Goal: Task Accomplishment & Management: Manage account settings

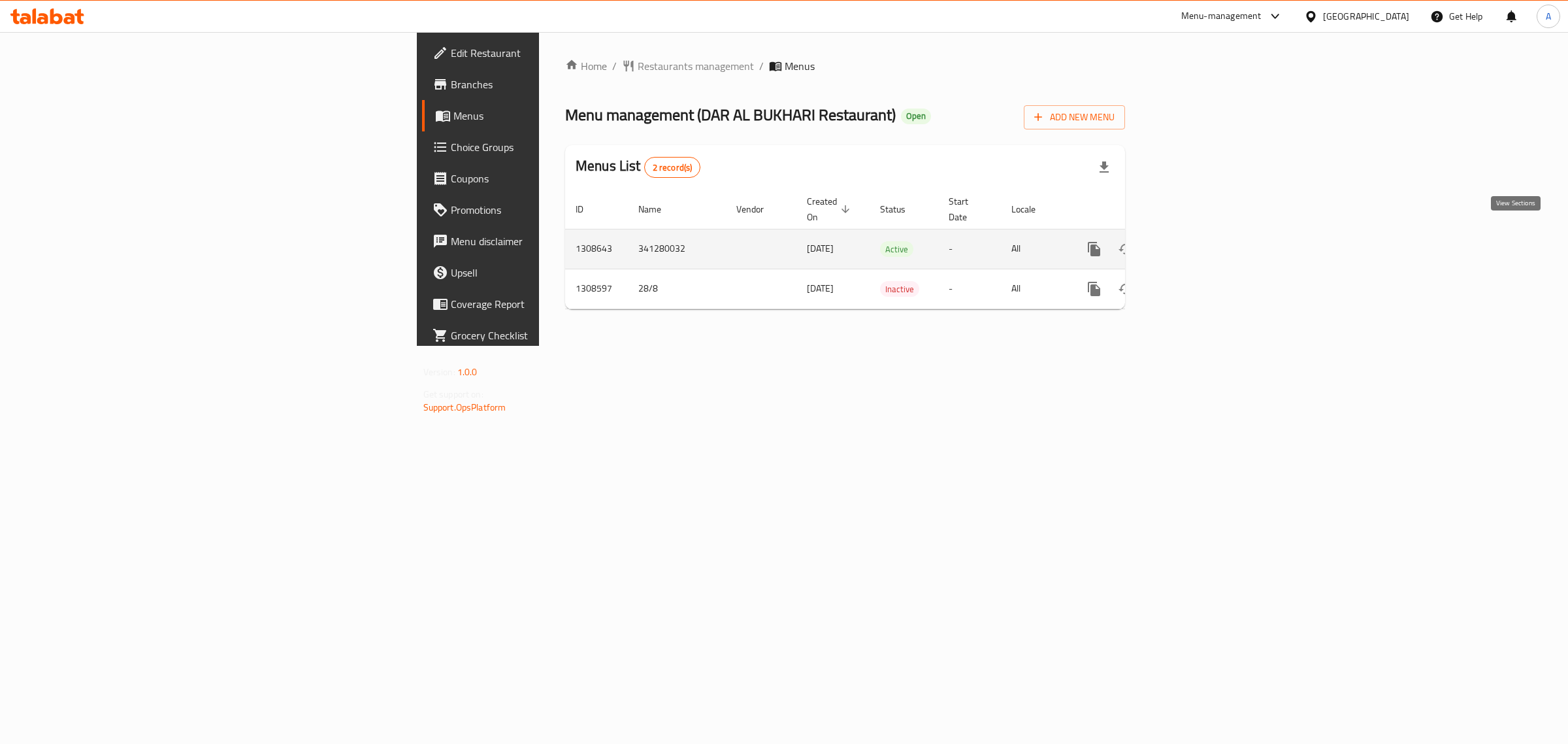
click at [1197, 241] on icon "enhanced table" at bounding box center [1189, 249] width 16 height 16
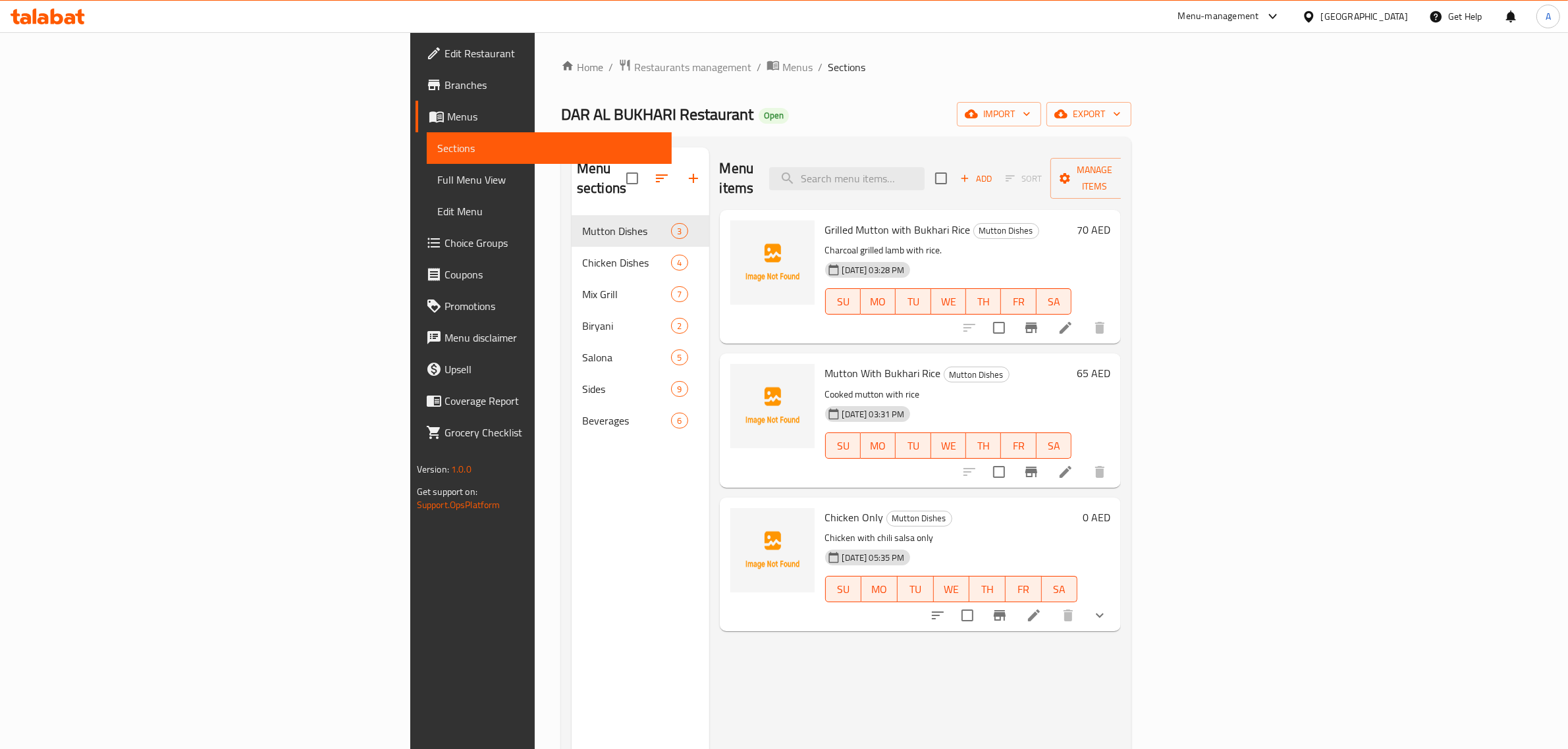
click at [437, 180] on span "Full Menu View" at bounding box center [549, 180] width 224 height 16
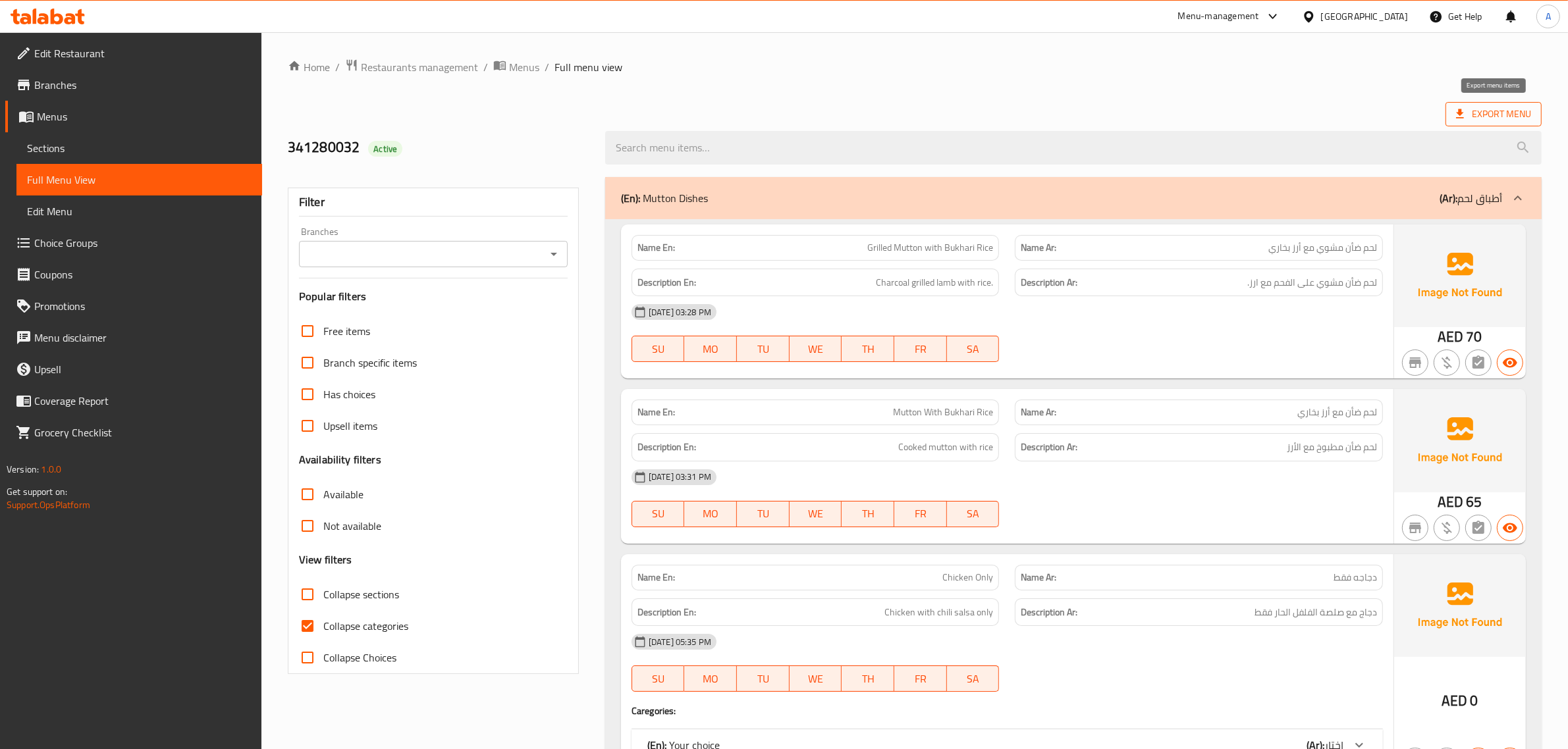
click at [1479, 110] on span "Export Menu" at bounding box center [1494, 113] width 75 height 16
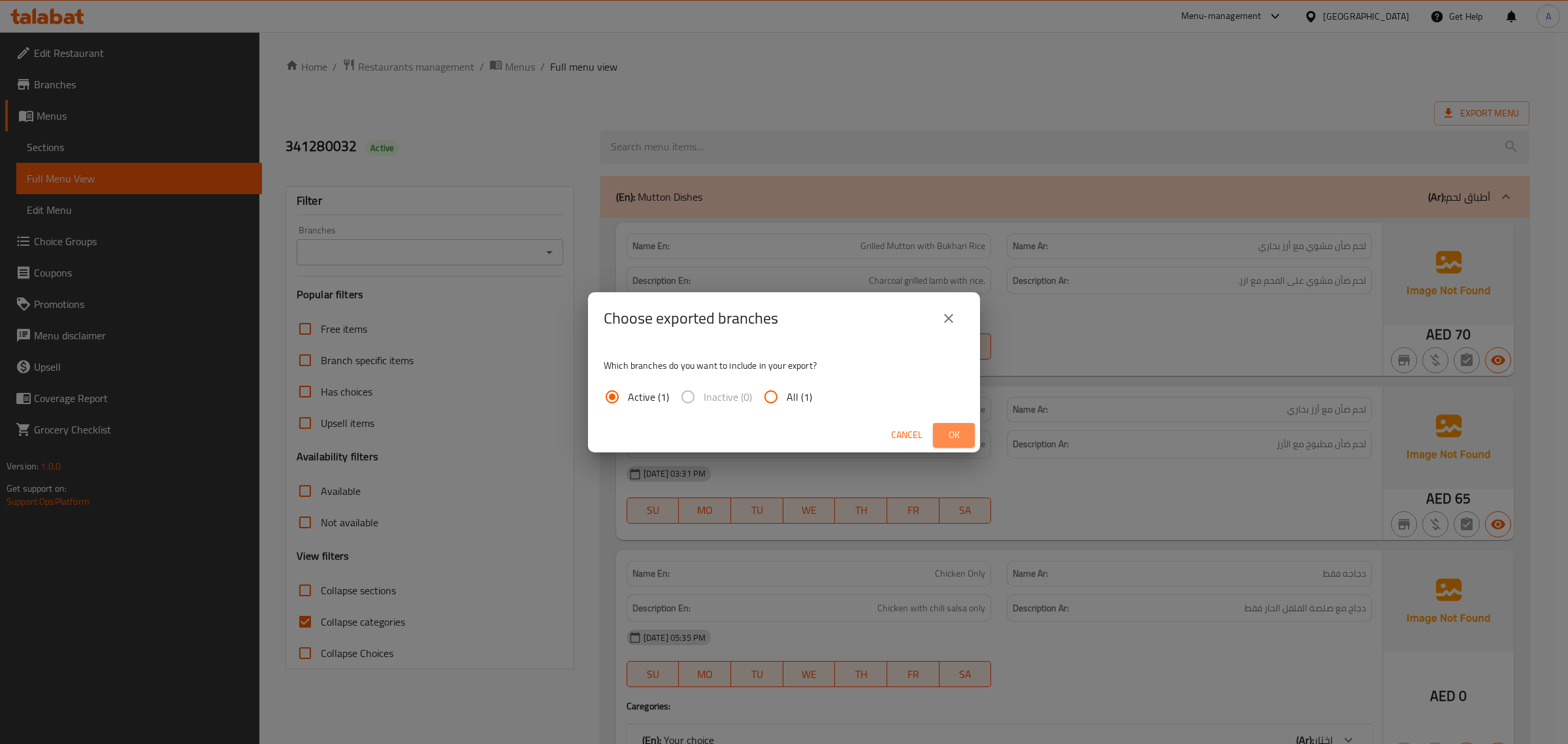
click at [956, 437] on span "Ok" at bounding box center [954, 434] width 21 height 16
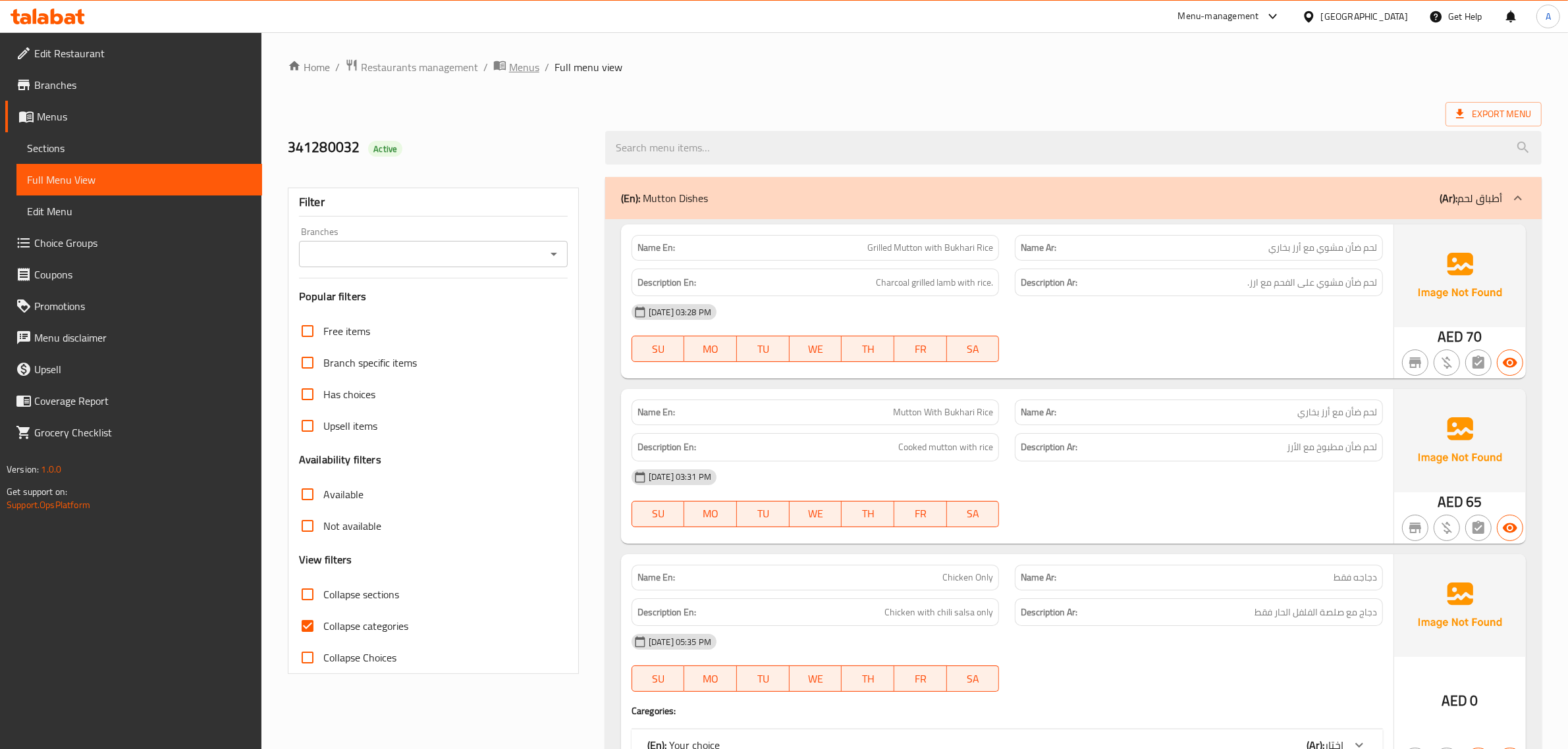
click at [512, 65] on span "Menus" at bounding box center [524, 67] width 31 height 16
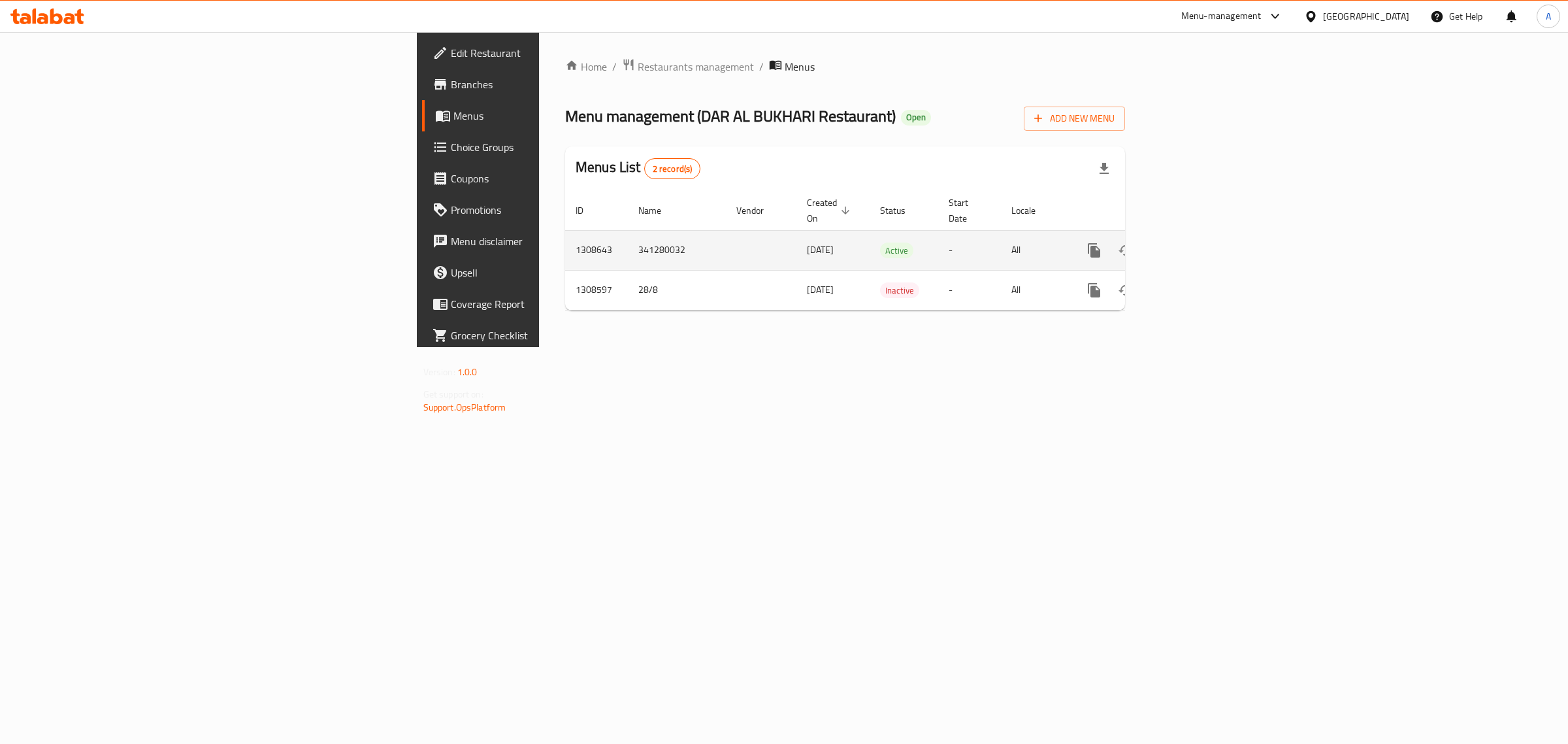
click at [565, 244] on td "1308643" at bounding box center [597, 250] width 63 height 40
click at [1204, 234] on link "enhanced table" at bounding box center [1188, 250] width 31 height 31
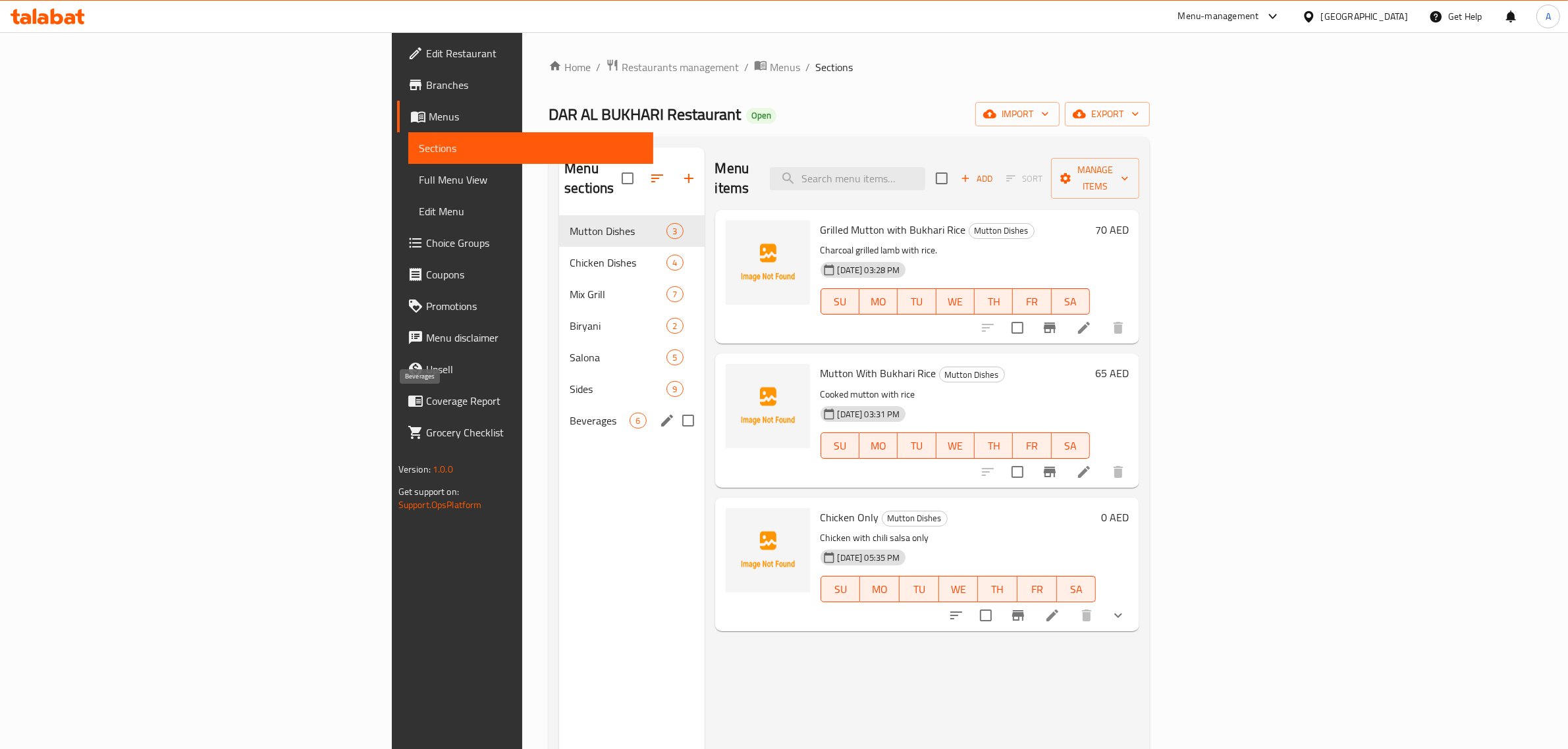
click at [570, 412] on span "Beverages" at bounding box center [599, 420] width 60 height 16
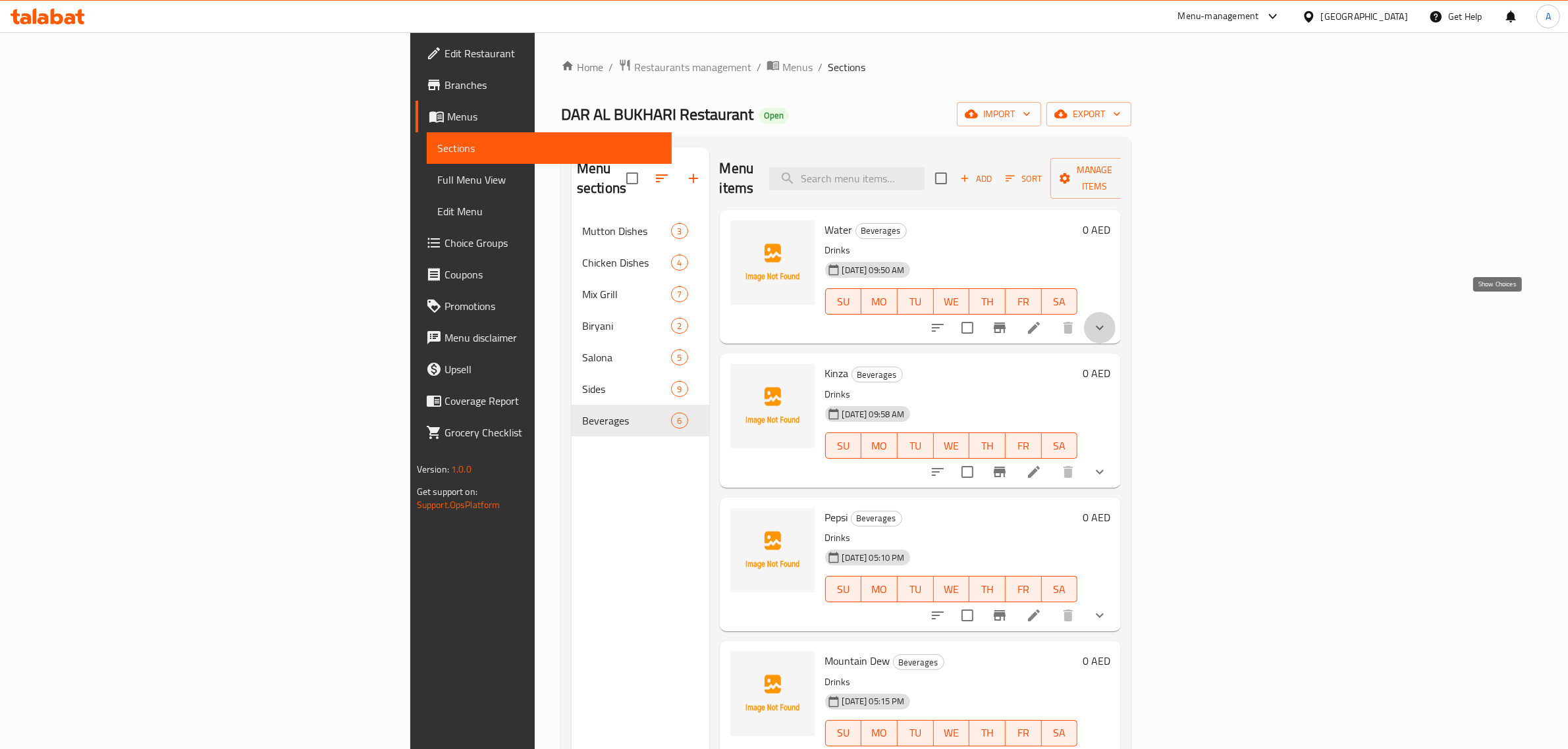
click at [1108, 320] on icon "show more" at bounding box center [1099, 327] width 16 height 16
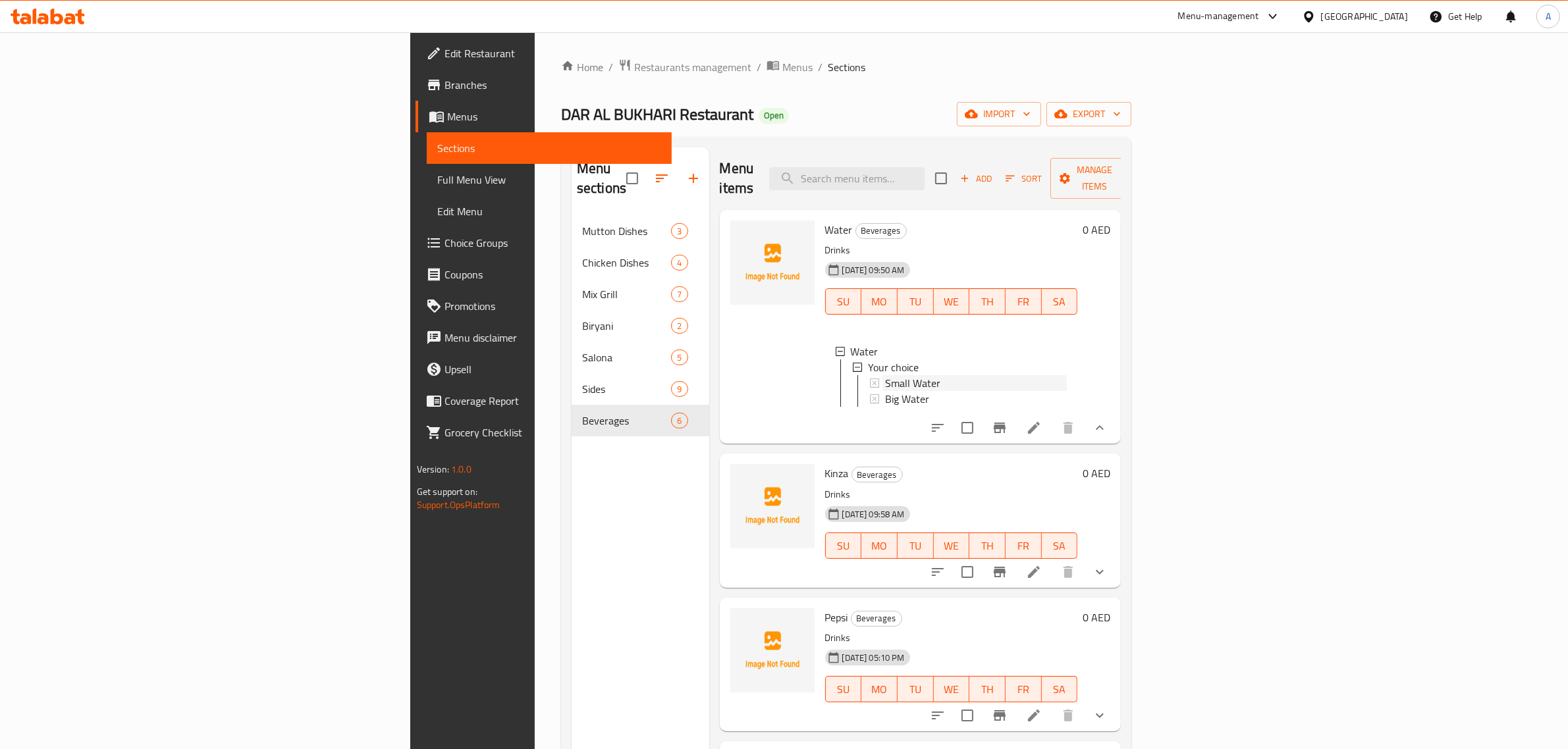
click at [885, 375] on span "Small Water" at bounding box center [912, 383] width 55 height 16
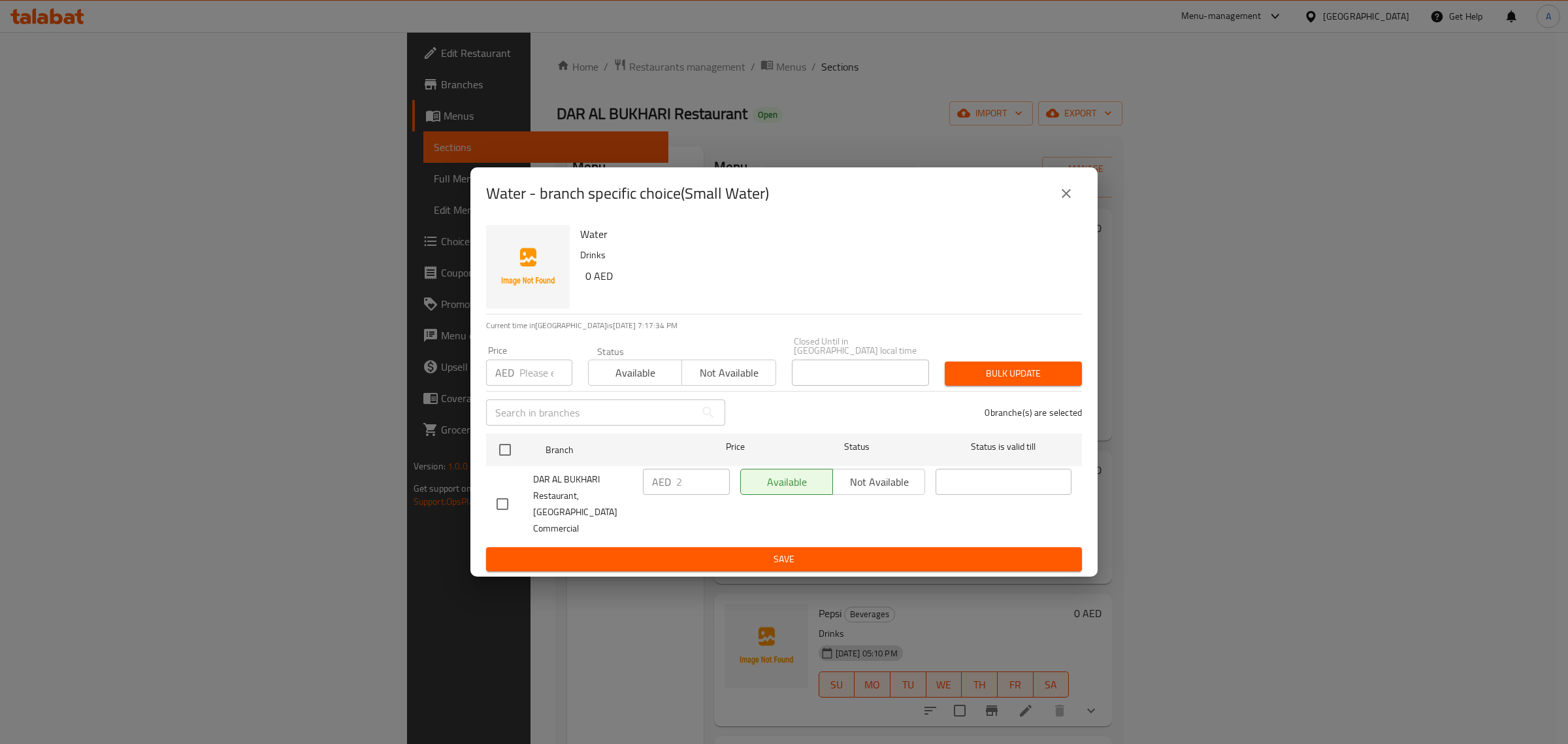
click at [507, 504] on input "checkbox" at bounding box center [503, 504] width 27 height 27
checkbox input "true"
drag, startPoint x: 699, startPoint y: 491, endPoint x: 661, endPoint y: 493, distance: 38.1
click at [661, 493] on div "AED 2 ​" at bounding box center [686, 482] width 87 height 26
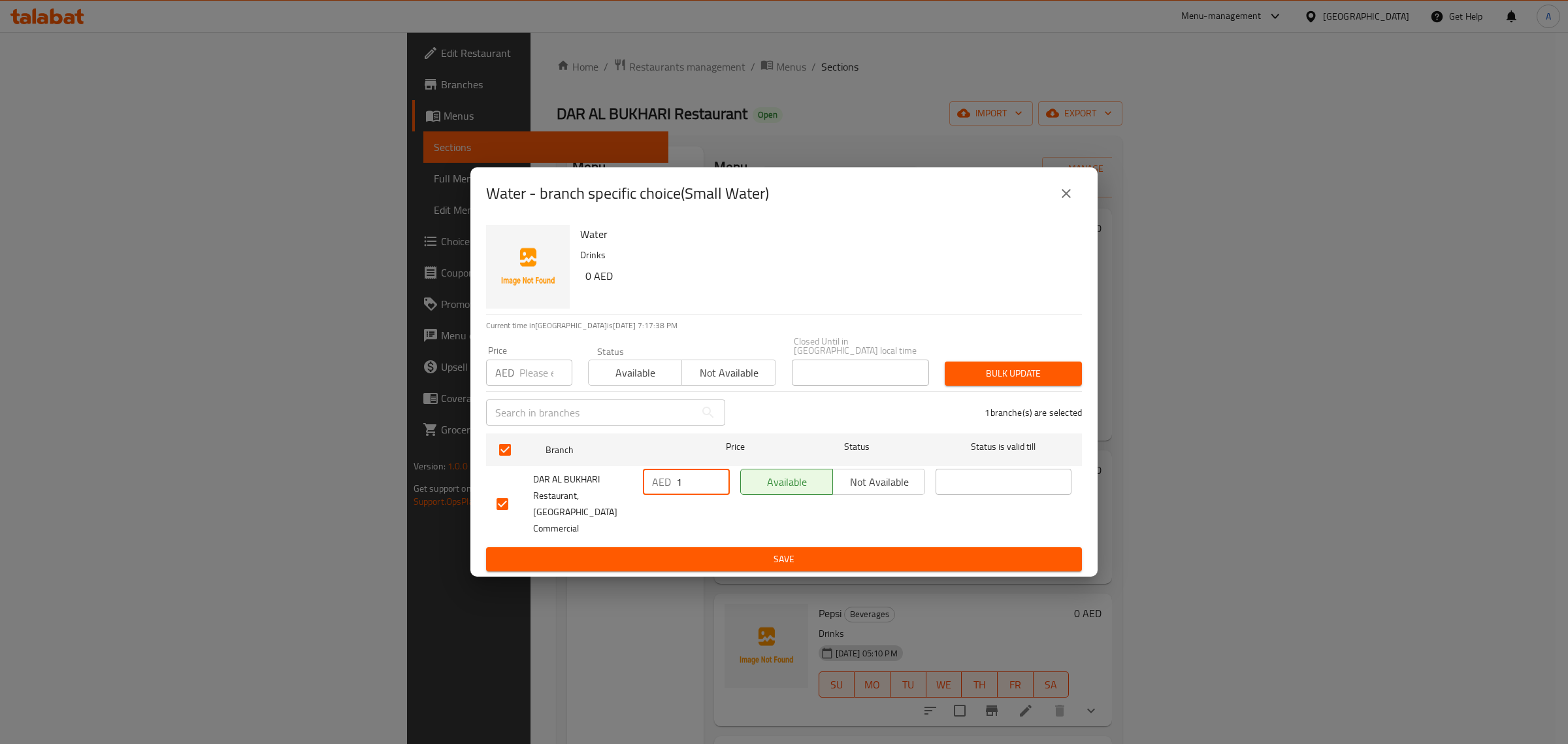
type input "1"
click at [677, 556] on span "Save" at bounding box center [784, 559] width 575 height 16
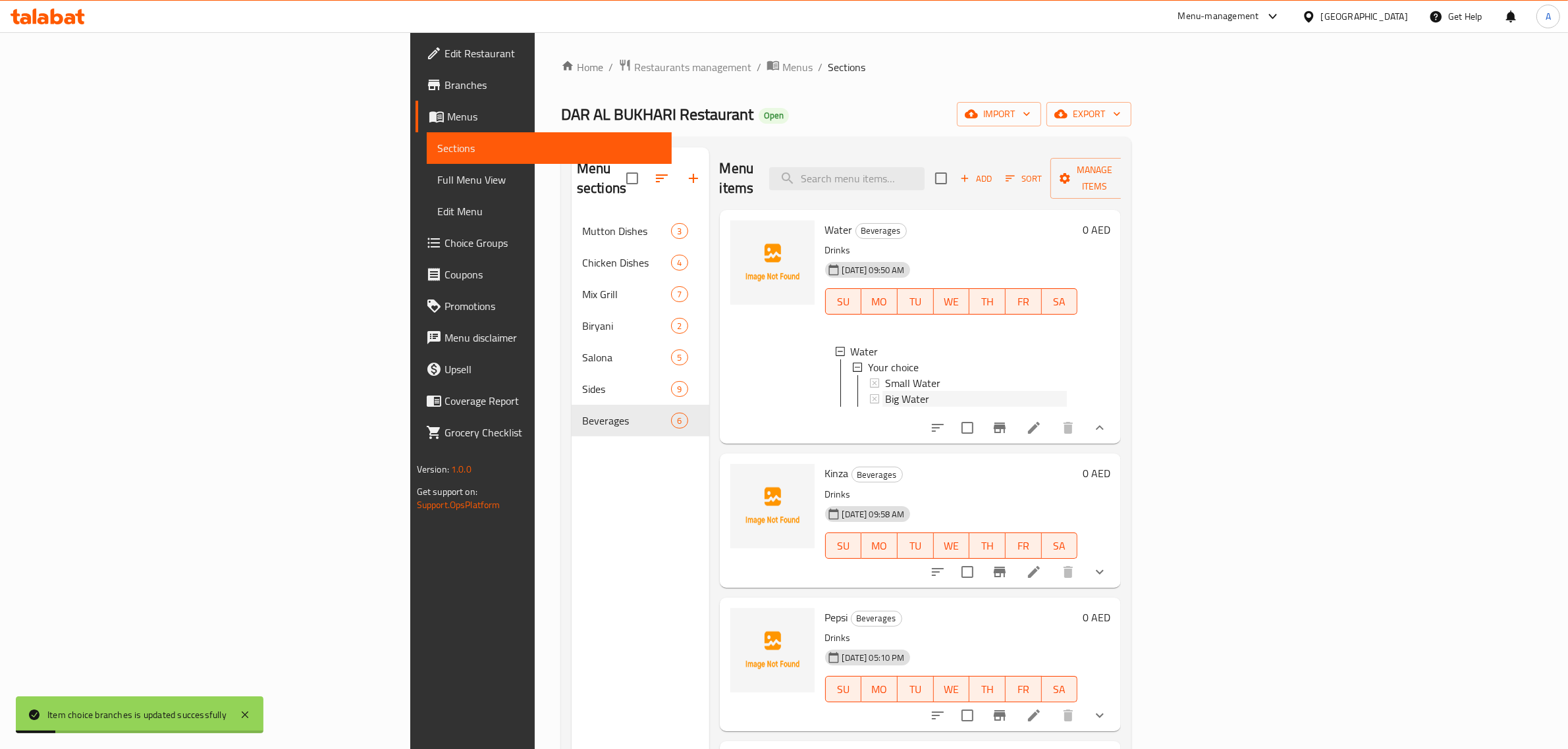
click at [885, 391] on span "Big Water" at bounding box center [907, 399] width 44 height 16
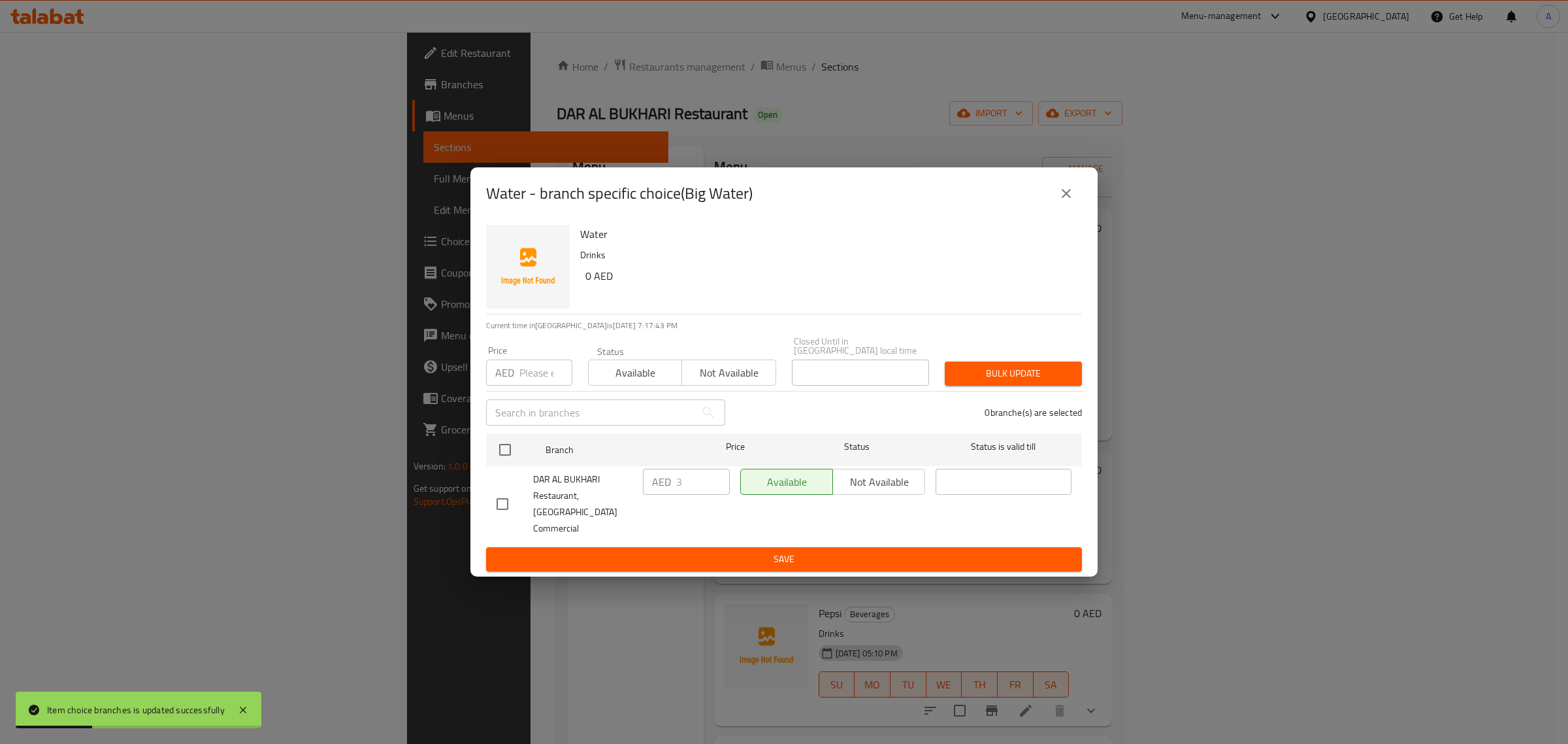
click at [503, 510] on input "checkbox" at bounding box center [503, 504] width 27 height 27
checkbox input "true"
click at [678, 487] on input "3" at bounding box center [702, 482] width 53 height 26
click at [680, 488] on input "3" at bounding box center [702, 482] width 53 height 26
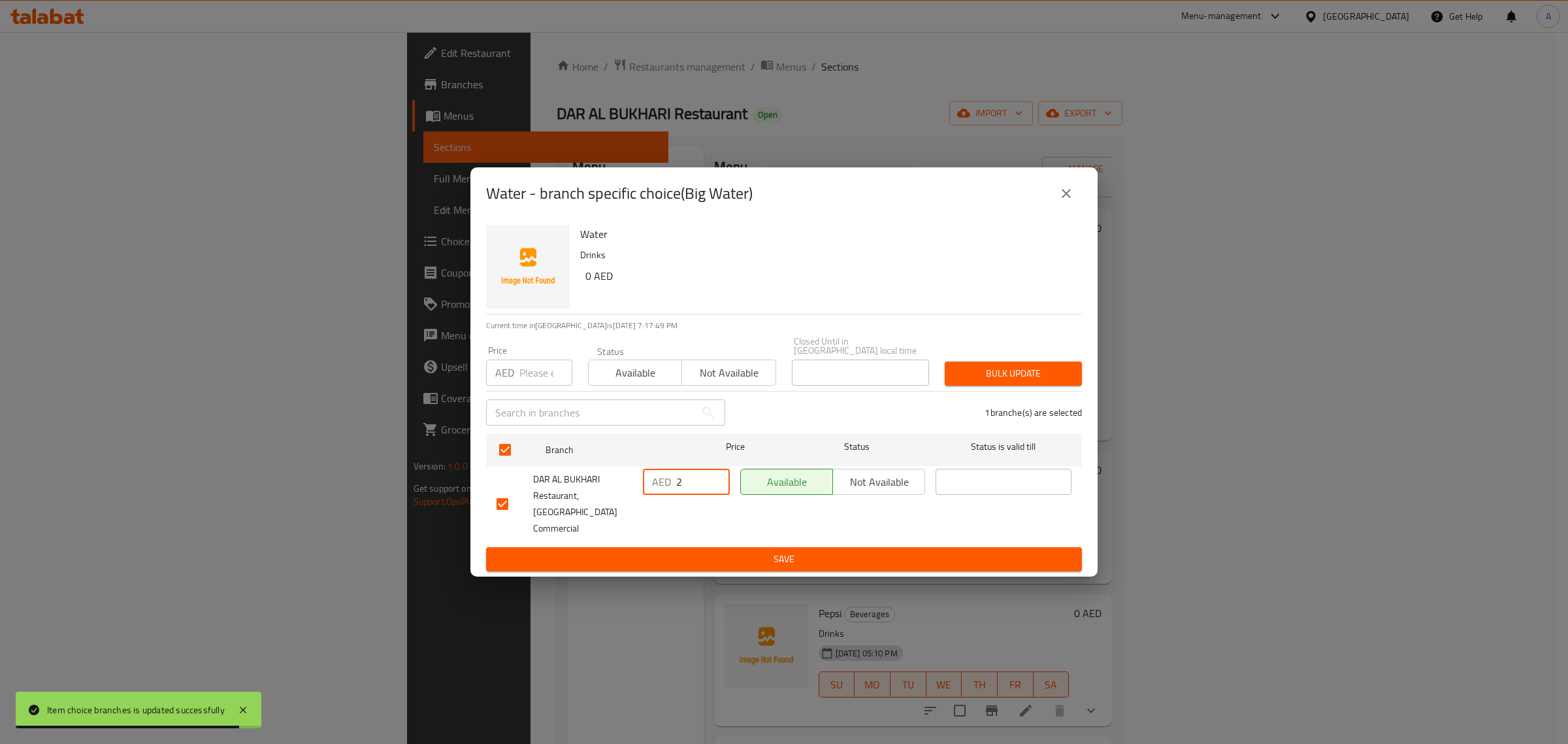
type input "2"
click at [645, 551] on span "Save" at bounding box center [784, 559] width 575 height 16
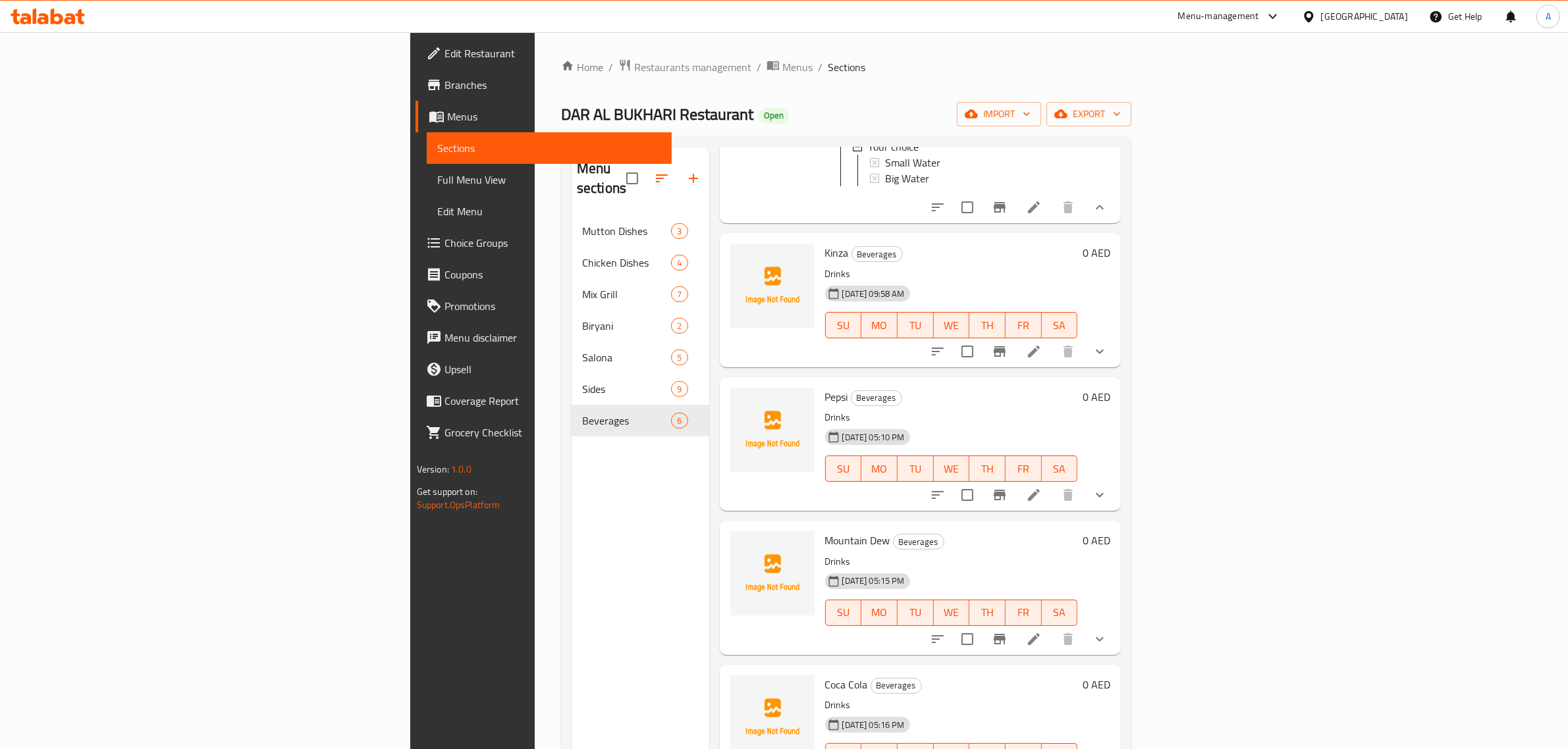
scroll to position [247, 0]
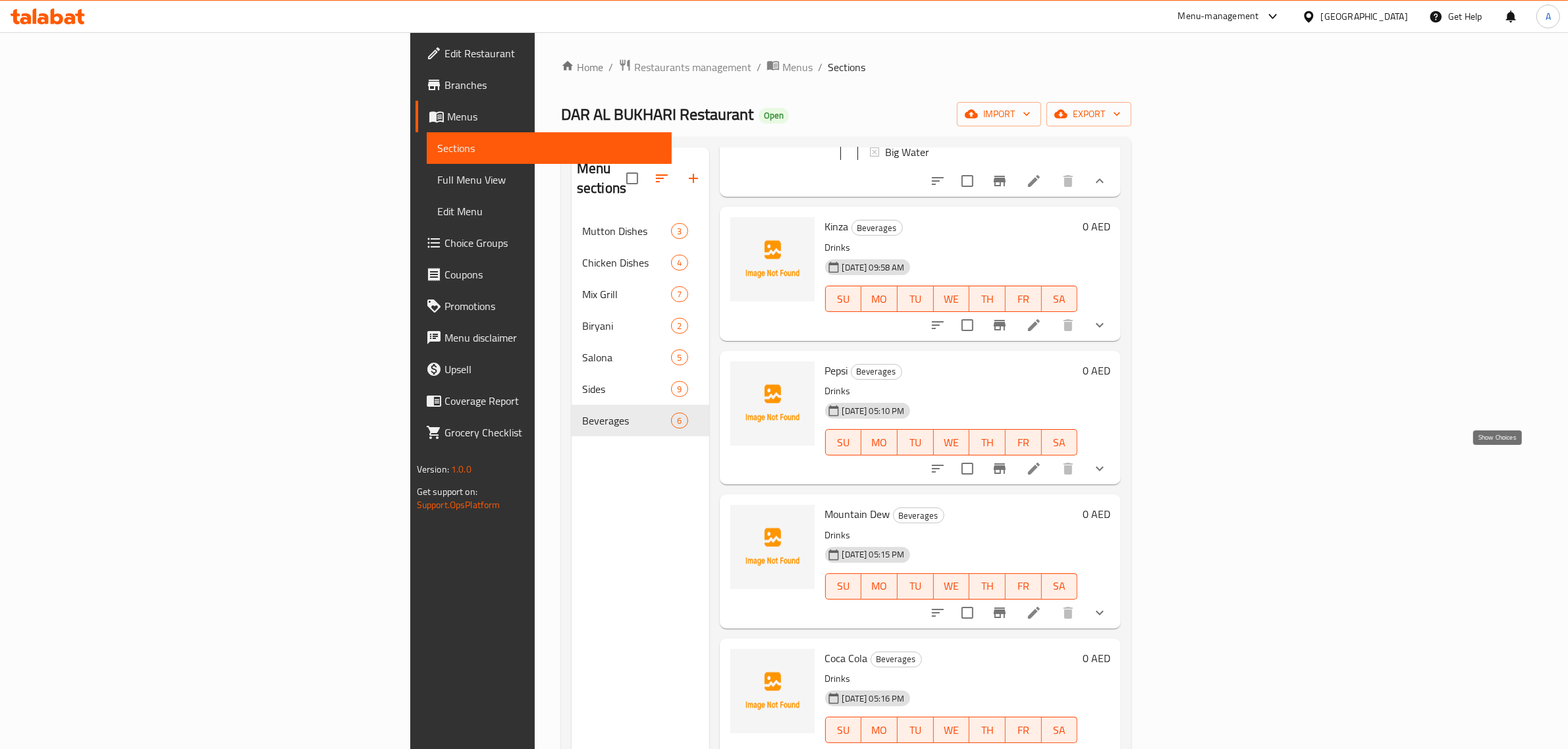
click at [1108, 464] on icon "show more" at bounding box center [1099, 469] width 16 height 16
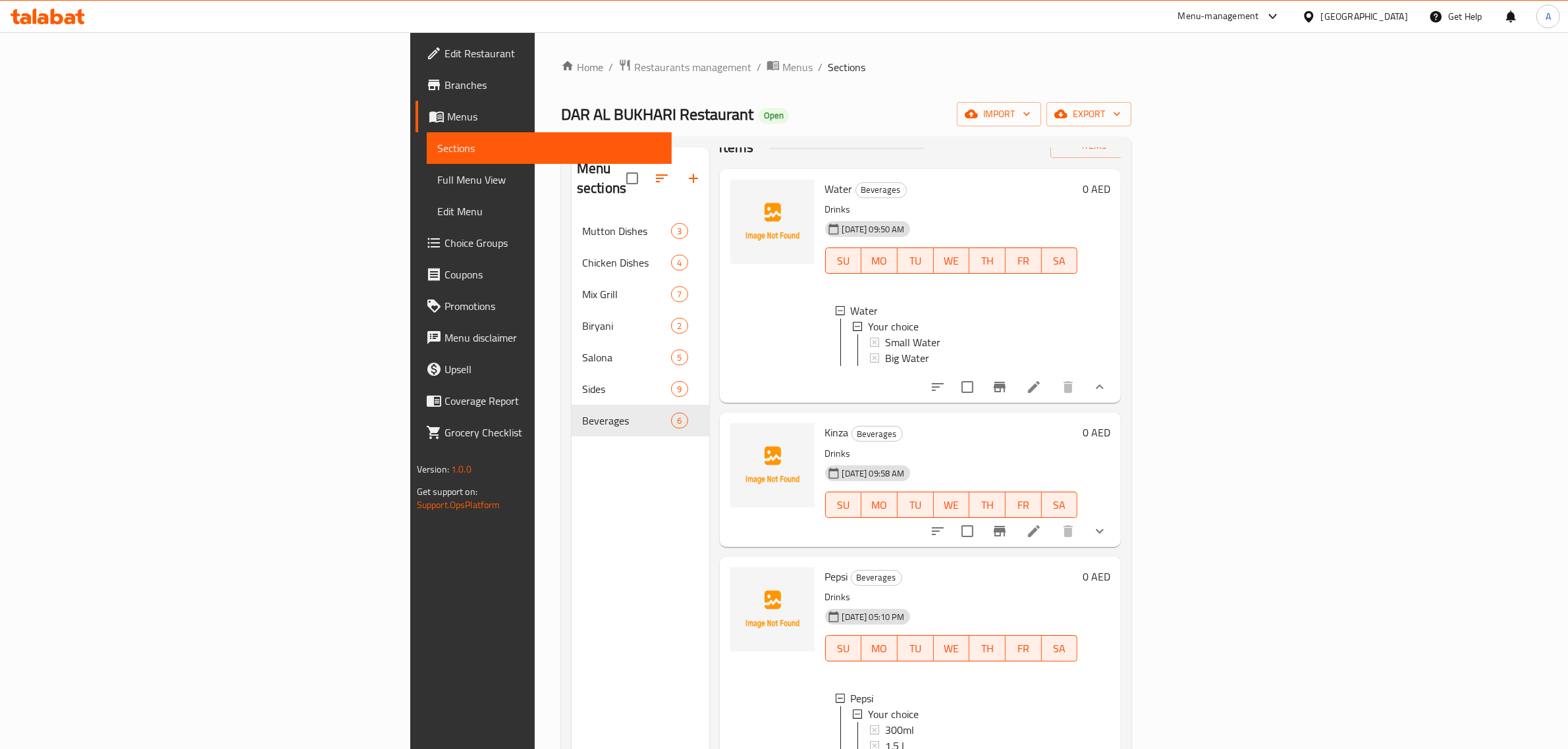
scroll to position [0, 0]
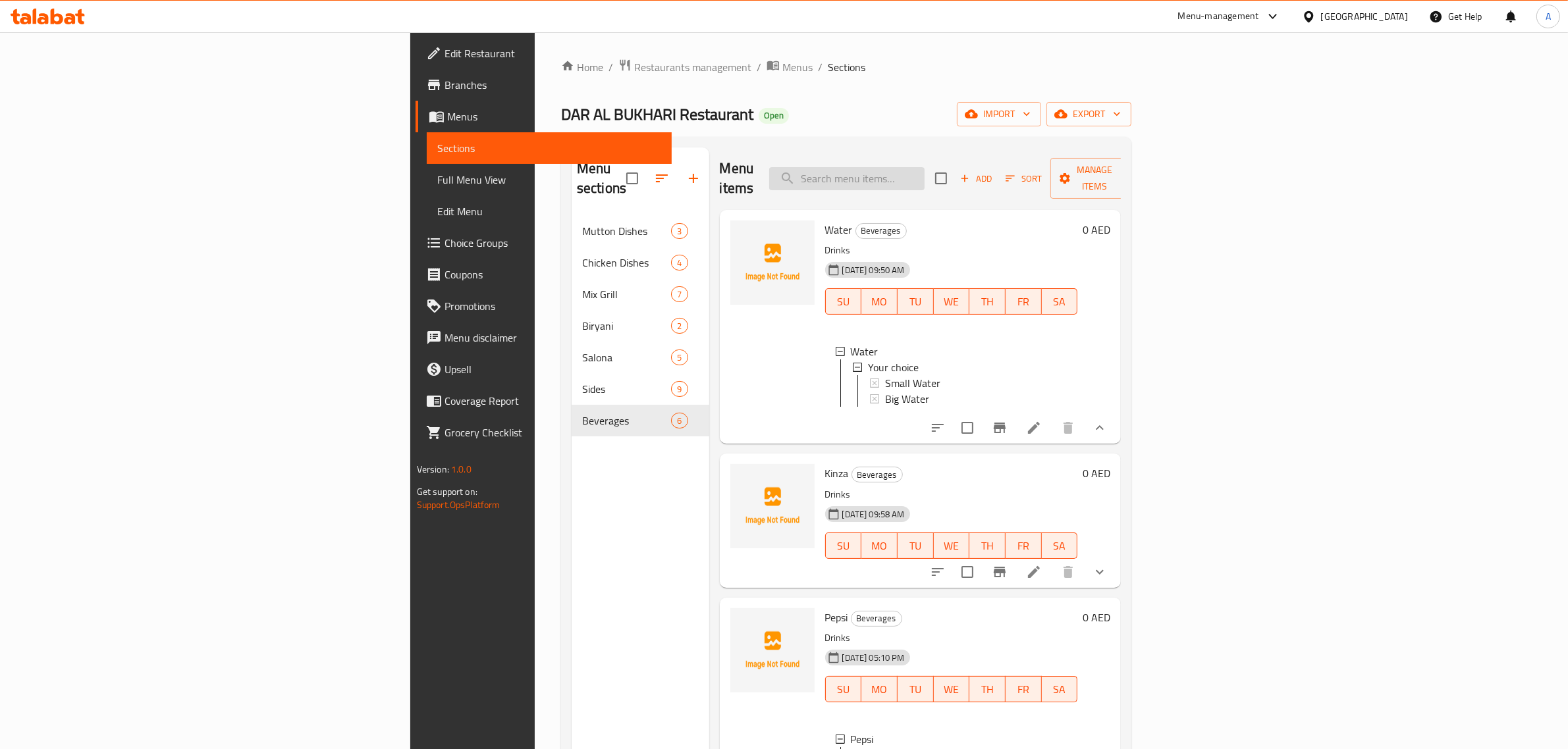
click at [924, 176] on input "search" at bounding box center [847, 178] width 155 height 23
paste input "Half BBQ chicken"
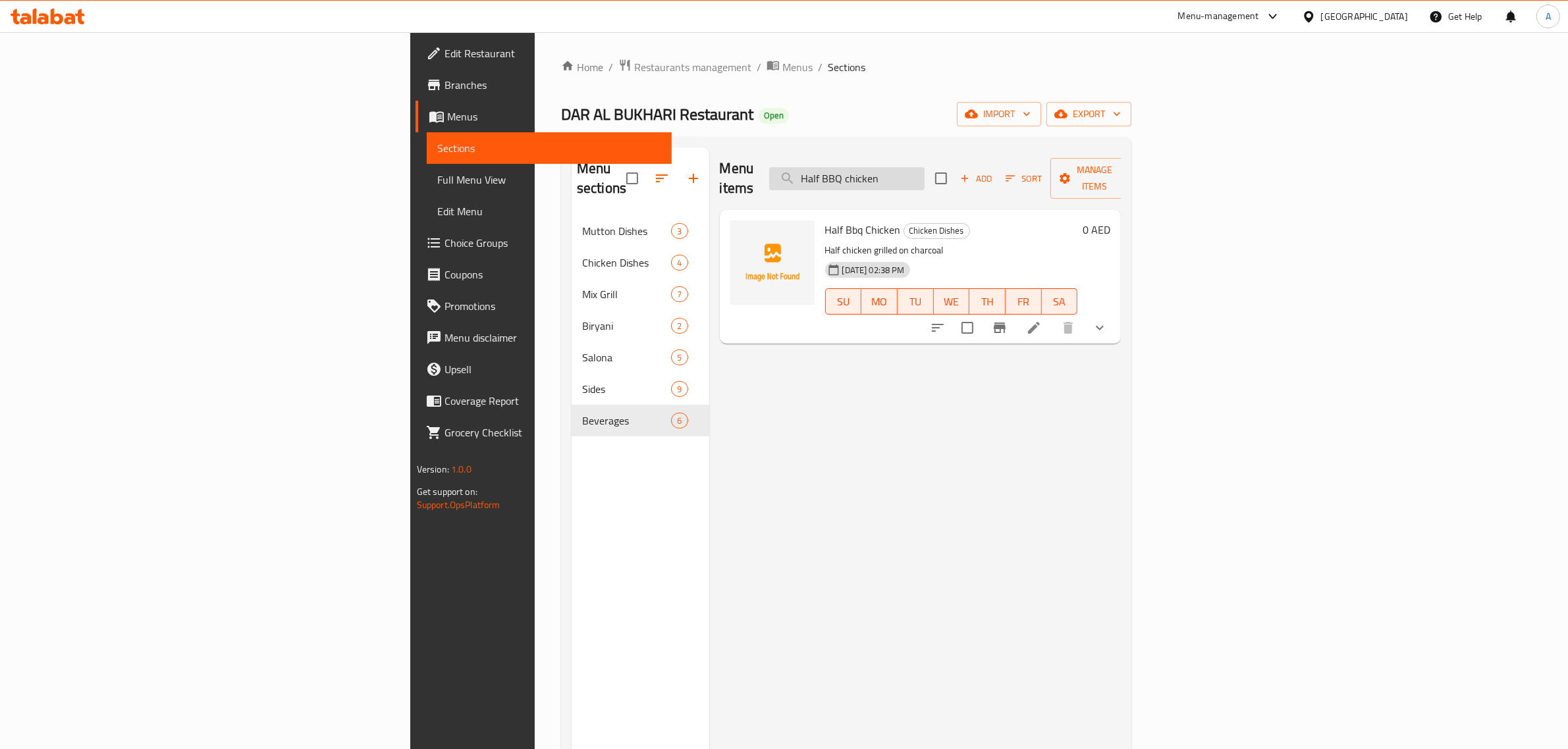
click at [924, 175] on input "Half BBQ chicken" at bounding box center [847, 178] width 155 height 23
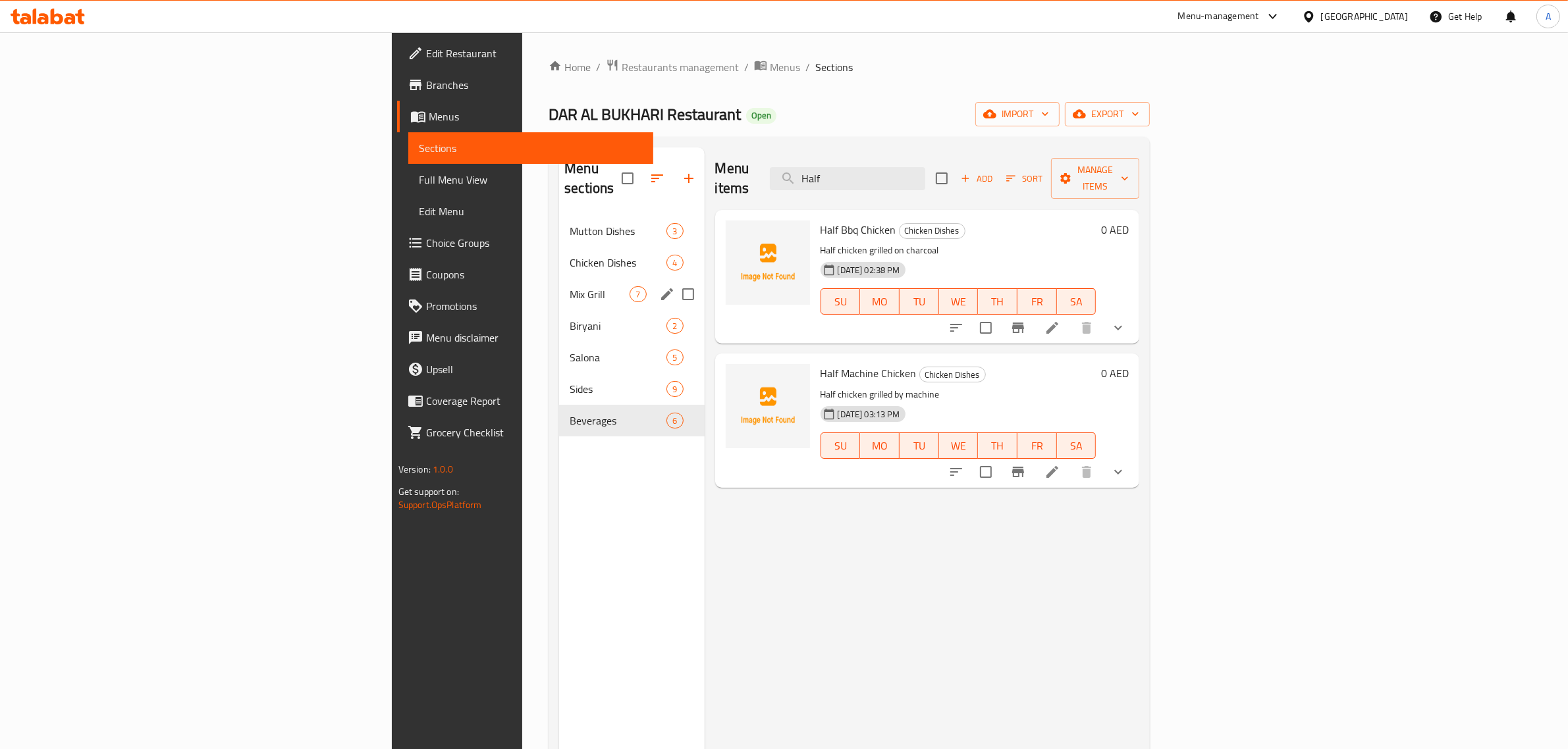
click at [559, 279] on div "Mix Grill 7" at bounding box center [632, 294] width 145 height 32
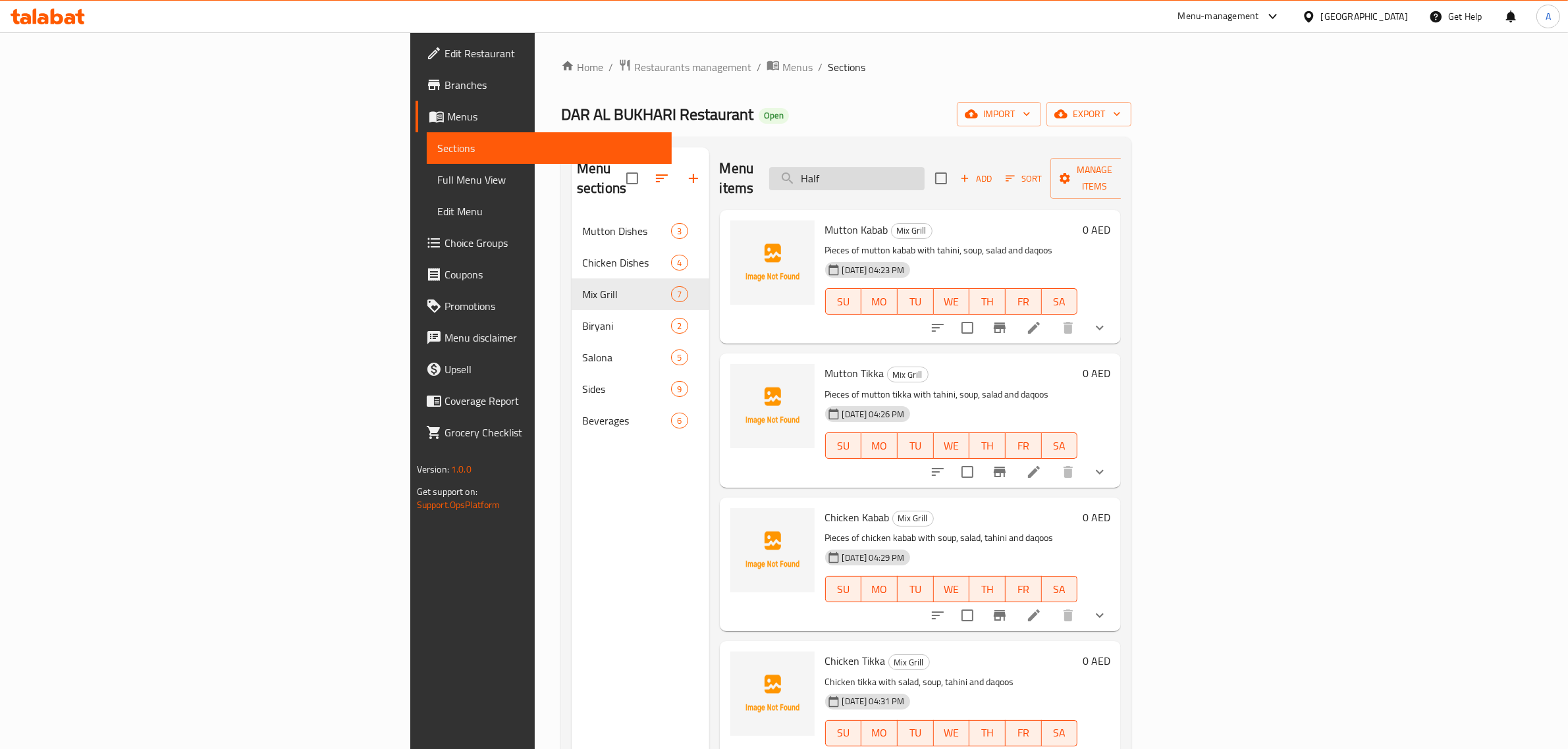
click at [924, 173] on input "Half" at bounding box center [847, 178] width 155 height 23
paste input "BBQ Chicken Charcoal"
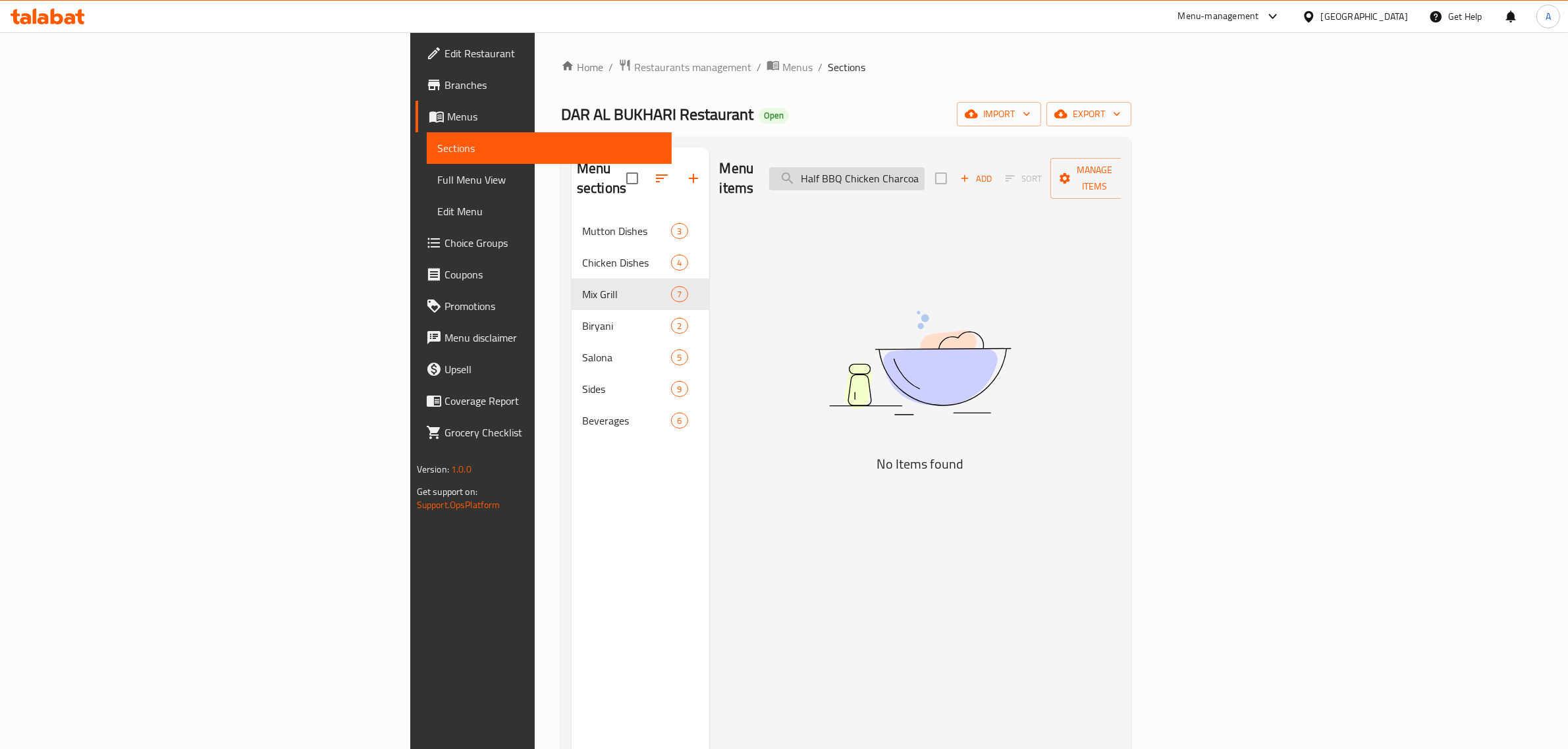
click at [924, 173] on input "Half BBQ Chicken Charcoal" at bounding box center [847, 178] width 155 height 23
click at [924, 170] on input "Half BBQ Charcoal" at bounding box center [847, 178] width 155 height 23
click at [924, 172] on input "HalfCharcoal" at bounding box center [847, 178] width 155 height 23
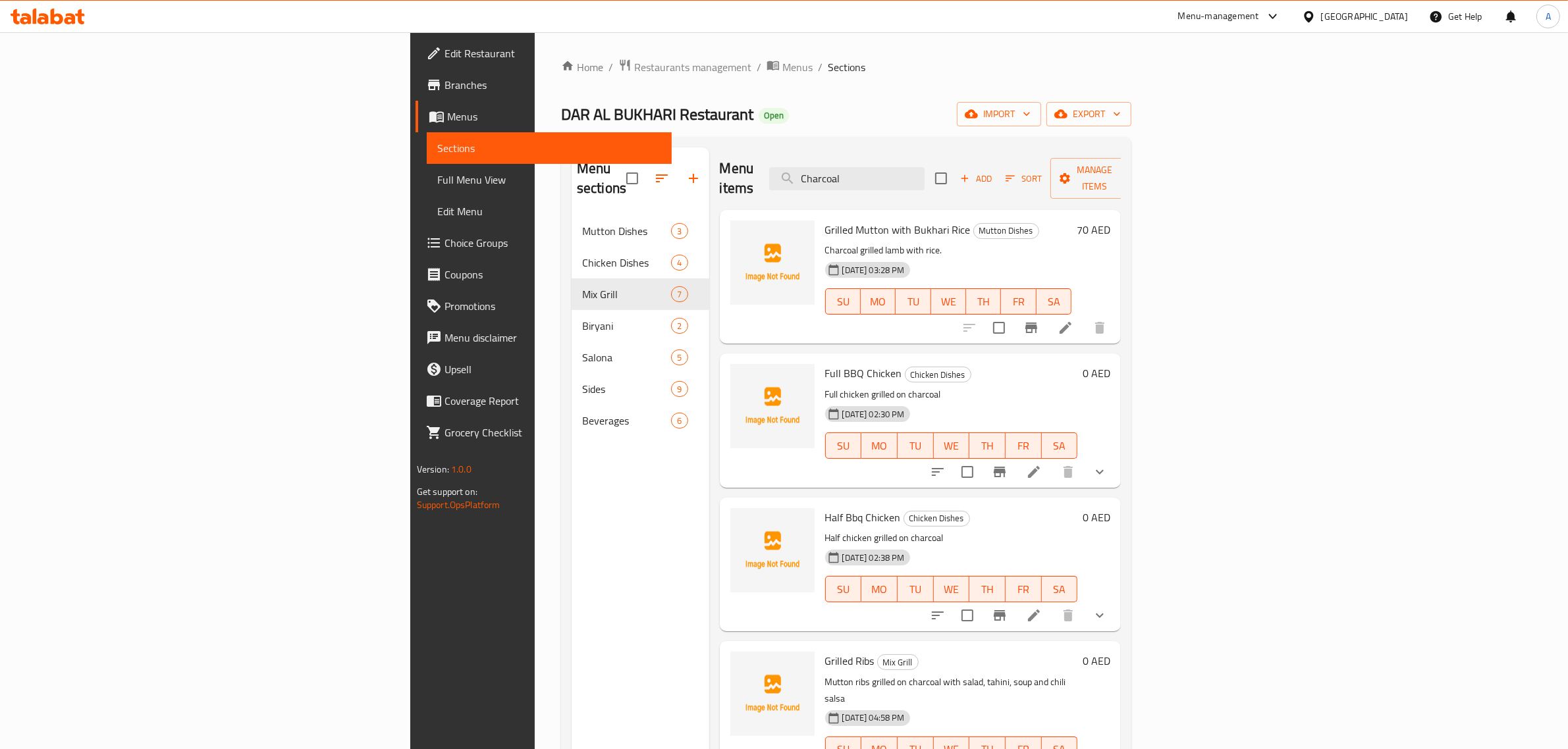
scroll to position [164, 0]
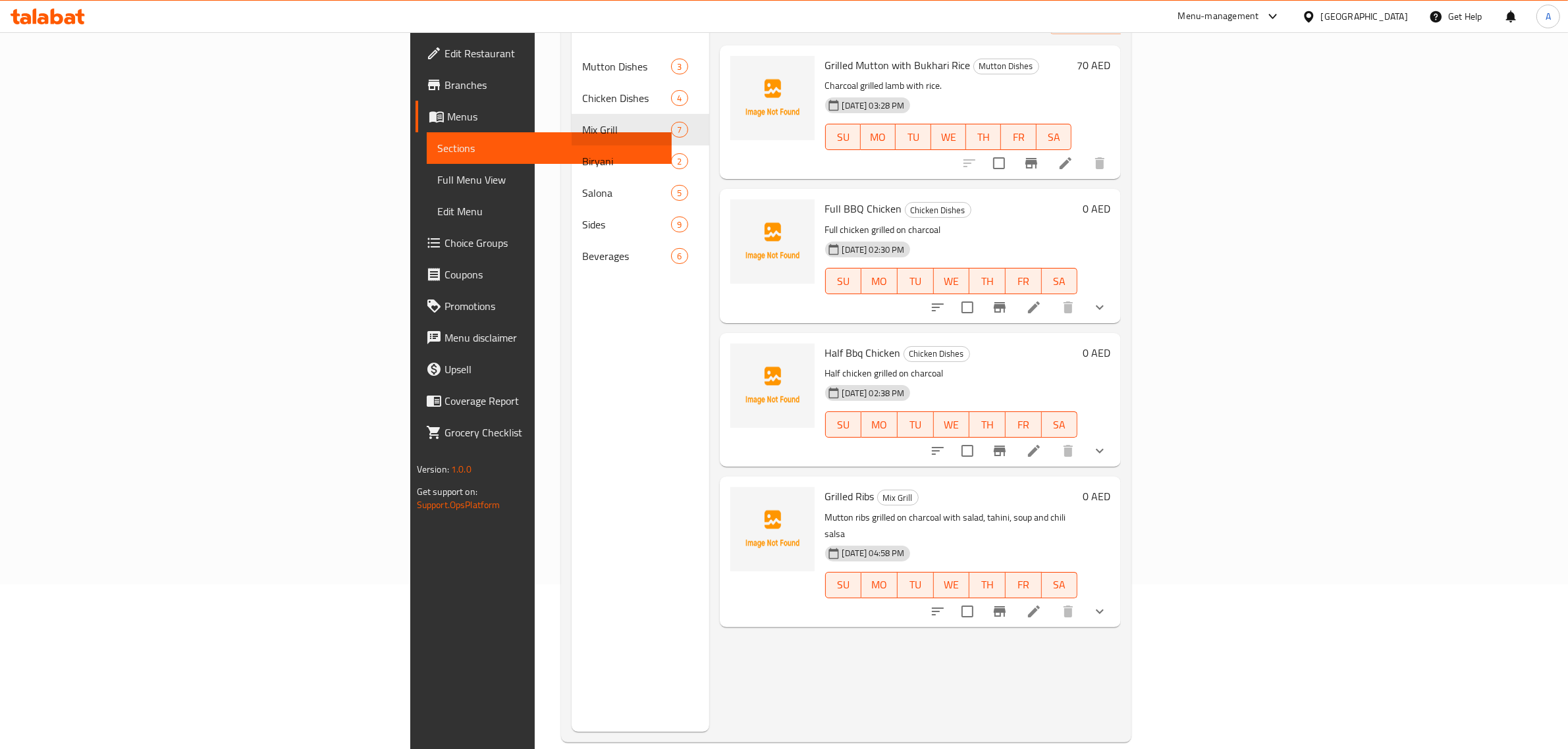
type input "Charcoal"
click at [1052, 439] on li at bounding box center [1033, 451] width 37 height 24
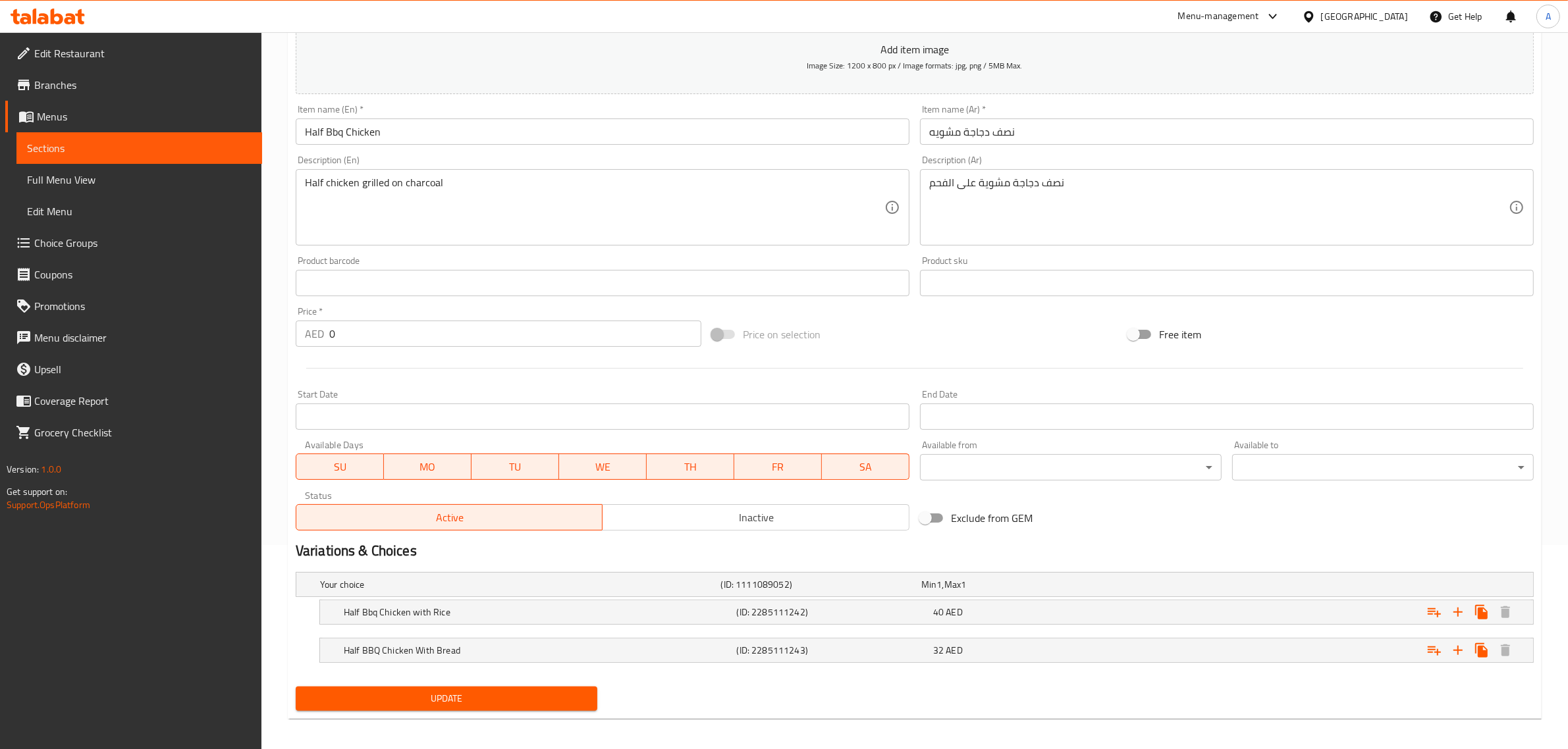
scroll to position [210, 0]
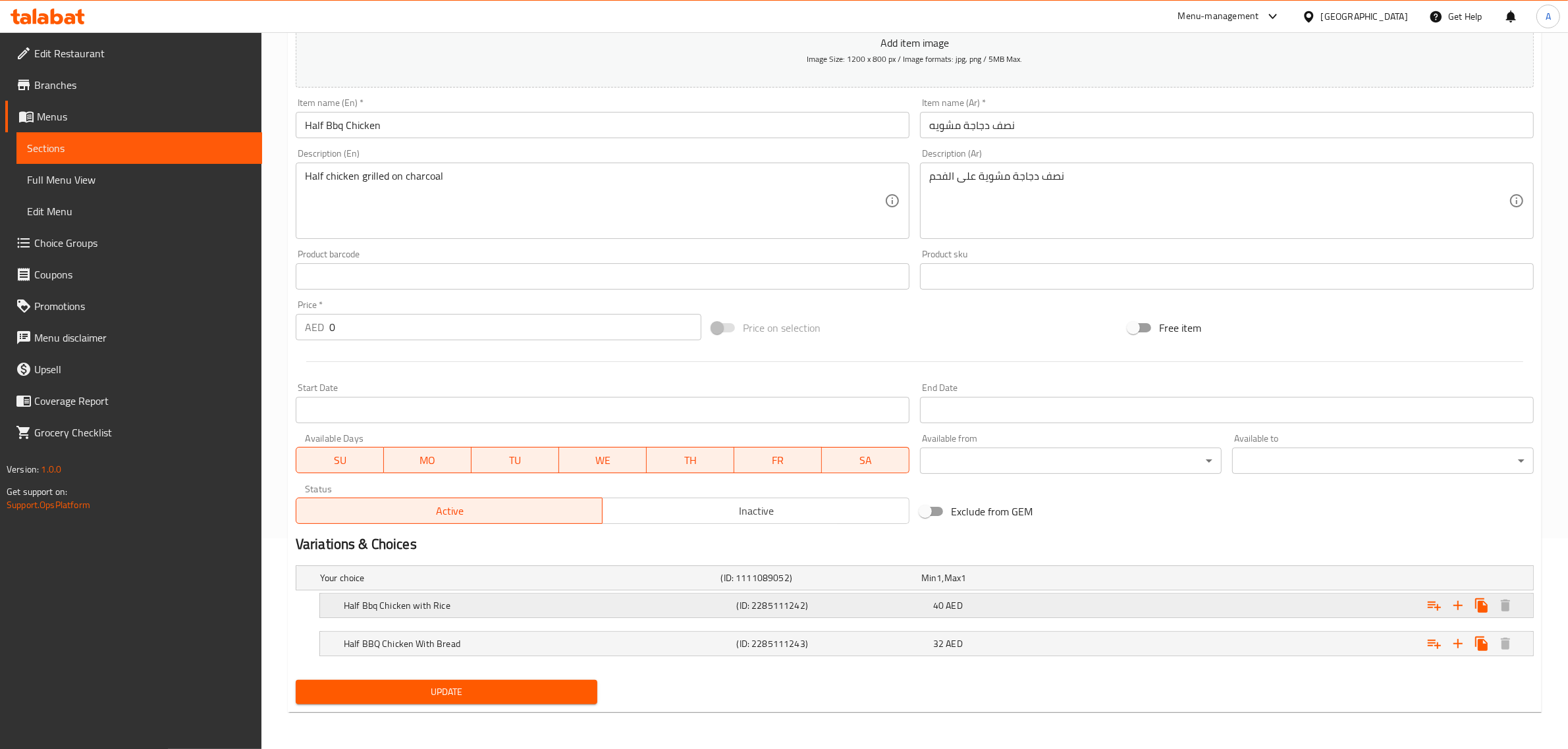
click at [442, 602] on h5 "Half Bbq Chicken with Rice" at bounding box center [537, 605] width 388 height 13
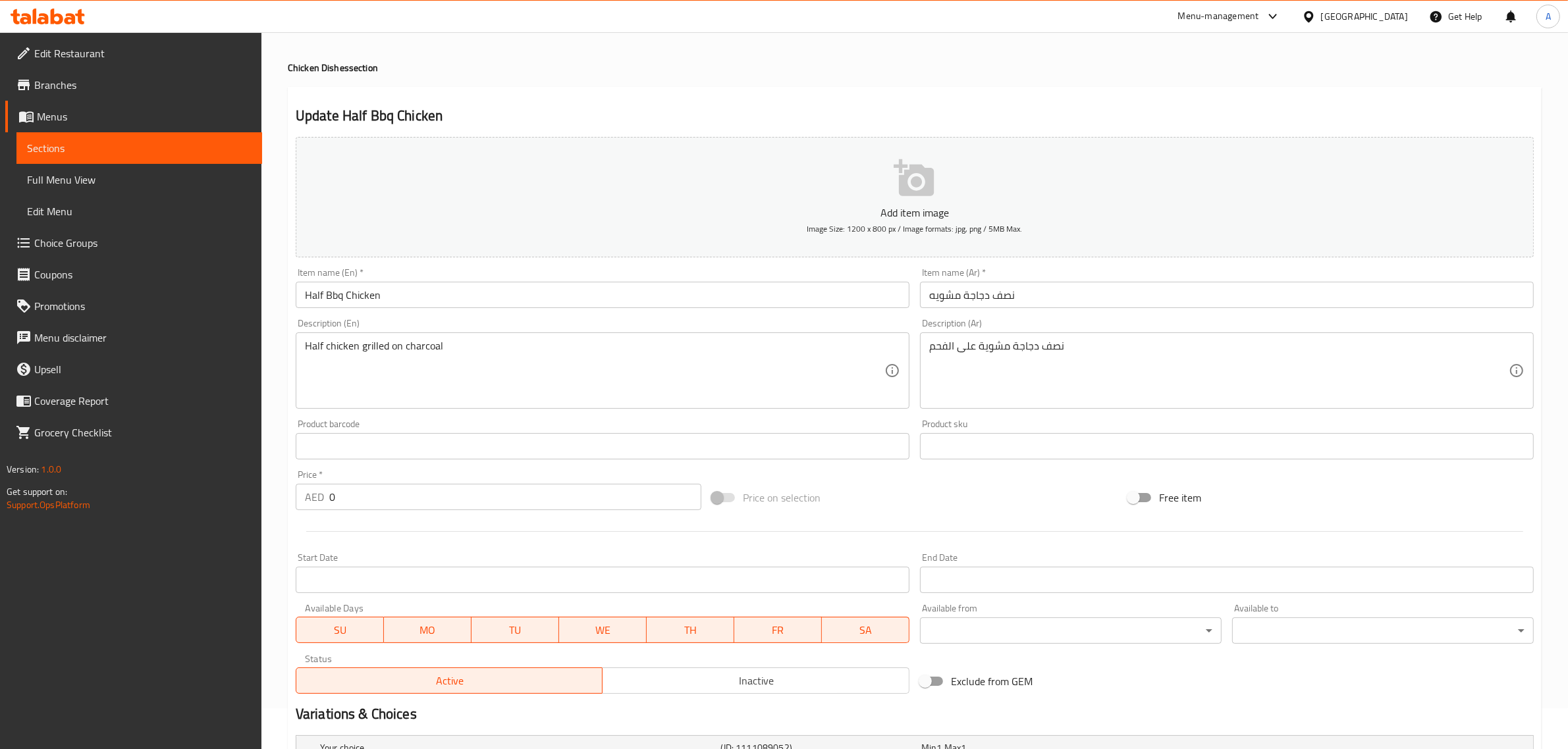
scroll to position [20, 0]
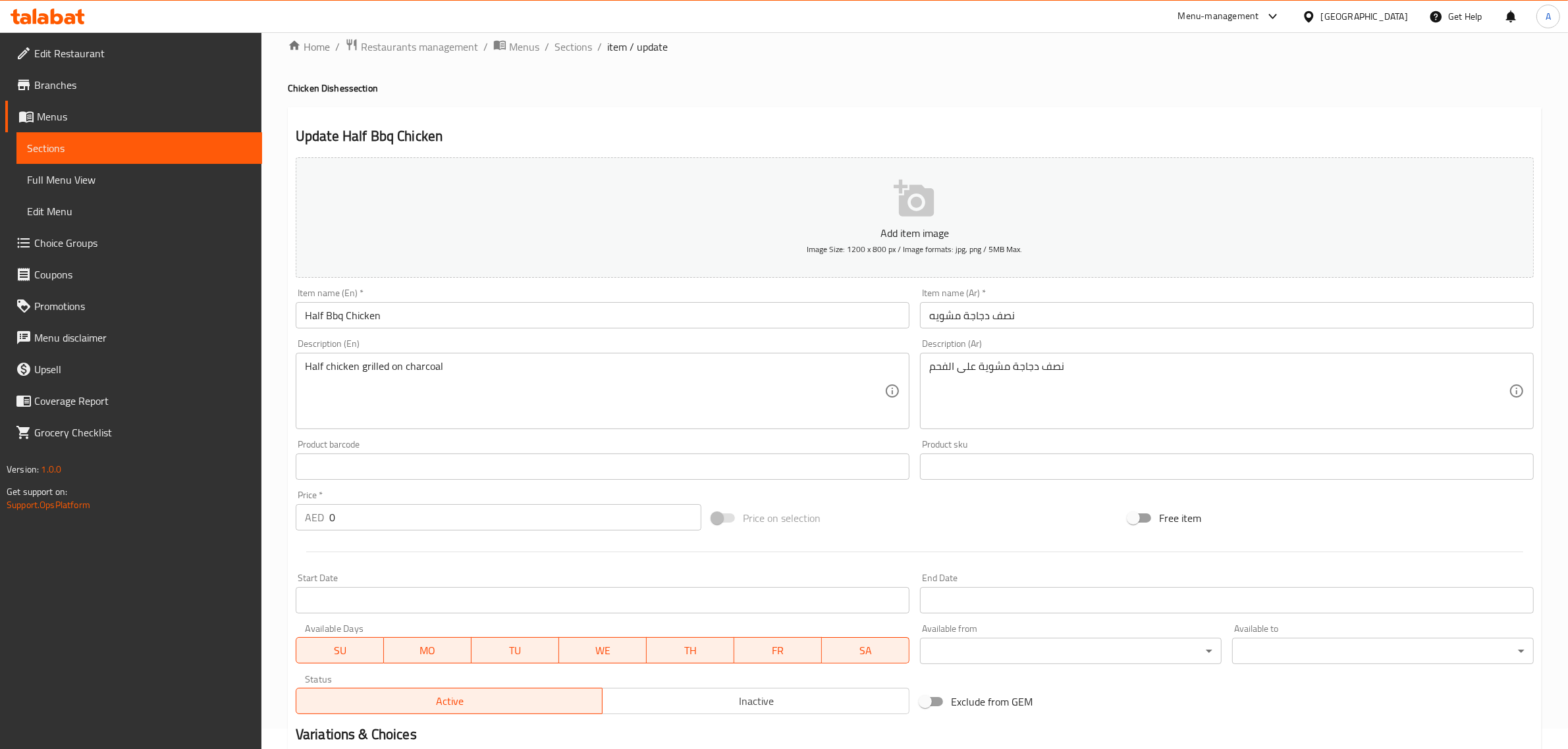
click at [432, 357] on div "Half chicken grilled on charcoal Description (En)" at bounding box center [603, 391] width 614 height 77
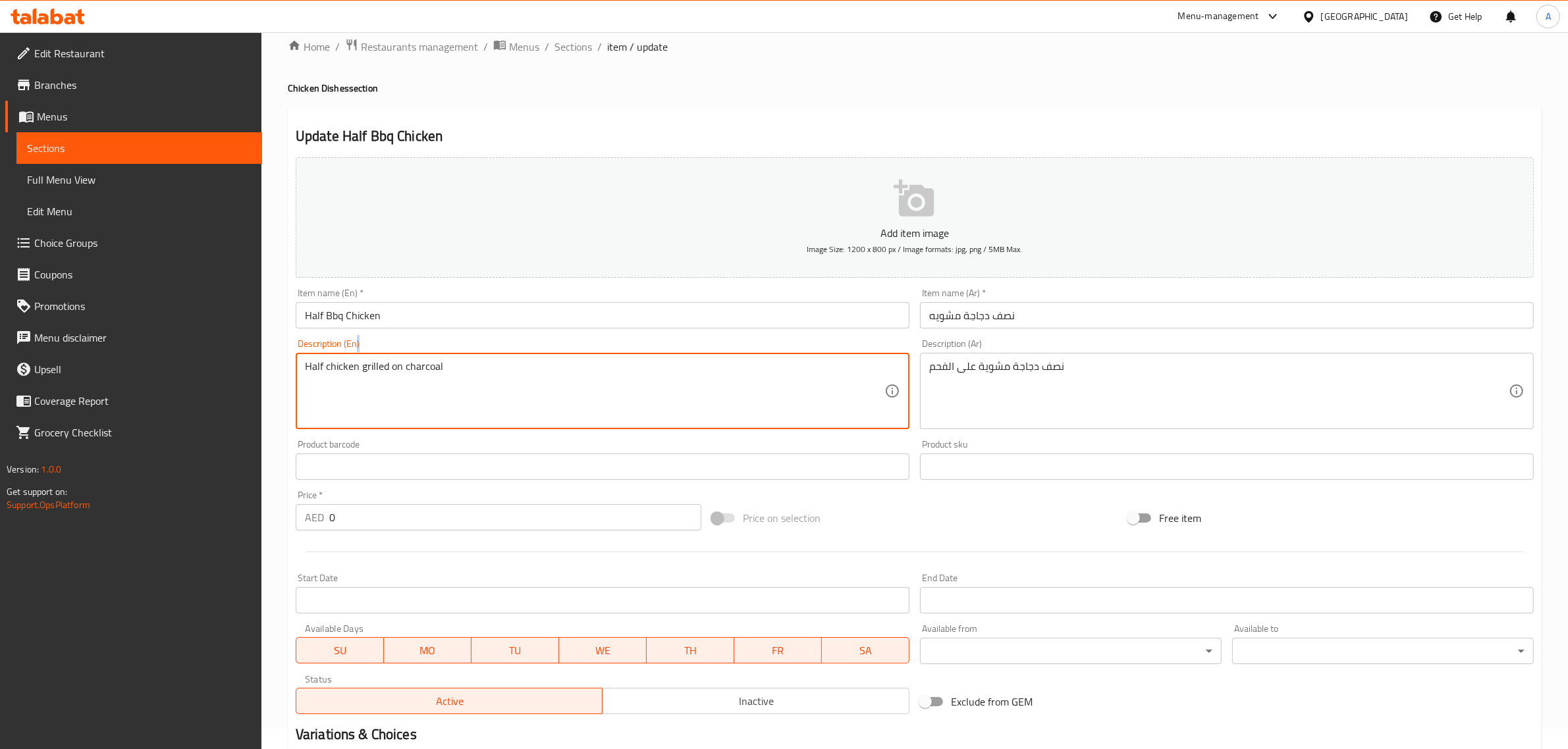
click at [432, 357] on div "Half chicken grilled on charcoal Description (En)" at bounding box center [603, 391] width 614 height 77
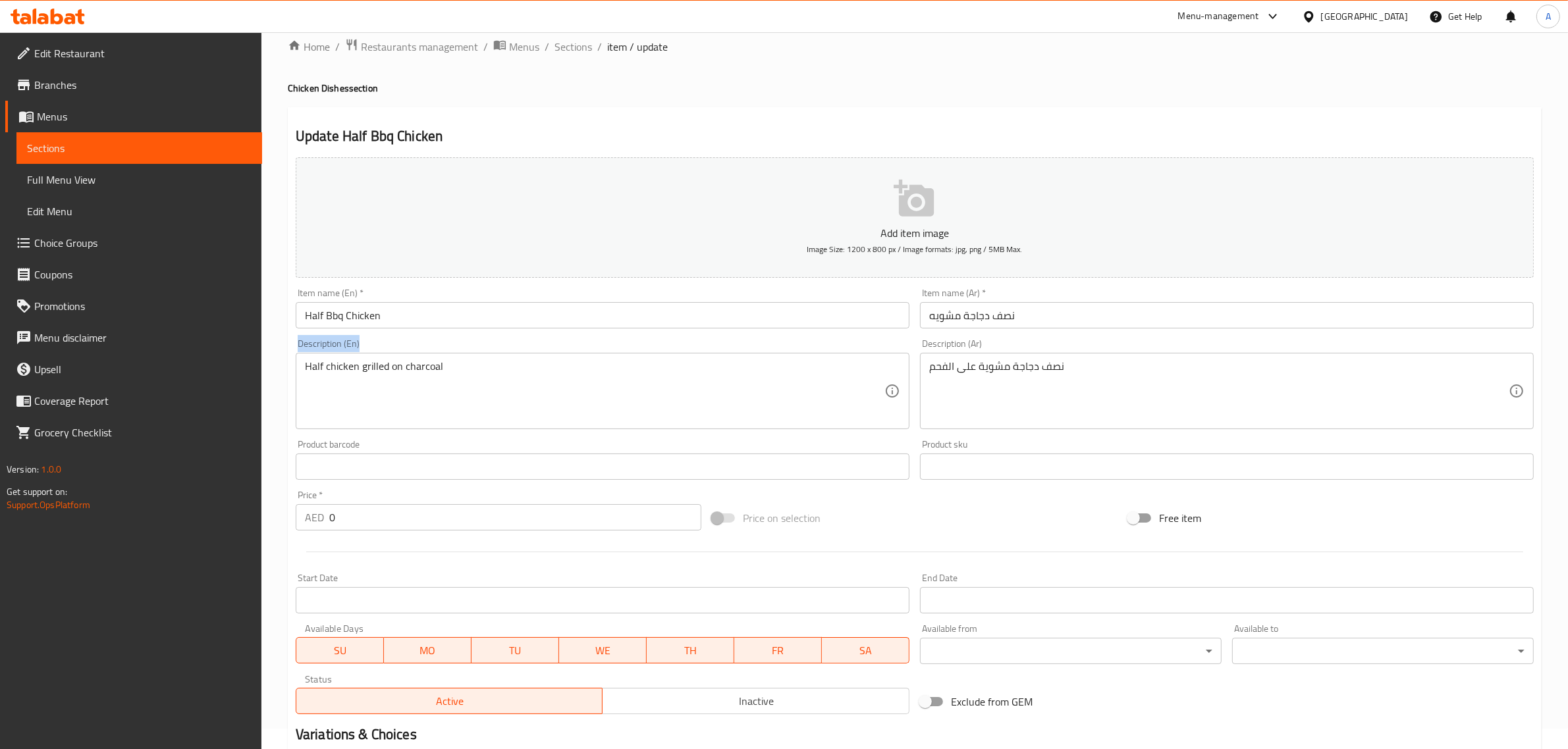
click at [432, 357] on div "Half chicken grilled on charcoal Description (En)" at bounding box center [603, 391] width 614 height 77
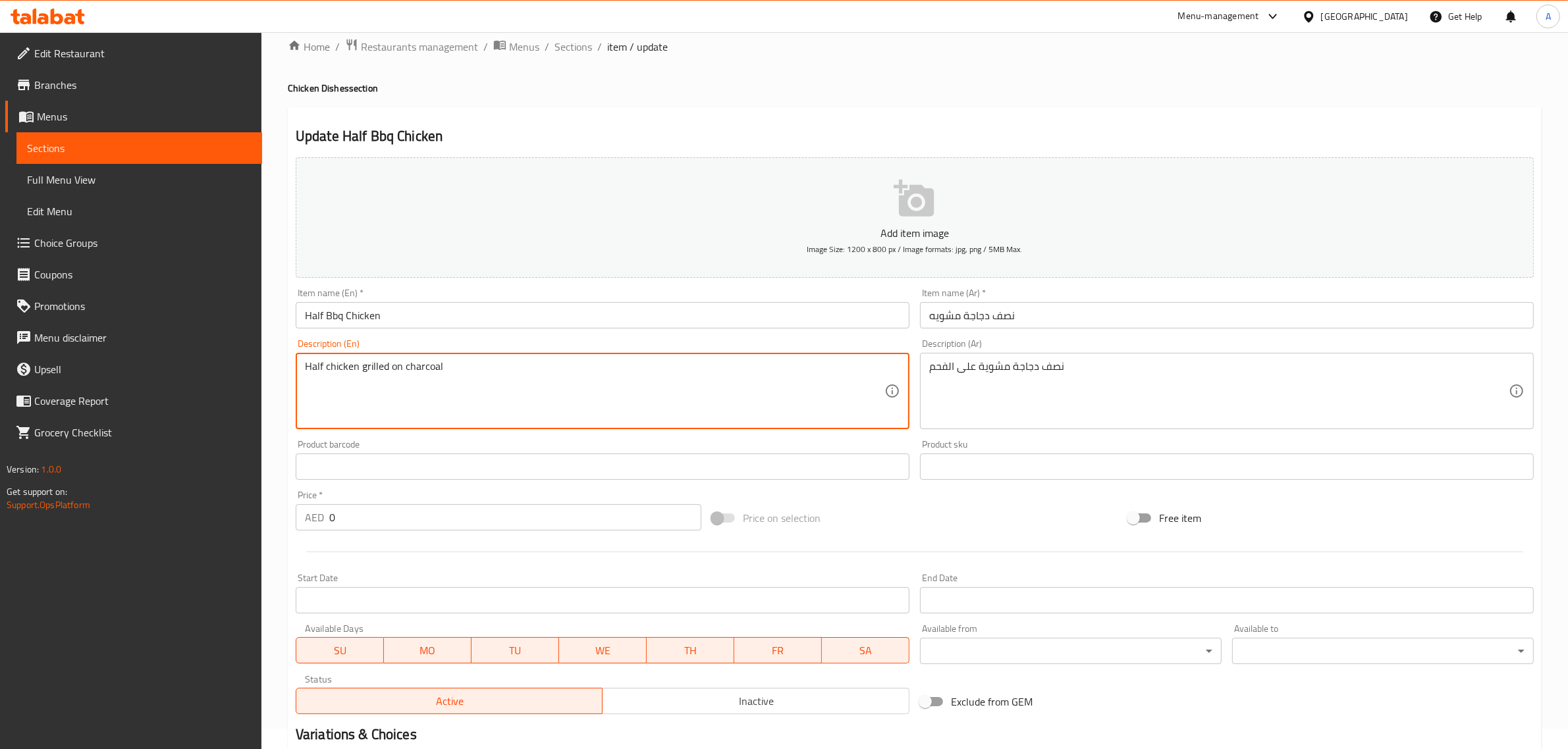
click at [435, 363] on textarea "Half chicken grilled on charcoal" at bounding box center [595, 390] width 580 height 62
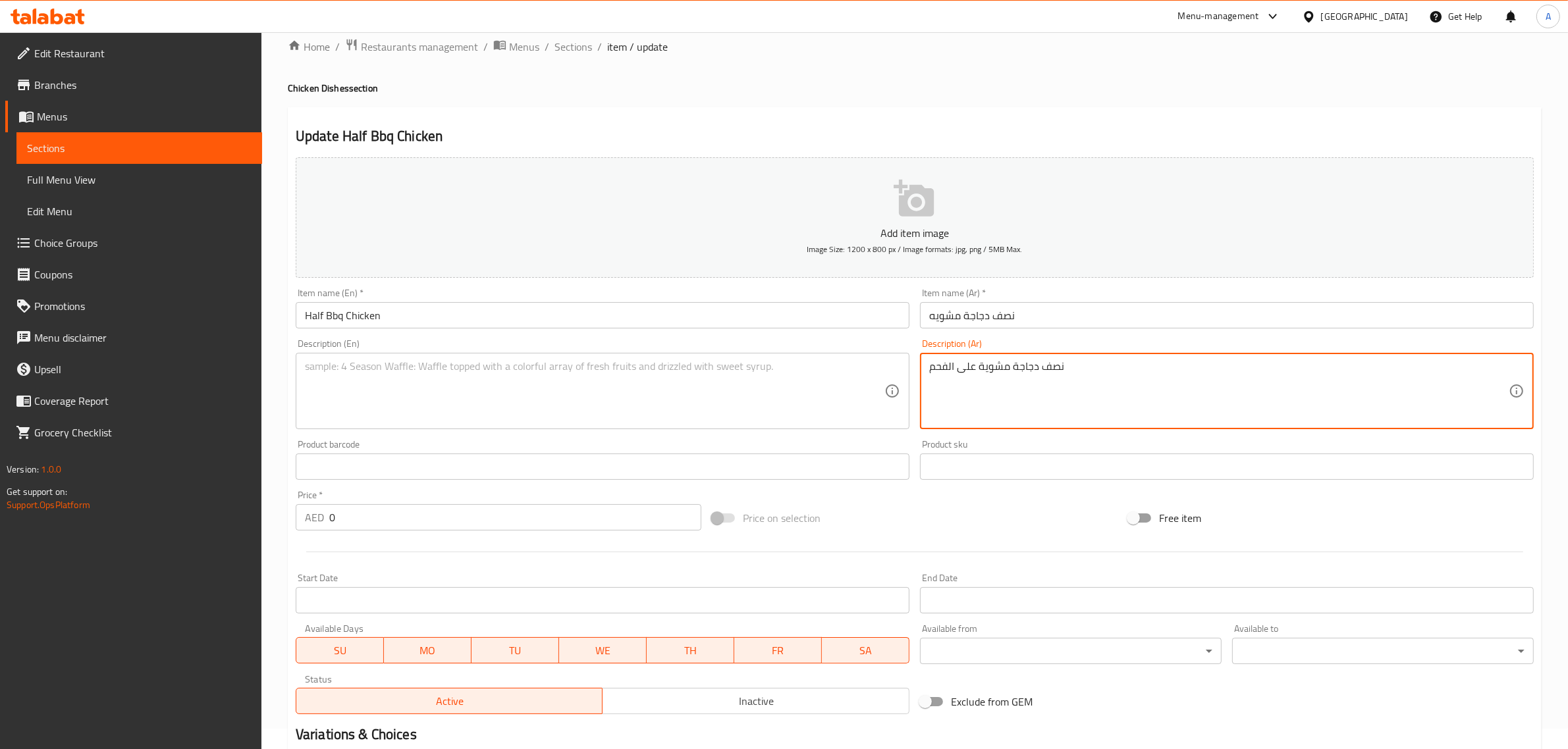
click at [1019, 375] on textarea "نصف دجاجة مشوية على الفحم" at bounding box center [1219, 390] width 580 height 62
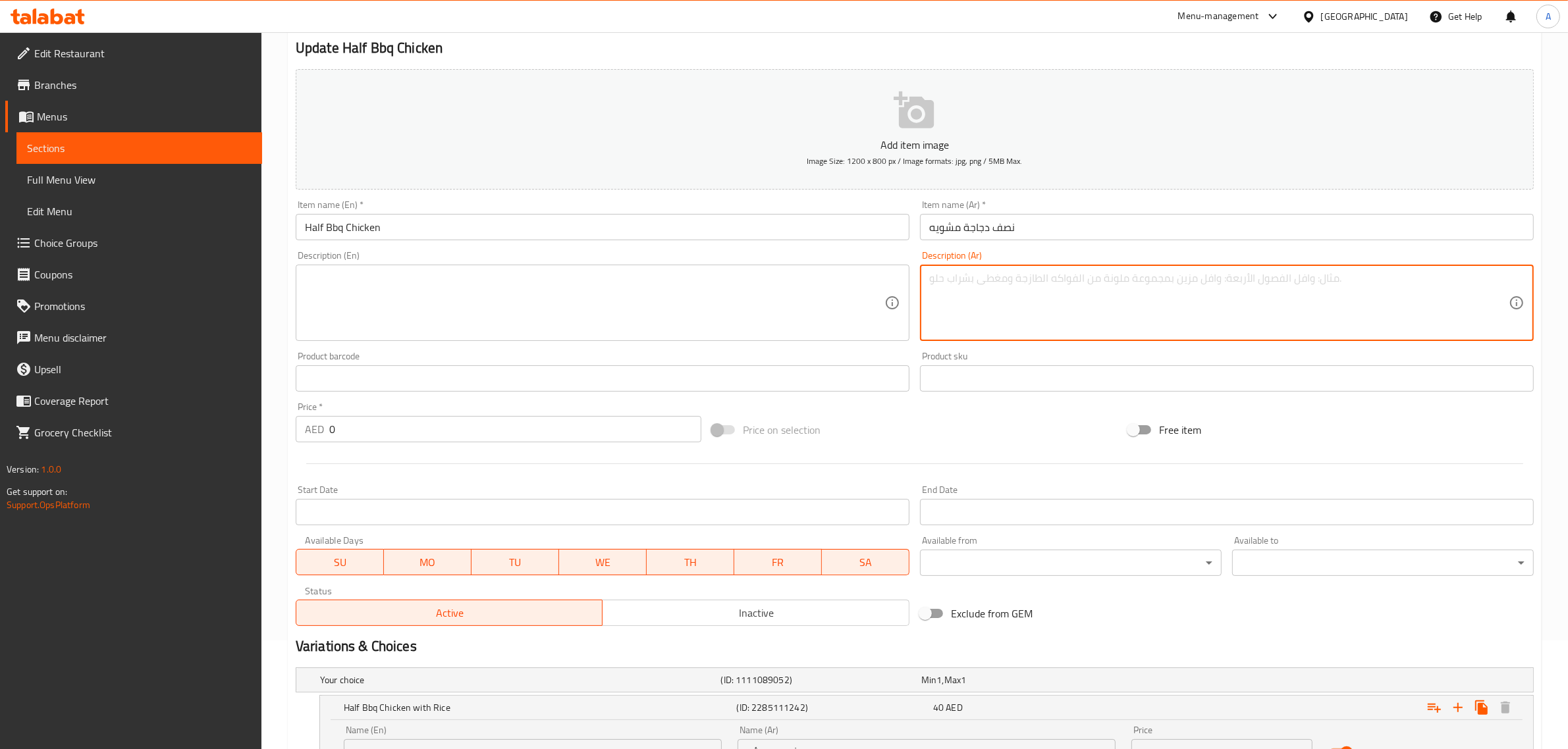
scroll to position [0, 0]
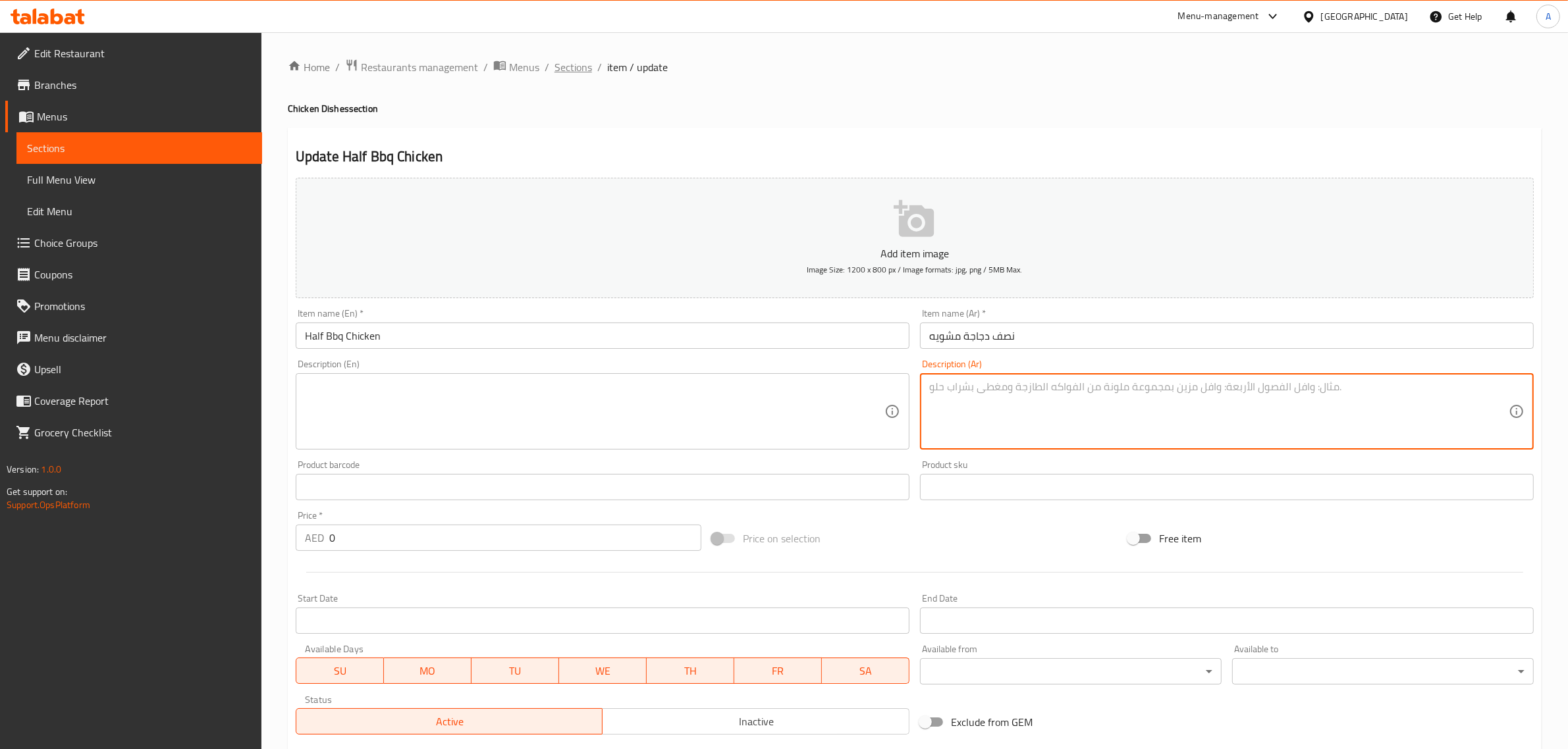
click at [568, 64] on span "Sections" at bounding box center [573, 67] width 38 height 16
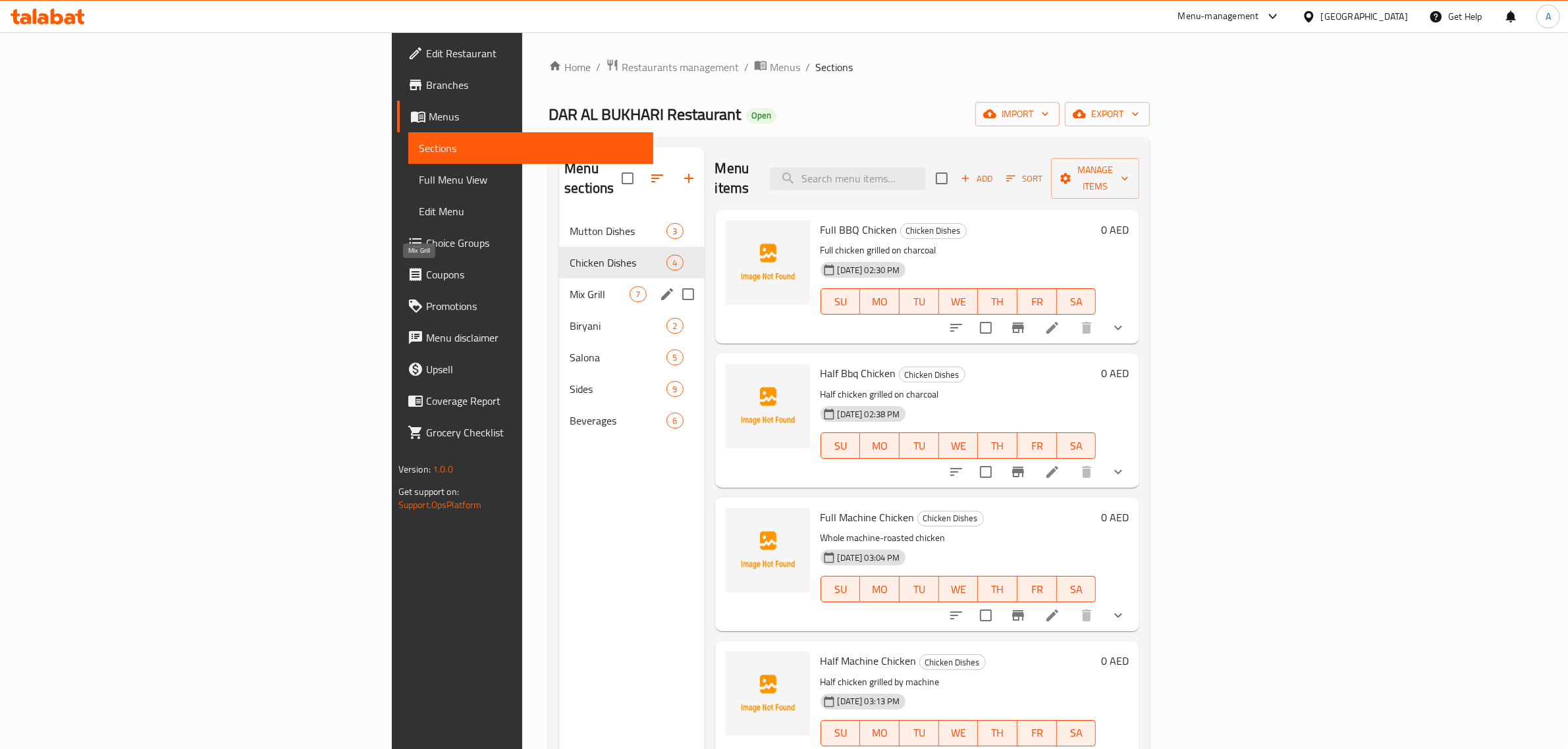
click at [570, 286] on span "Mix Grill" at bounding box center [599, 294] width 60 height 16
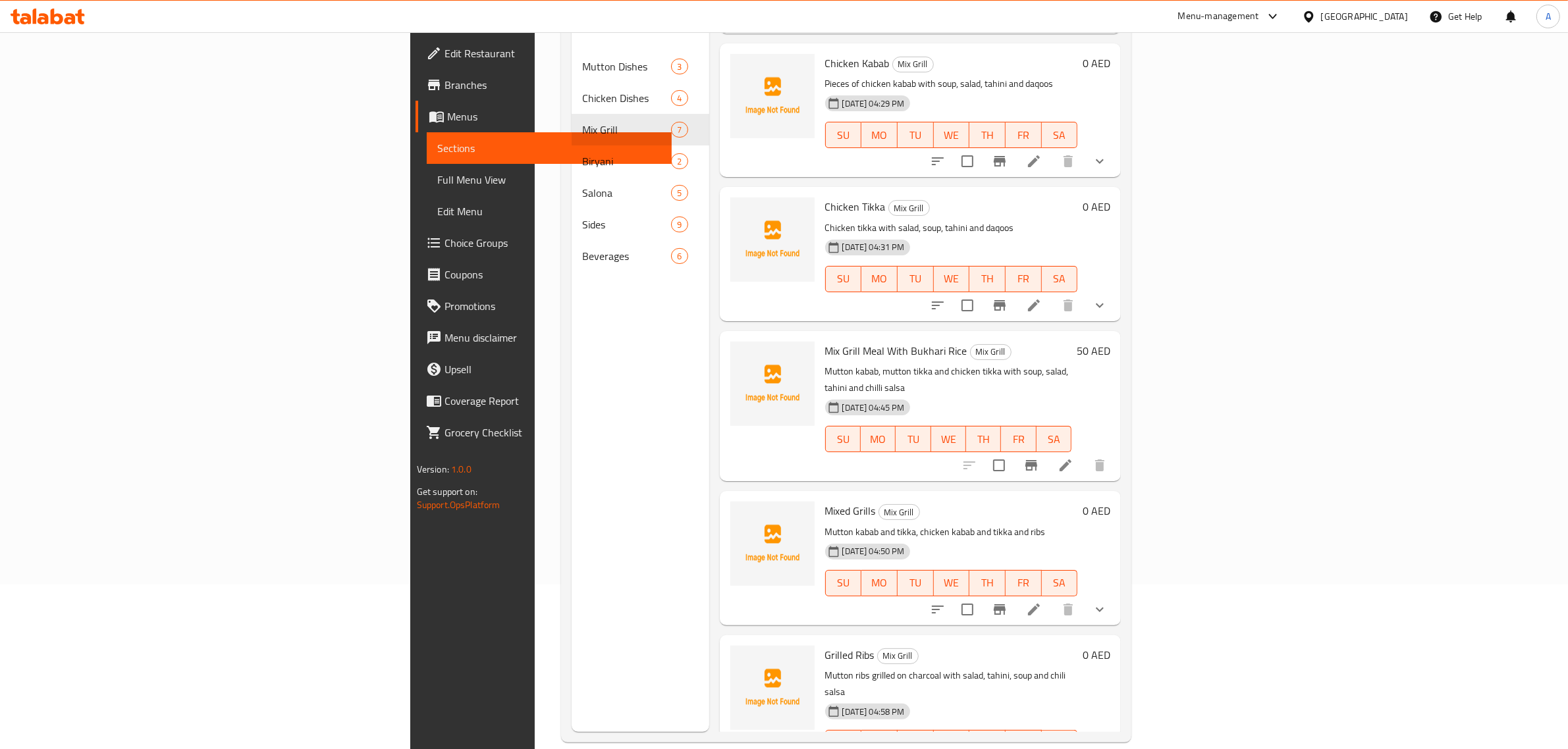
scroll to position [185, 0]
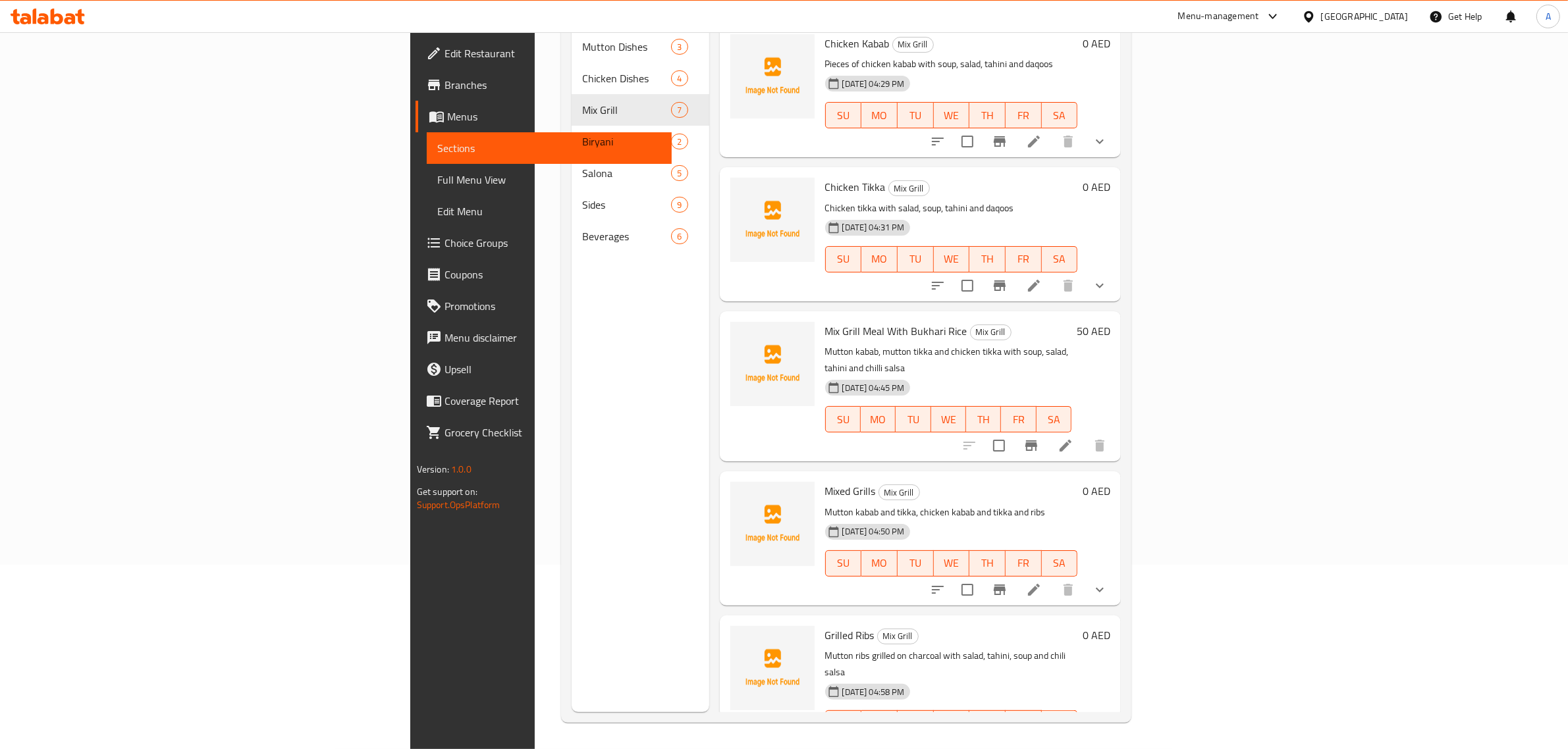
click at [571, 498] on div "Menu sections Mutton Dishes 3 Chicken Dishes 4 Mix Grill 7 Biryani 2 Salona 5 S…" at bounding box center [639, 337] width 137 height 749
click at [571, 497] on div "Menu sections Mutton Dishes 3 Chicken Dishes 4 Mix Grill 7 Biryani 2 Salona 5 S…" at bounding box center [639, 337] width 137 height 749
click at [1108, 582] on icon "show more" at bounding box center [1099, 590] width 16 height 16
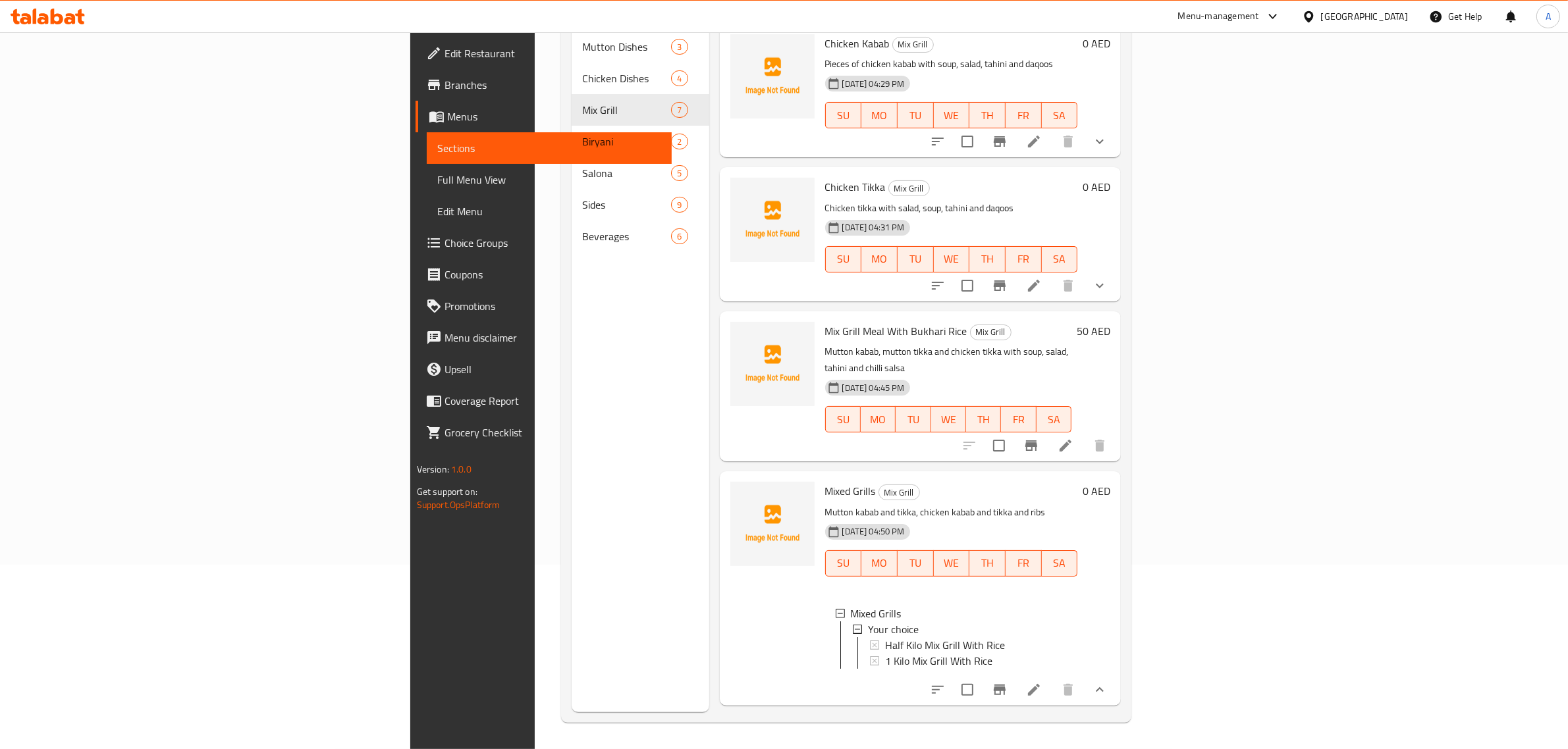
scroll to position [2, 0]
click at [885, 636] on span "Half Kilo Mix Grill With Rice" at bounding box center [945, 643] width 120 height 16
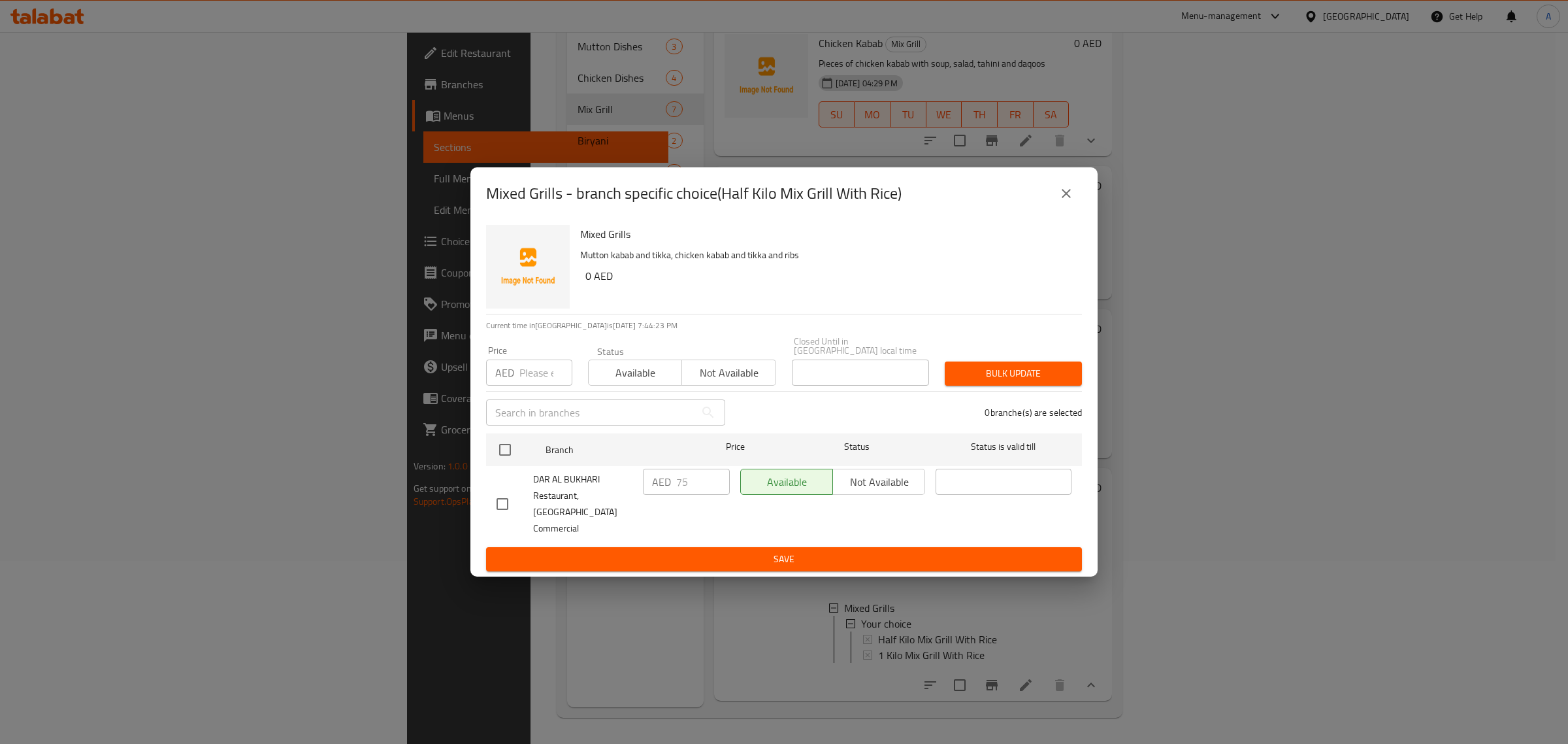
click at [808, 607] on div "Mixed Grills - branch specific choice(Half Kilo Mix Grill With Rice) Mixed Gril…" at bounding box center [784, 372] width 1568 height 744
click at [1060, 201] on icon "close" at bounding box center [1066, 193] width 16 height 16
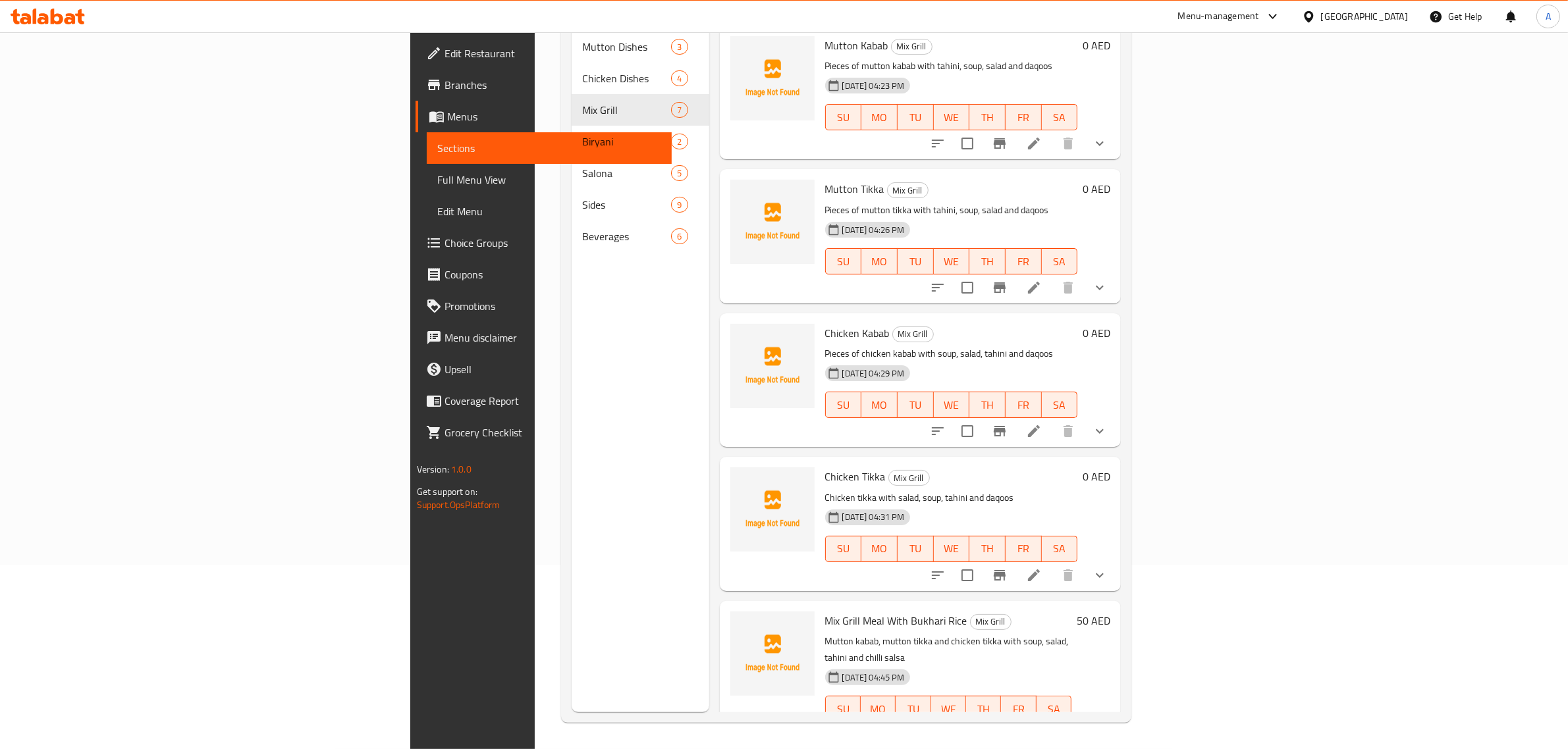
scroll to position [0, 0]
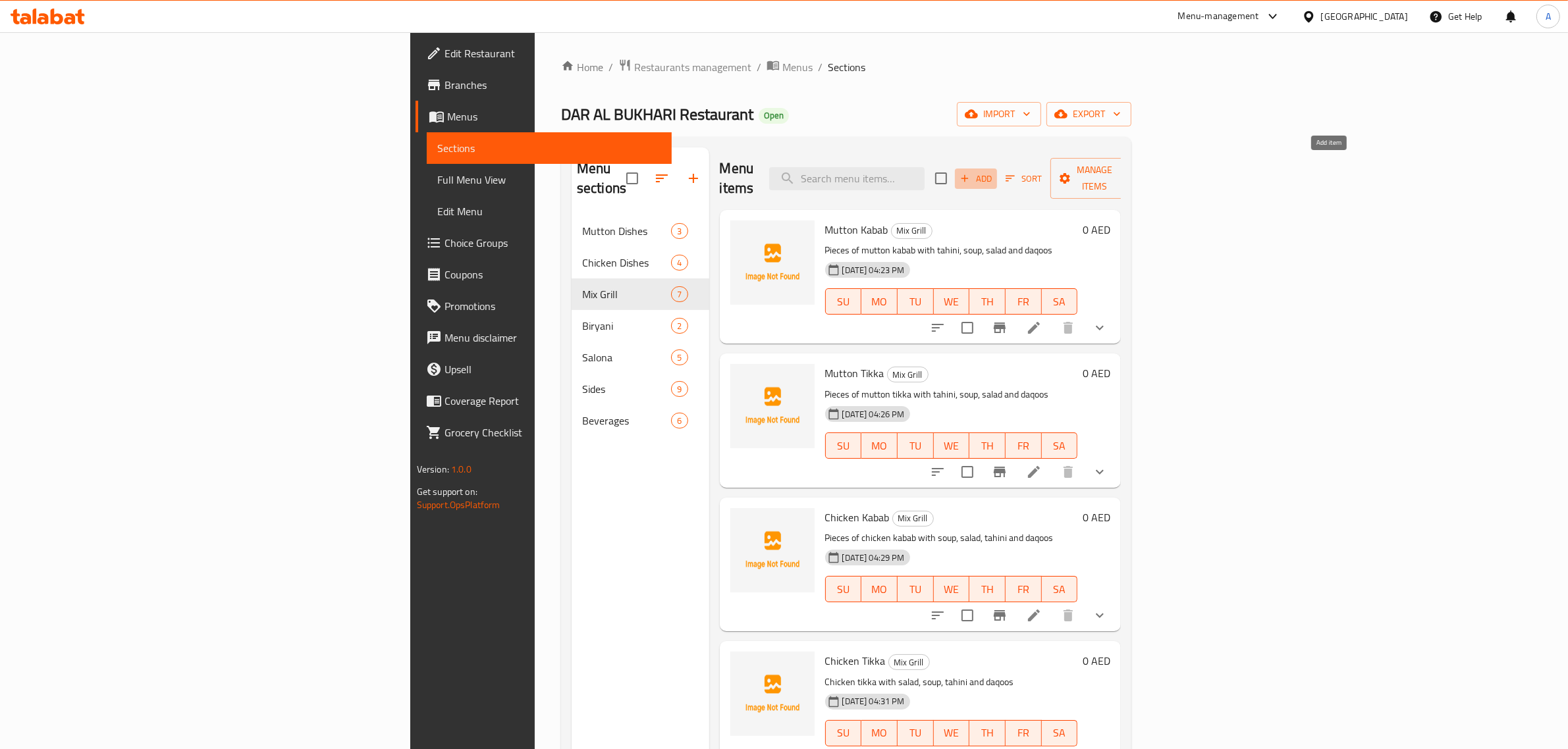
click at [993, 175] on span "Add" at bounding box center [976, 179] width 36 height 15
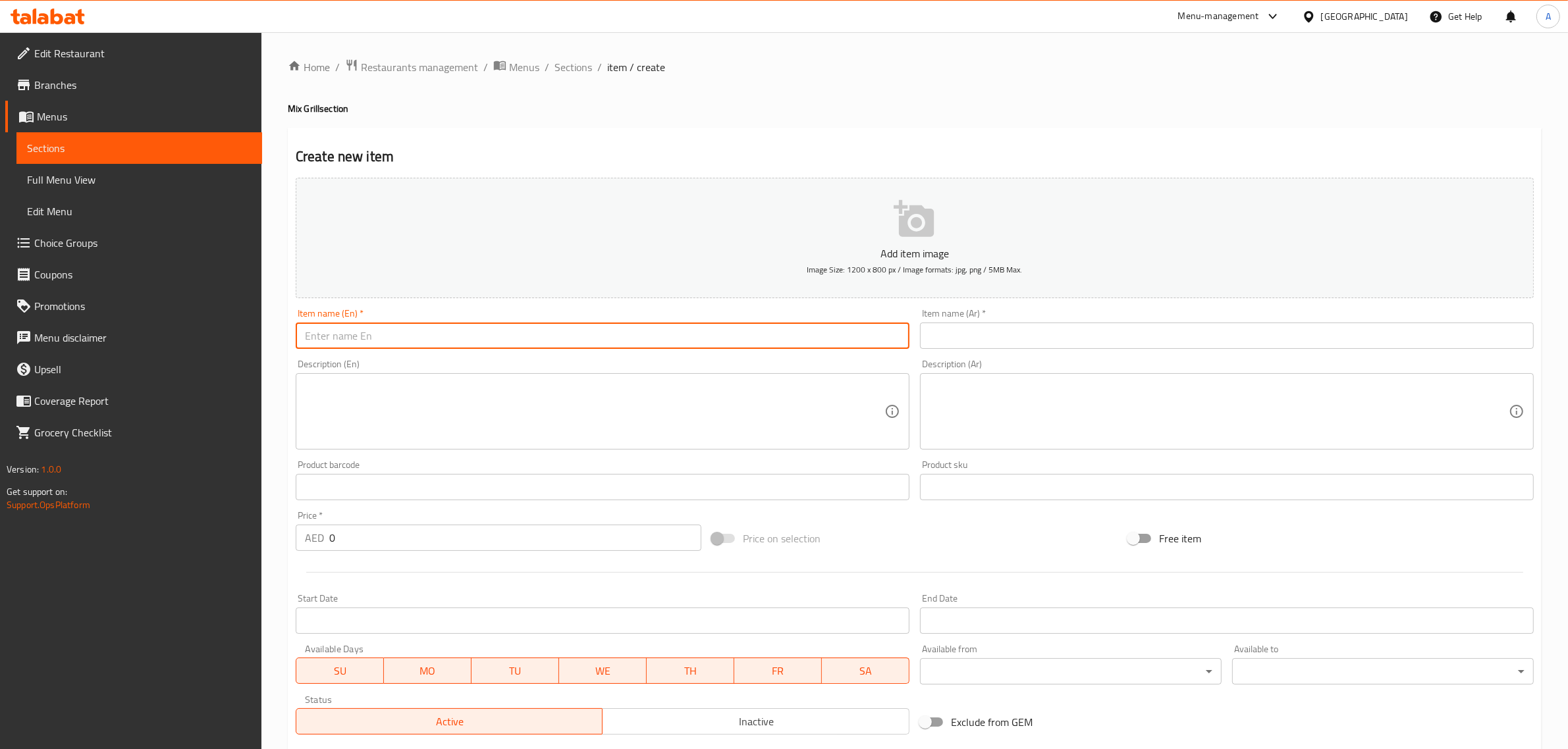
click at [373, 343] on input "text" at bounding box center [603, 335] width 614 height 26
paste input "Mix grill"
drag, startPoint x: 377, startPoint y: 337, endPoint x: 343, endPoint y: 337, distance: 34.0
click at [343, 337] on input "Mix Grill 250 G" at bounding box center [603, 335] width 614 height 26
click at [343, 337] on input "Mix Grill" at bounding box center [603, 335] width 614 height 26
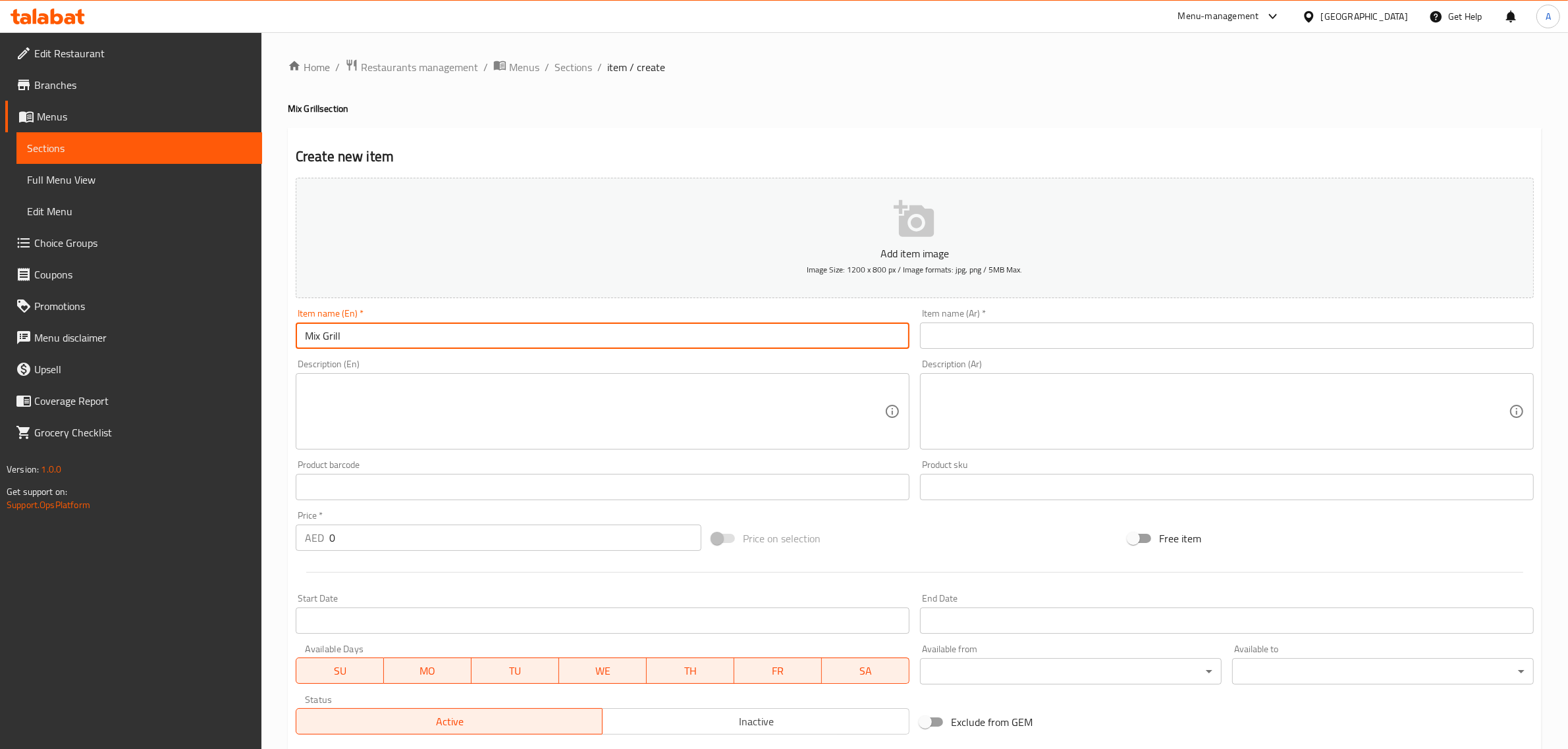
click at [343, 337] on input "Mix Grill" at bounding box center [603, 335] width 614 height 26
type input "Mix Grill"
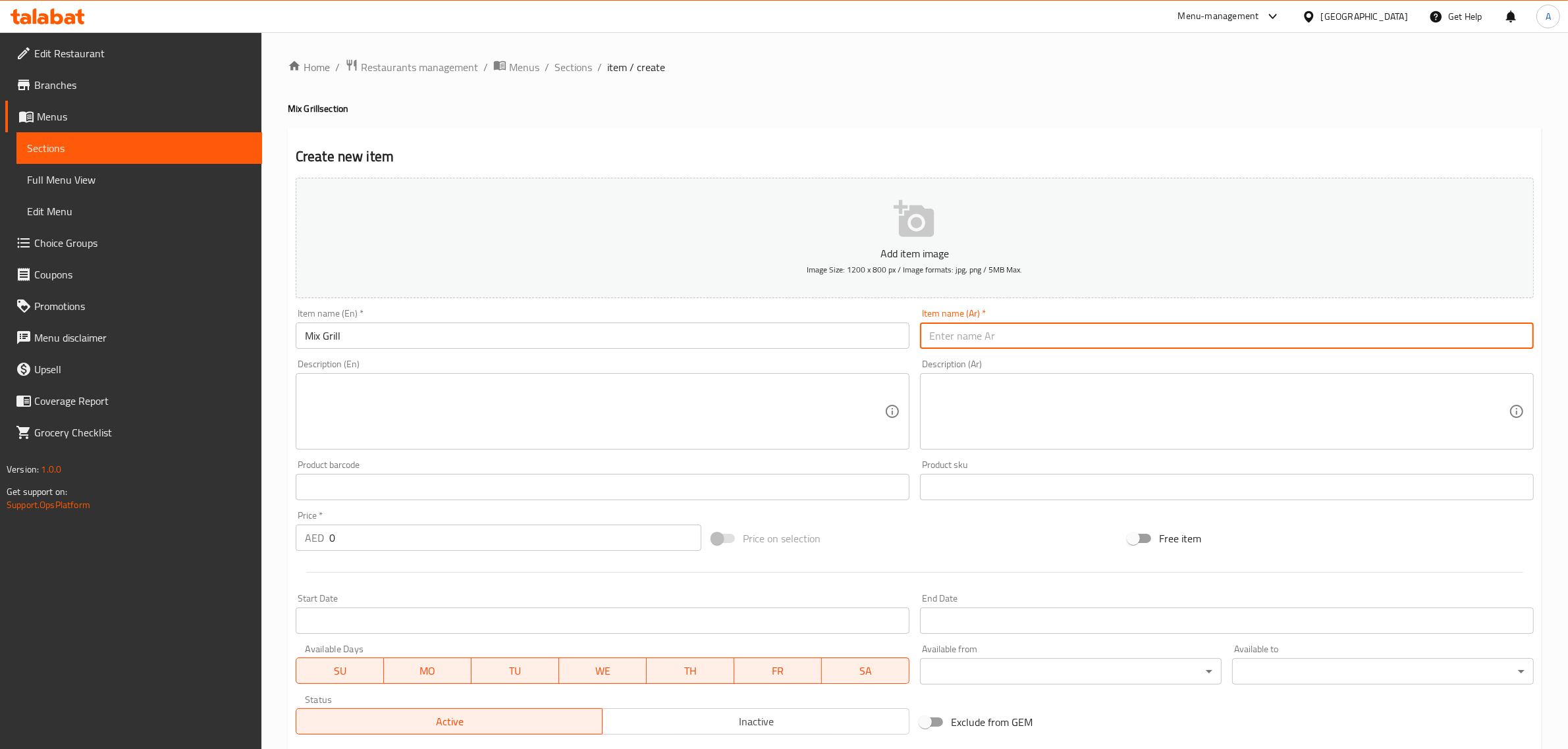
click at [1019, 324] on input "text" at bounding box center [1227, 335] width 614 height 26
paste input "ميكس جريل"
click at [944, 344] on input "ميكس جريل" at bounding box center [1227, 335] width 614 height 26
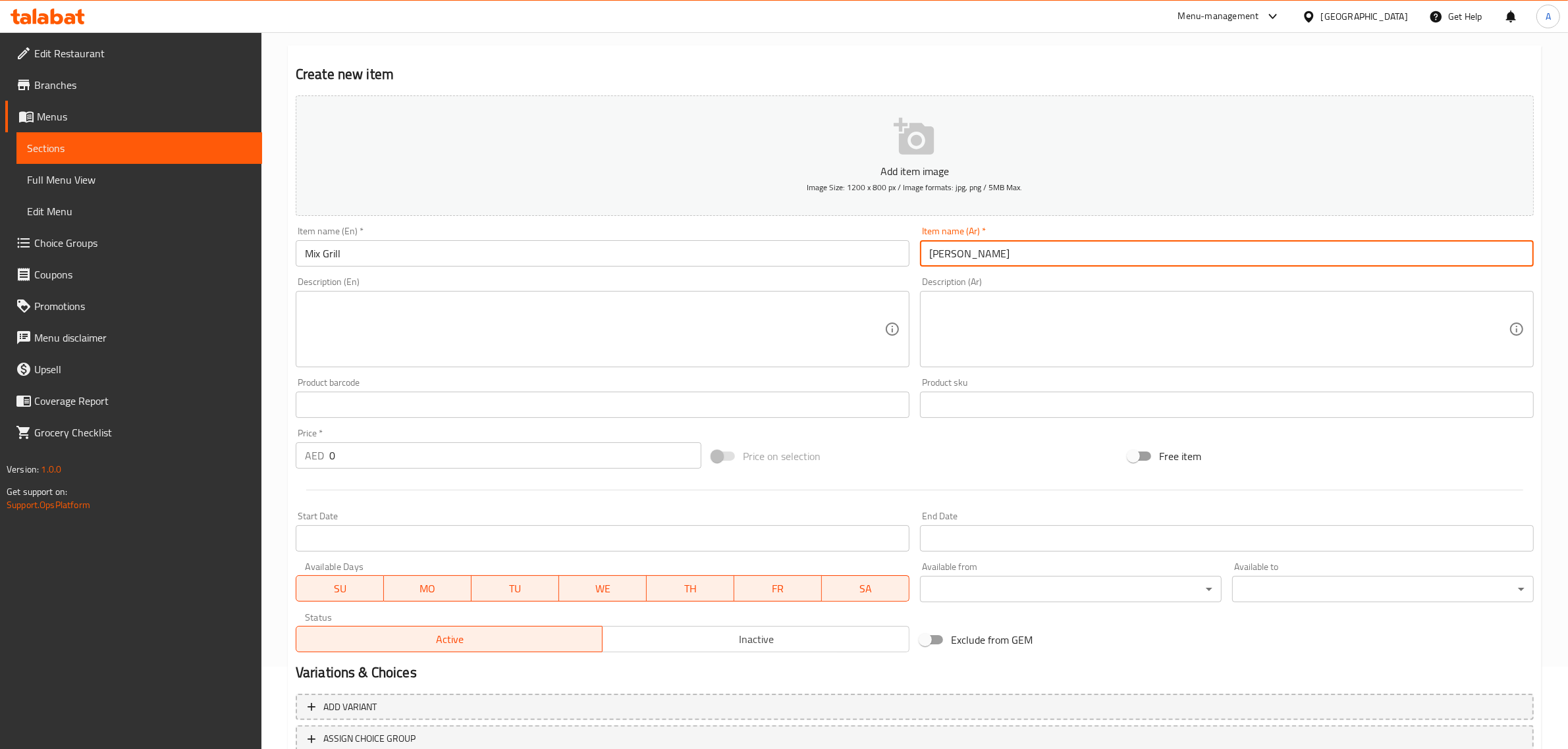
type input "ميكس مشوي"
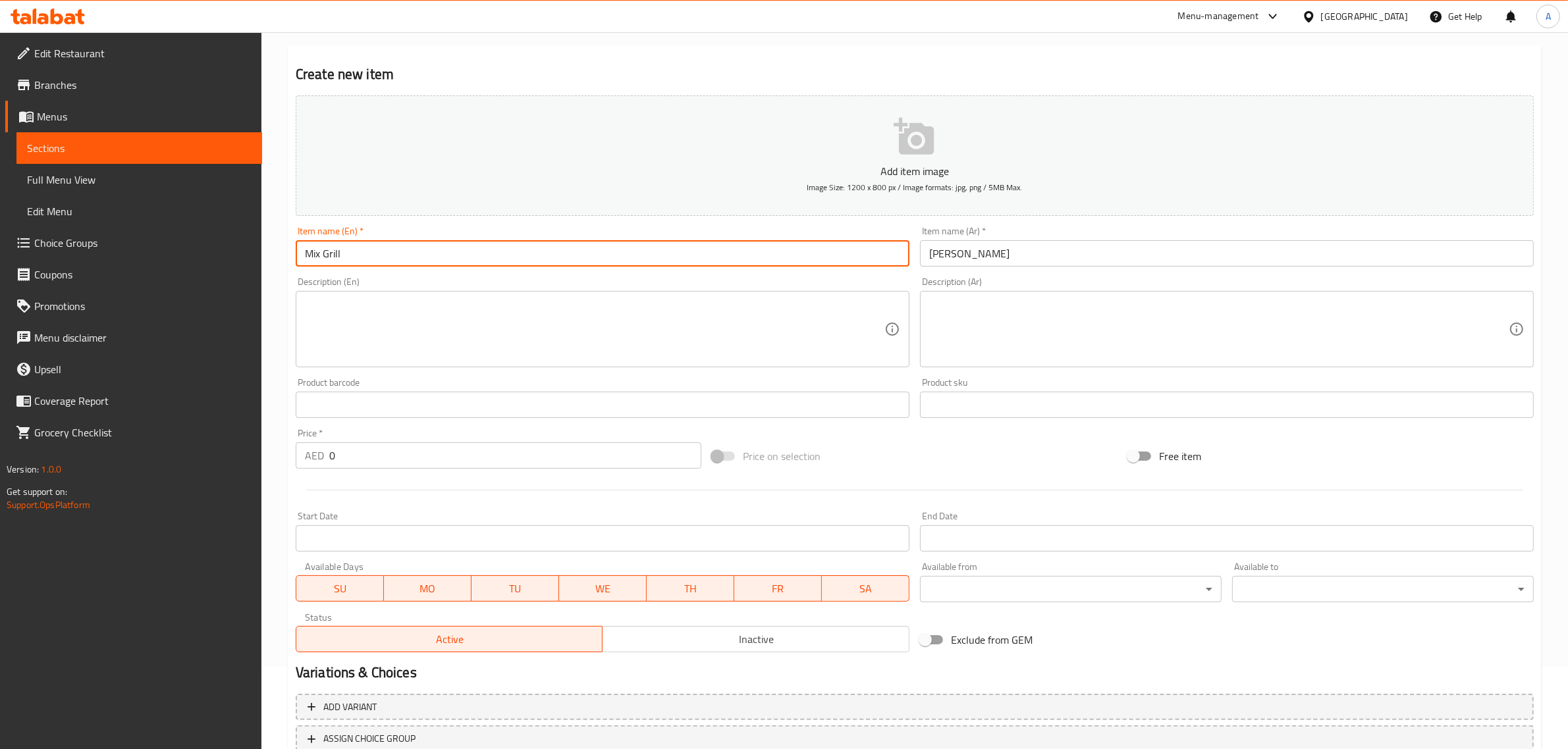
click at [448, 262] on input "Mix Grill" at bounding box center [603, 253] width 614 height 26
click at [418, 324] on textarea at bounding box center [595, 329] width 580 height 62
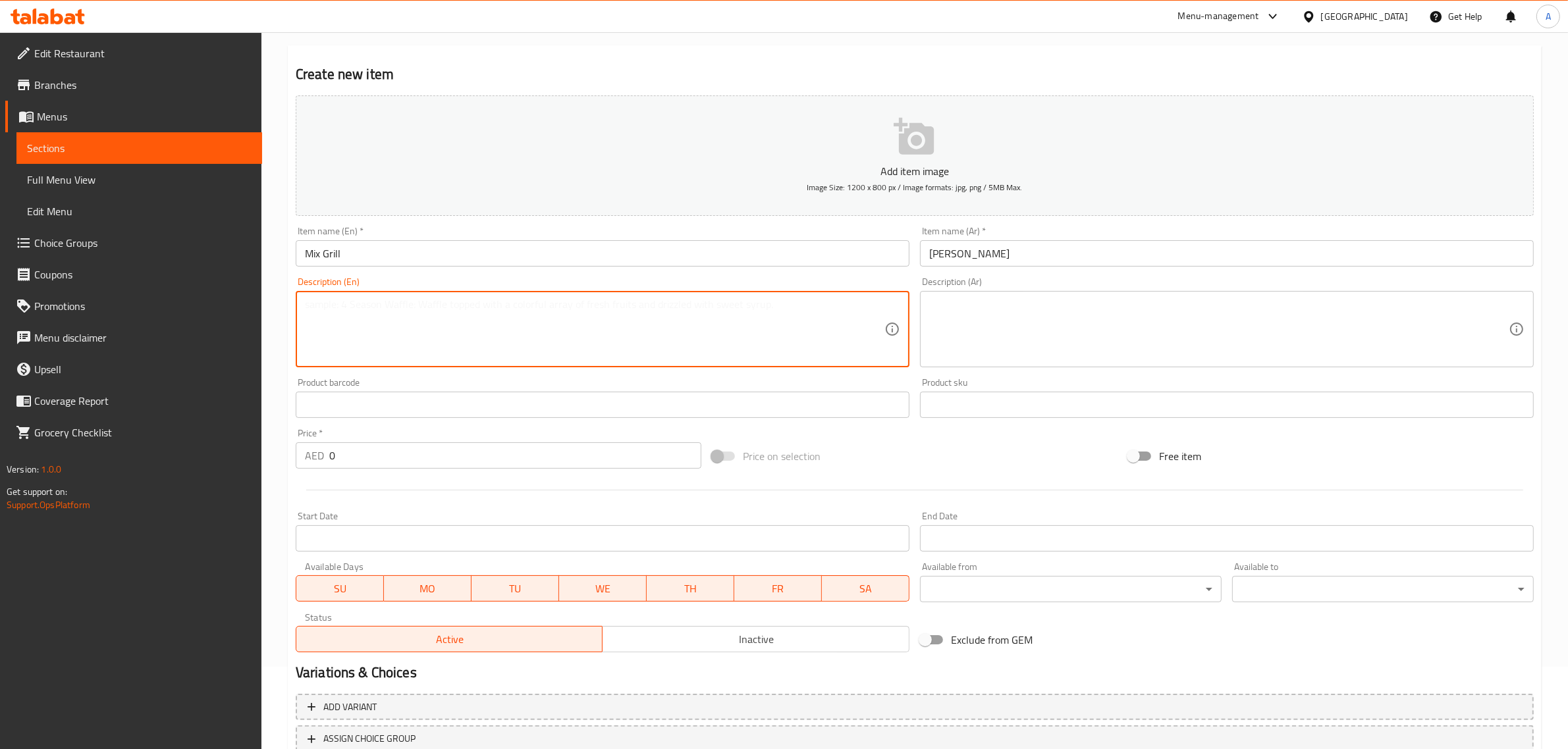
paste textarea "Beef Kofta, chicken Tikka, Meat Kebab, shish tawook, served with salad, roti br…"
type textarea "Beef Kofta, chicken Tikka, Meat Kebab, shish tawook, served with salad, roti br…"
click at [1068, 334] on textarea at bounding box center [1219, 329] width 580 height 62
paste textarea "كفتة لحم، دجاج تكا، كباب لحم، شيش طاووق، تقدم مع سلطة، خبز روتي، شوربة، صلصة تش…"
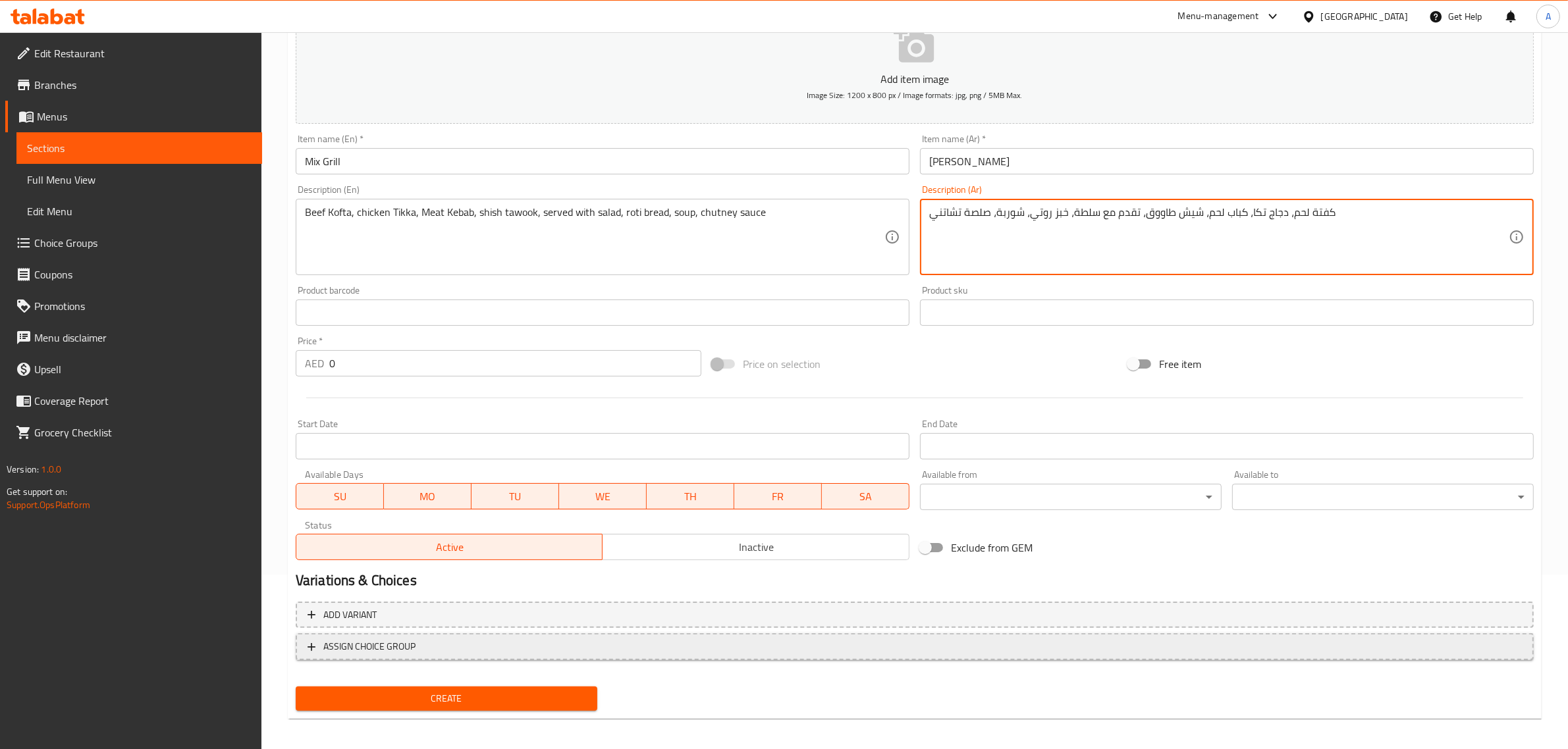
scroll to position [178, 0]
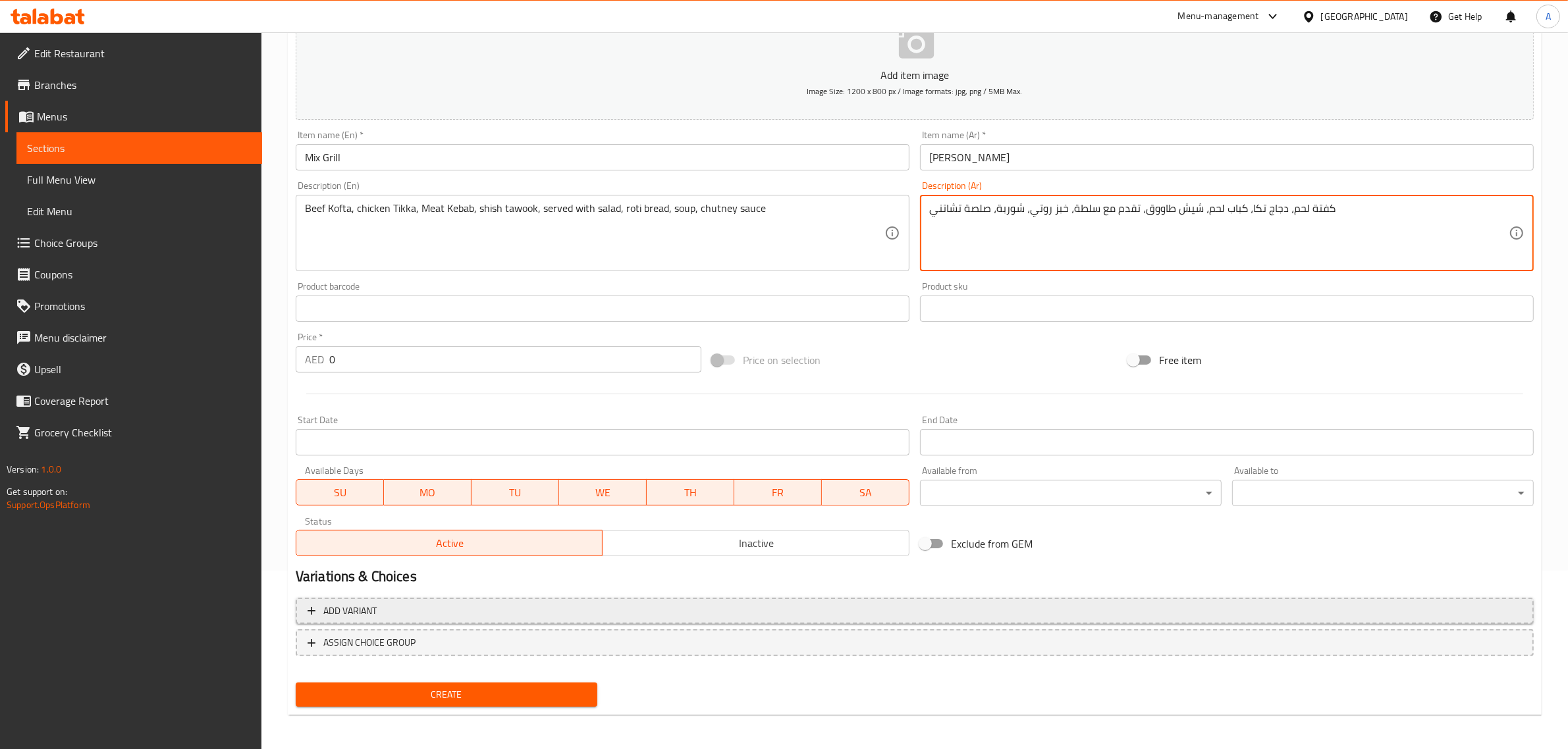
type textarea "كفتة لحم، دجاج تكا، كباب لحم، شيش طاووق، تقدم مع سلطة، خبز روتي، شوربة، صلصة تش…"
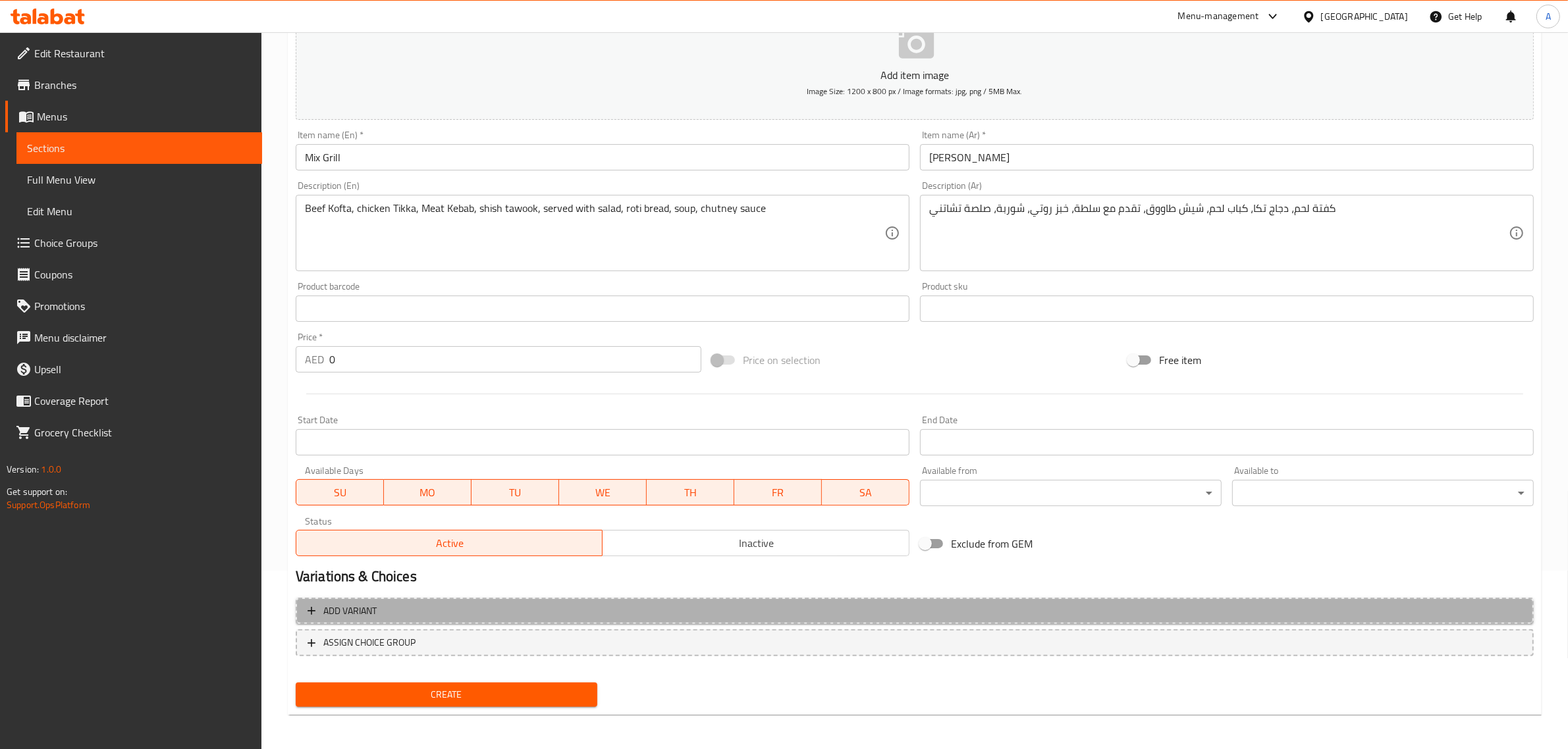
click at [673, 614] on span "Add variant" at bounding box center [915, 610] width 1214 height 16
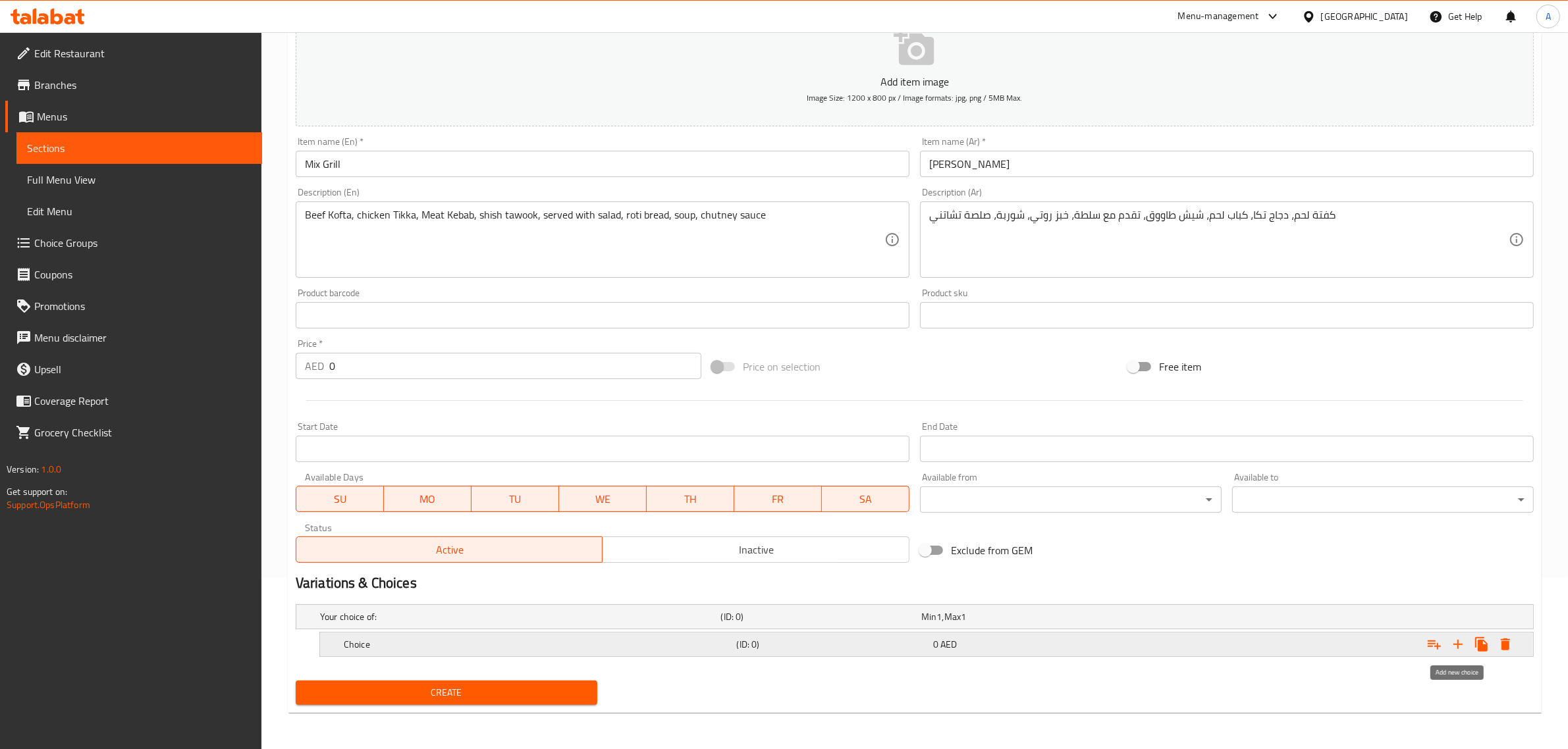
click at [1460, 635] on button "Expand" at bounding box center [1458, 644] width 24 height 24
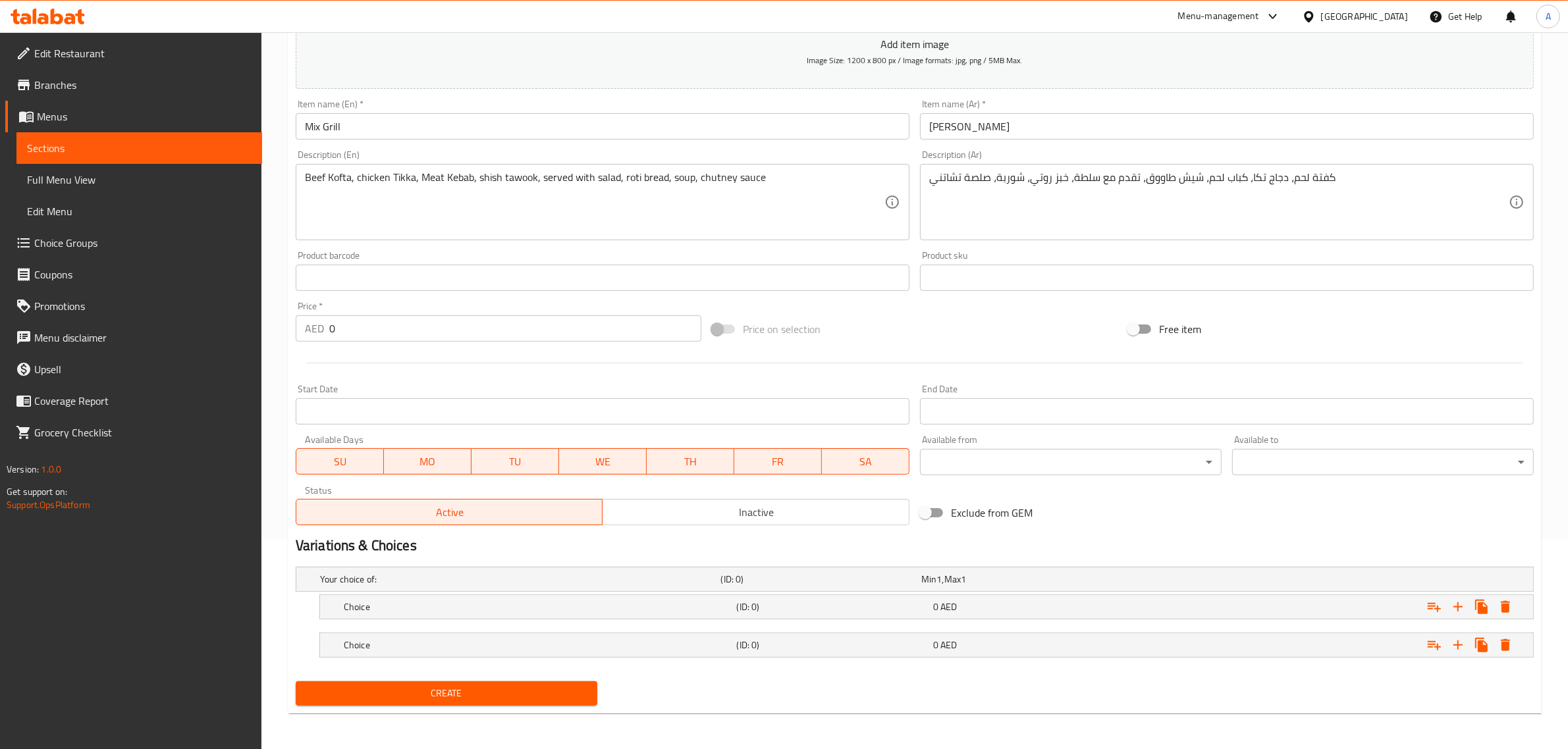
scroll to position [210, 0]
click at [445, 613] on div "Choice" at bounding box center [537, 606] width 393 height 19
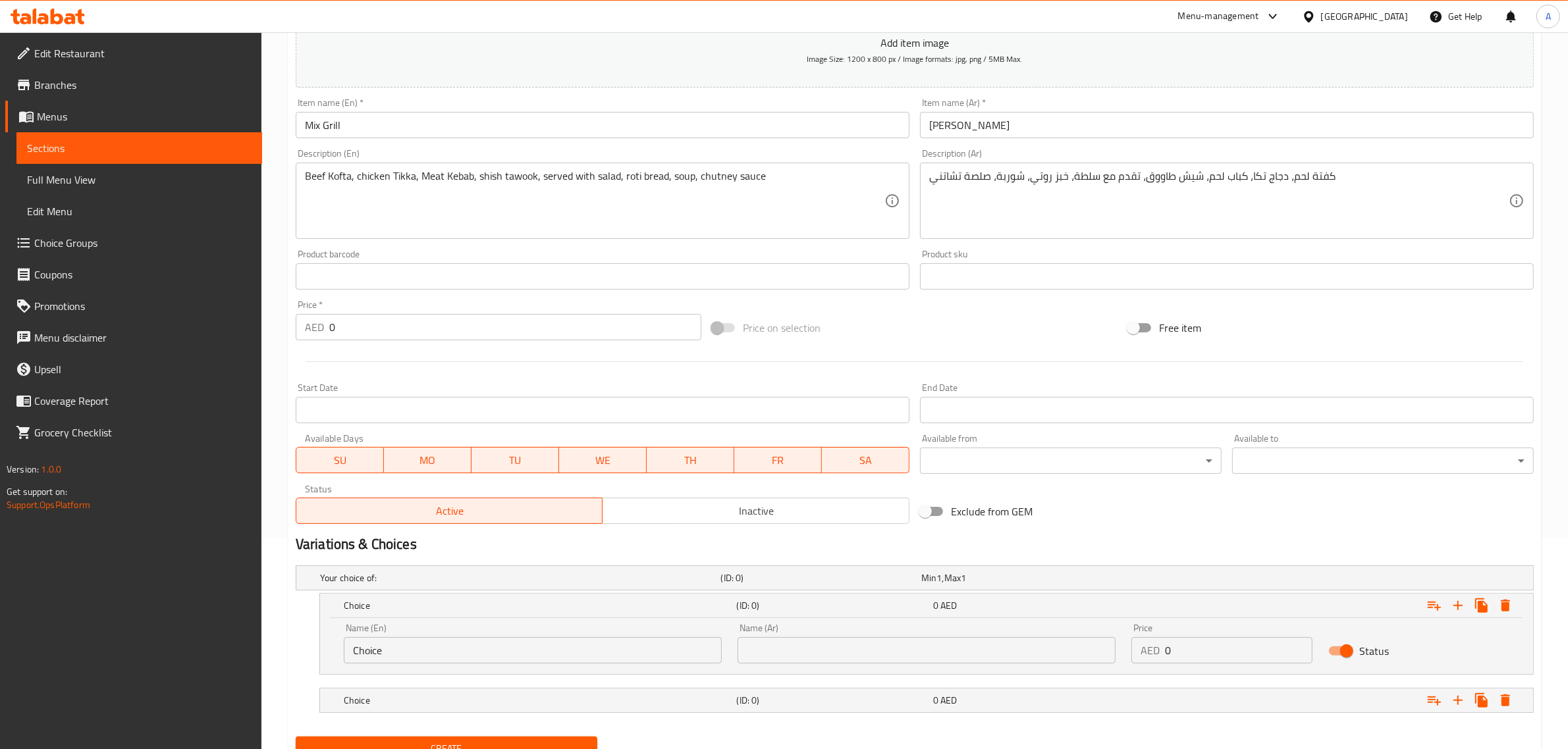
click at [376, 660] on input "Choice" at bounding box center [532, 650] width 378 height 26
type input "1 kg"
click at [375, 686] on div "Choice (ID: 0) 0 AED" at bounding box center [930, 700] width 1178 height 29
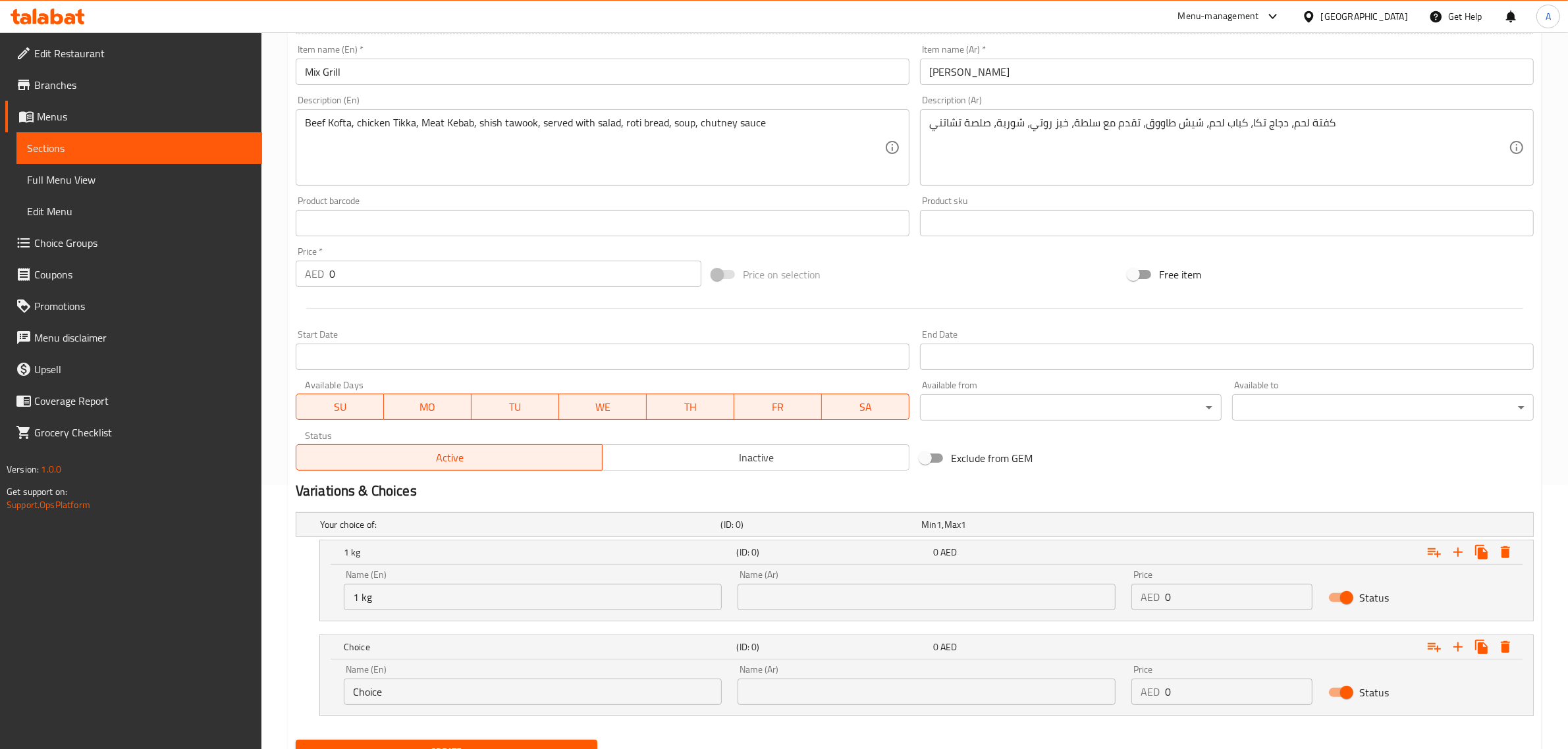
scroll to position [293, 0]
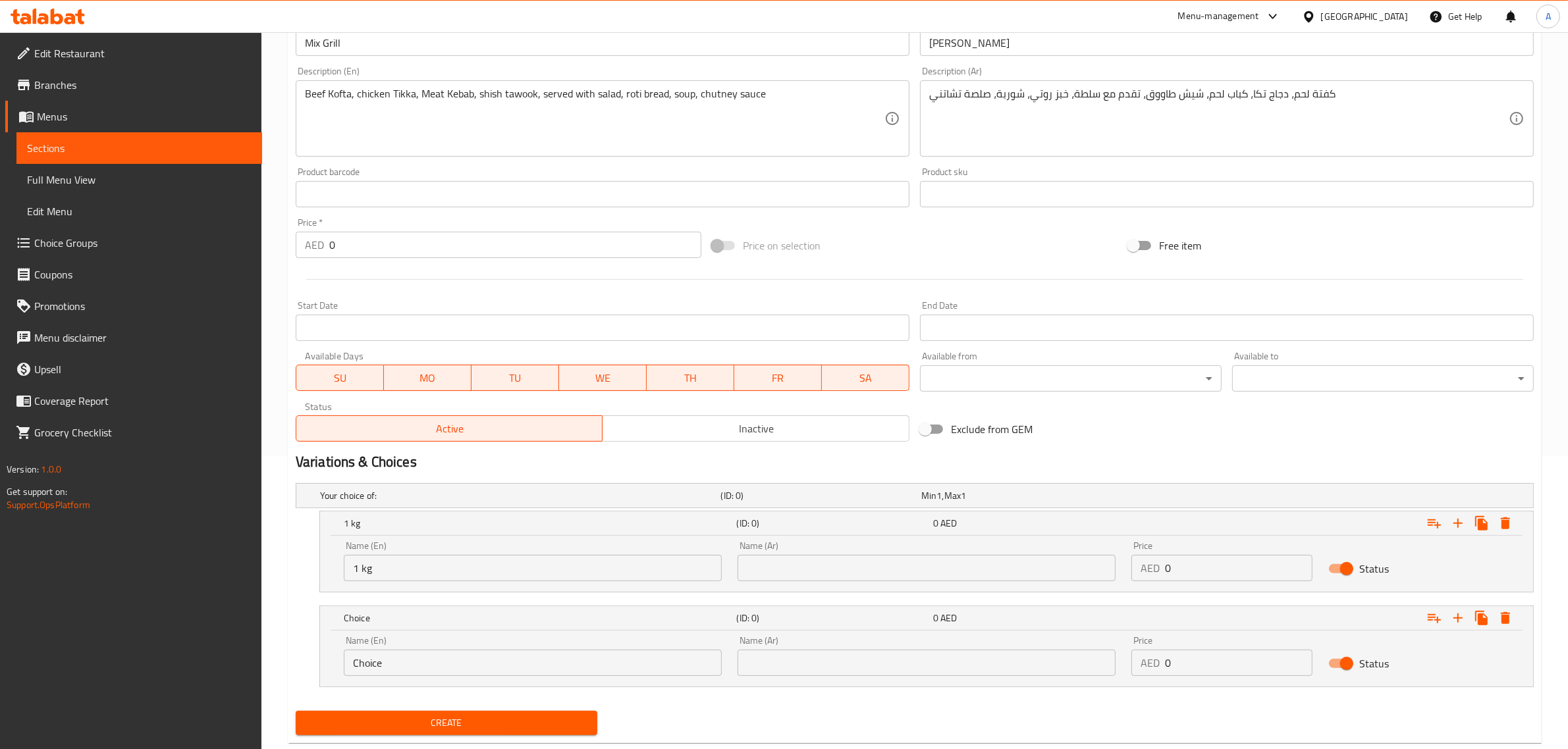
click at [431, 670] on input "Choice" at bounding box center [532, 662] width 378 height 26
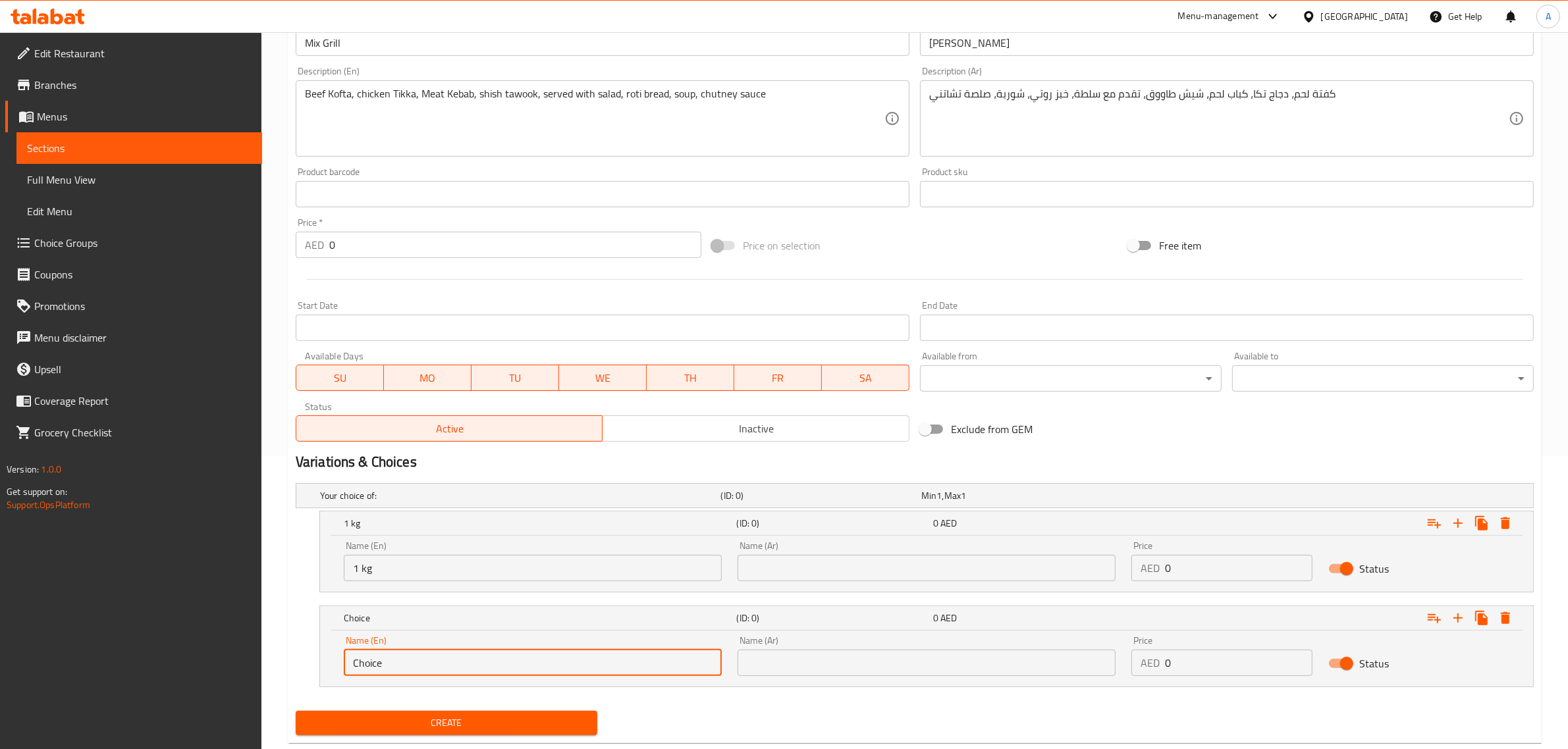
click at [431, 670] on input "Choice" at bounding box center [532, 662] width 378 height 26
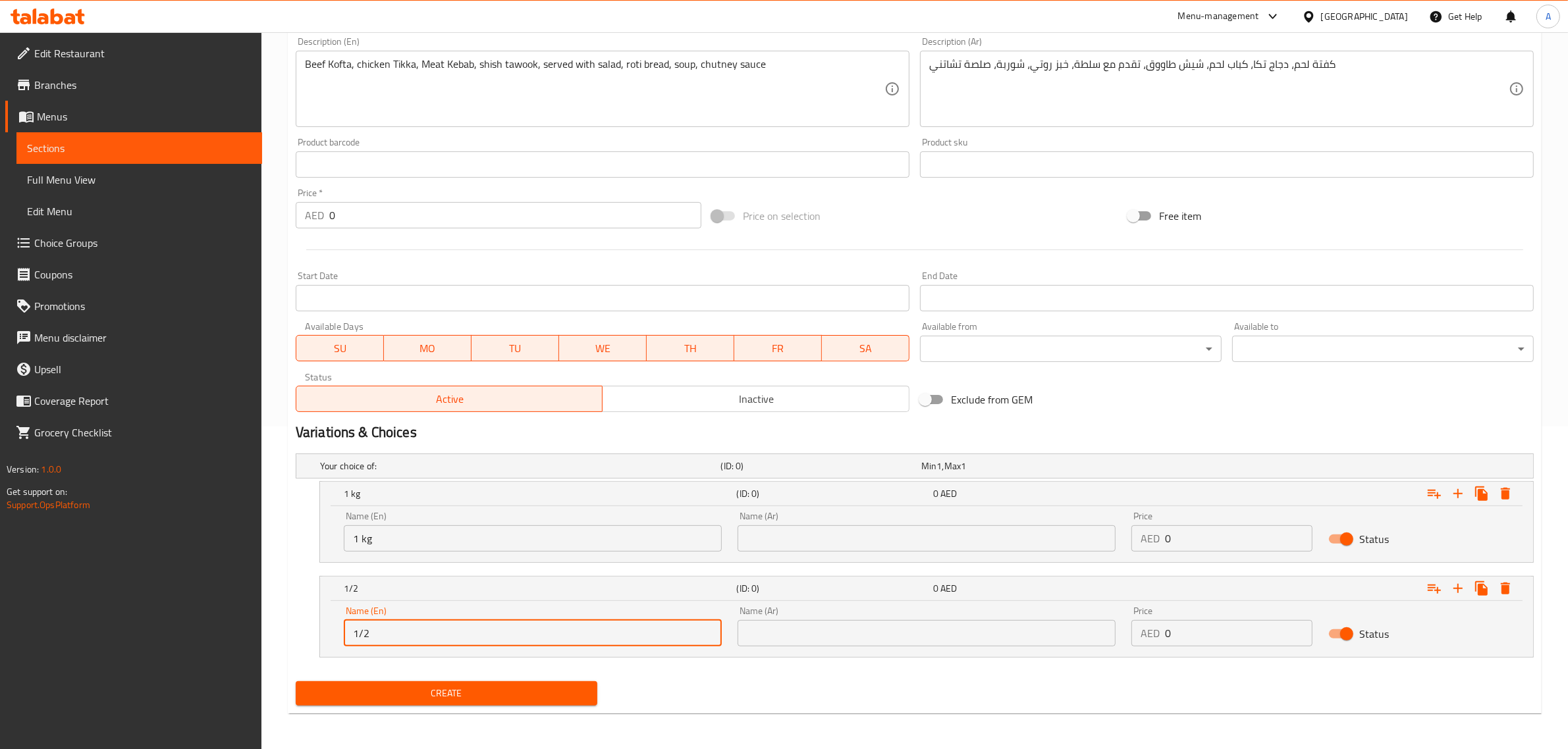
scroll to position [323, 0]
click at [417, 631] on input "1/2" at bounding box center [532, 632] width 378 height 26
type input "1/2 kg"
click at [818, 548] on input "text" at bounding box center [926, 538] width 378 height 26
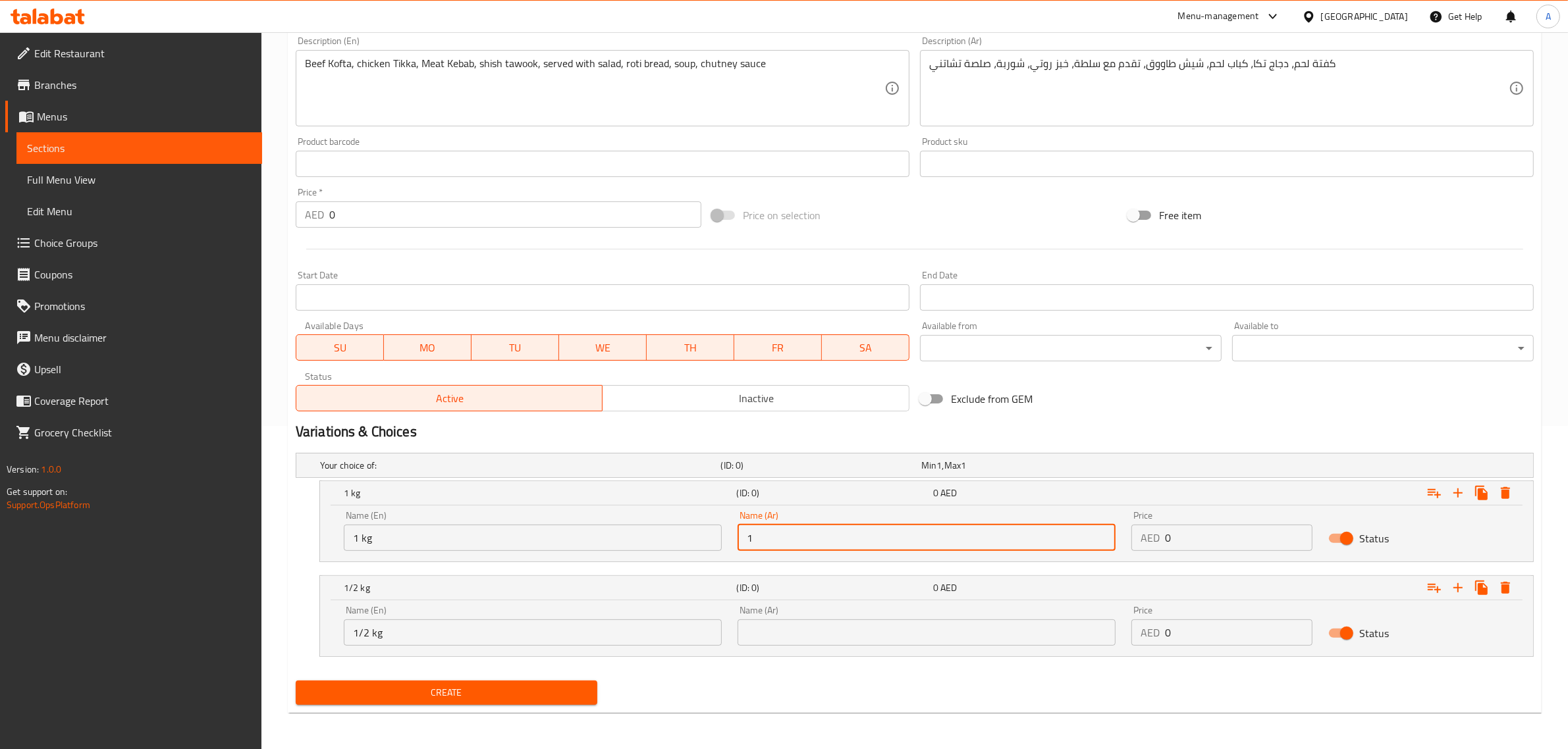
type input "1 كجم"
click at [785, 629] on input "text" at bounding box center [926, 632] width 378 height 26
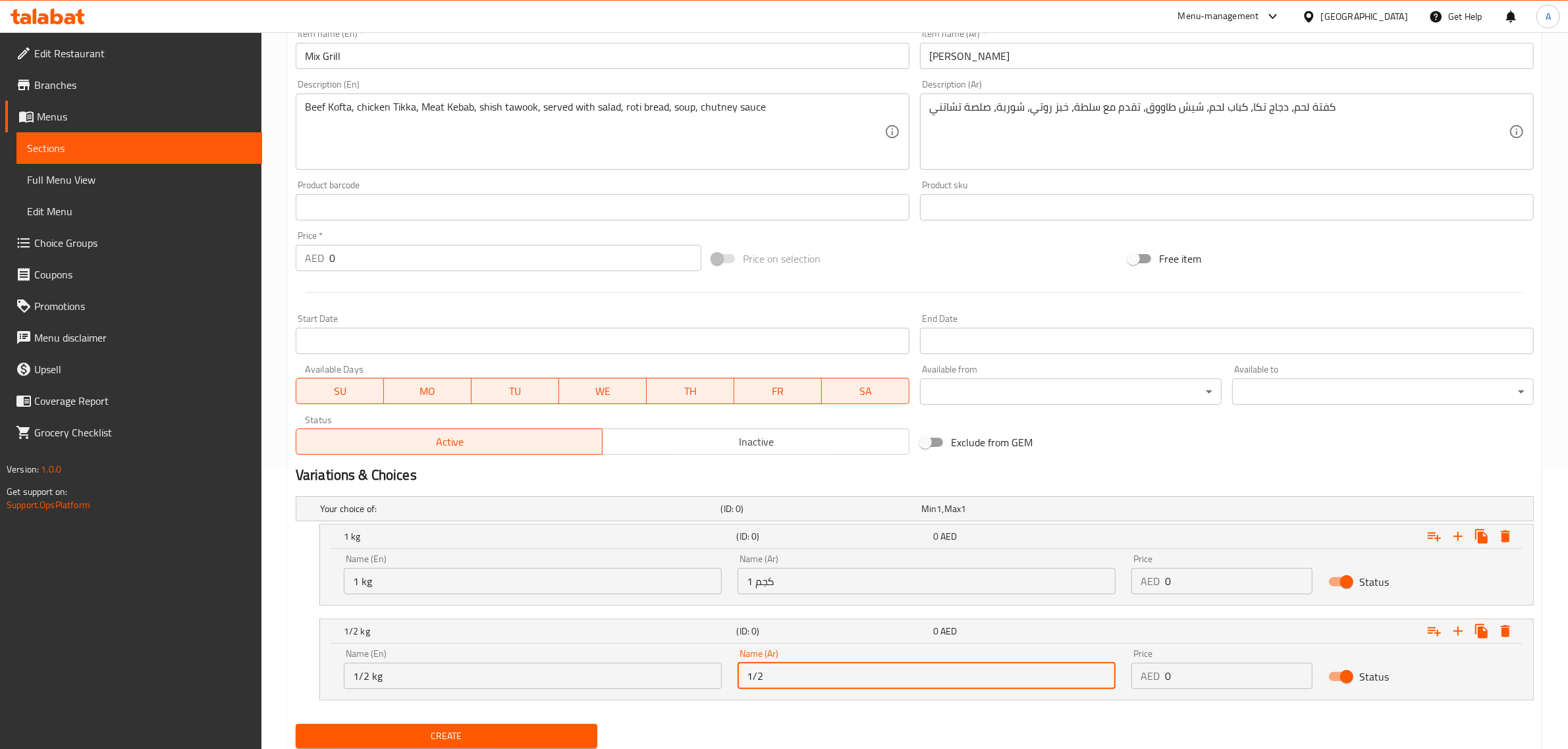
scroll to position [241, 0]
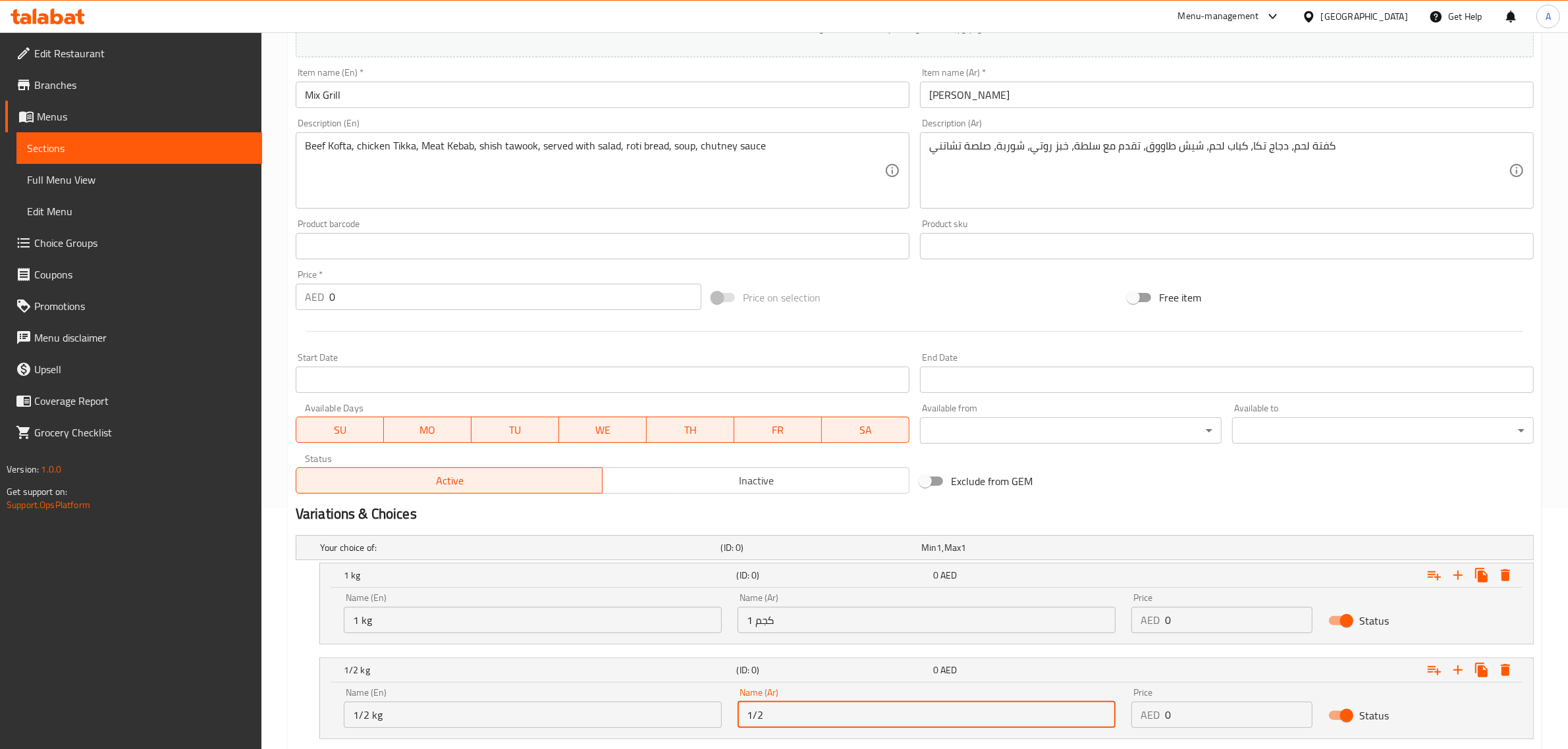
click at [814, 712] on input "1/2" at bounding box center [926, 714] width 378 height 26
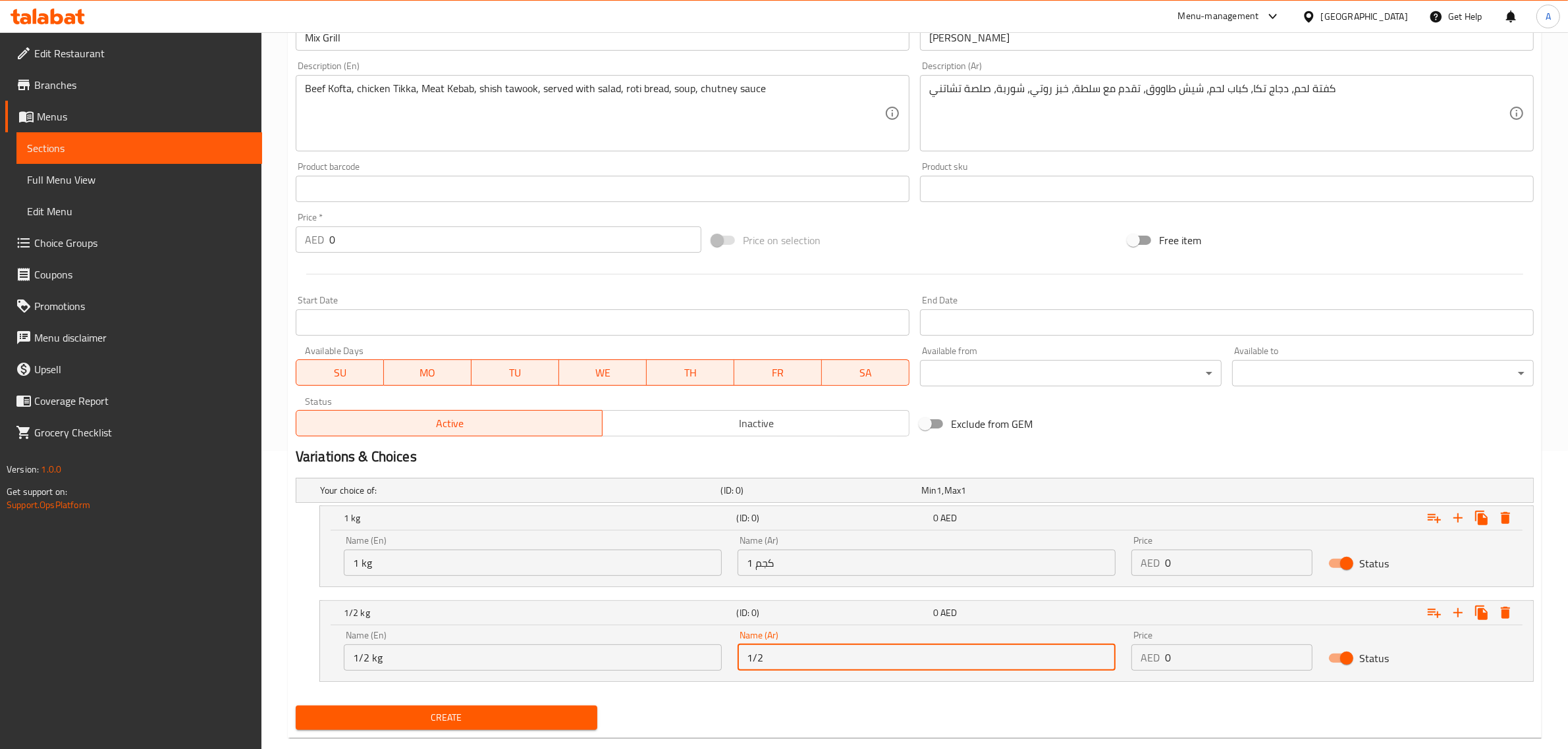
scroll to position [323, 0]
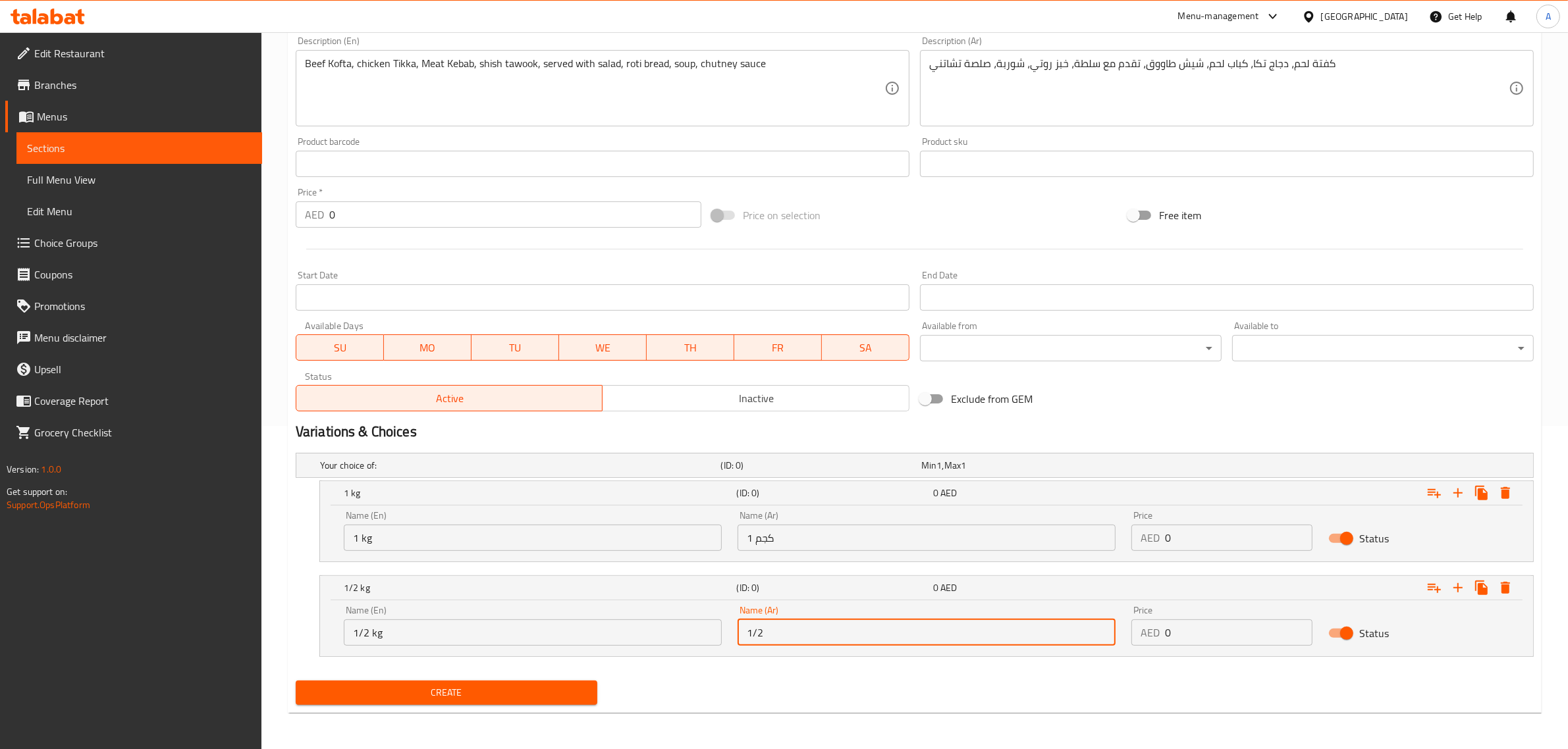
drag, startPoint x: 814, startPoint y: 640, endPoint x: 822, endPoint y: 640, distance: 8.0
click at [814, 640] on input "1/2" at bounding box center [926, 632] width 378 height 26
type input "1/2 كيلو"
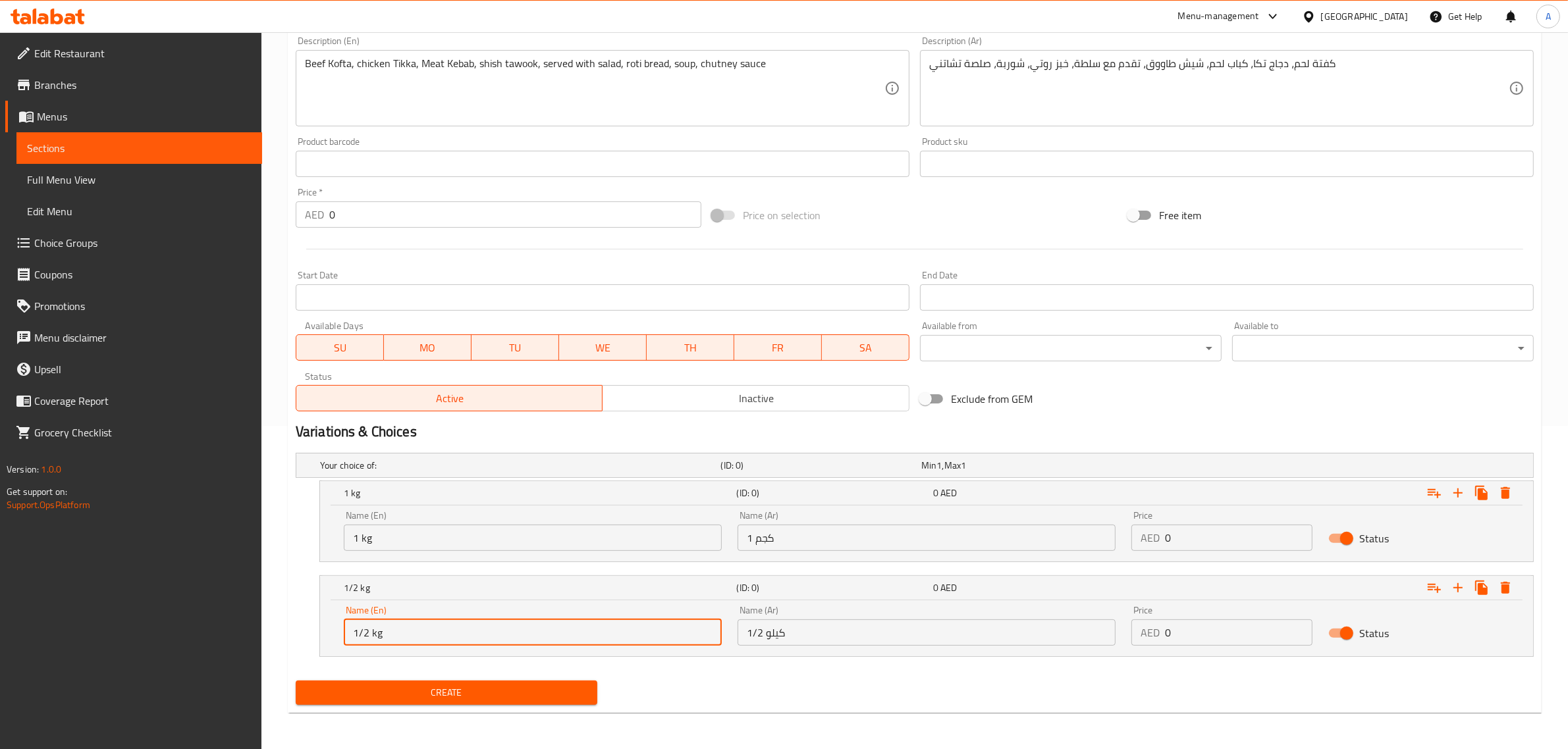
click at [383, 632] on input "1/2 kg" at bounding box center [532, 632] width 378 height 26
type input "1/2 Kilo"
click at [373, 631] on input "1/2 Kilo" at bounding box center [532, 632] width 378 height 26
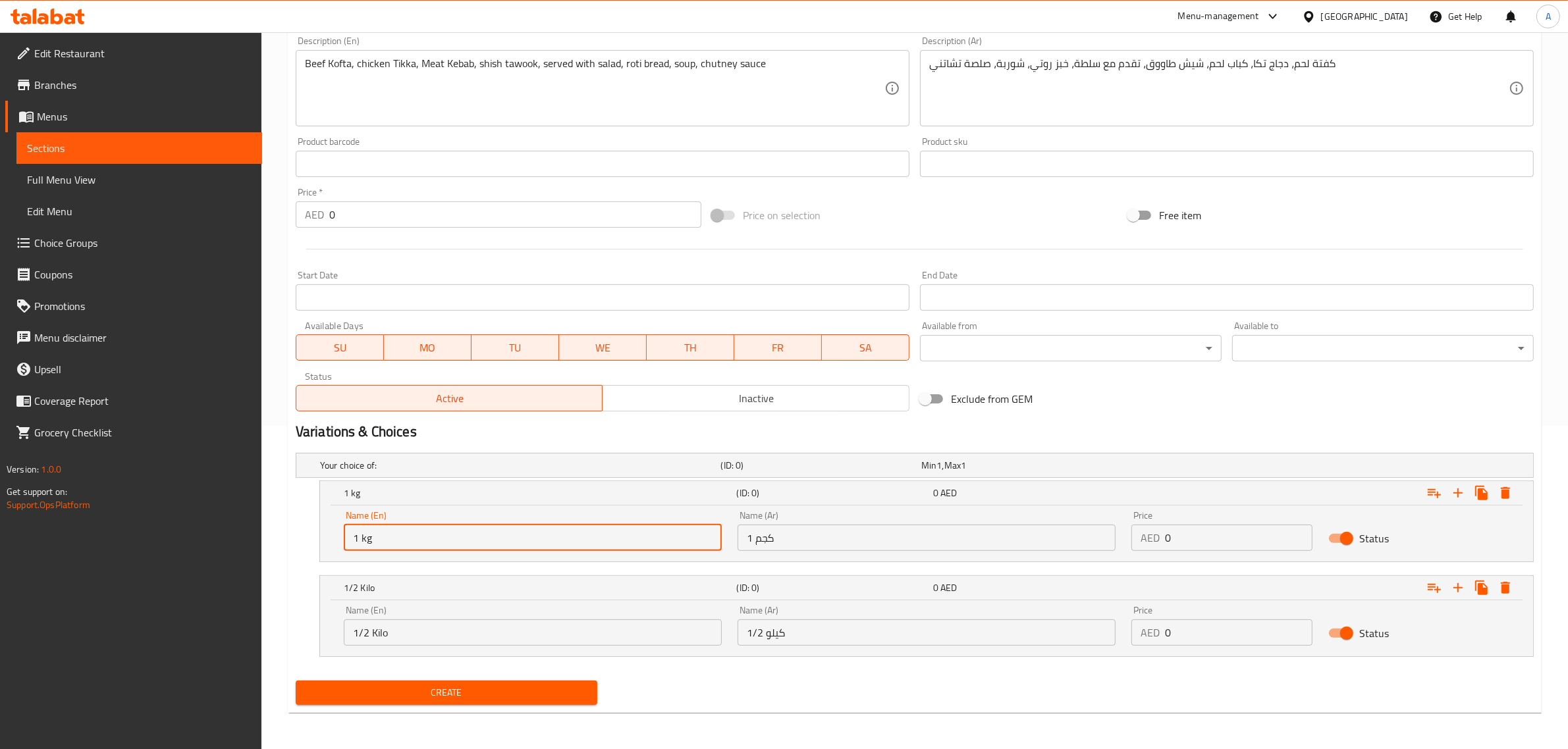
click at [366, 540] on input "1 kg" at bounding box center [532, 538] width 378 height 26
paste input "Kilo"
type input "1 Kilo"
click at [768, 631] on input "1/2 كيلو" at bounding box center [926, 632] width 378 height 26
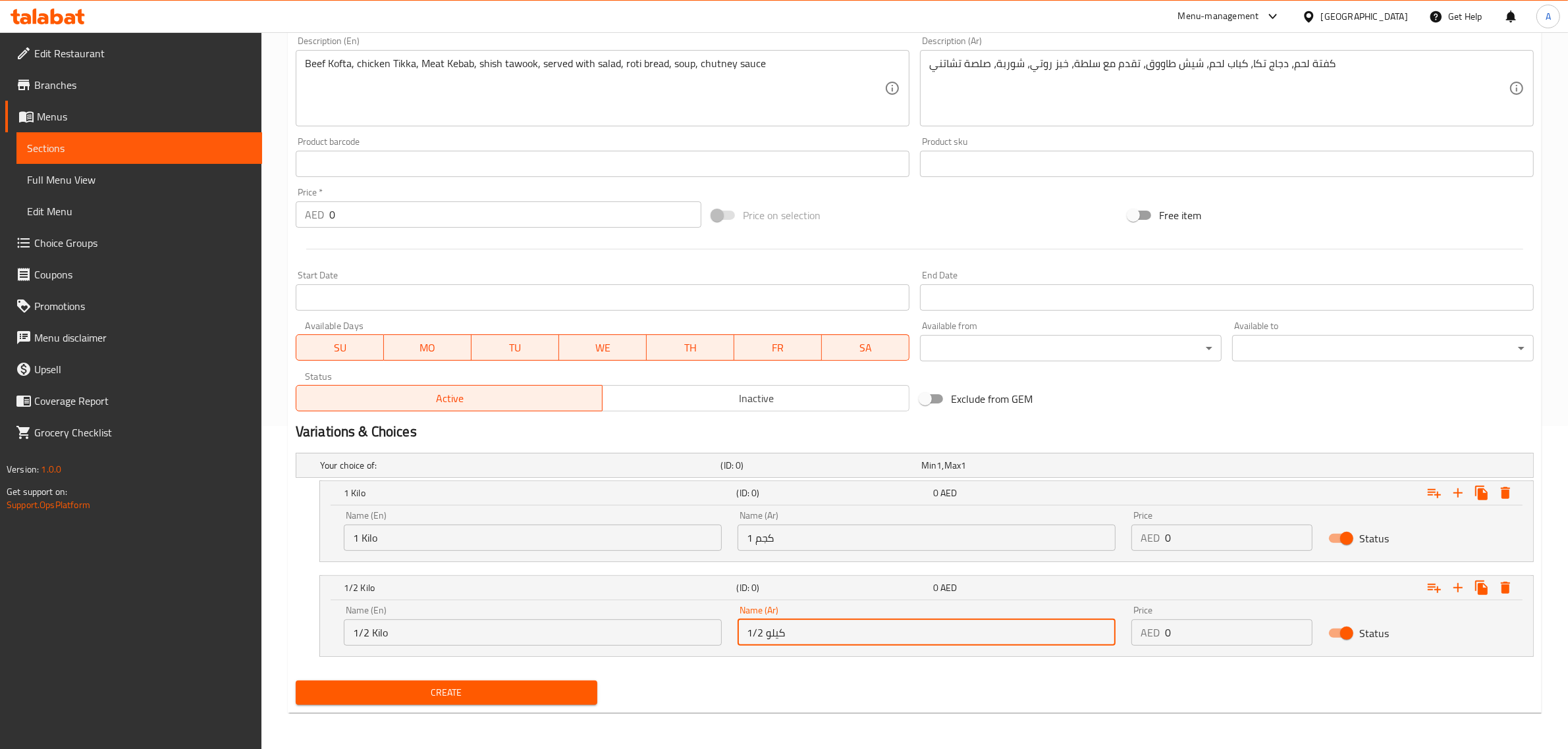
click at [768, 631] on input "1/2 كيلو" at bounding box center [926, 632] width 378 height 26
click at [765, 538] on input "1 كجم" at bounding box center [926, 538] width 378 height 26
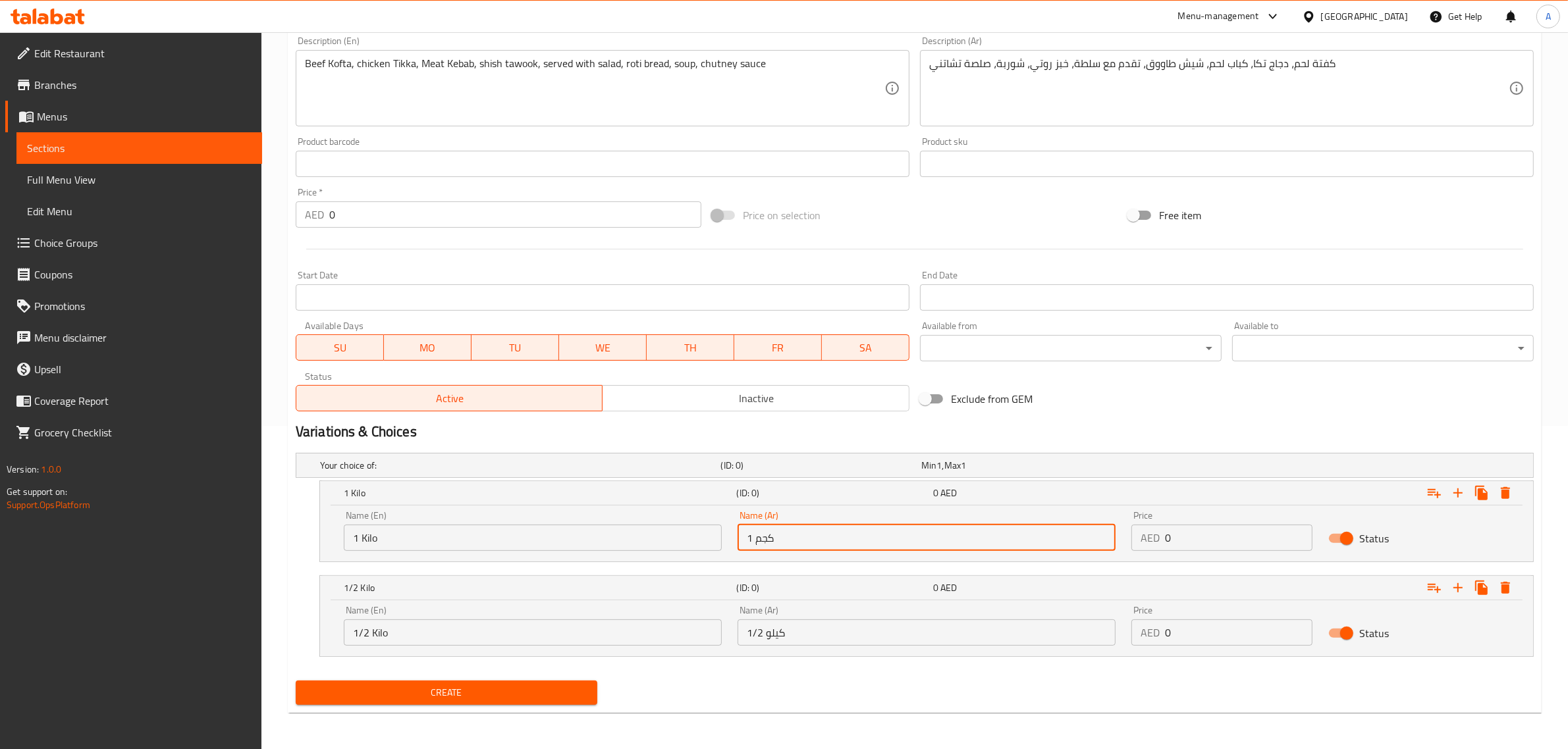
click at [765, 538] on input "1 كجم" at bounding box center [926, 538] width 378 height 26
paste input "يلو"
type input "1 كيلو"
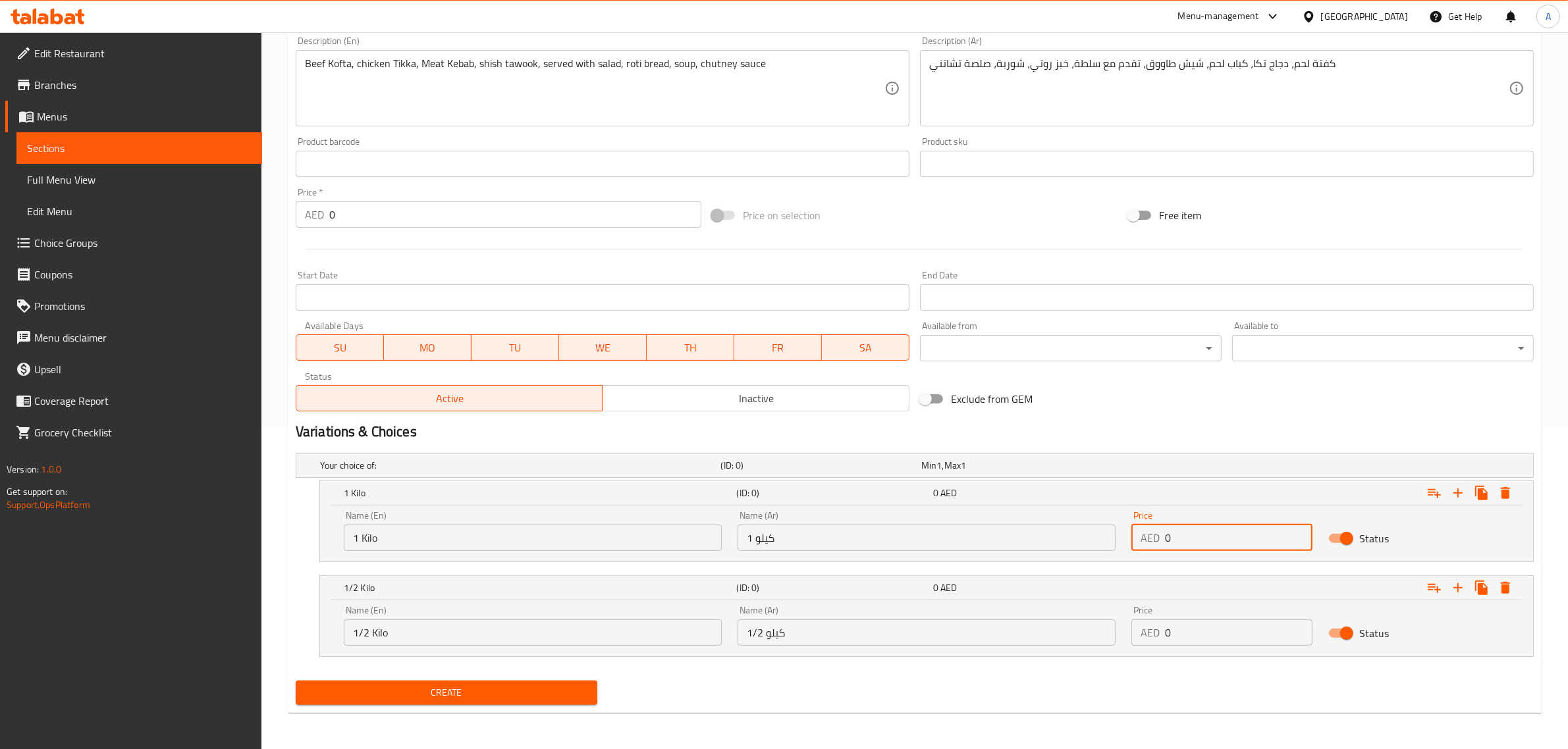
drag, startPoint x: 1183, startPoint y: 546, endPoint x: 1143, endPoint y: 560, distance: 42.4
click at [1143, 560] on div "Name (En) 1 Kilo Name (En) Name (Ar) 1 كيلو Name (Ar) Price AED 0 Price Status" at bounding box center [926, 533] width 1213 height 56
type input "190"
drag, startPoint x: 1178, startPoint y: 625, endPoint x: 1161, endPoint y: 638, distance: 21.4
click at [1161, 638] on div "AED 0 Price" at bounding box center [1222, 632] width 181 height 26
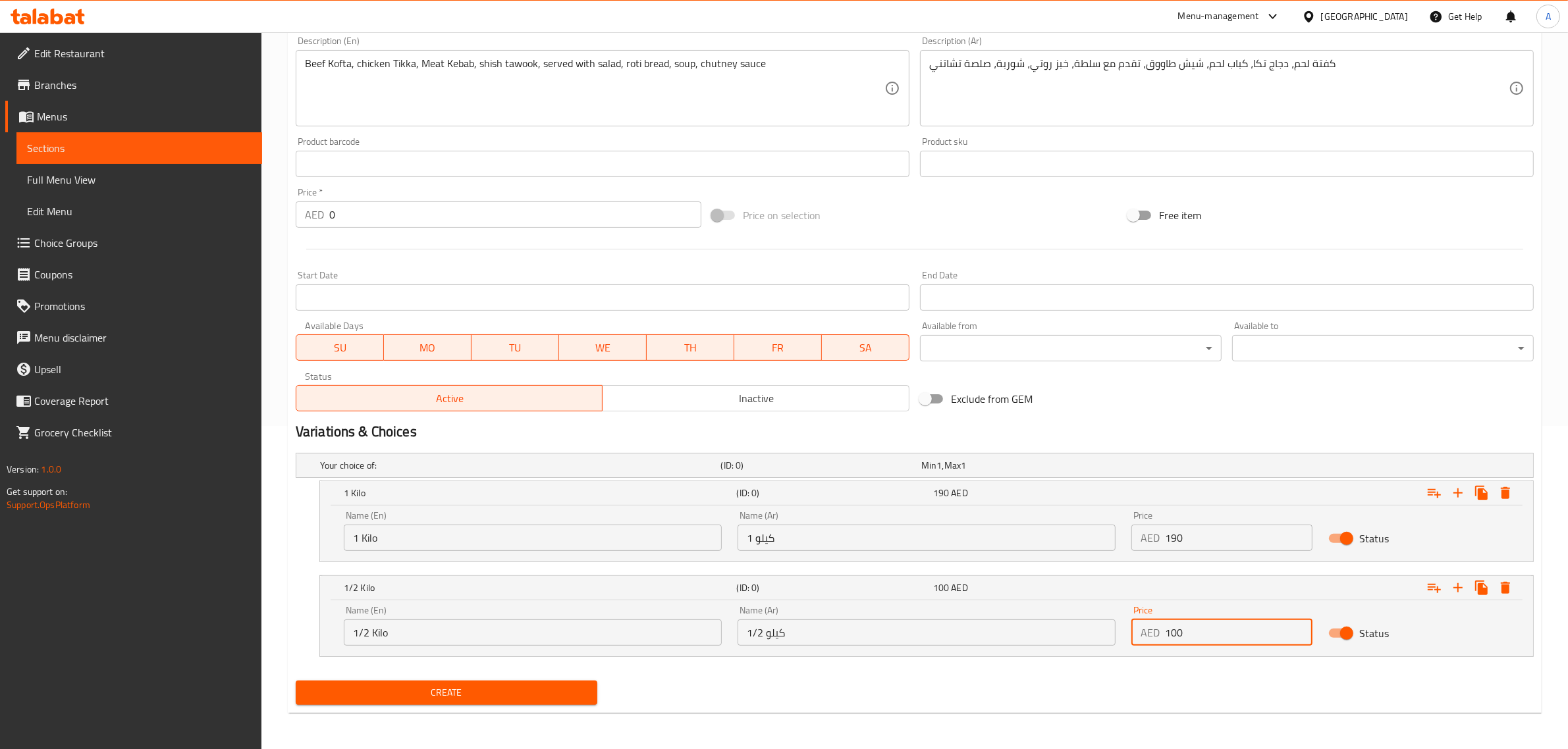
type input "100"
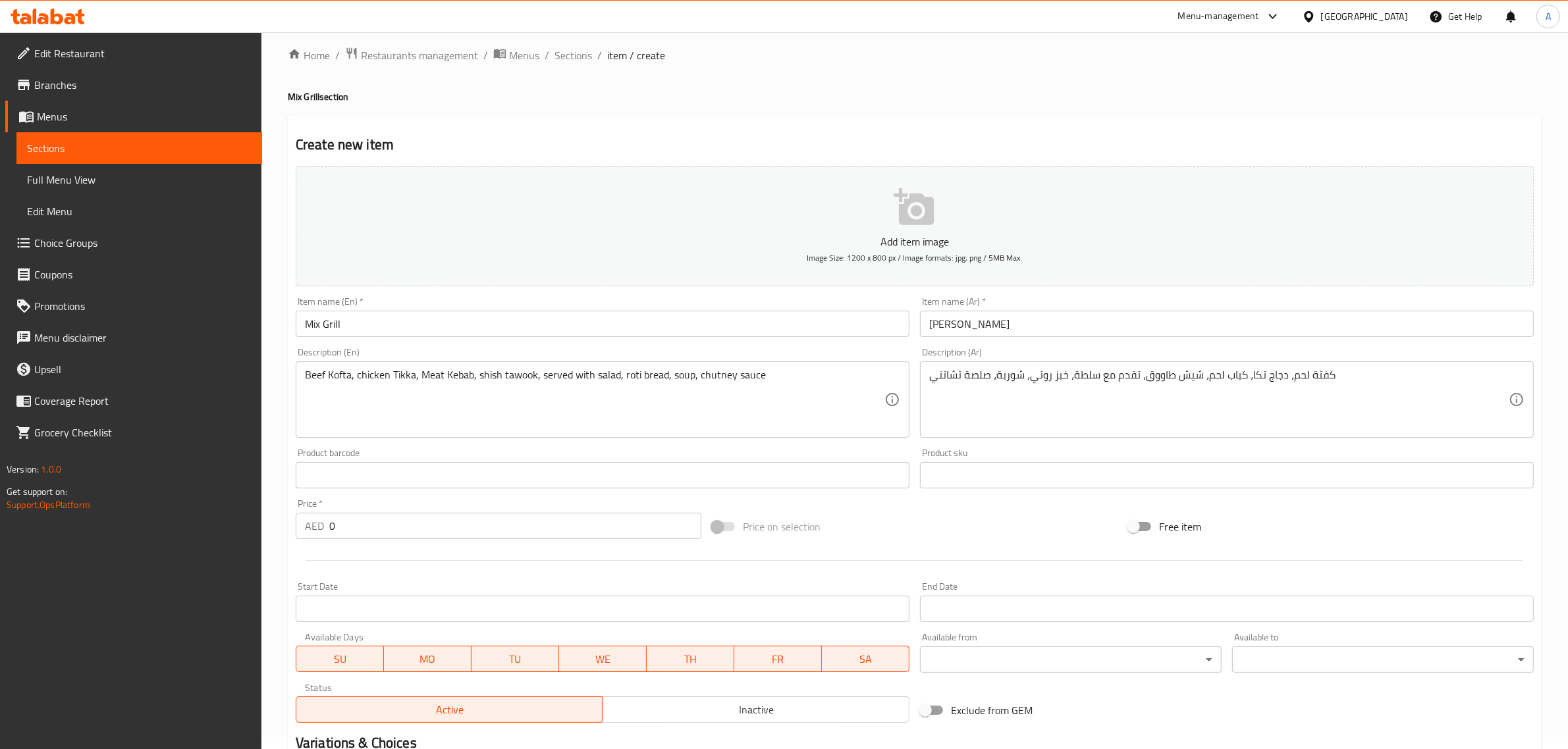
scroll to position [0, 0]
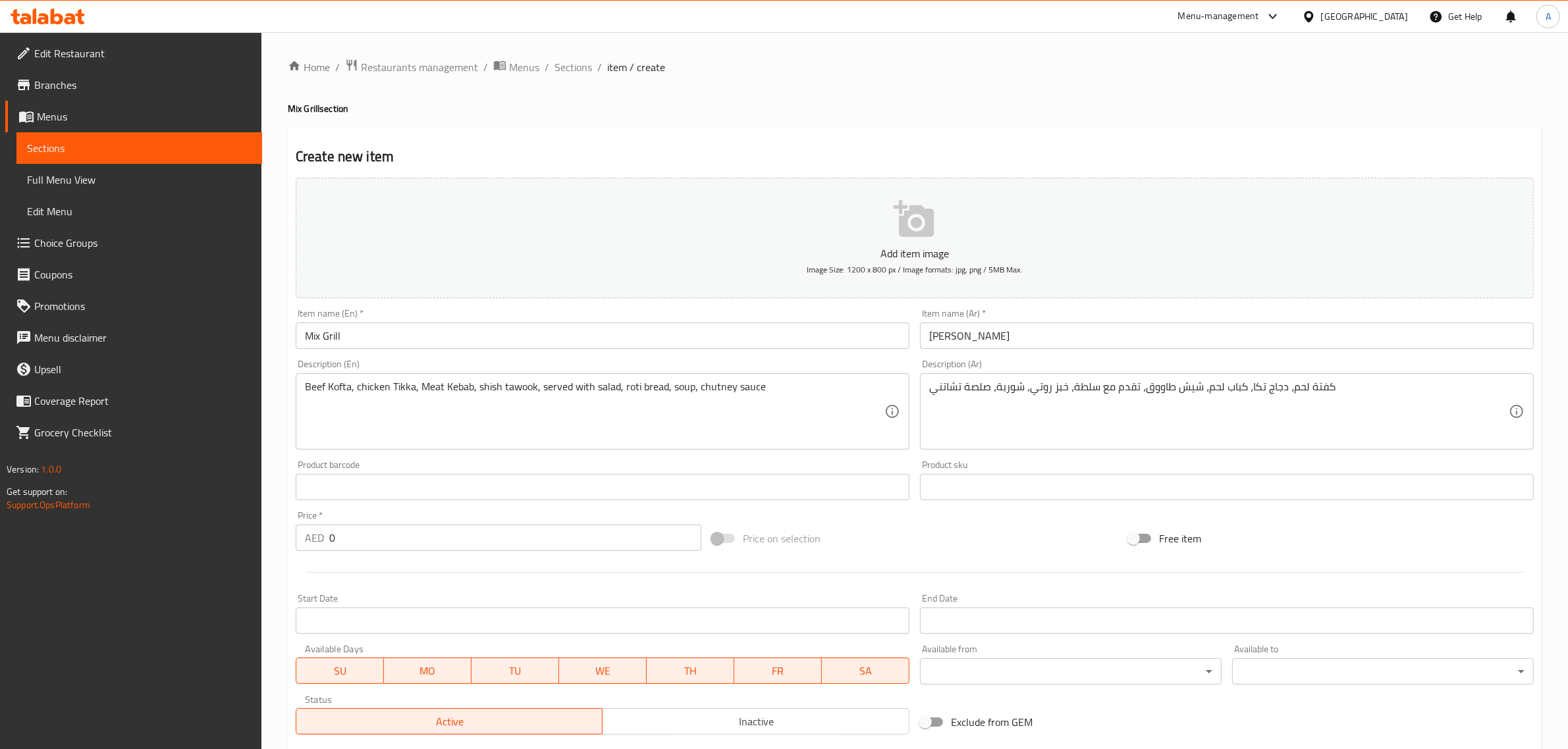
click at [945, 332] on input "ميكس مشوي" at bounding box center [1227, 335] width 614 height 26
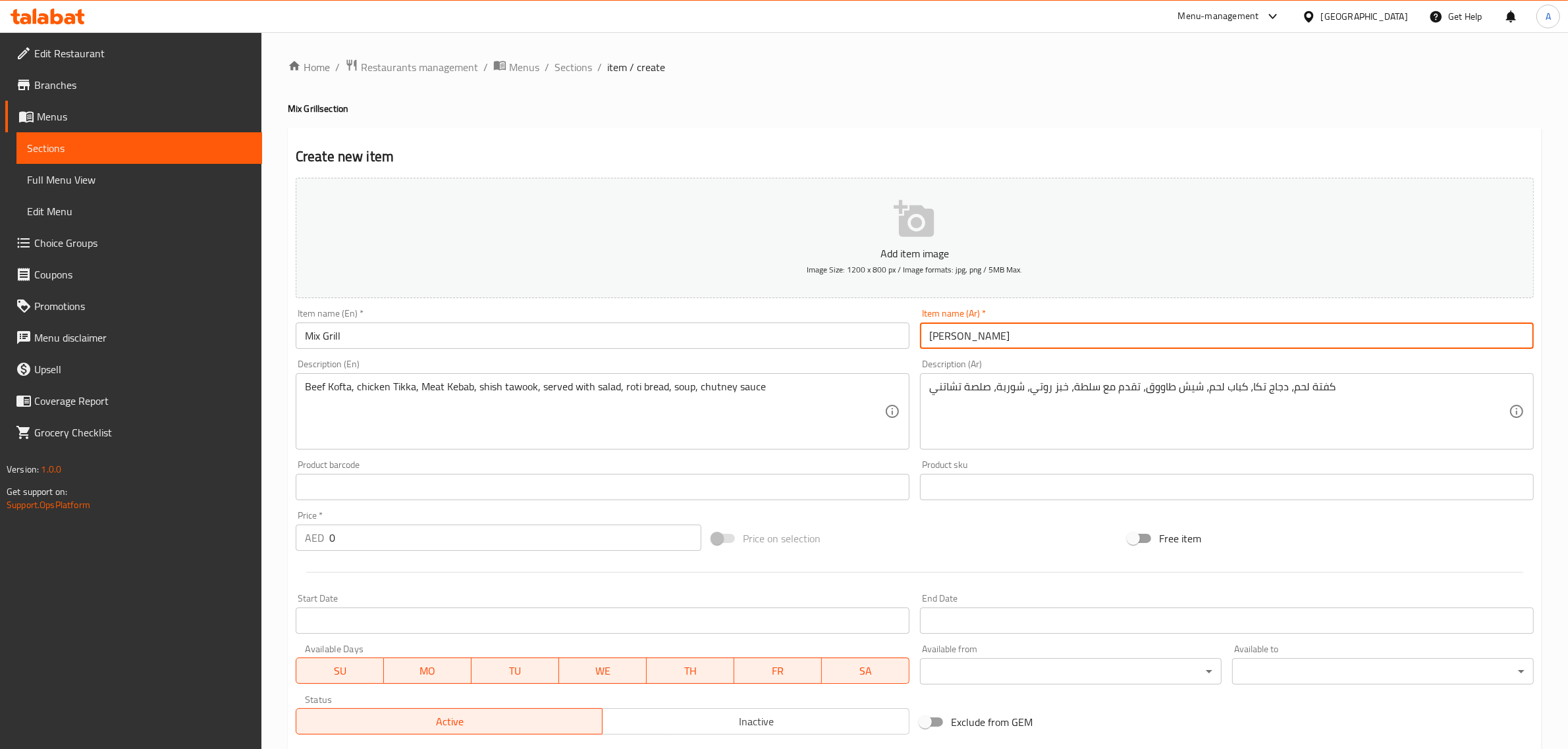
click at [945, 332] on input "ميكس مشوي" at bounding box center [1227, 335] width 614 height 26
click at [946, 334] on input "ميكس جيريل" at bounding box center [1227, 335] width 614 height 26
type input "ميكس جريل"
click at [395, 339] on input "Mix Grill" at bounding box center [603, 335] width 614 height 26
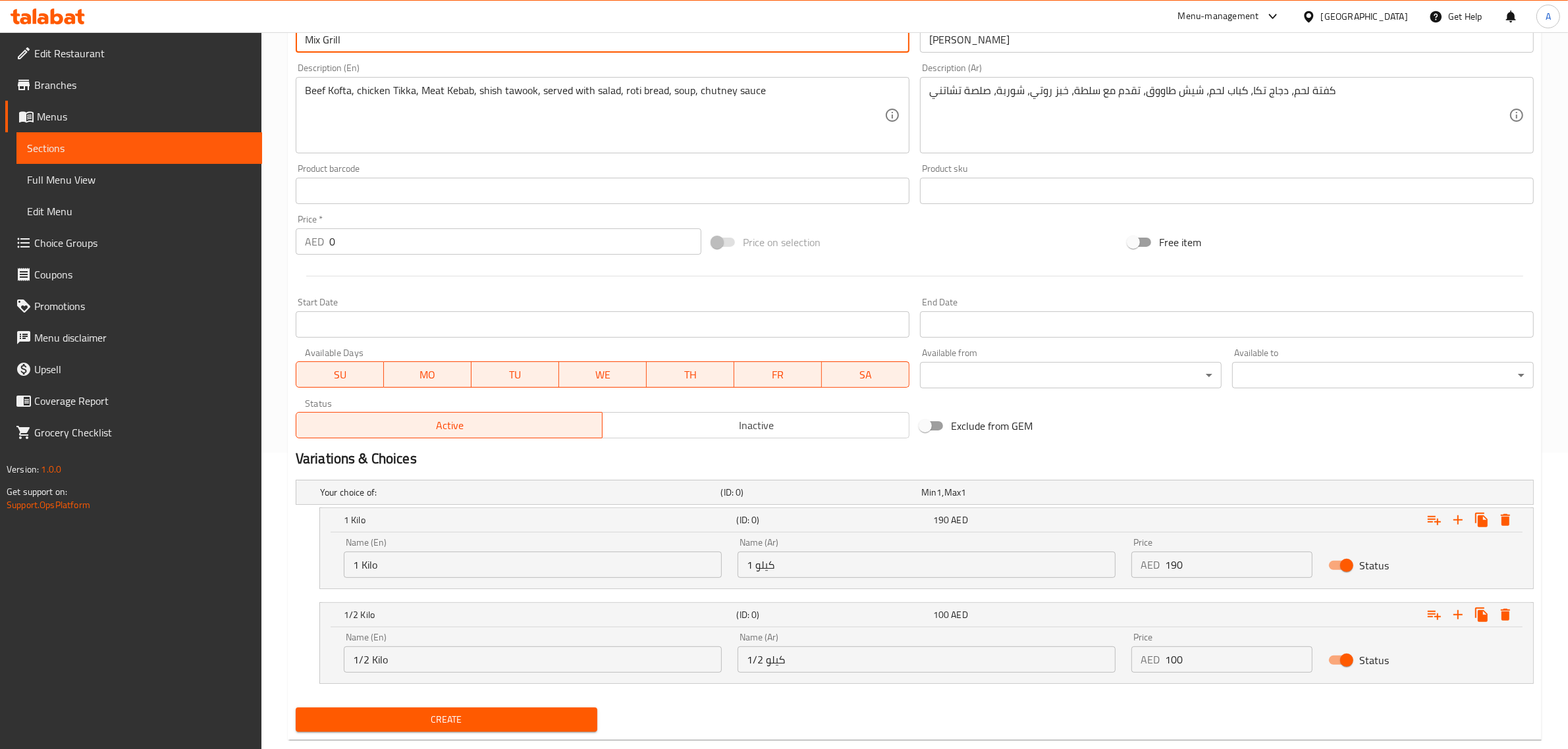
scroll to position [323, 0]
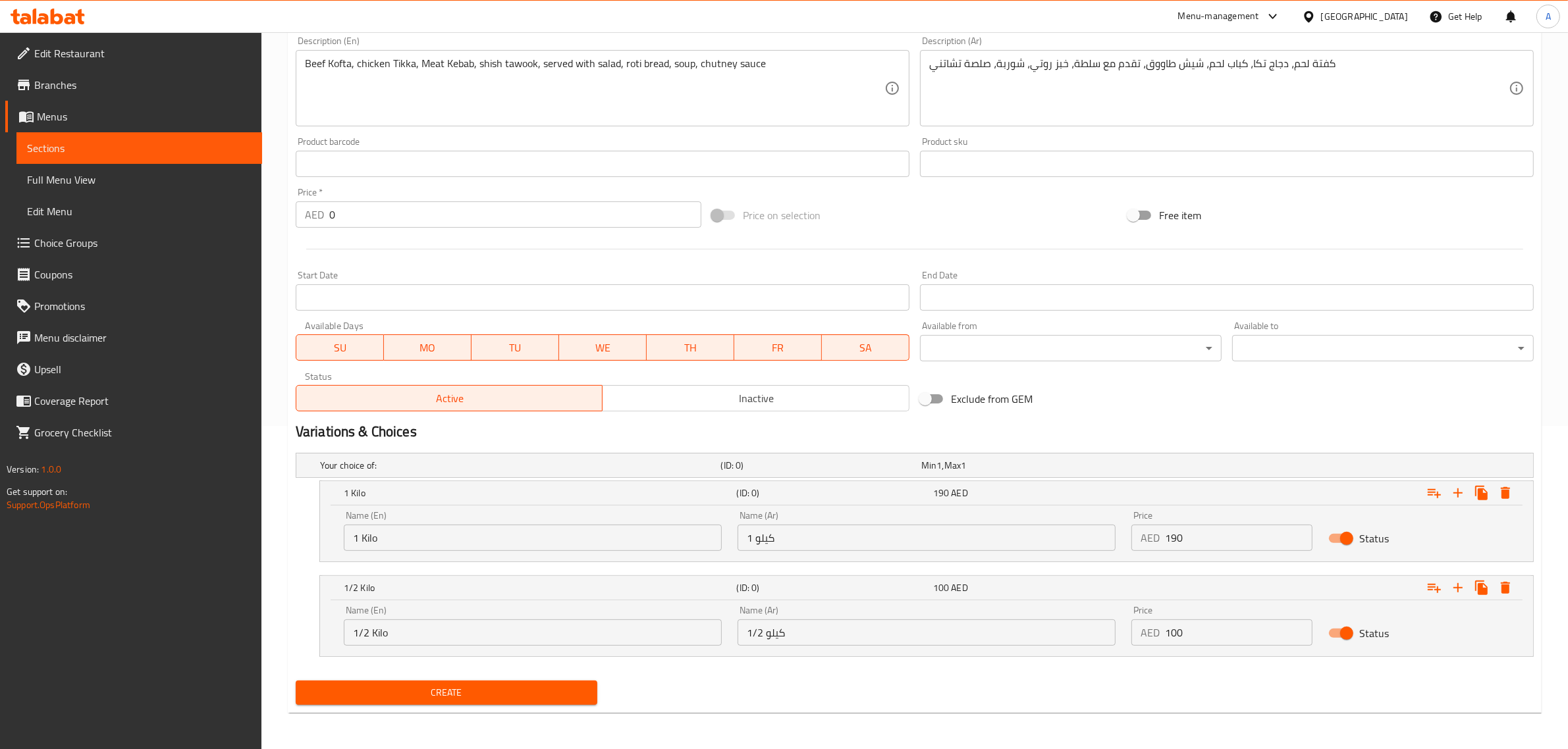
type input "Mix Grill"
click at [516, 692] on span "Create" at bounding box center [446, 692] width 281 height 16
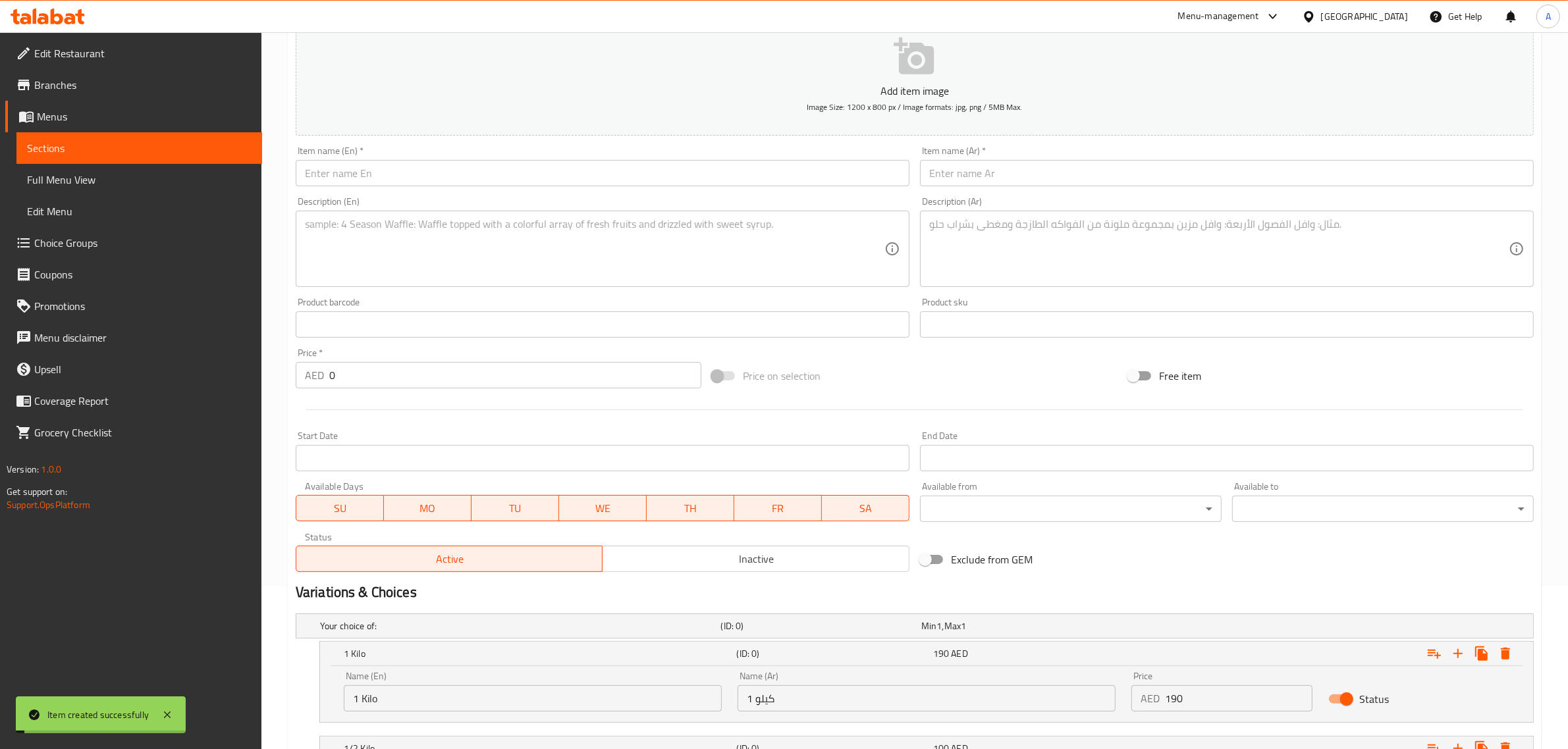
scroll to position [0, 0]
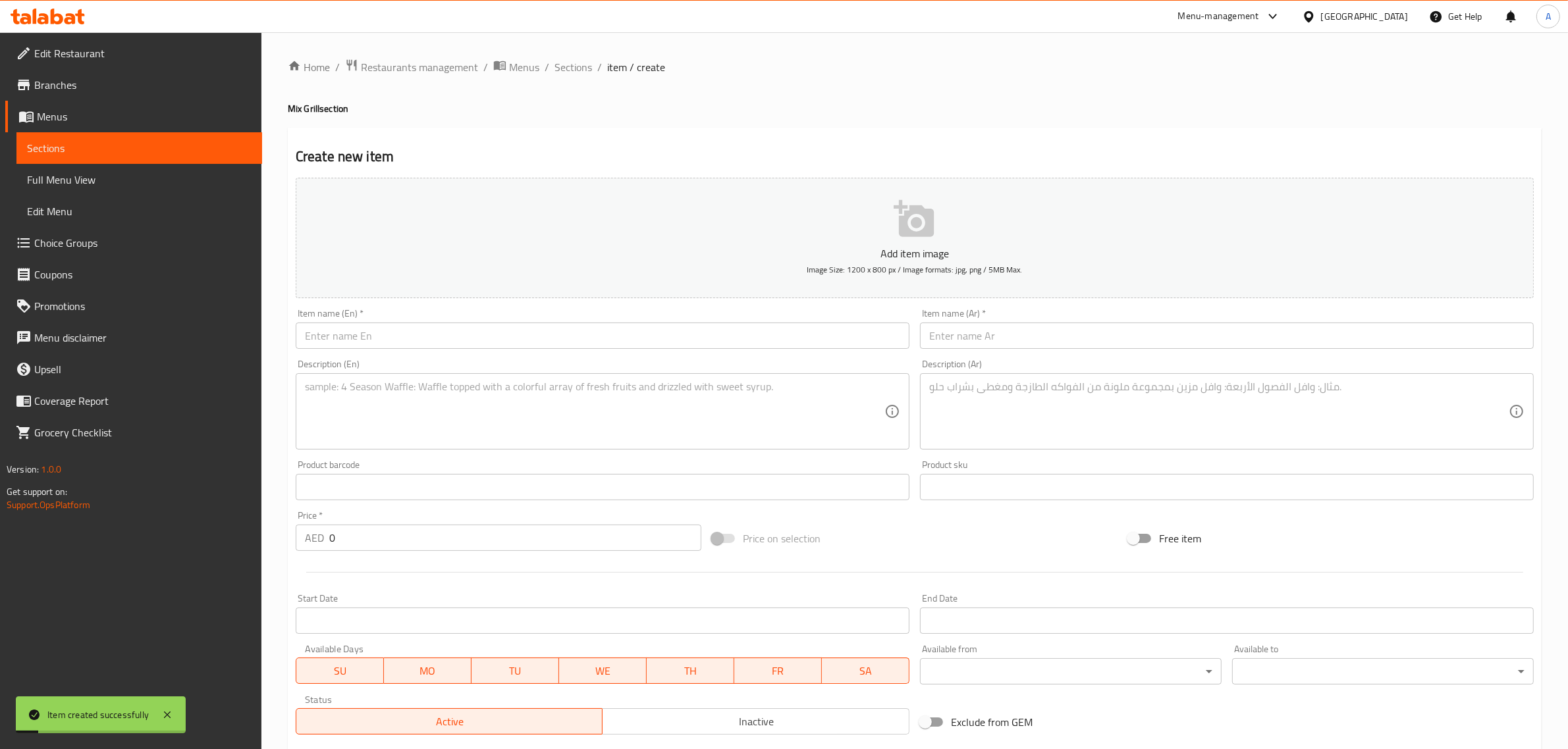
click at [591, 62] on ol "Home / Restaurants management / Menus / Sections / item / create" at bounding box center [914, 67] width 1253 height 17
click at [587, 65] on span "Sections" at bounding box center [573, 67] width 38 height 16
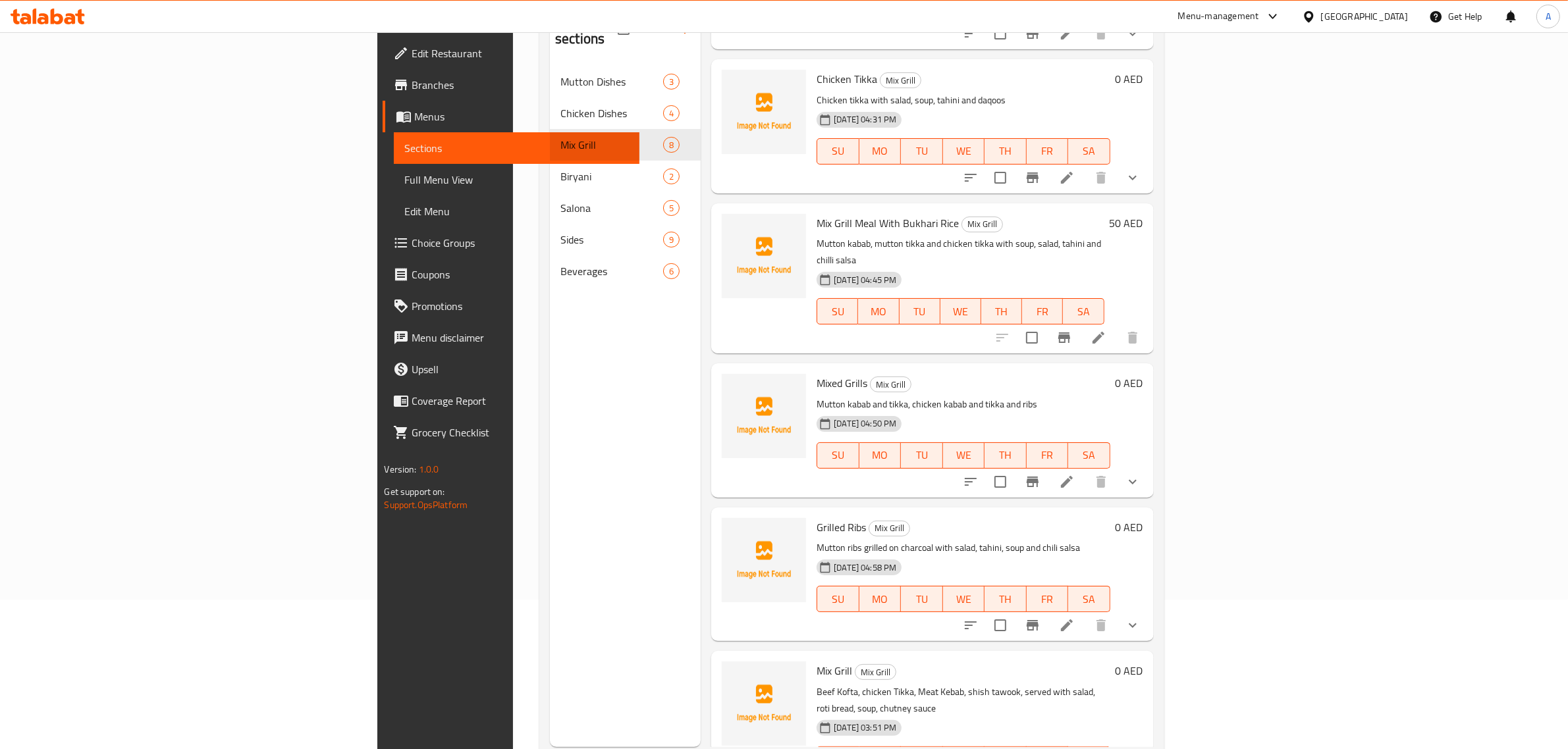
scroll to position [185, 0]
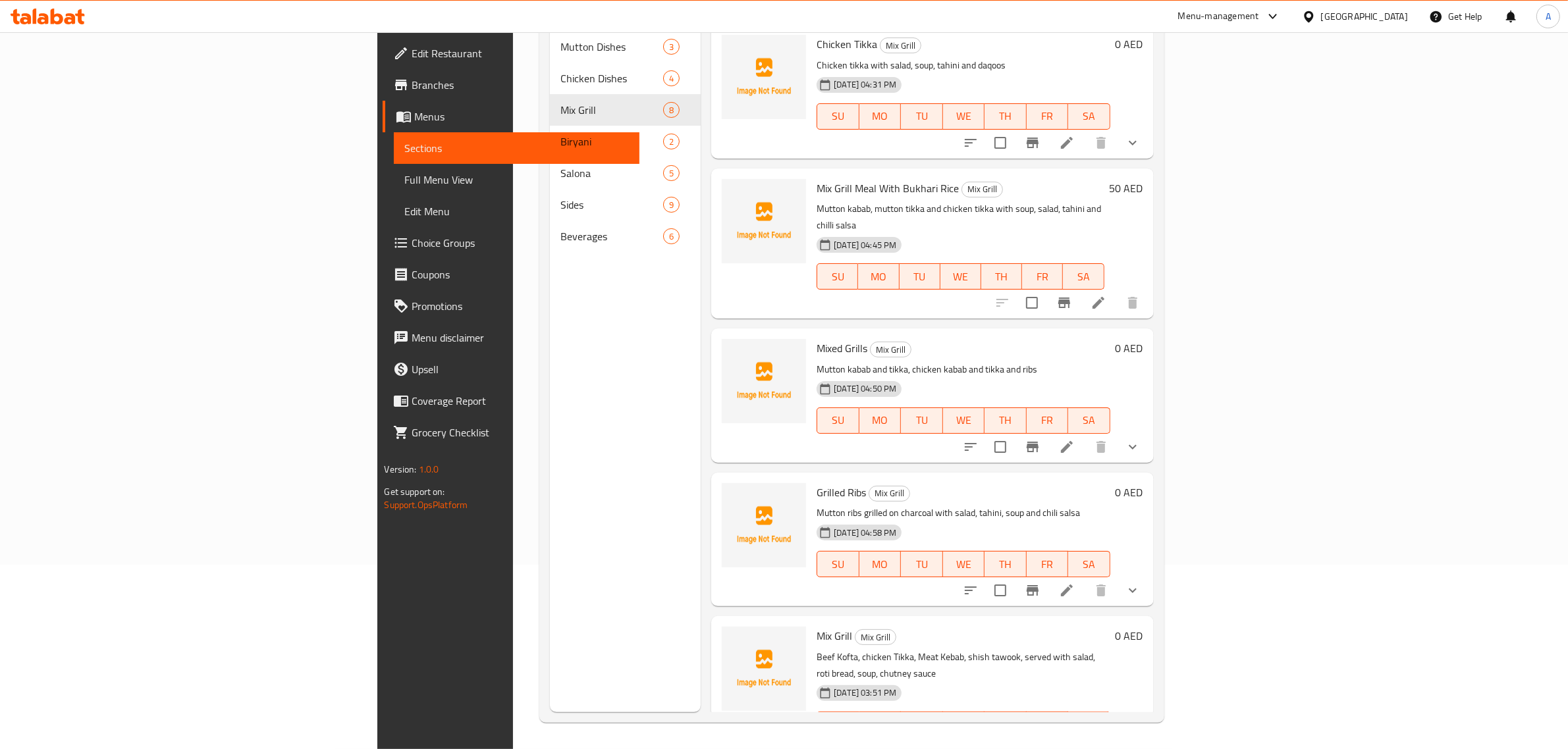
click at [817, 338] on span "Mixed Grills" at bounding box center [842, 348] width 50 height 20
drag, startPoint x: 759, startPoint y: 316, endPoint x: 734, endPoint y: 311, distance: 25.5
click at [817, 338] on span "Mixed Grills" at bounding box center [842, 348] width 50 height 20
click at [1074, 439] on icon at bounding box center [1067, 447] width 16 height 16
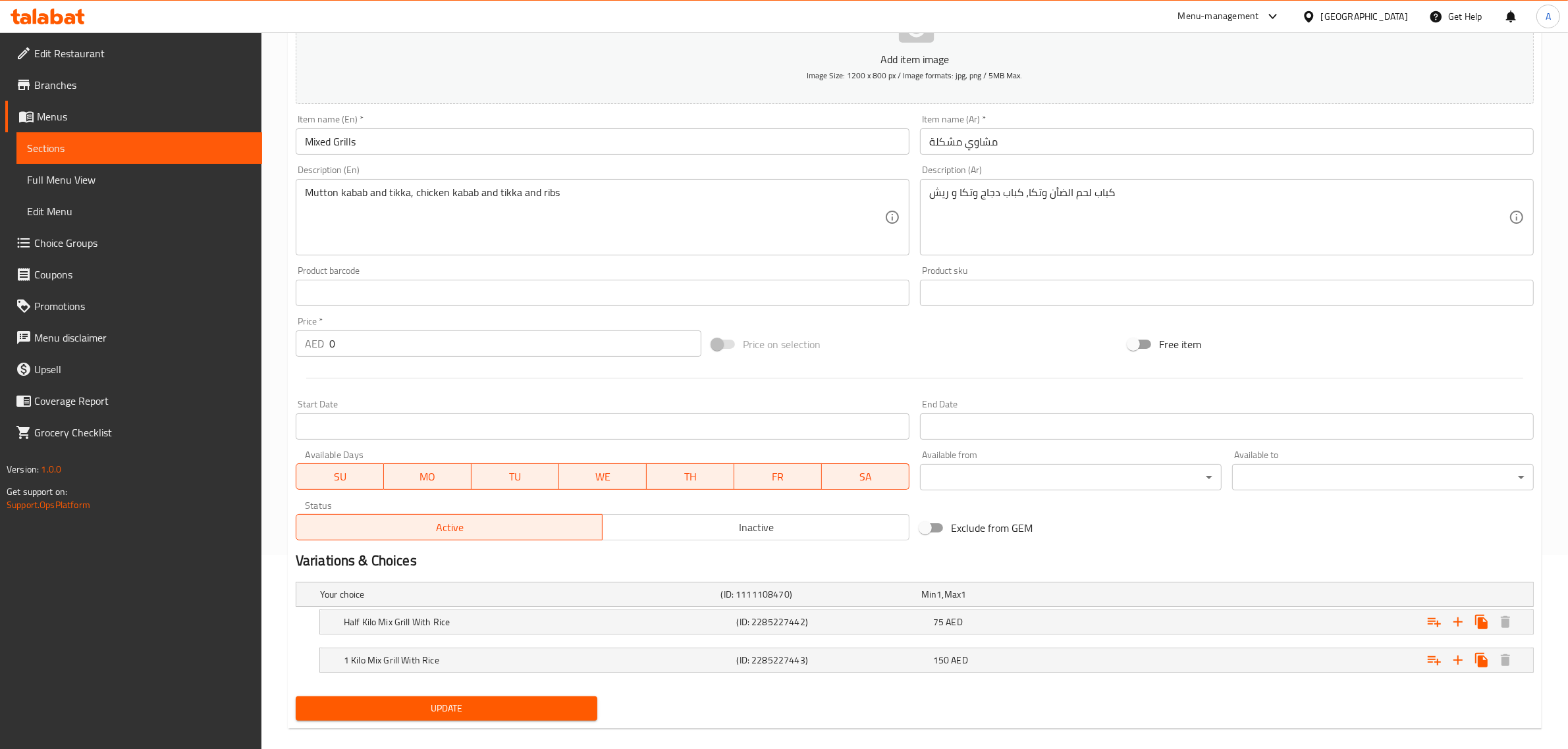
scroll to position [210, 0]
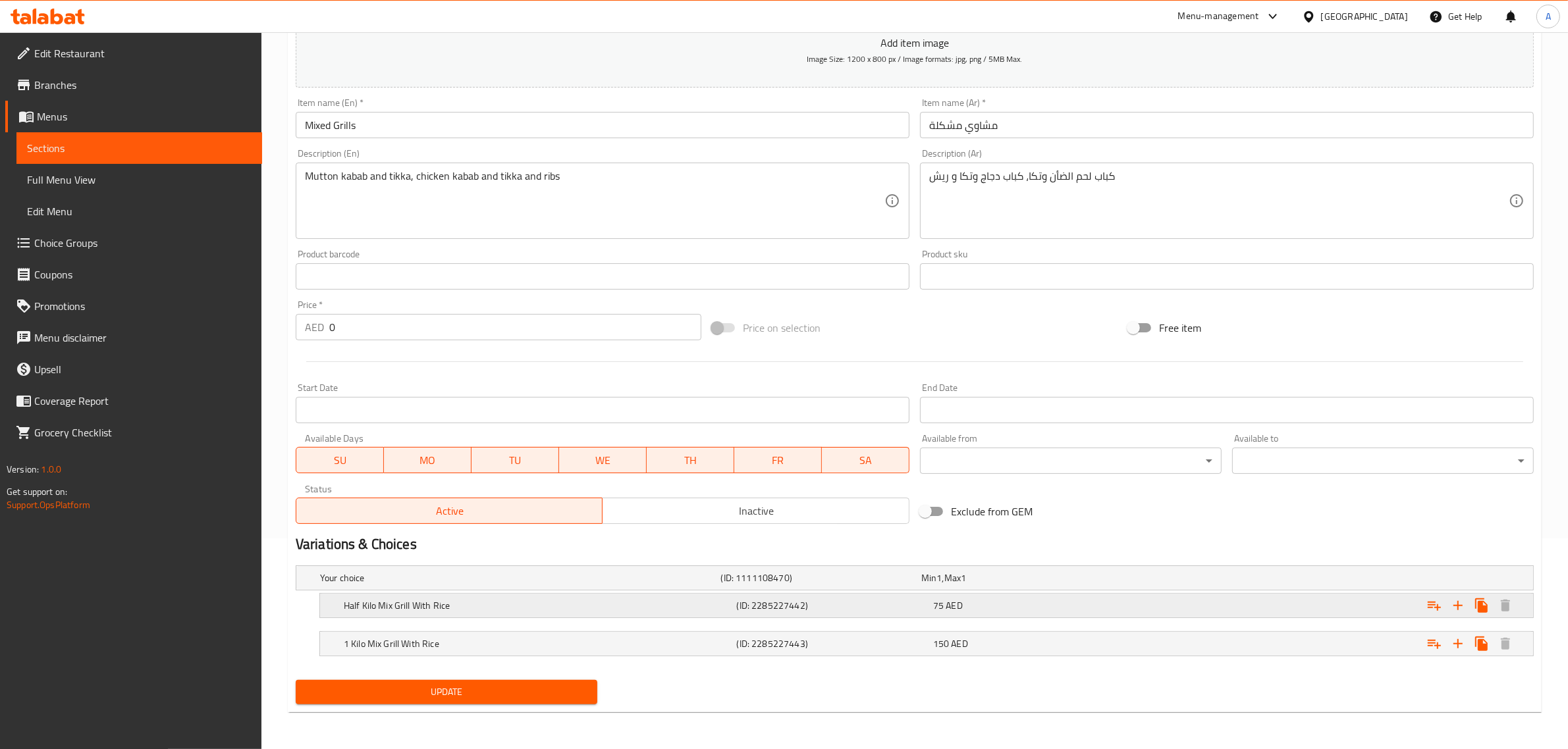
click at [412, 606] on h5 "Half Kilo Mix Grill With Rice" at bounding box center [537, 605] width 388 height 13
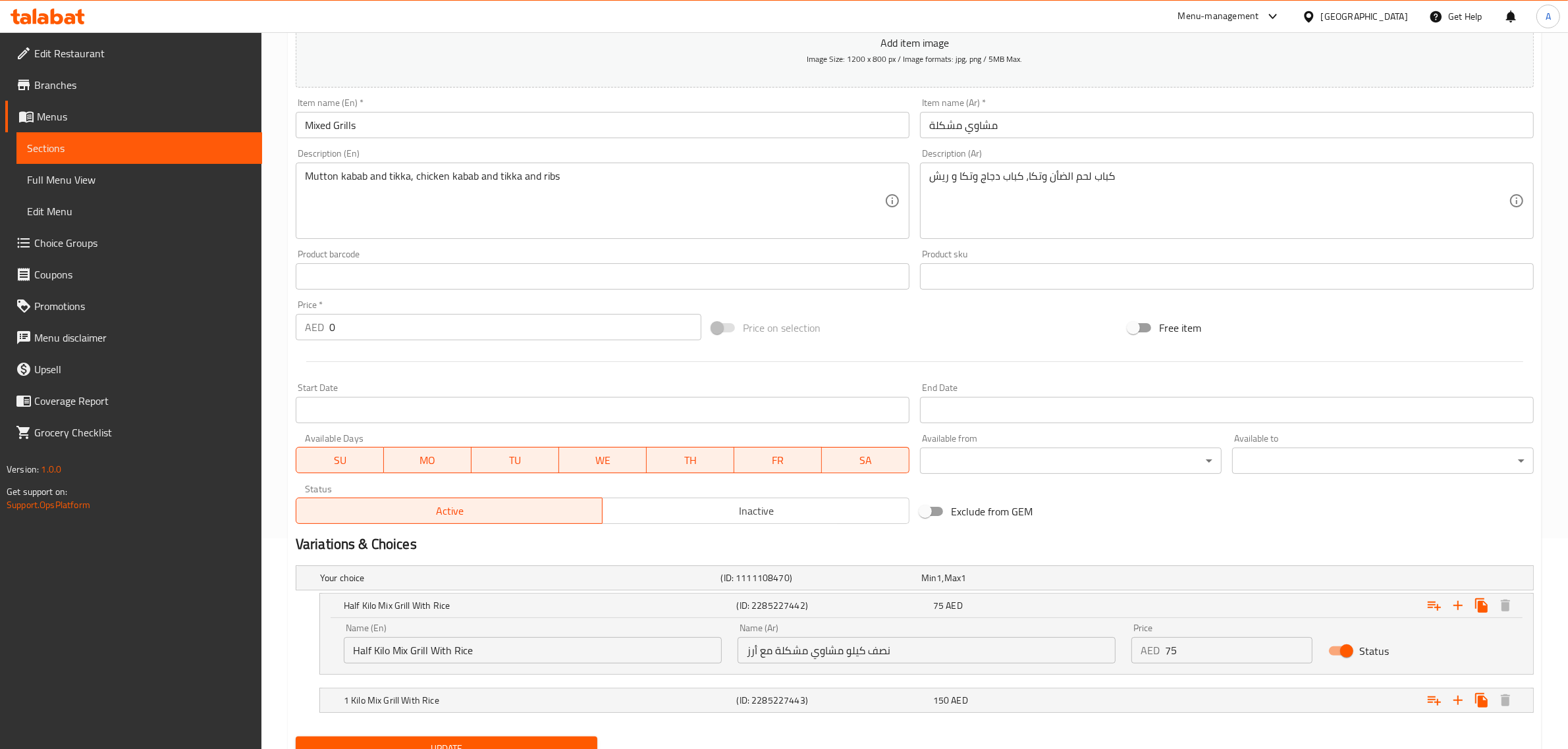
click at [453, 648] on input "Half Kilo Mix Grill With Rice" at bounding box center [532, 650] width 378 height 26
drag, startPoint x: 453, startPoint y: 648, endPoint x: 440, endPoint y: 648, distance: 13.0
click at [440, 648] on input "Half Kilo Mix Grill With Rice" at bounding box center [532, 650] width 378 height 26
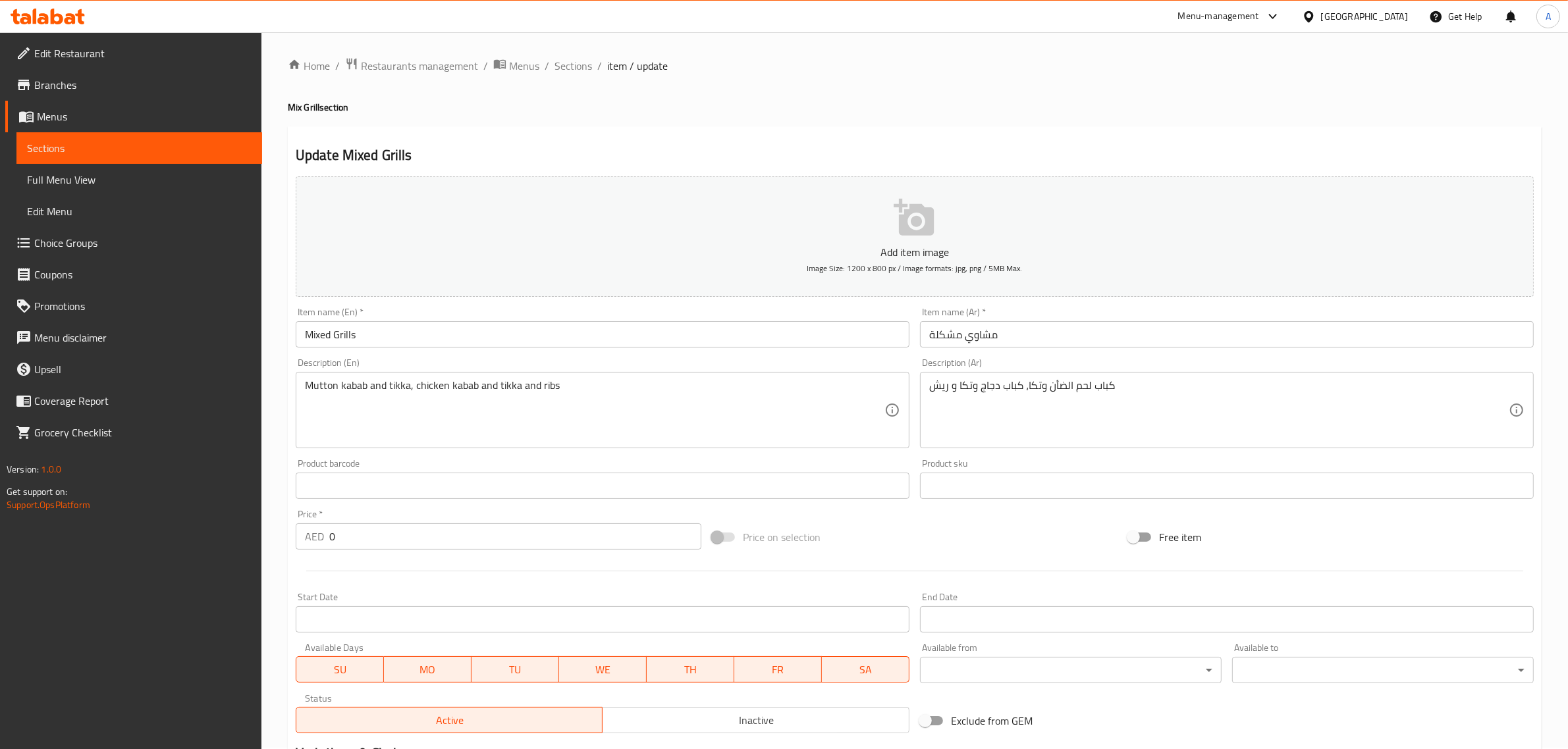
scroll to position [0, 0]
click at [444, 331] on input "Mixed Grills" at bounding box center [603, 335] width 614 height 26
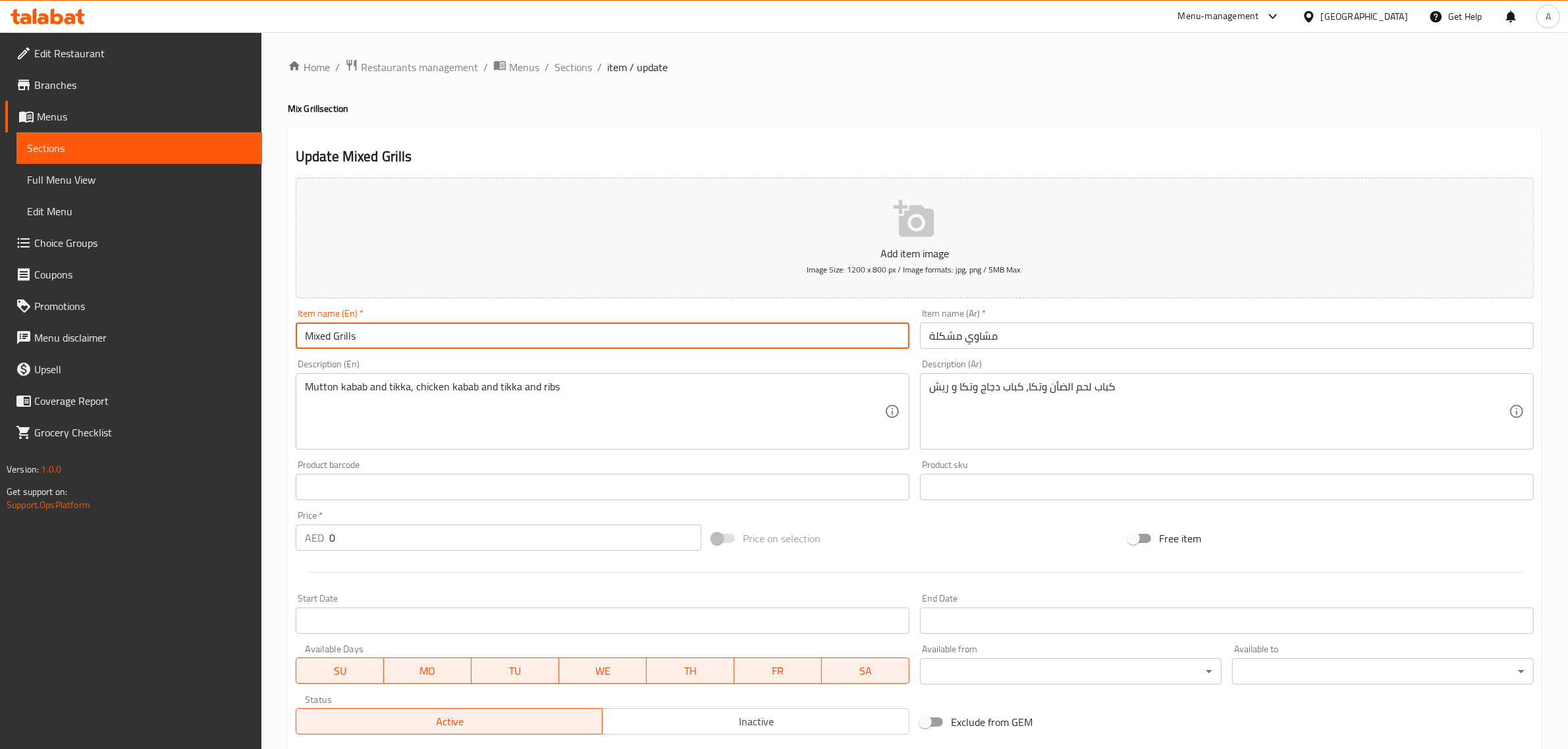
paste input "With Rice"
type input "Mixed Grills With Rice"
click at [1062, 334] on input "مشاوي مشكلة" at bounding box center [1227, 335] width 614 height 26
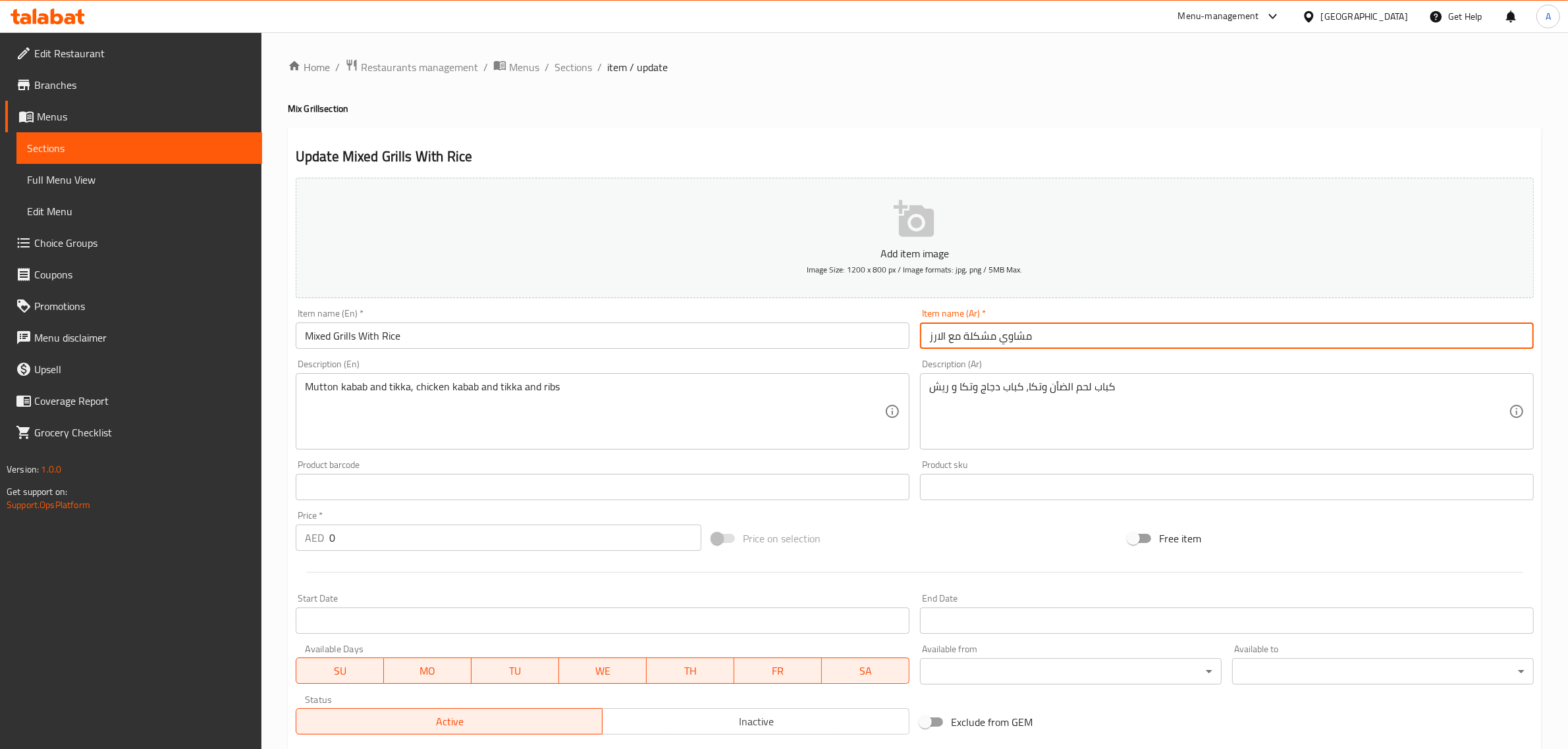
type input "مشاوي مشكلة مع الارز"
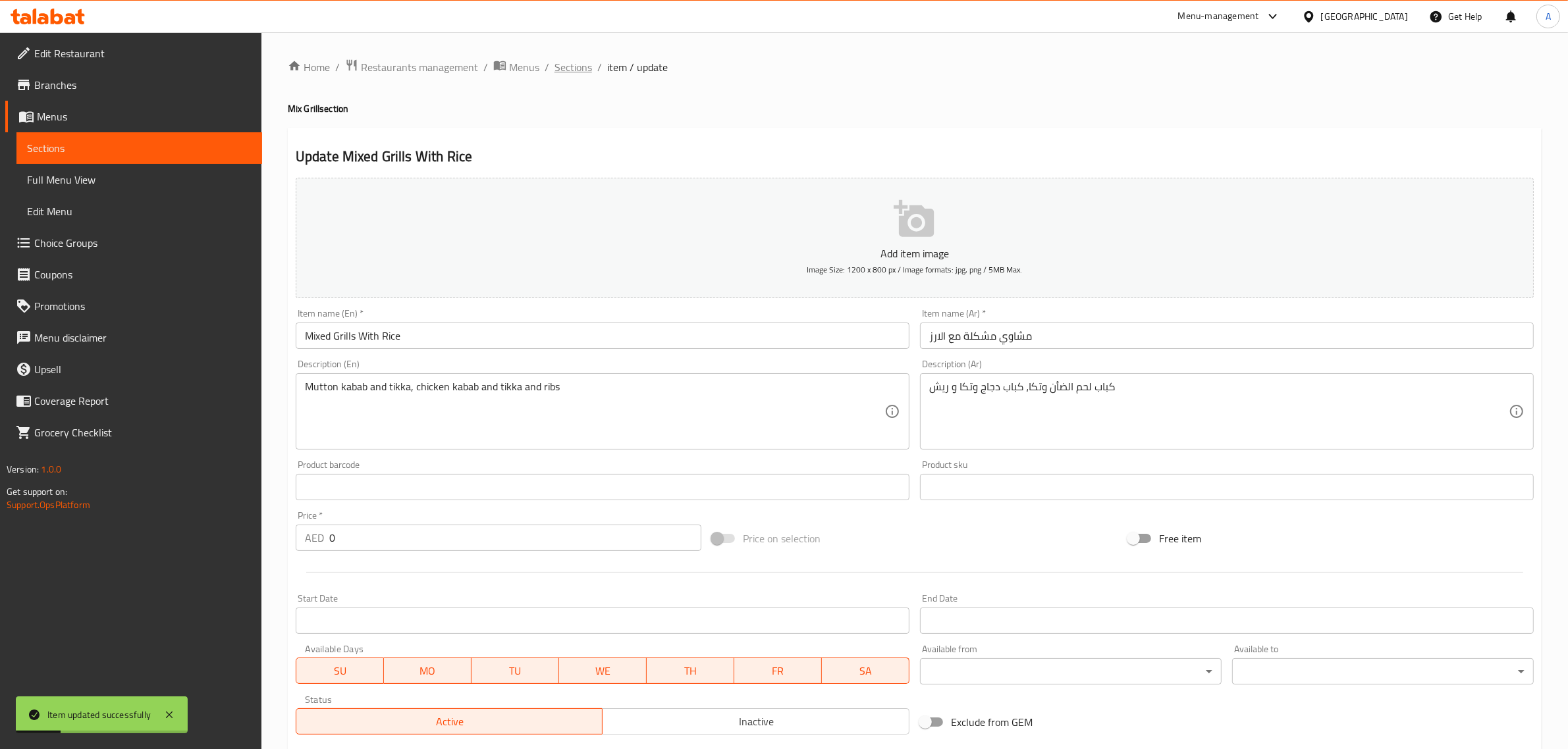
click at [581, 60] on span "Sections" at bounding box center [573, 67] width 38 height 16
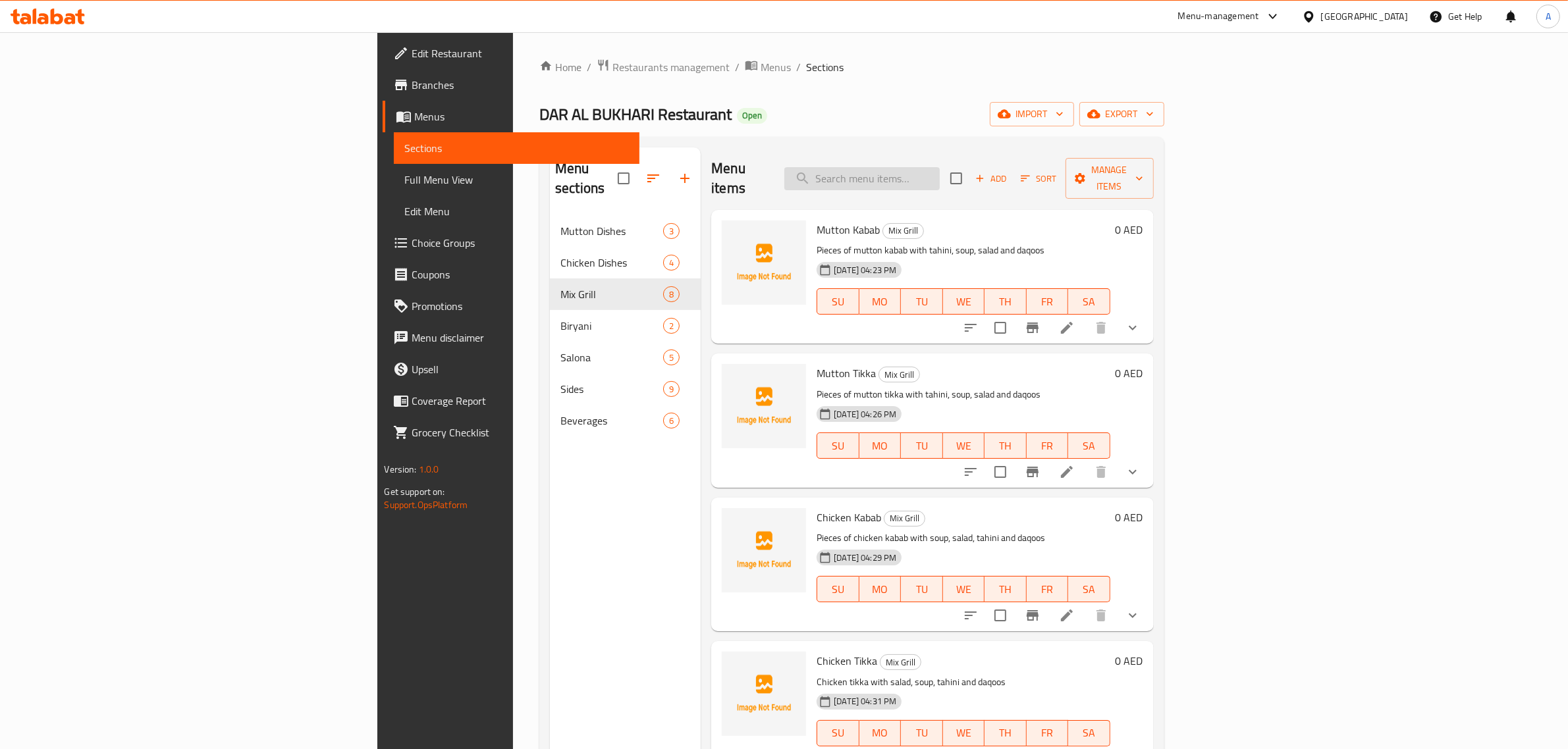
click at [940, 167] on input "search" at bounding box center [862, 178] width 155 height 23
paste input "Mix Grill tray for 6 persons"
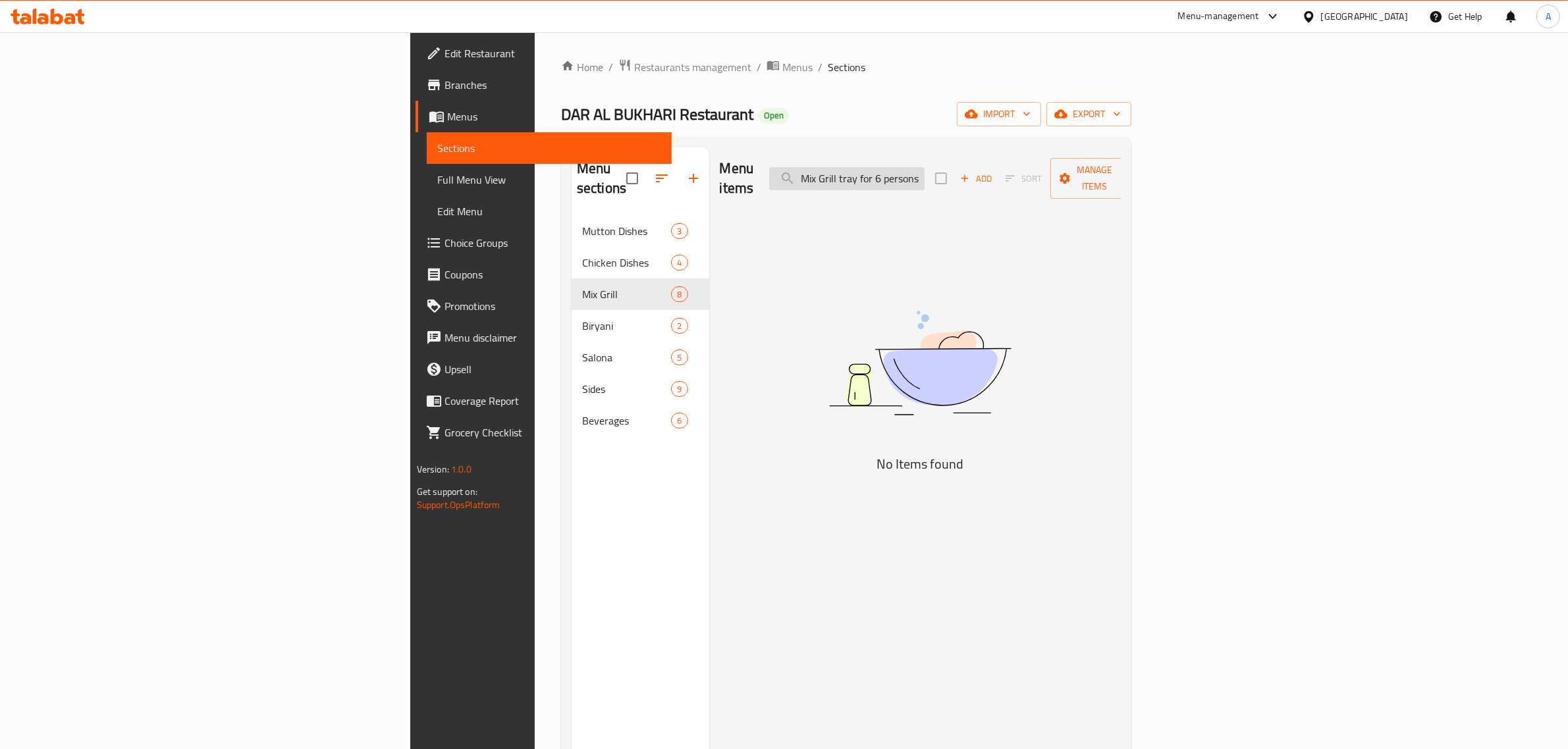
click at [924, 172] on input "Mix Grill tray for 6 persons" at bounding box center [847, 178] width 155 height 23
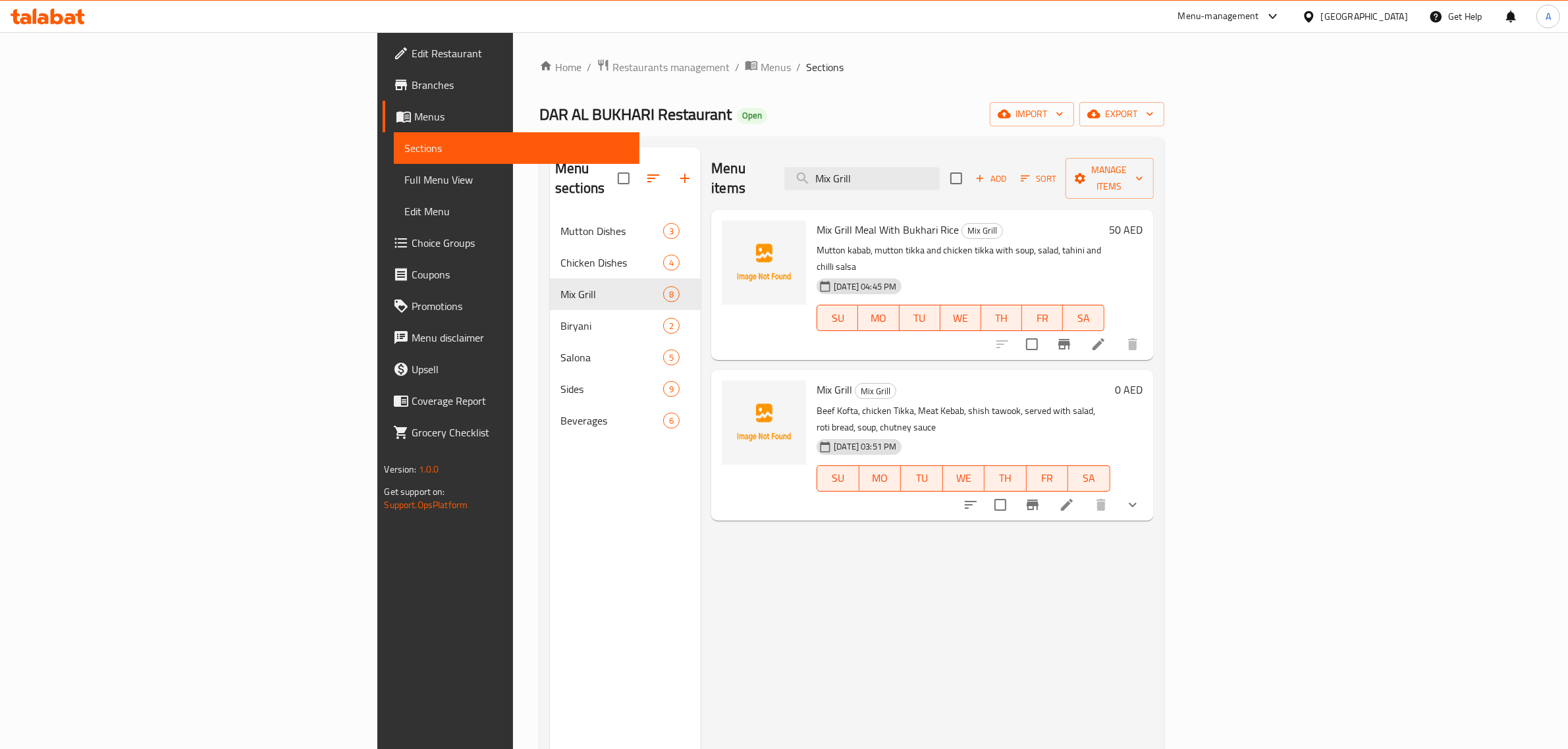
type input "Mix Grill"
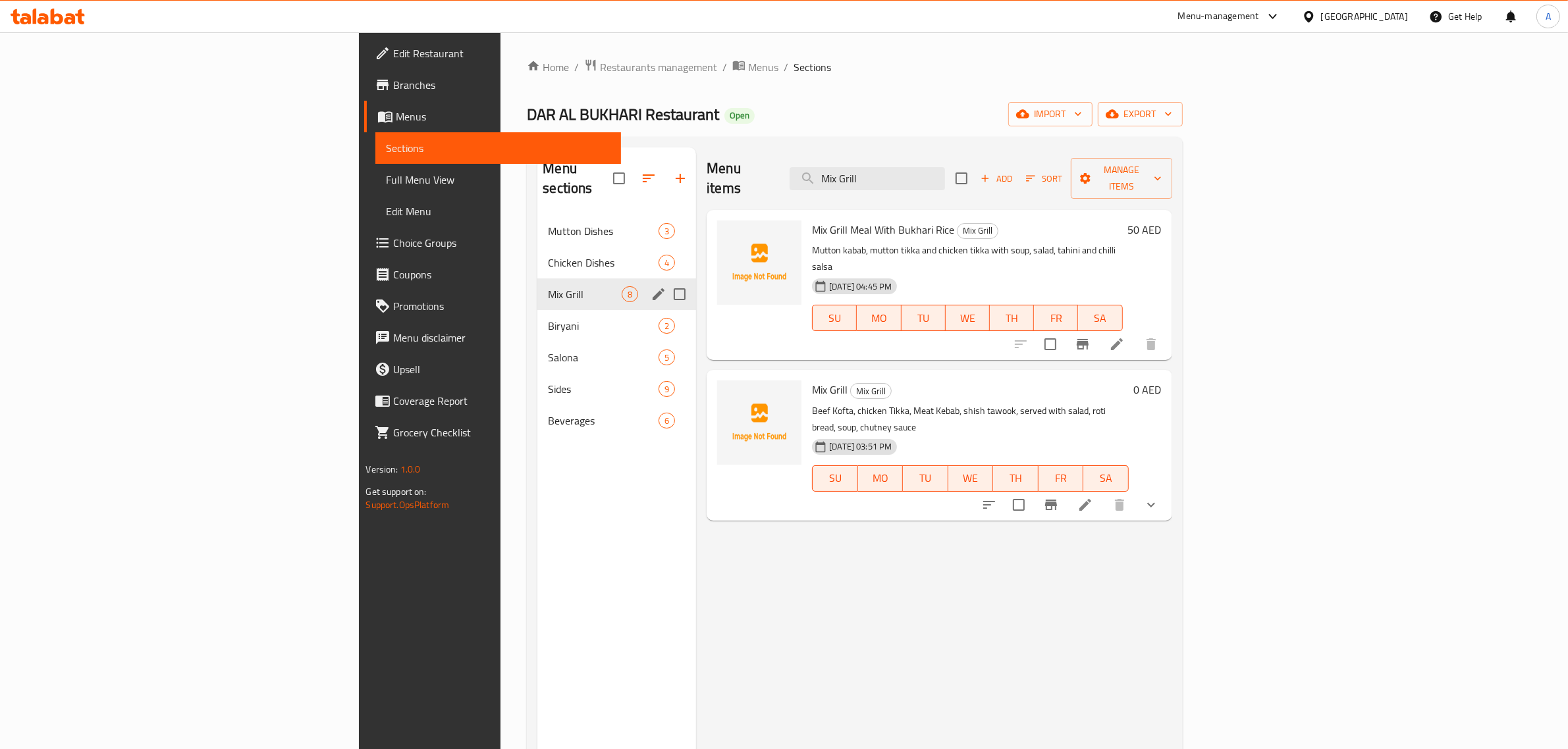
click at [537, 283] on div "Mix Grill 8" at bounding box center [616, 294] width 159 height 32
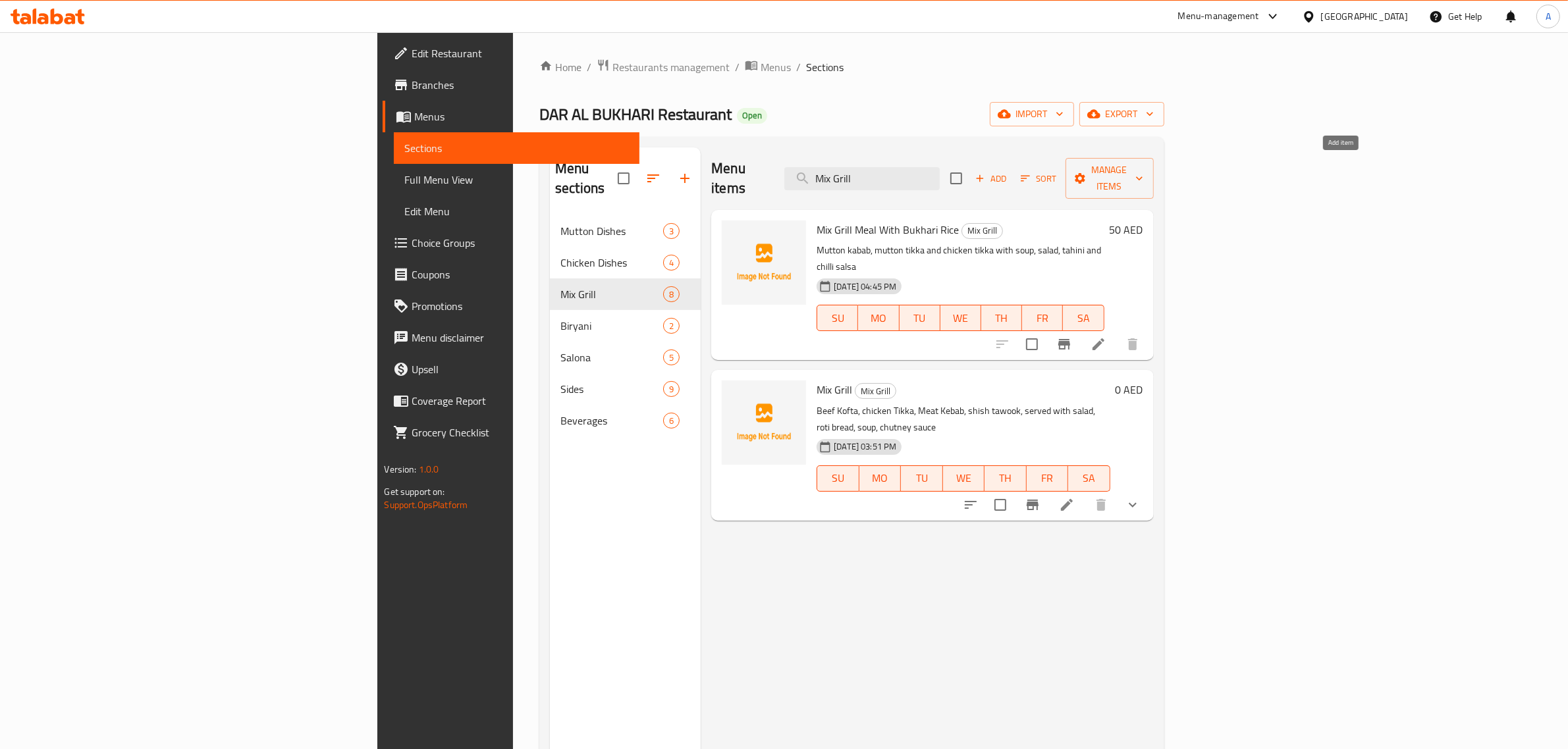
click at [1009, 171] on span "Add" at bounding box center [991, 179] width 36 height 15
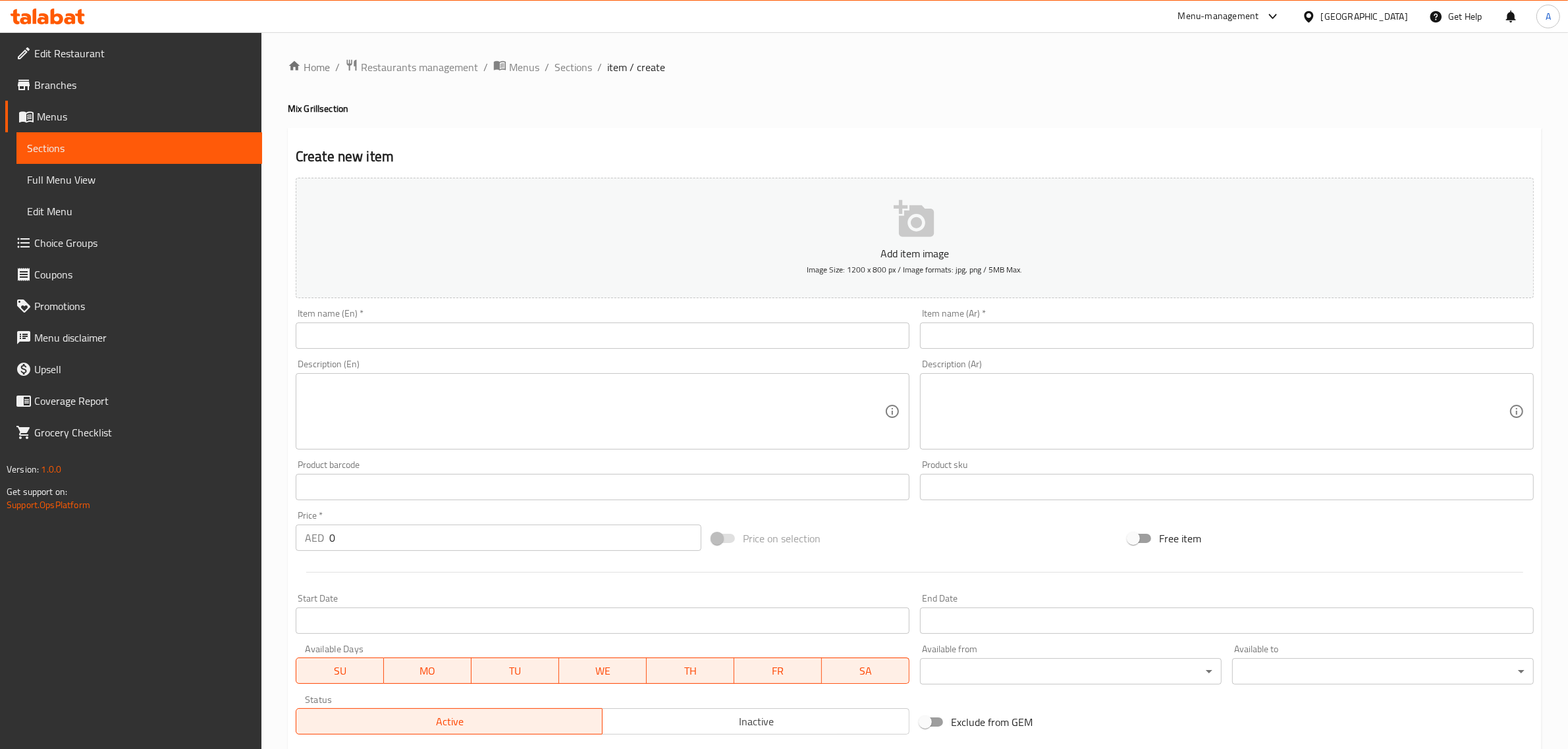
click at [611, 344] on input "text" at bounding box center [603, 335] width 614 height 26
paste input "Mix Grill tray for 6 persons"
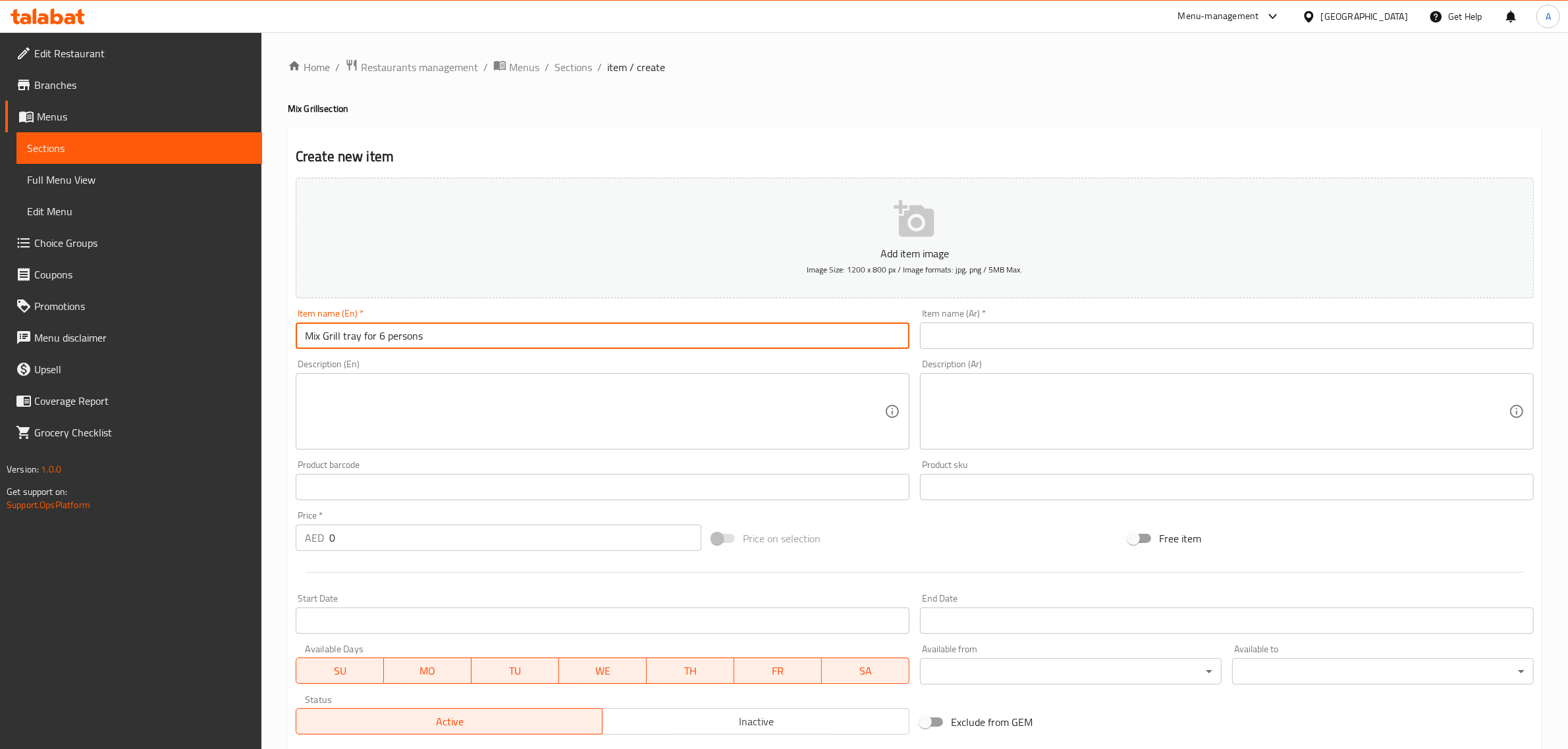
type input "Mix Grill tray for 6 persons"
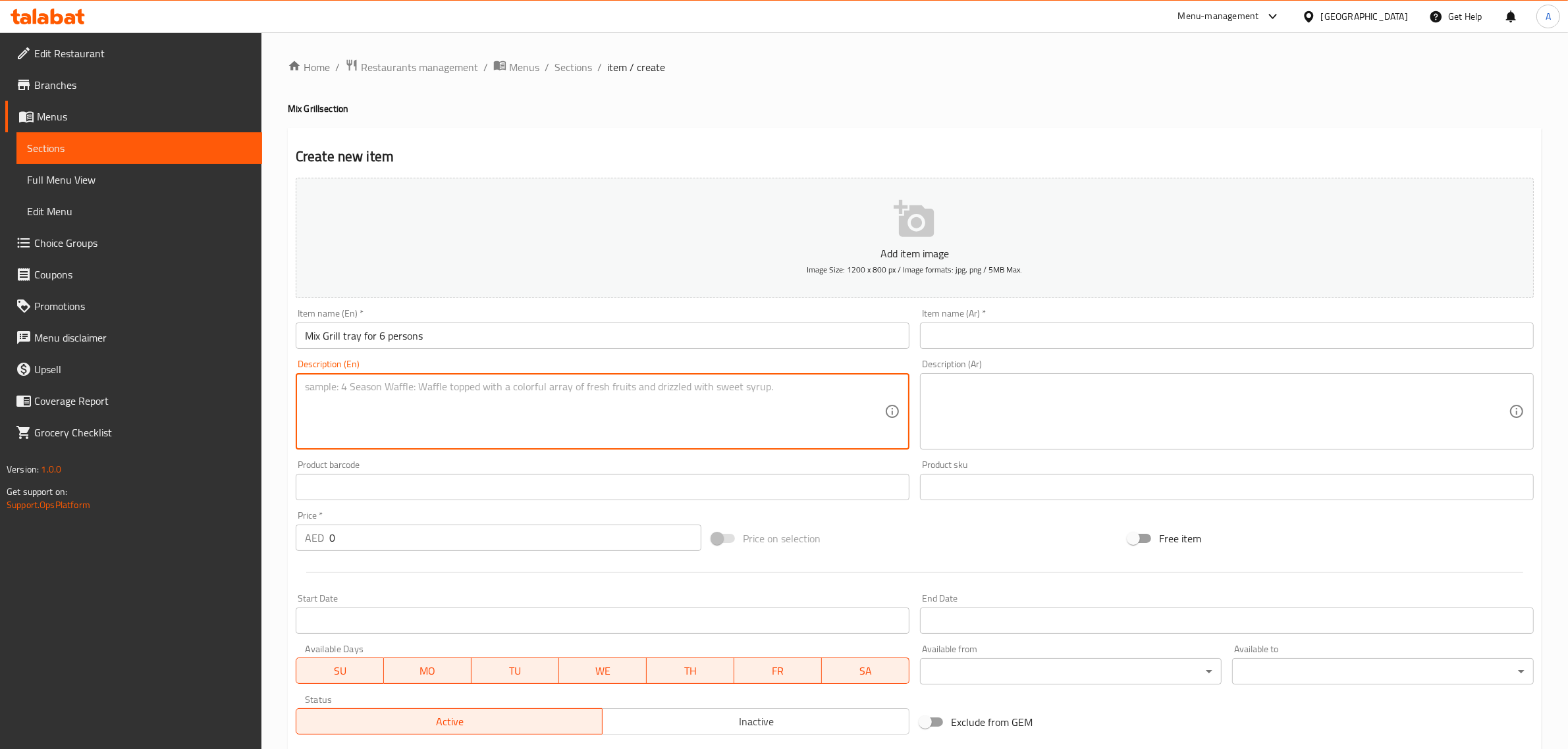
click at [715, 418] on textarea at bounding box center [595, 411] width 580 height 62
paste textarea "mandi rice, Beef kofta, chicken kebab, CHicken kofta, shish tawook, Soup, Chutn…"
type textarea "mandi rice, Beef kofta, chicken kebab, CHicken kofta, shish tawook, Soup, Chutn…"
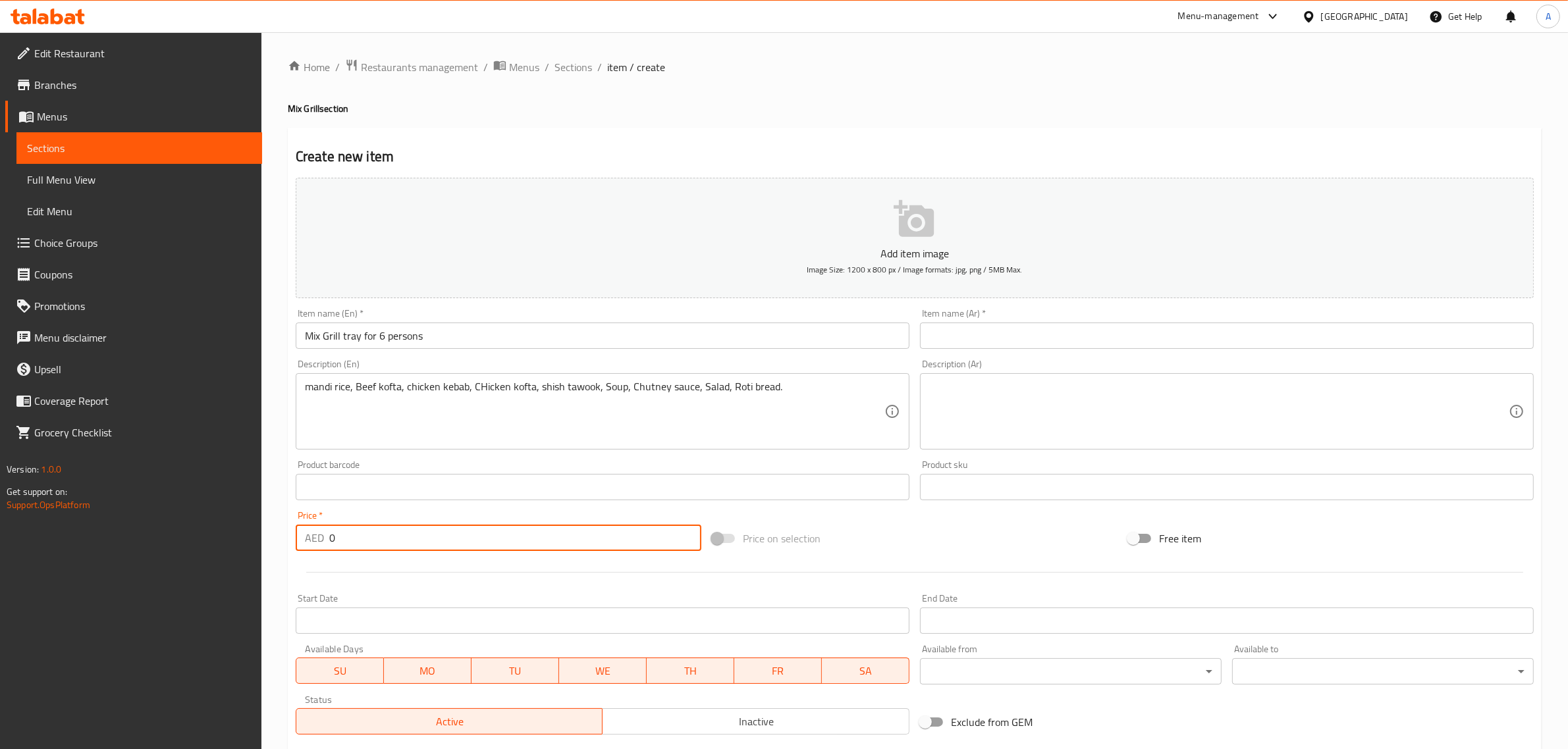
drag, startPoint x: 380, startPoint y: 540, endPoint x: 311, endPoint y: 544, distance: 69.1
click at [311, 544] on div "AED 0 Price *" at bounding box center [499, 538] width 406 height 26
type input "180"
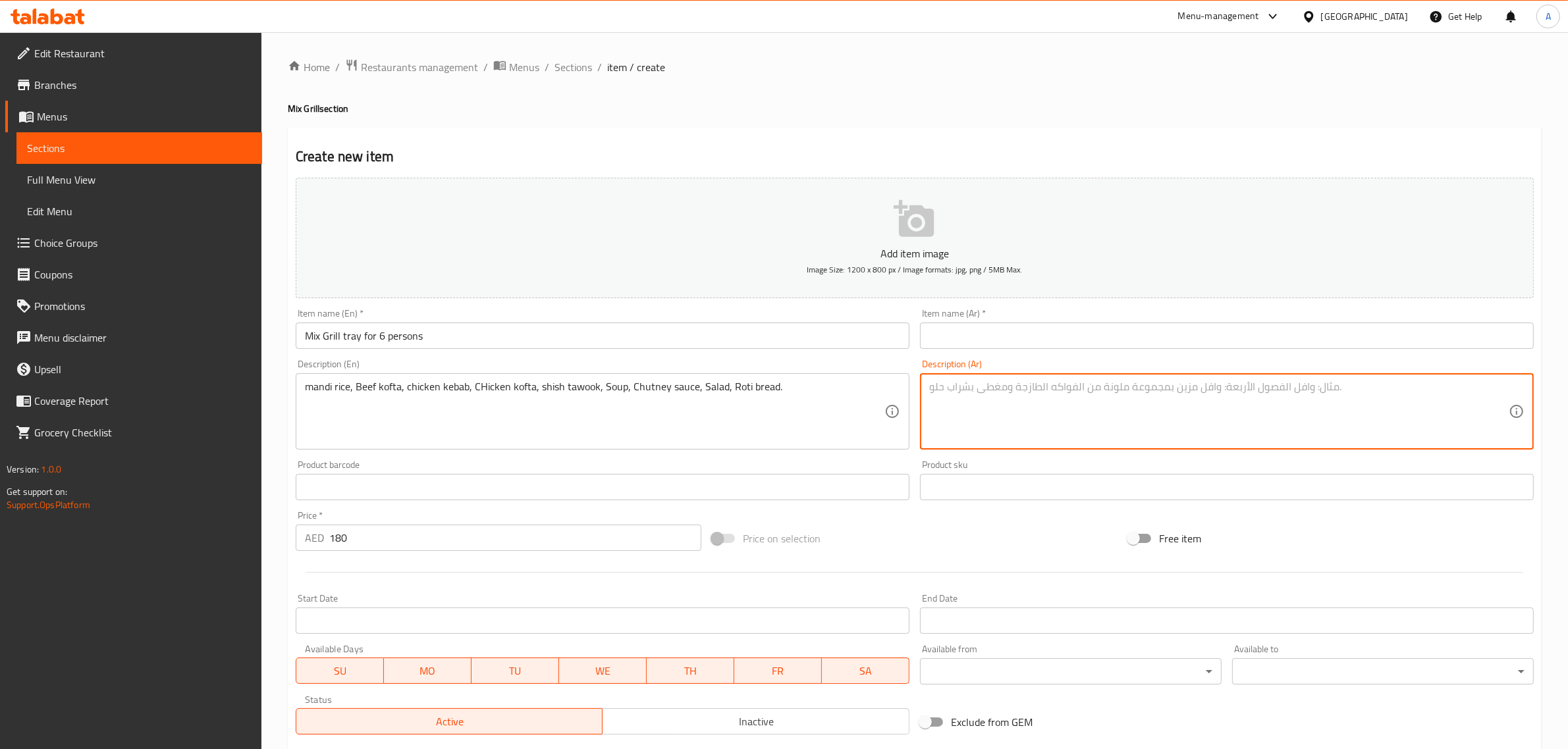
click at [1022, 426] on textarea at bounding box center [1219, 411] width 580 height 62
paste textarea "أرز مندي، كفتة لحم، كباب دجاج، كفتة دجاج، شيش طاووق، شوربة، صوص تشاتني، سلطة، خ…"
type textarea "أرز مندي، كفتة لحم، كباب دجاج، كفتة دجاج، شيش طاووق، شوربة، صوص تشاتني، سلطة، خ…"
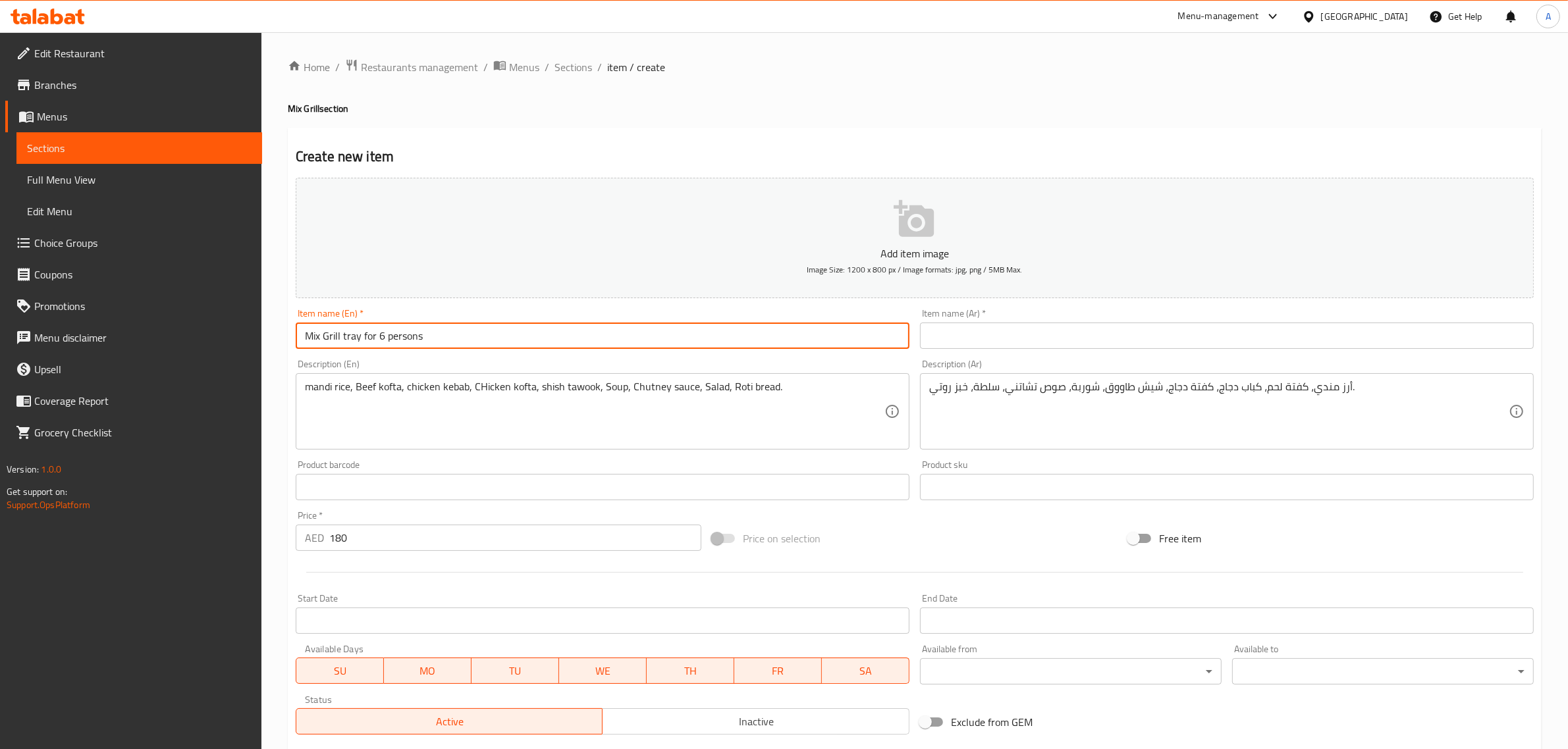
click at [587, 337] on input "Mix Grill tray for 6 persons" at bounding box center [603, 335] width 614 height 26
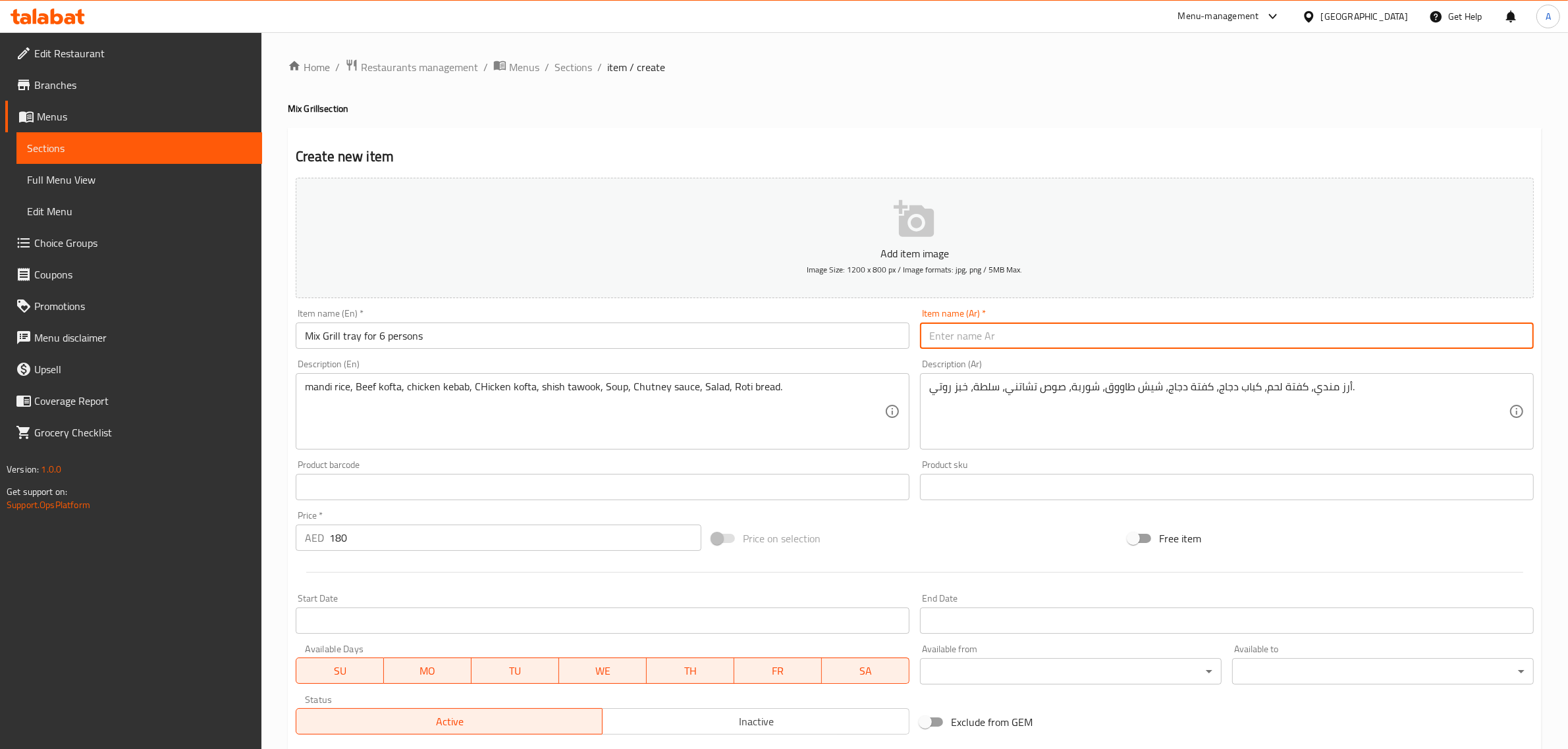
click at [1010, 331] on input "text" at bounding box center [1227, 335] width 614 height 26
paste input "صينية مشاوي مشكلة لـ 6 أشخاص"
type input "صينية مشاوي مشكلة لـ 6 أشخاص"
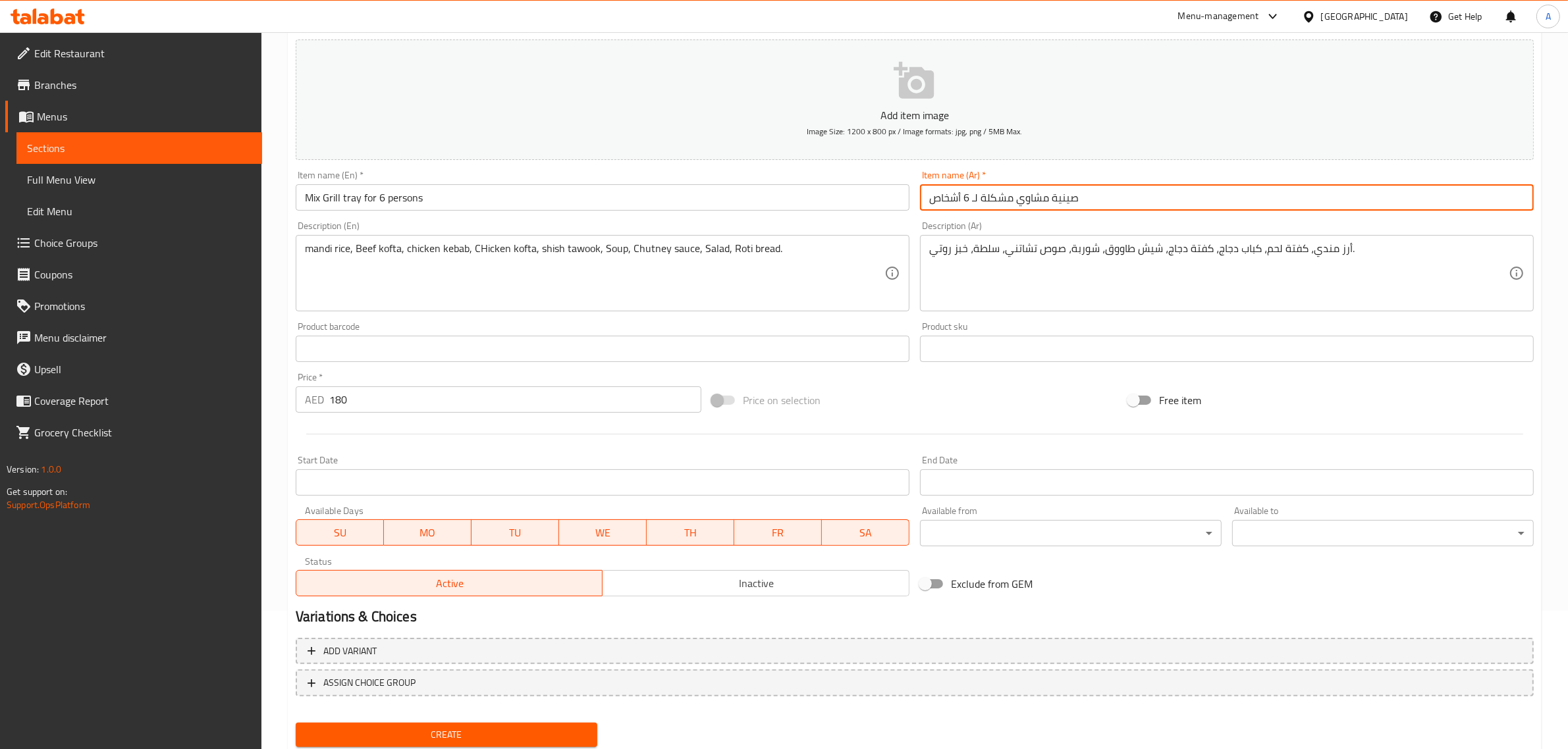
scroll to position [178, 0]
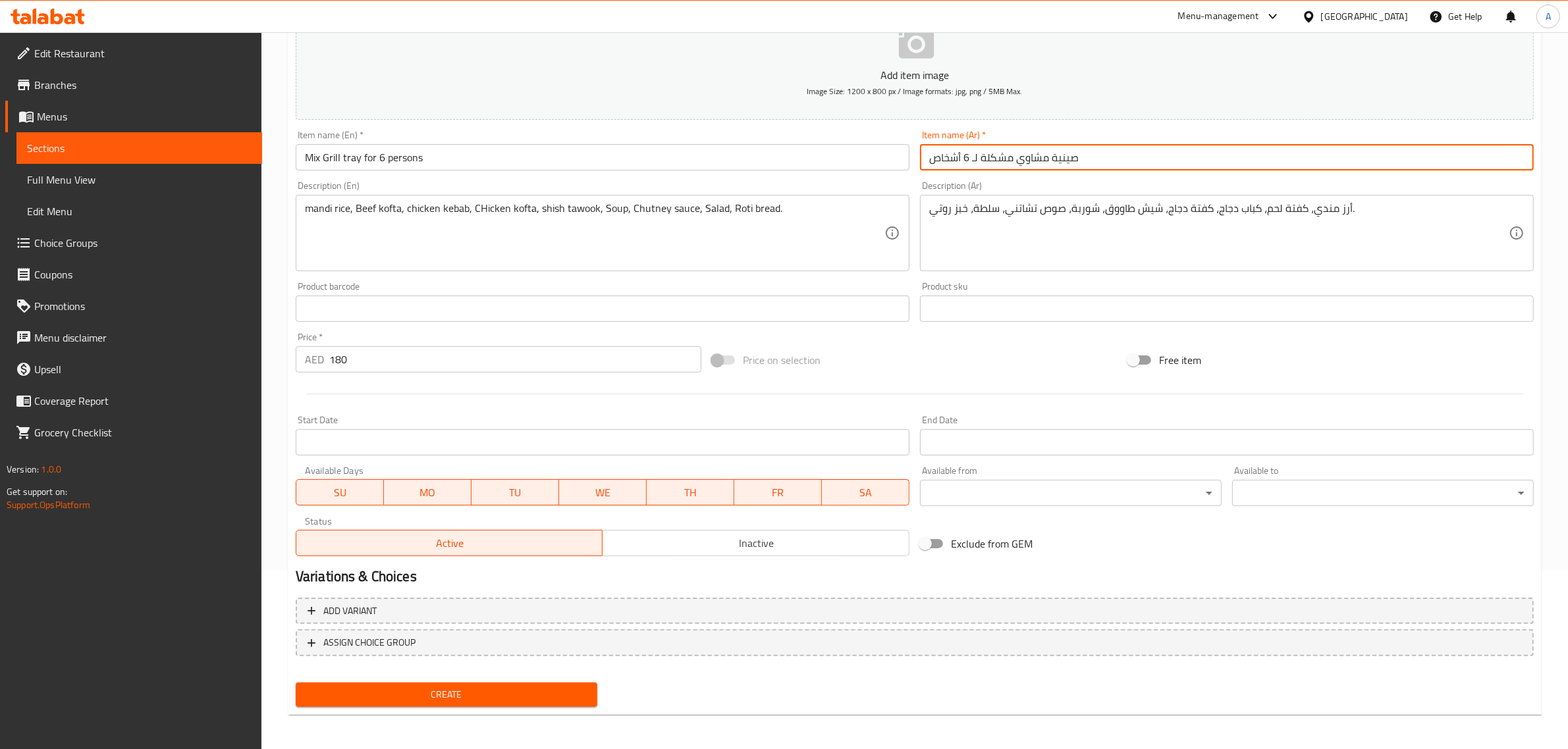
click at [472, 698] on span "Create" at bounding box center [446, 694] width 281 height 16
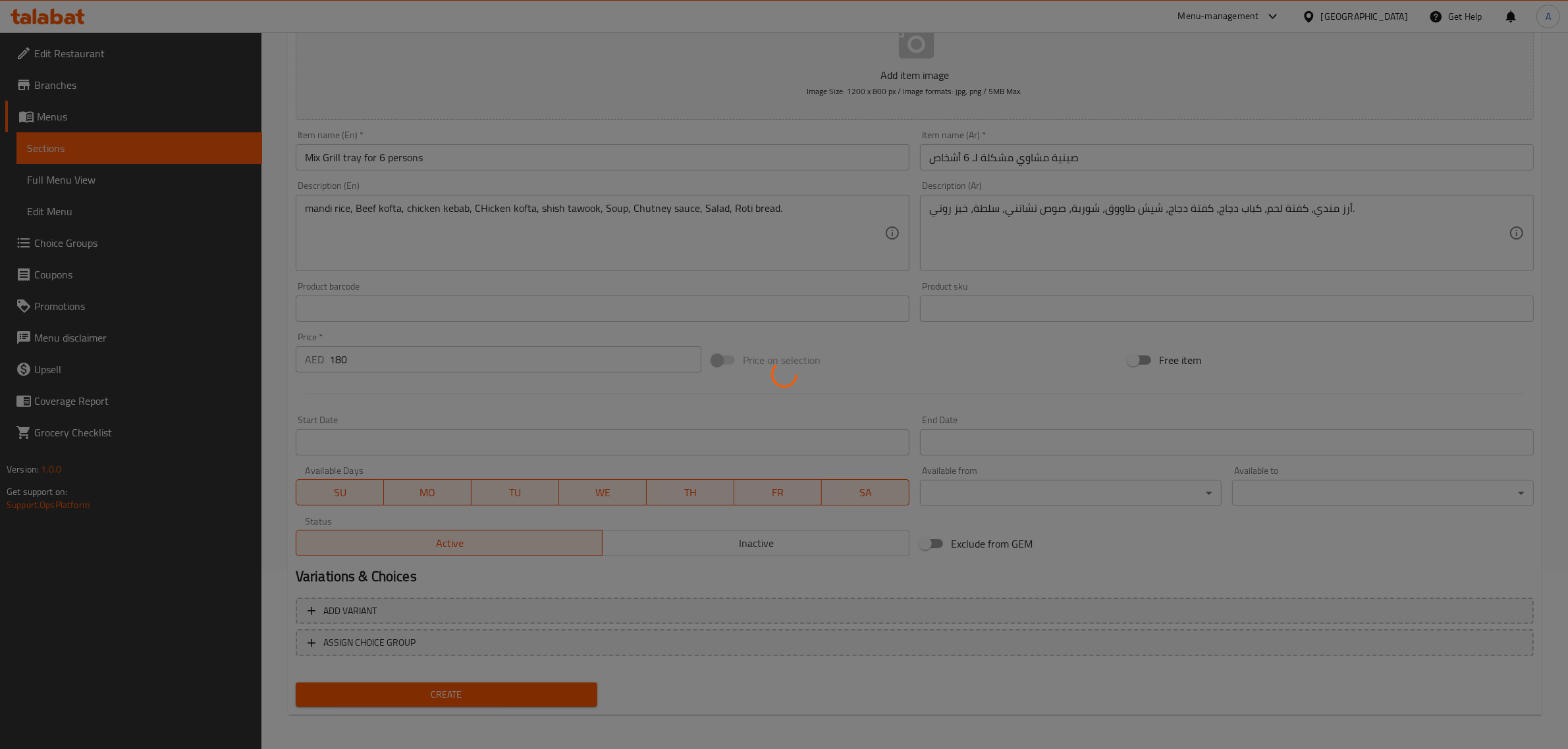
type input "0"
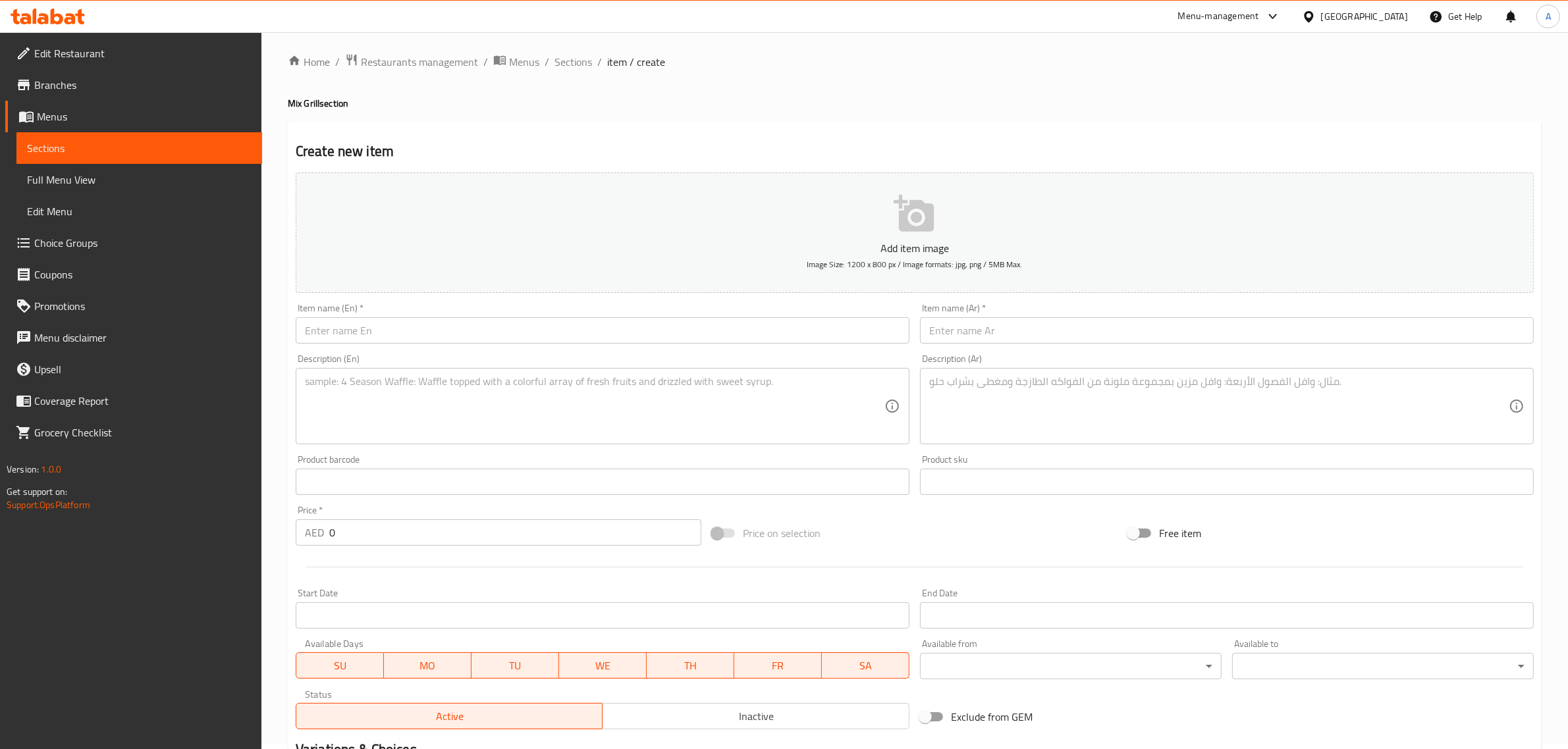
scroll to position [0, 0]
click at [581, 66] on span "Sections" at bounding box center [573, 67] width 38 height 16
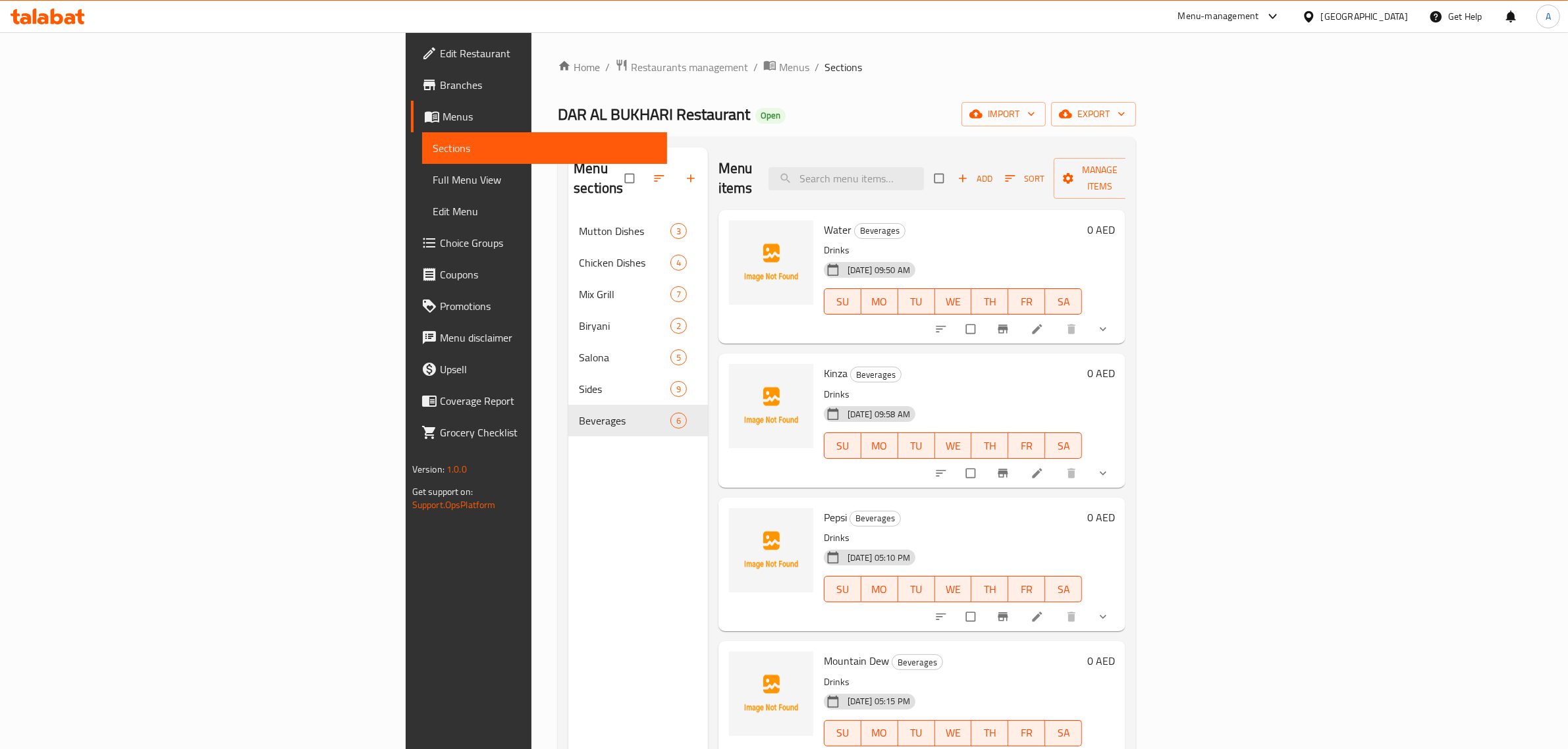
click at [422, 165] on link "Full Menu View" at bounding box center [545, 179] width 246 height 32
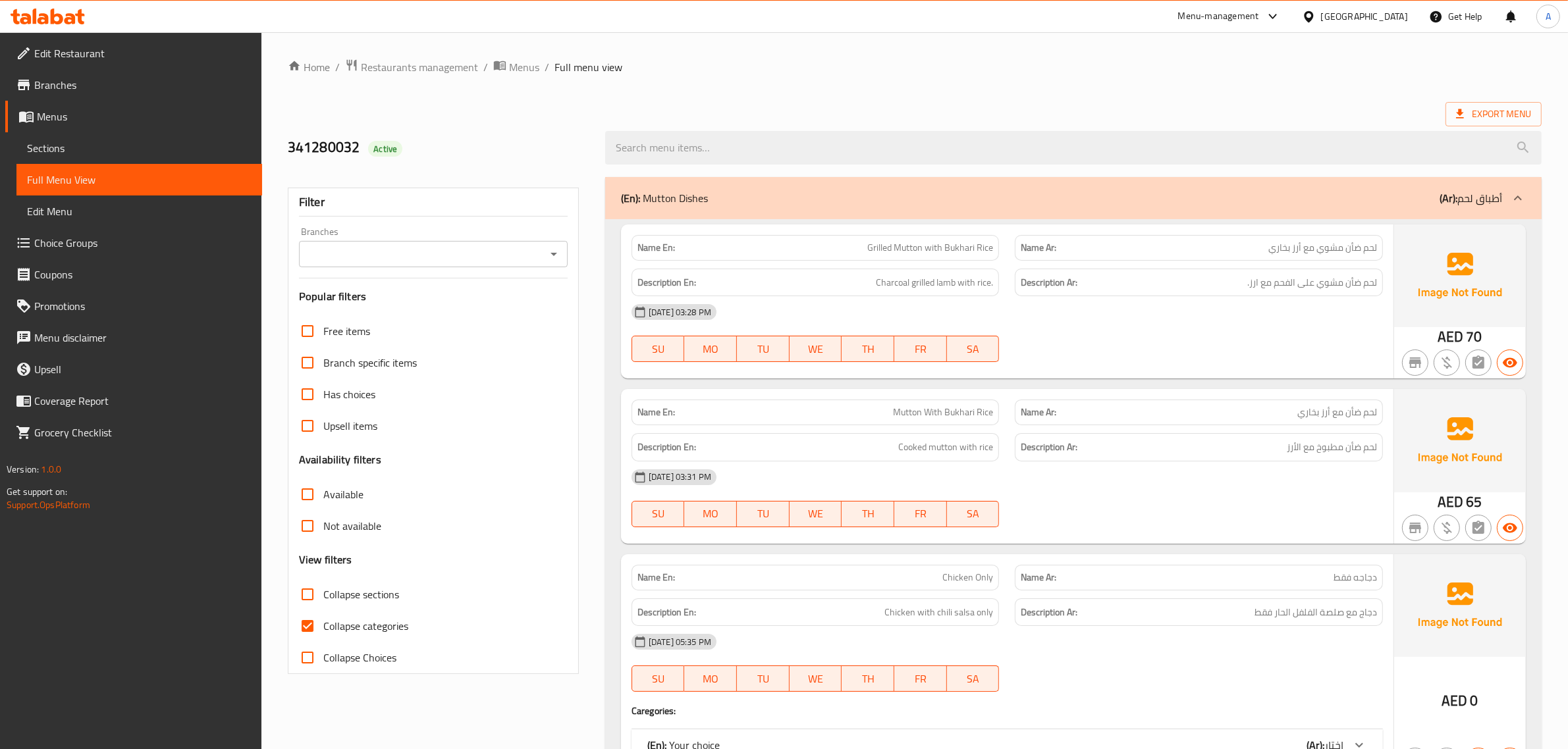
click at [495, 250] on input "Branches" at bounding box center [422, 254] width 239 height 19
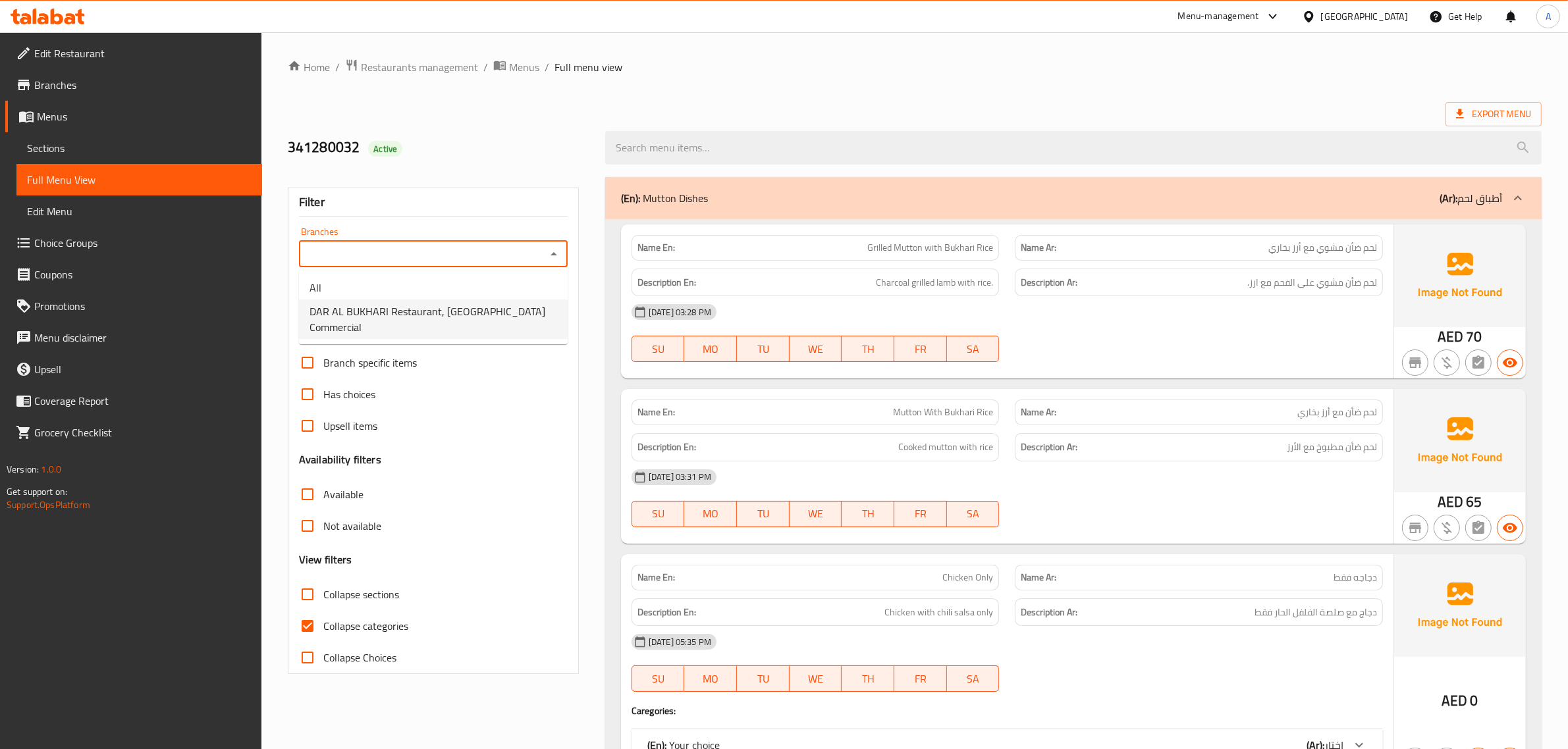
click at [462, 311] on span "DAR AL BUKHARI Restaurant, [GEOGRAPHIC_DATA] Commercial" at bounding box center [433, 319] width 247 height 32
type input "DAR AL BUKHARI Restaurant, [GEOGRAPHIC_DATA] Commercial"
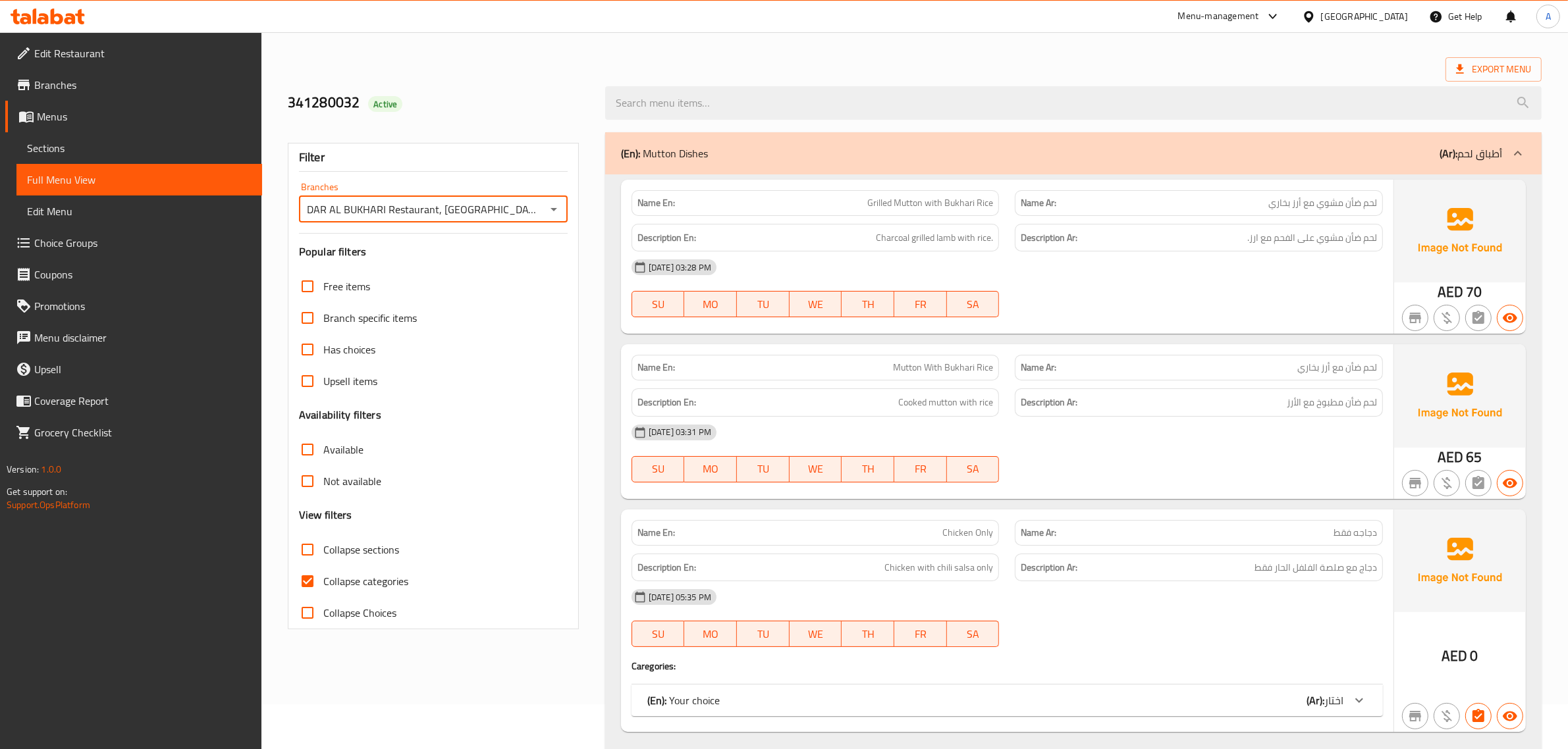
scroll to position [83, 0]
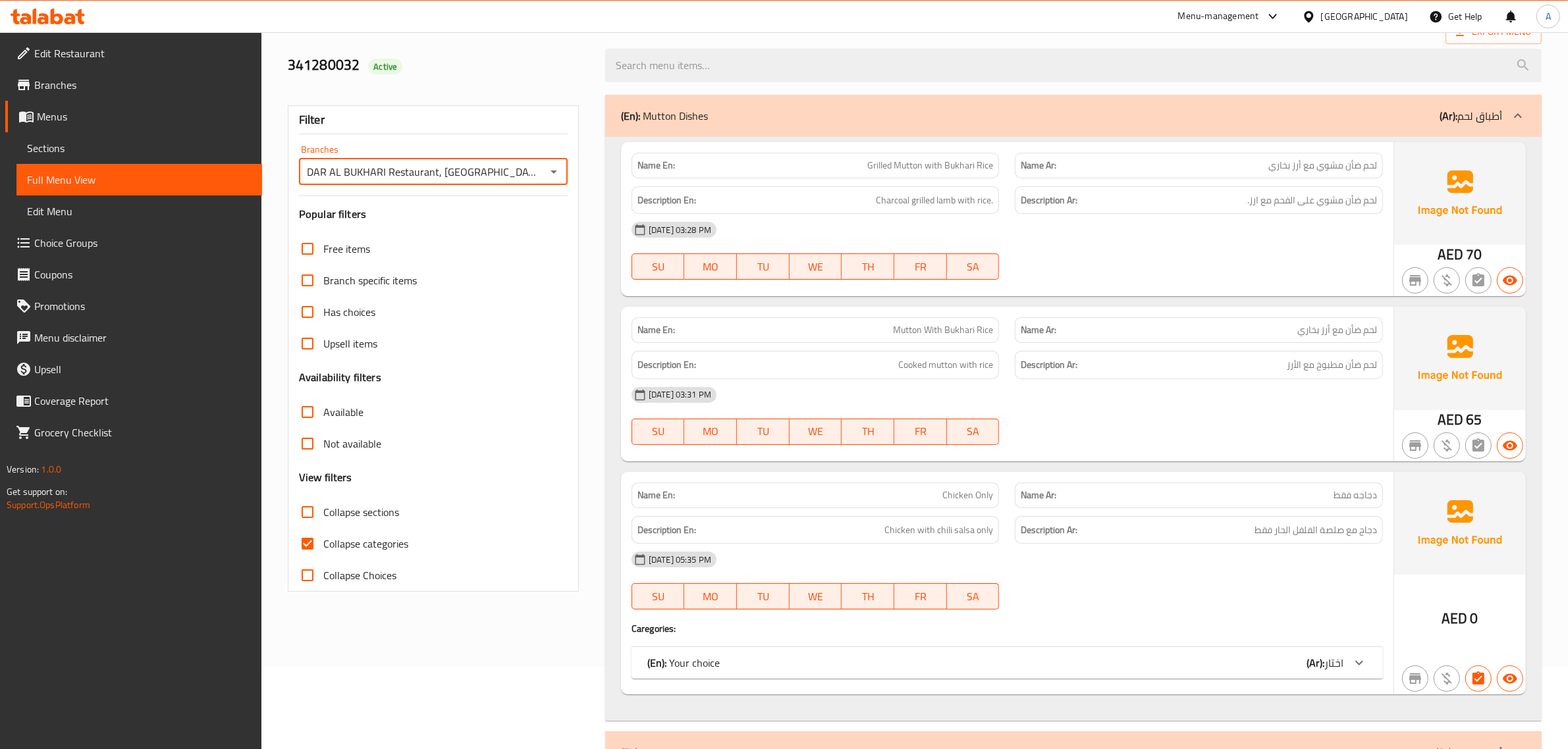
click at [315, 518] on input "Collapse sections" at bounding box center [307, 511] width 32 height 32
checkbox input "true"
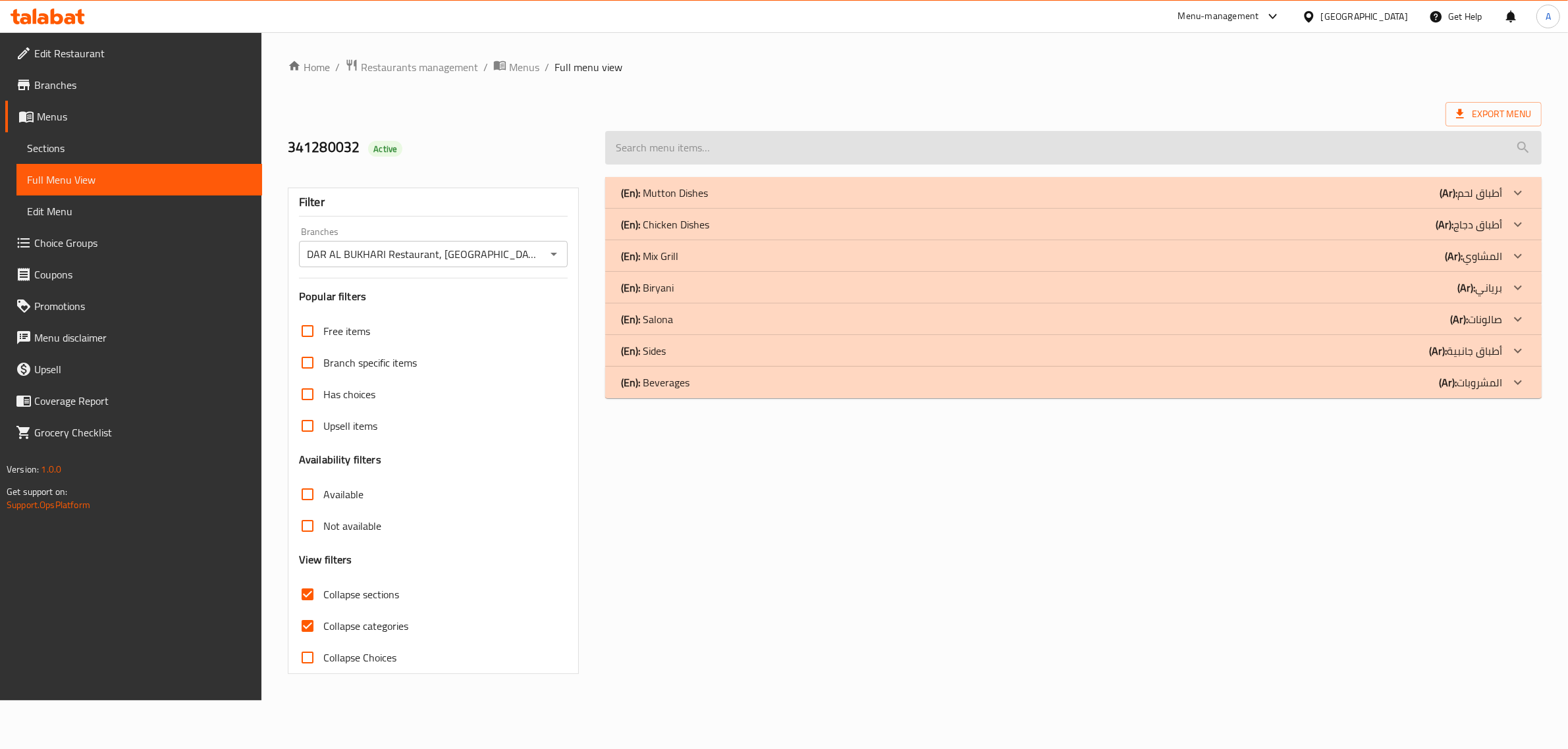
scroll to position [0, 0]
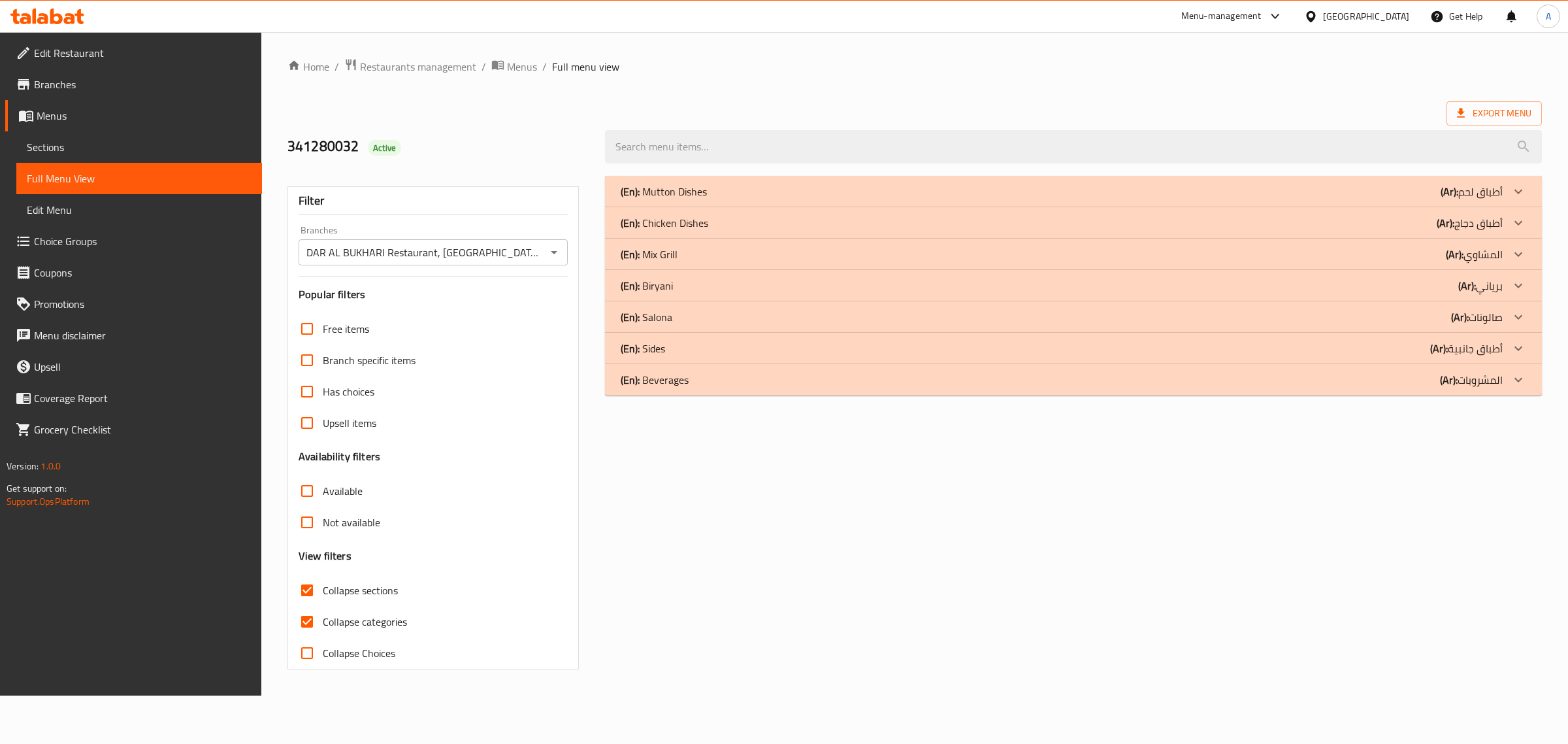
click at [695, 378] on div "(En): Beverages (Ar): المشروبات" at bounding box center [1062, 379] width 883 height 16
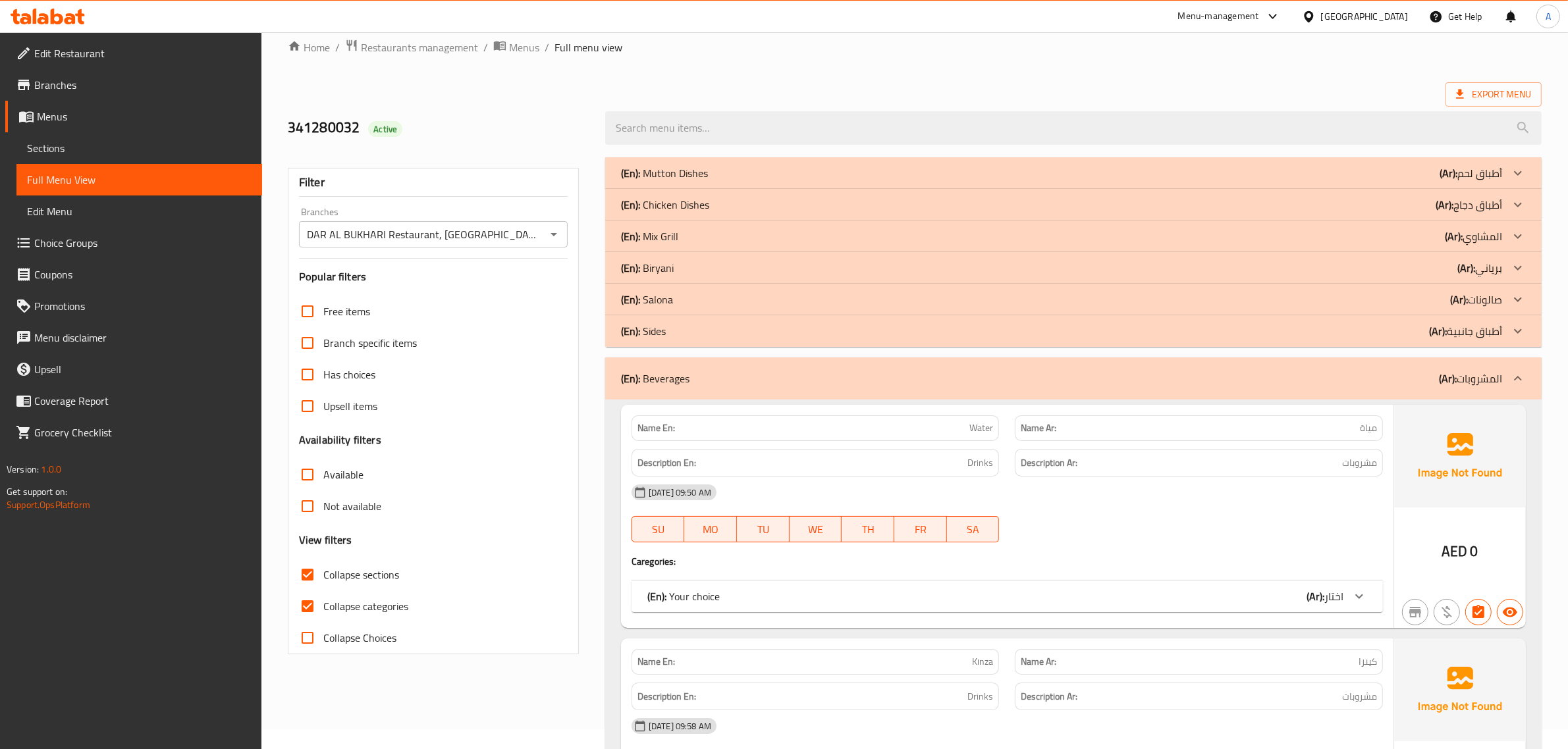
scroll to position [247, 0]
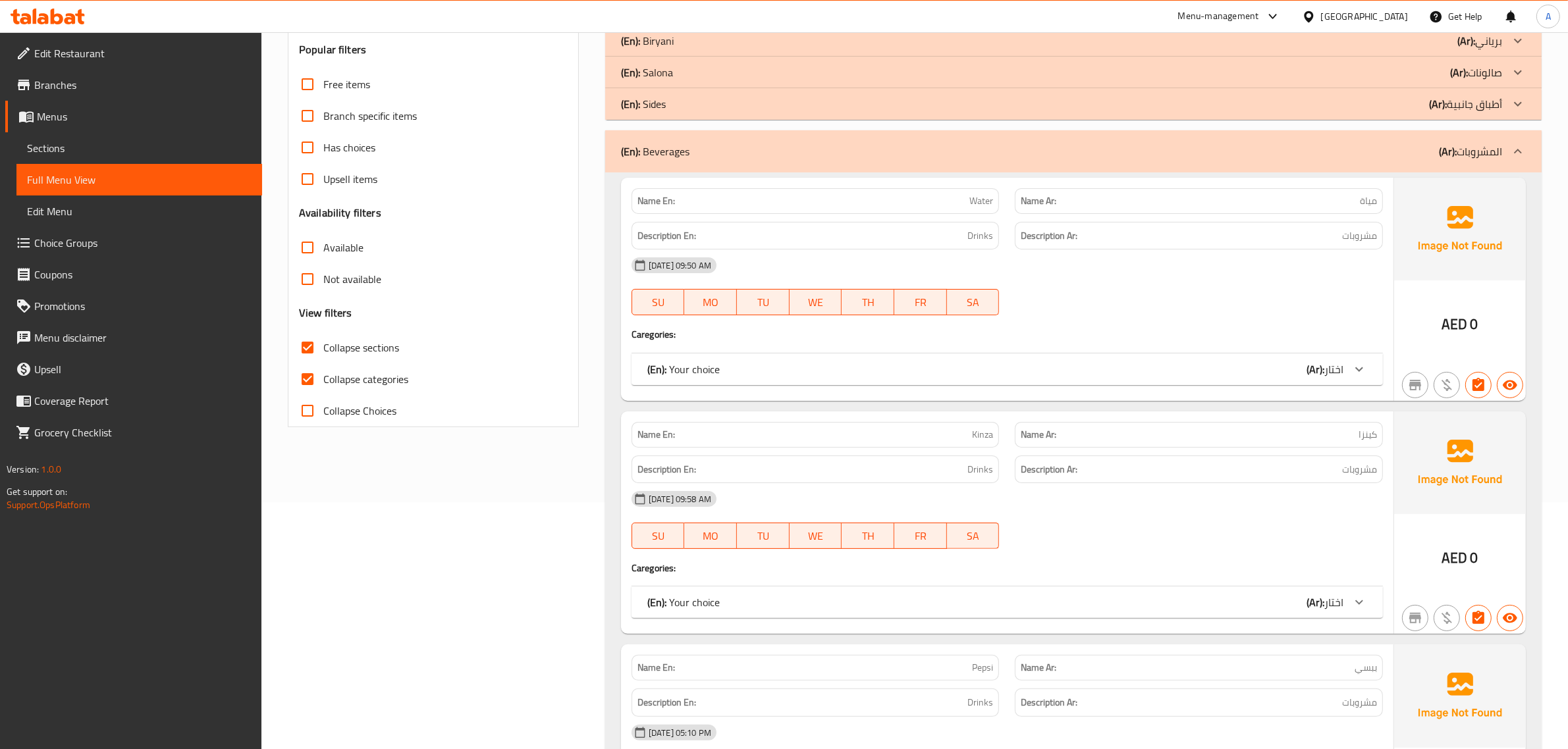
click at [1137, 360] on div "(En): Your choice (Ar): اختار" at bounding box center [1007, 369] width 751 height 32
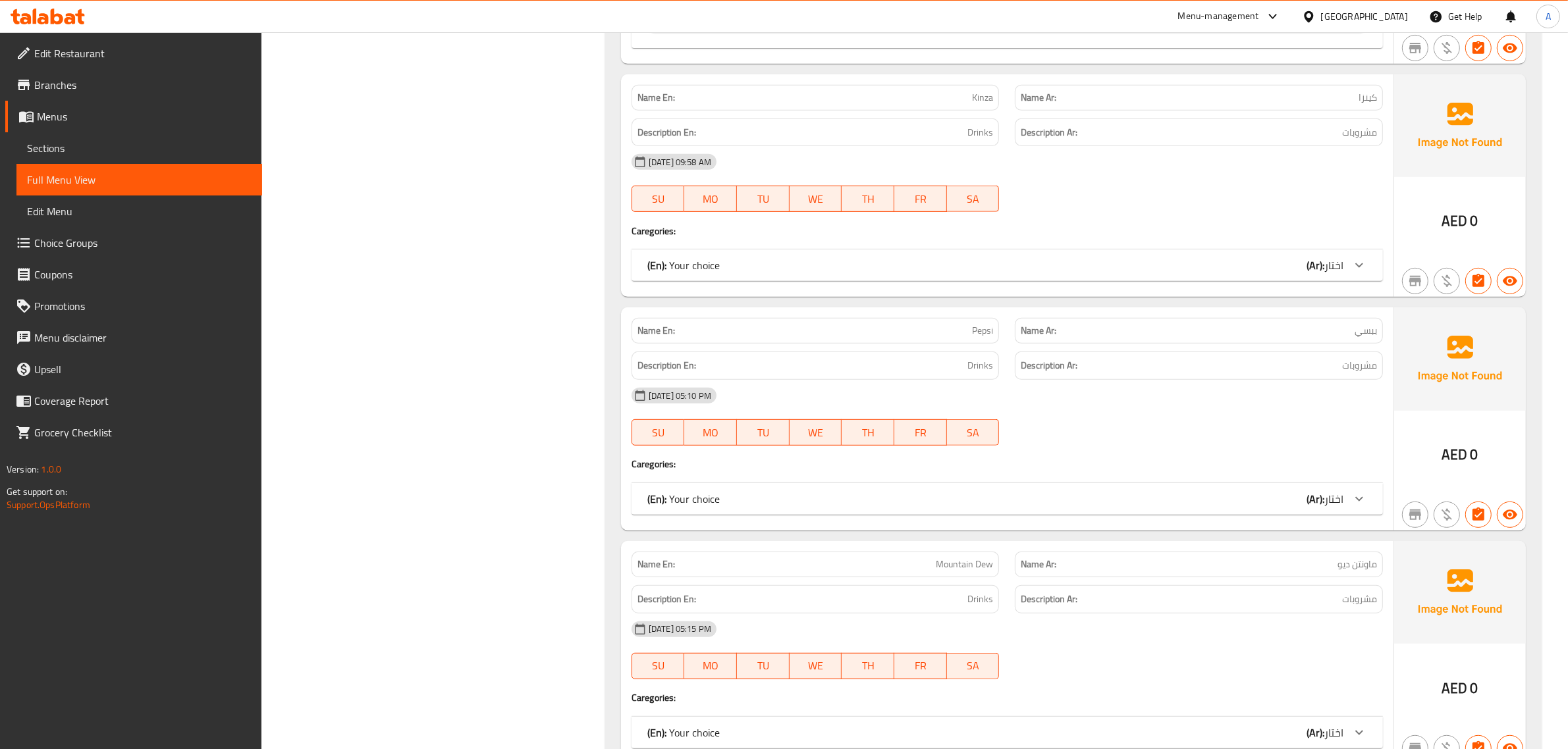
scroll to position [740, 0]
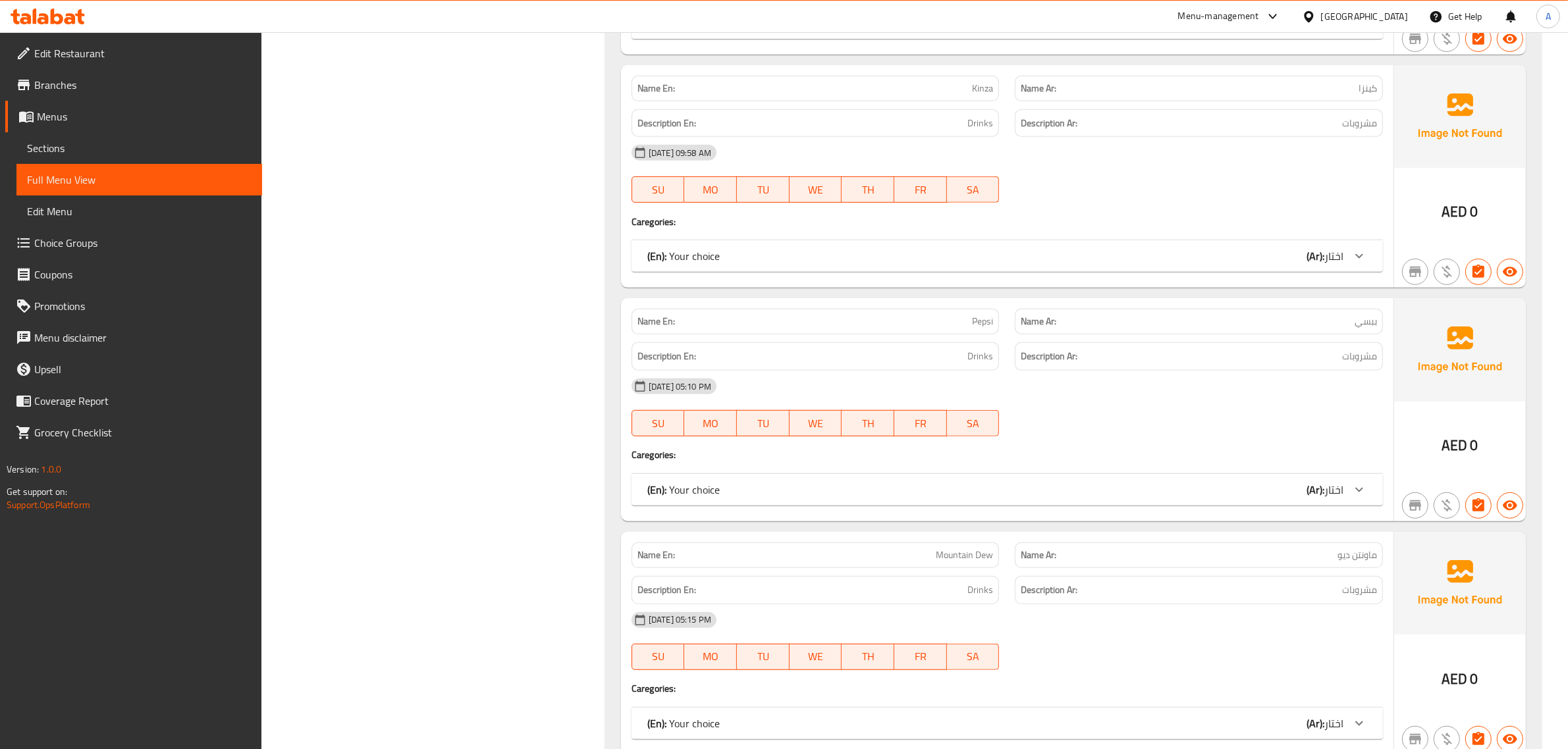
click at [1150, 504] on div "(En): Your choice (Ar): اختار" at bounding box center [1007, 489] width 751 height 32
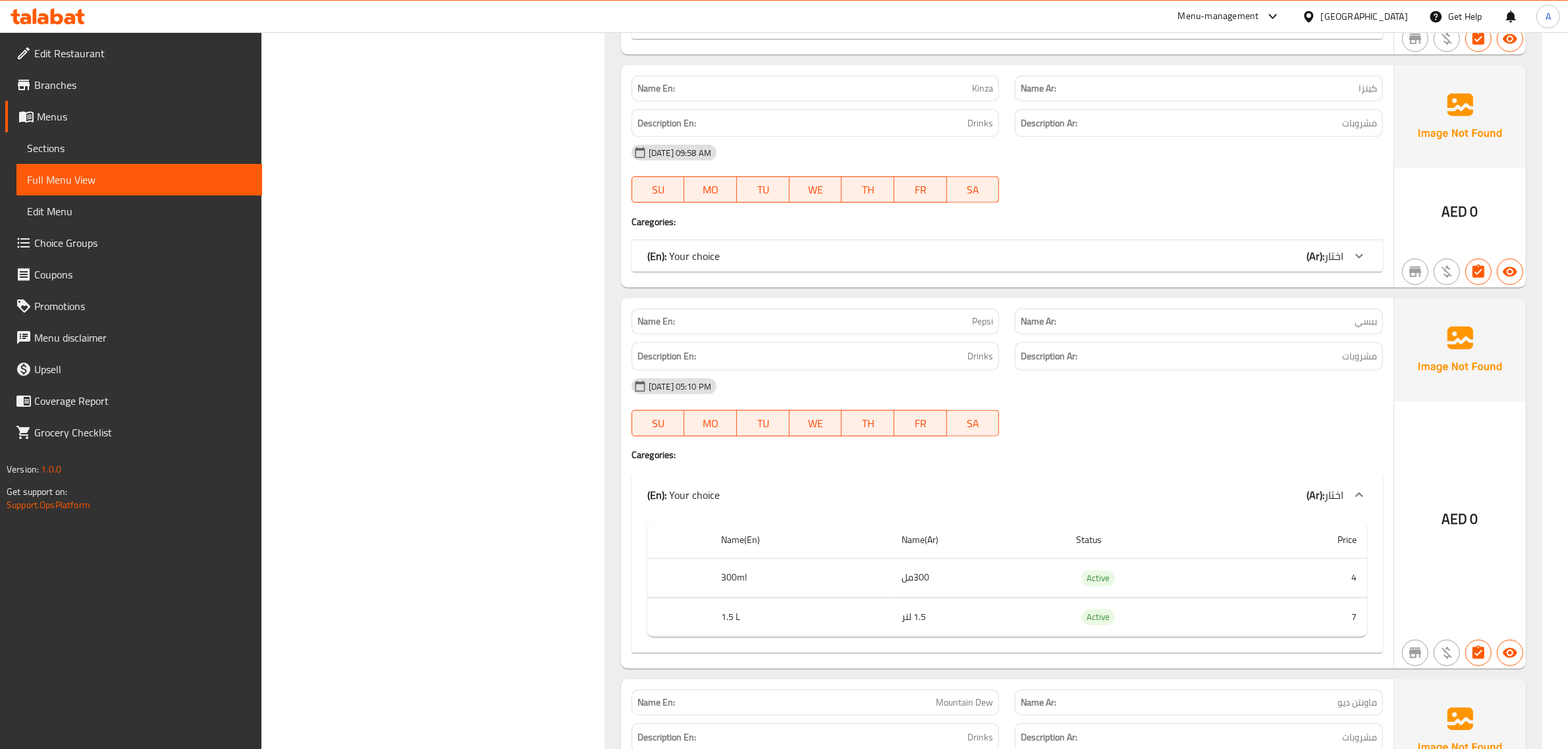
click at [983, 323] on span "Pepsi" at bounding box center [982, 321] width 21 height 14
copy span "Pepsi"
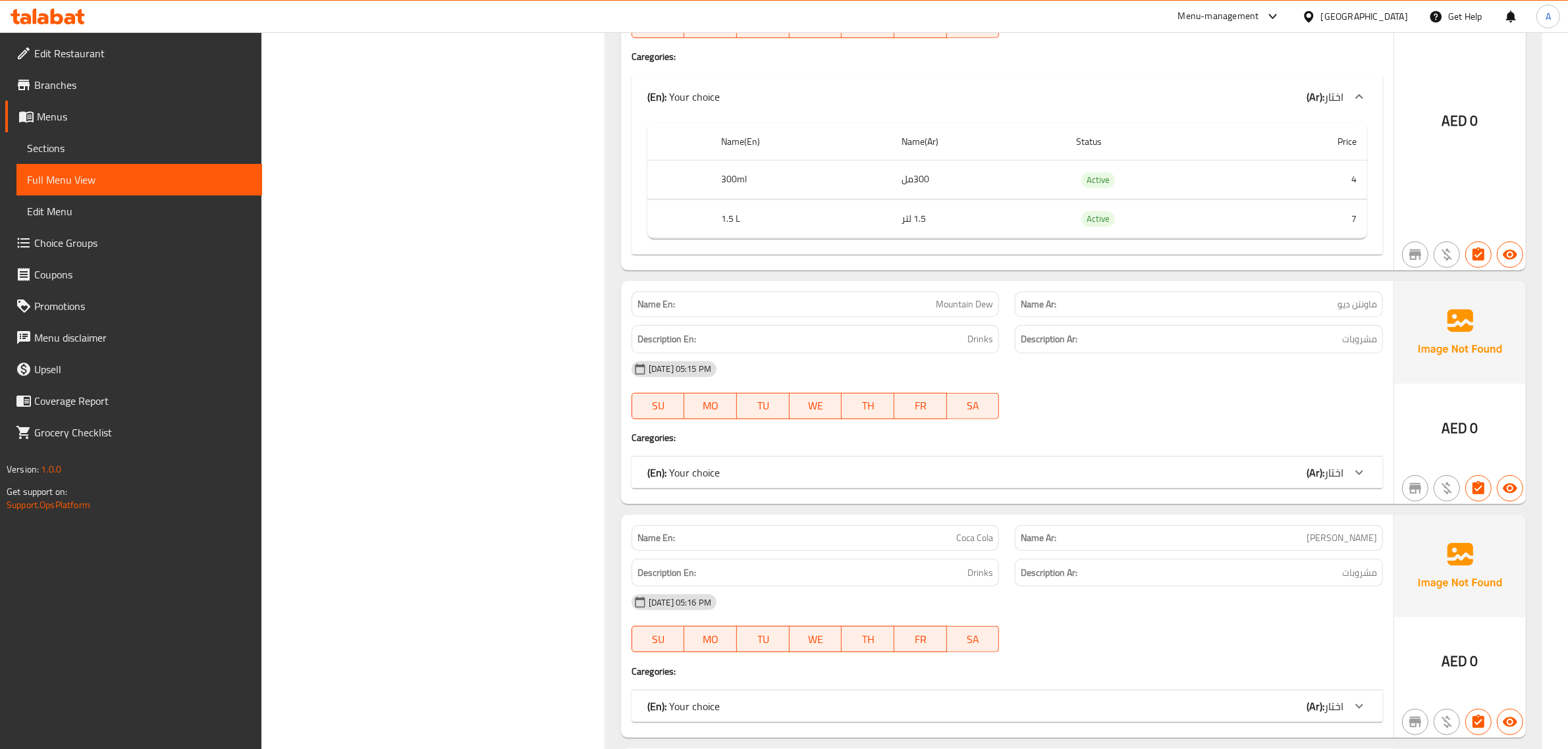
scroll to position [1152, 0]
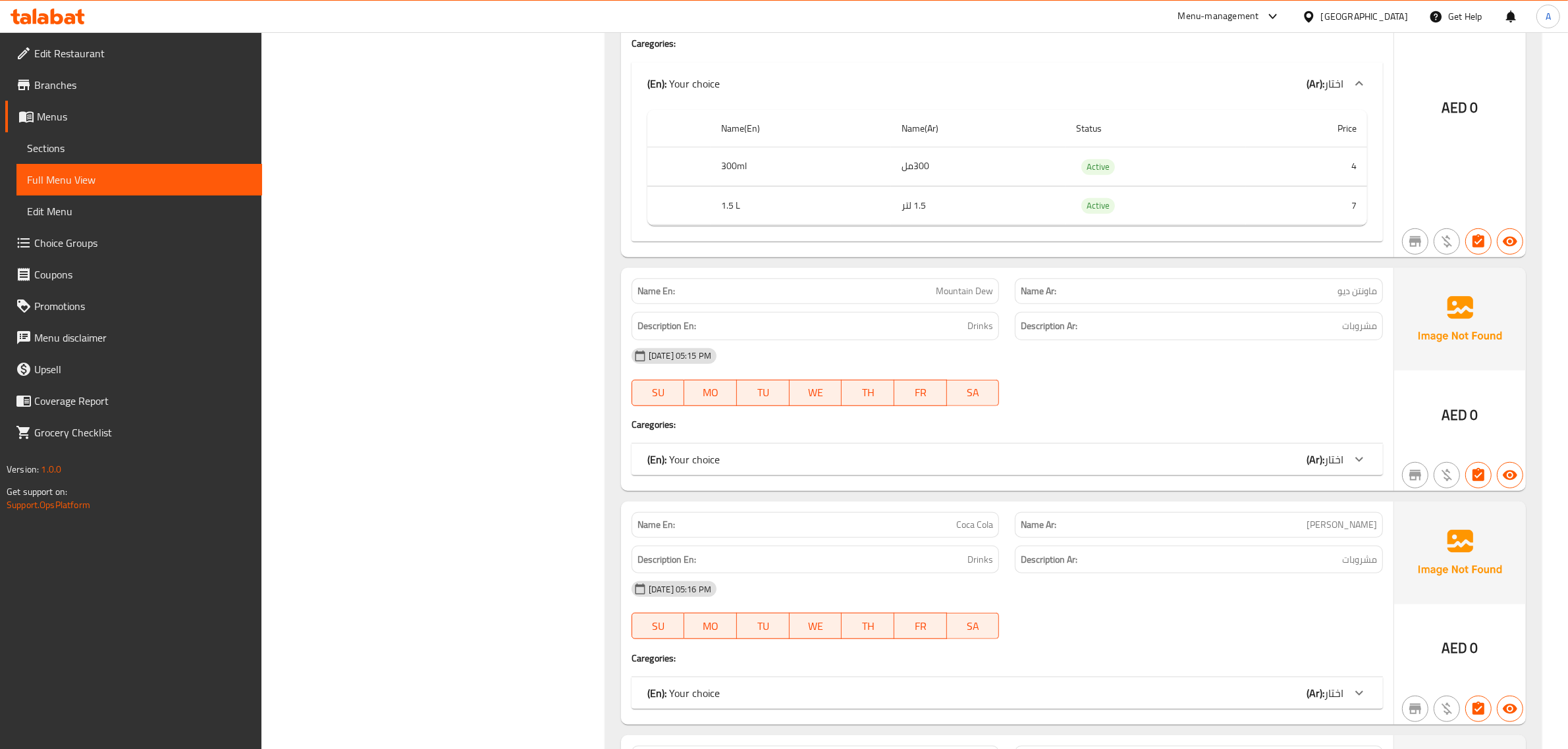
click at [1295, 461] on div "(En): Your choice (Ar): اختار" at bounding box center [995, 459] width 696 height 16
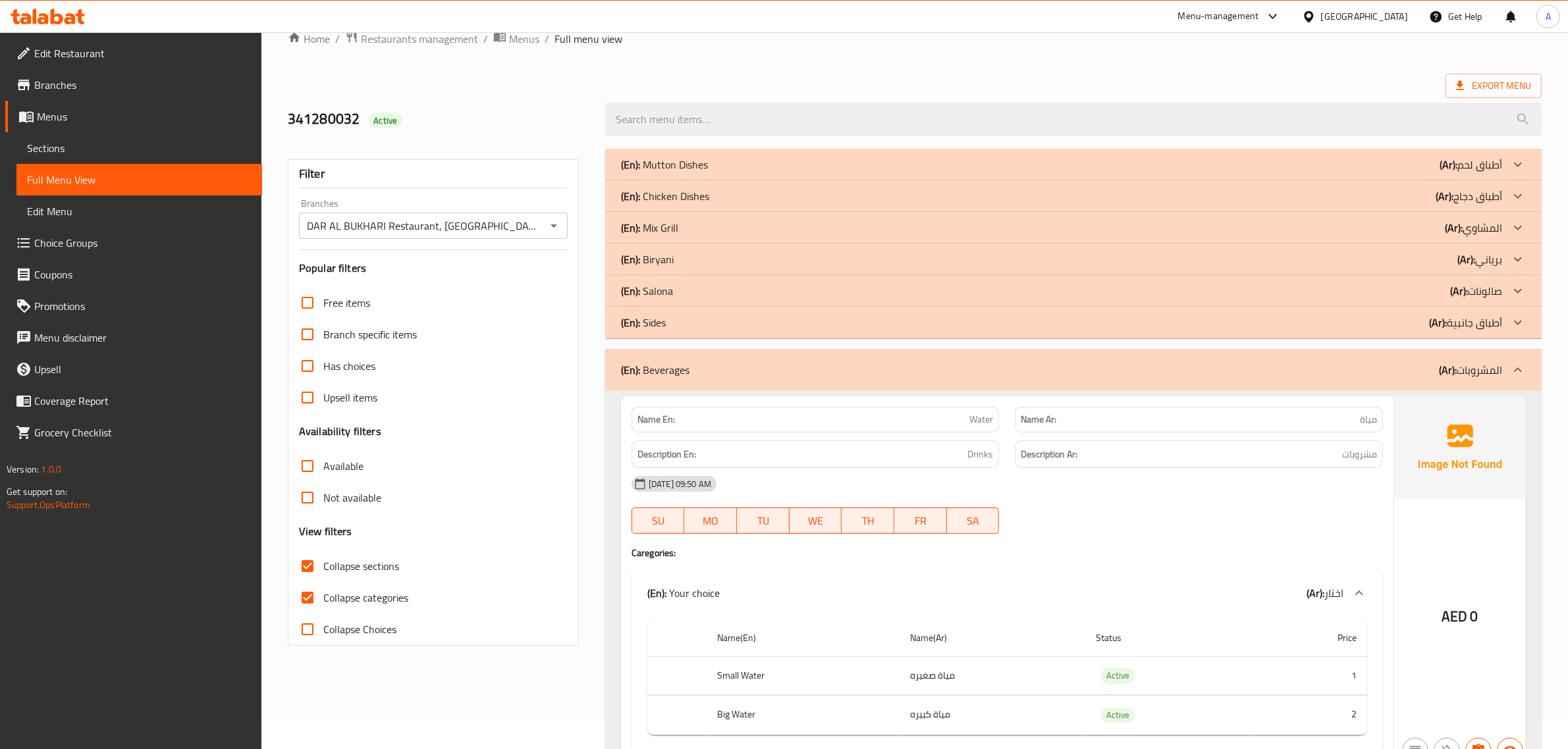
scroll to position [0, 0]
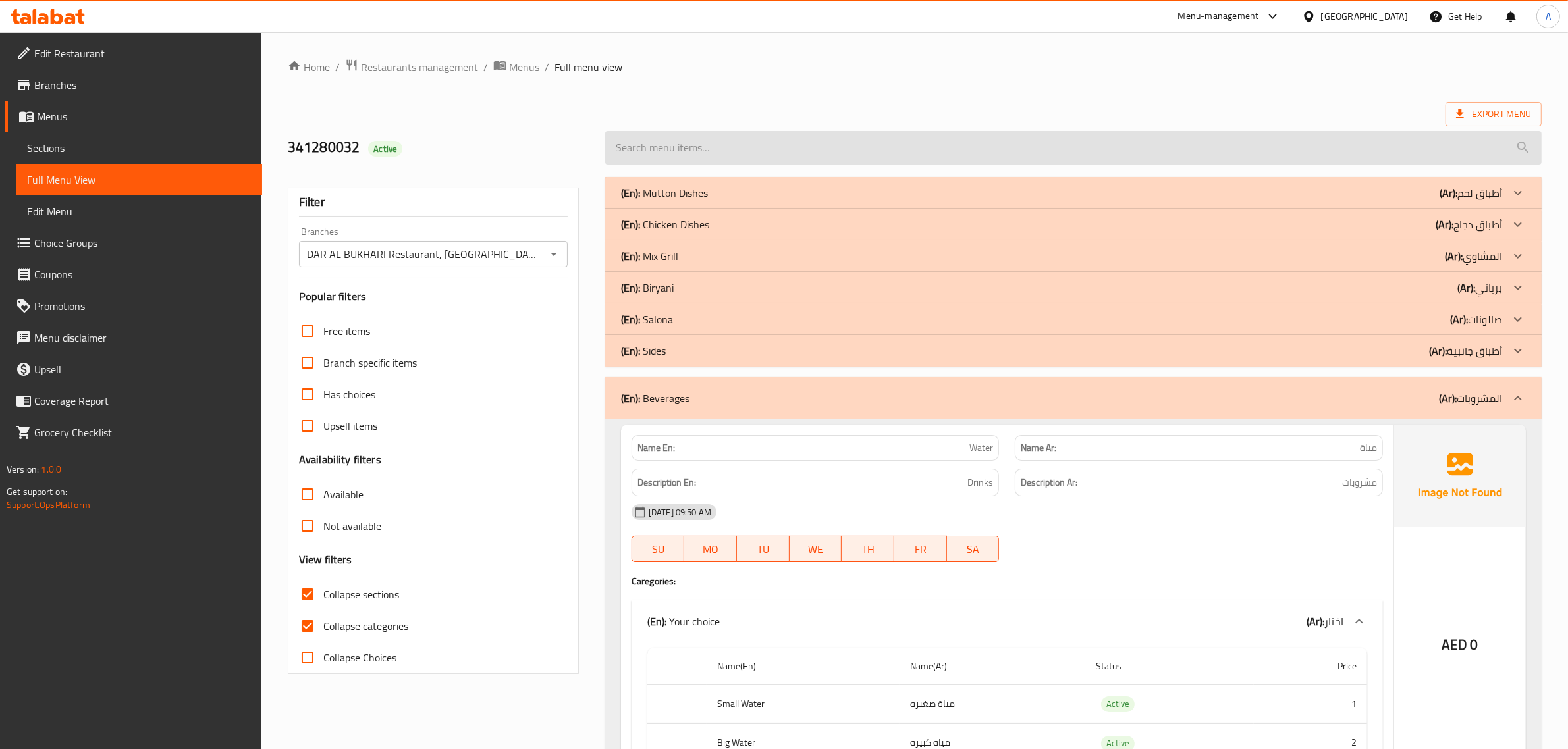
click at [998, 139] on input "search" at bounding box center [1073, 147] width 936 height 33
paste input "Half BBQ Chicken with Bukhari Rice"
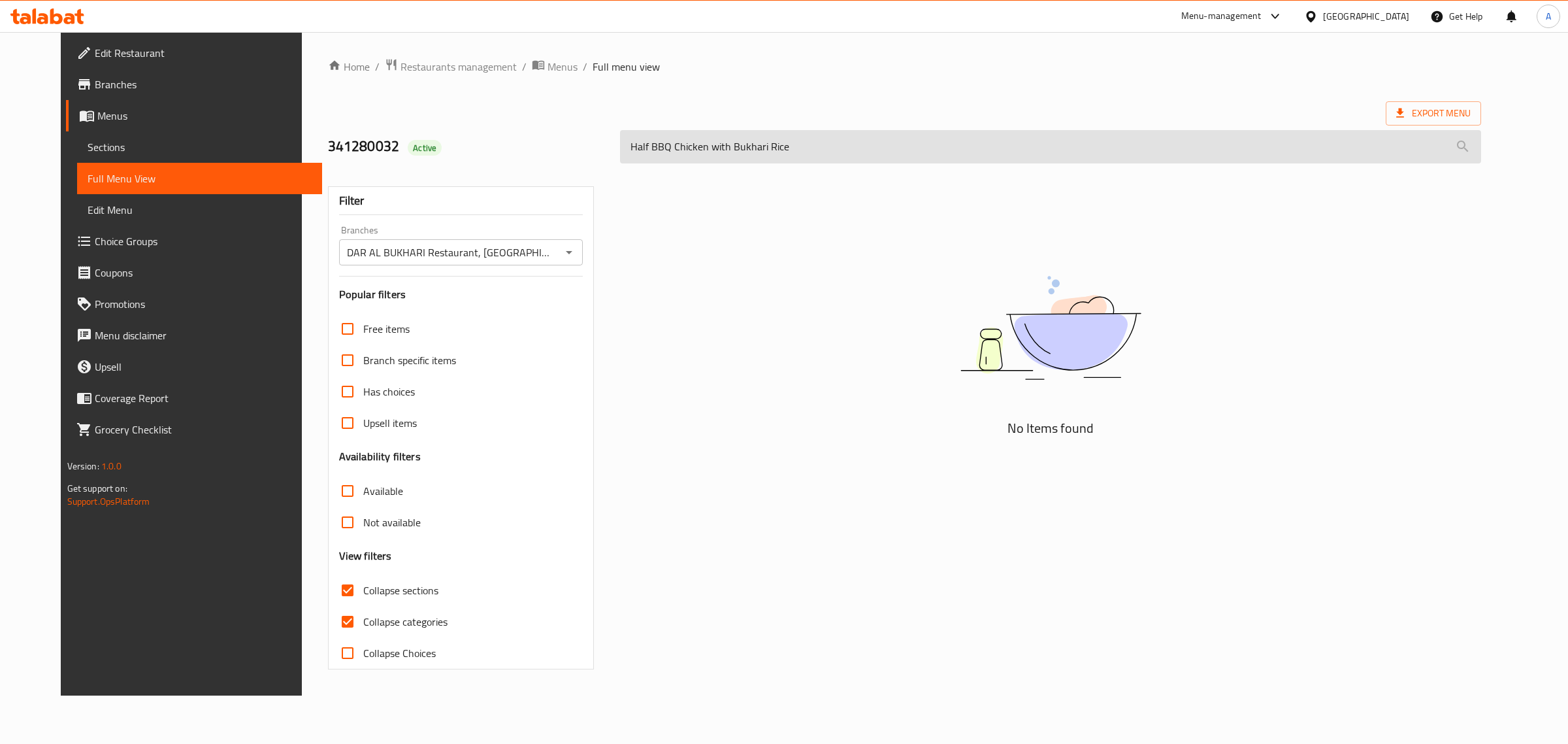
click at [762, 152] on input "Half BBQ Chicken with Bukhari Rice" at bounding box center [1051, 146] width 861 height 33
click at [732, 157] on input "Half BBQ Chicken with Bukhari" at bounding box center [1051, 146] width 861 height 33
click at [707, 142] on input "Half BBQ Chicken with" at bounding box center [1051, 146] width 861 height 33
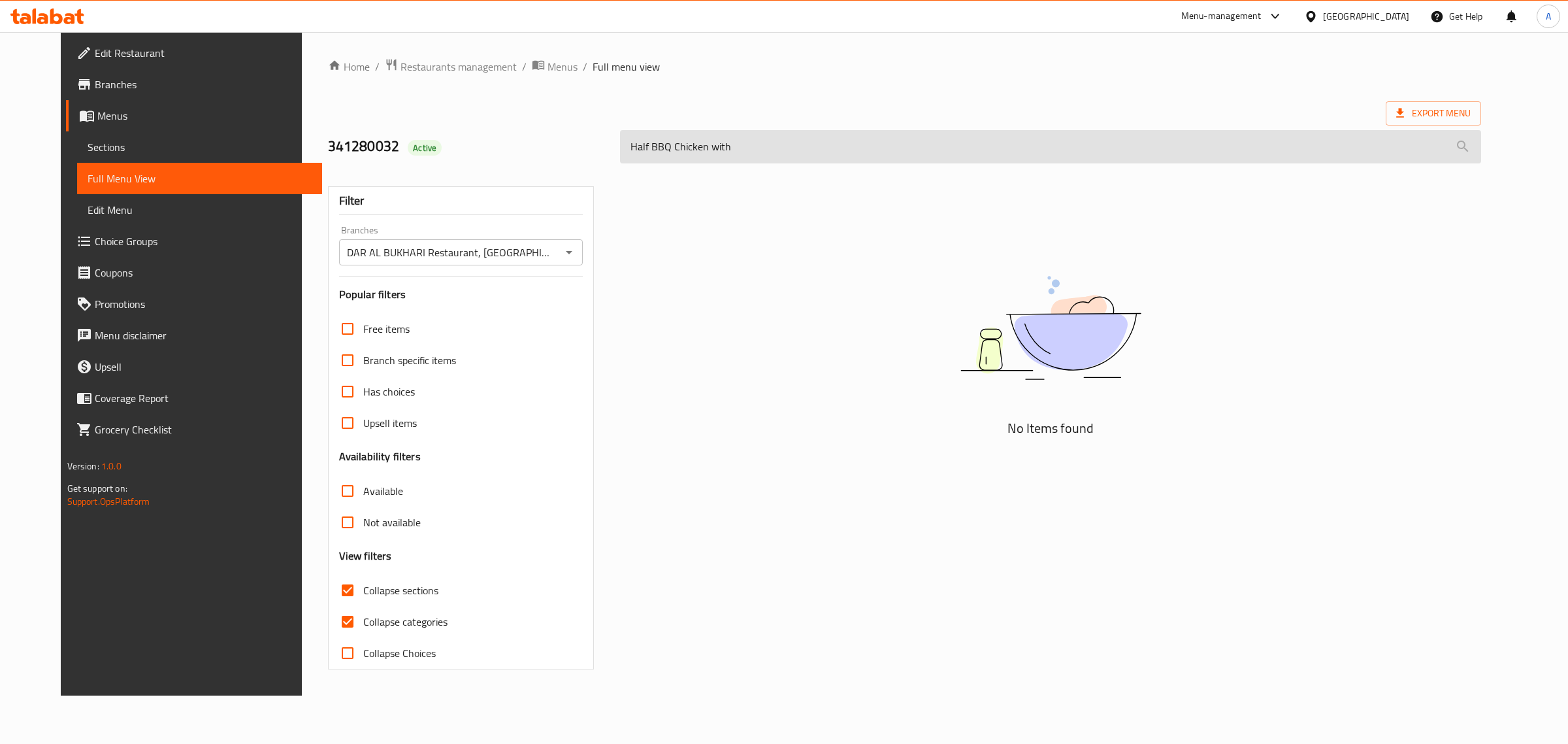
click at [707, 142] on input "Half BBQ Chicken with" at bounding box center [1051, 146] width 861 height 33
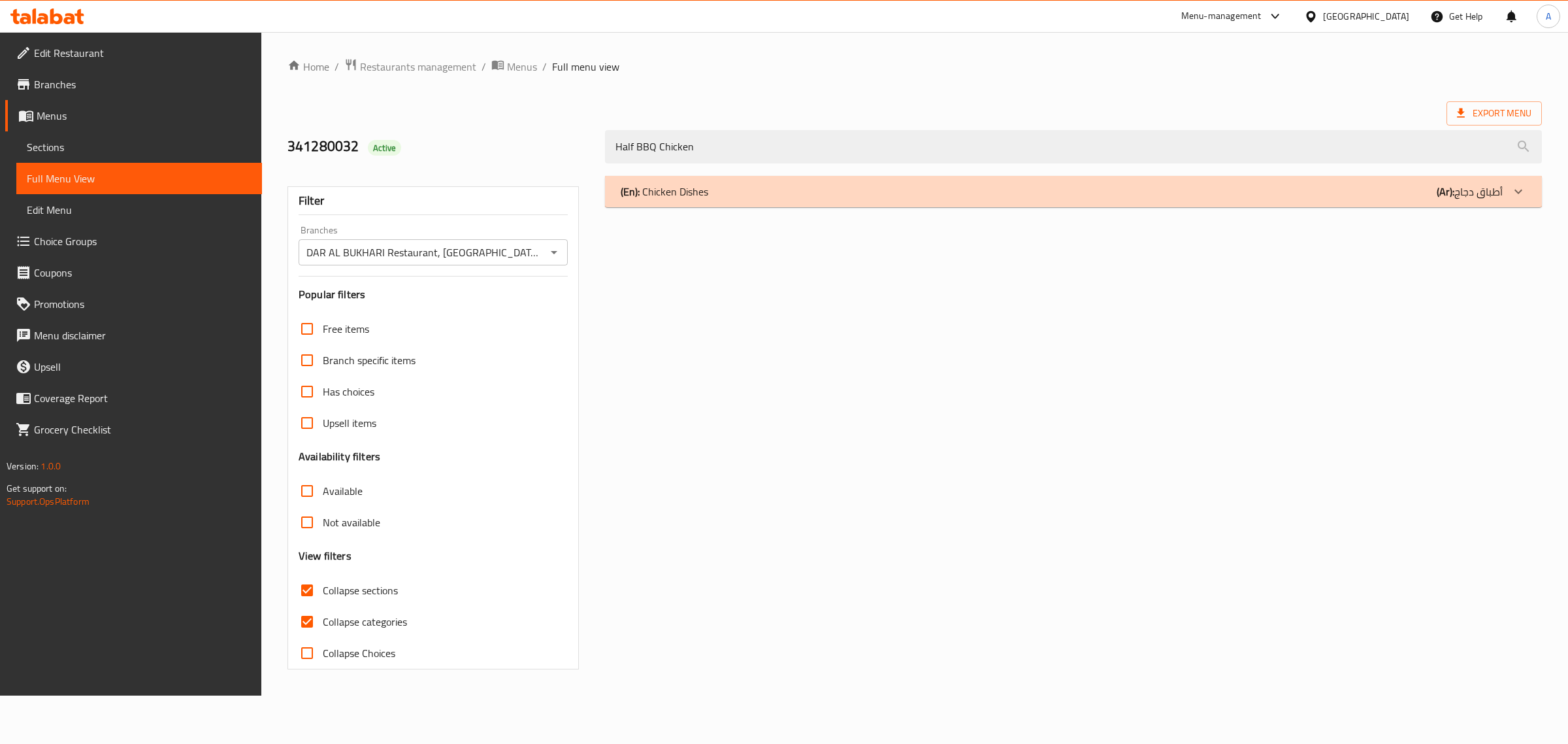
click at [704, 204] on div "(En): Chicken Dishes (Ar): أطباق دجاج" at bounding box center [1073, 191] width 937 height 31
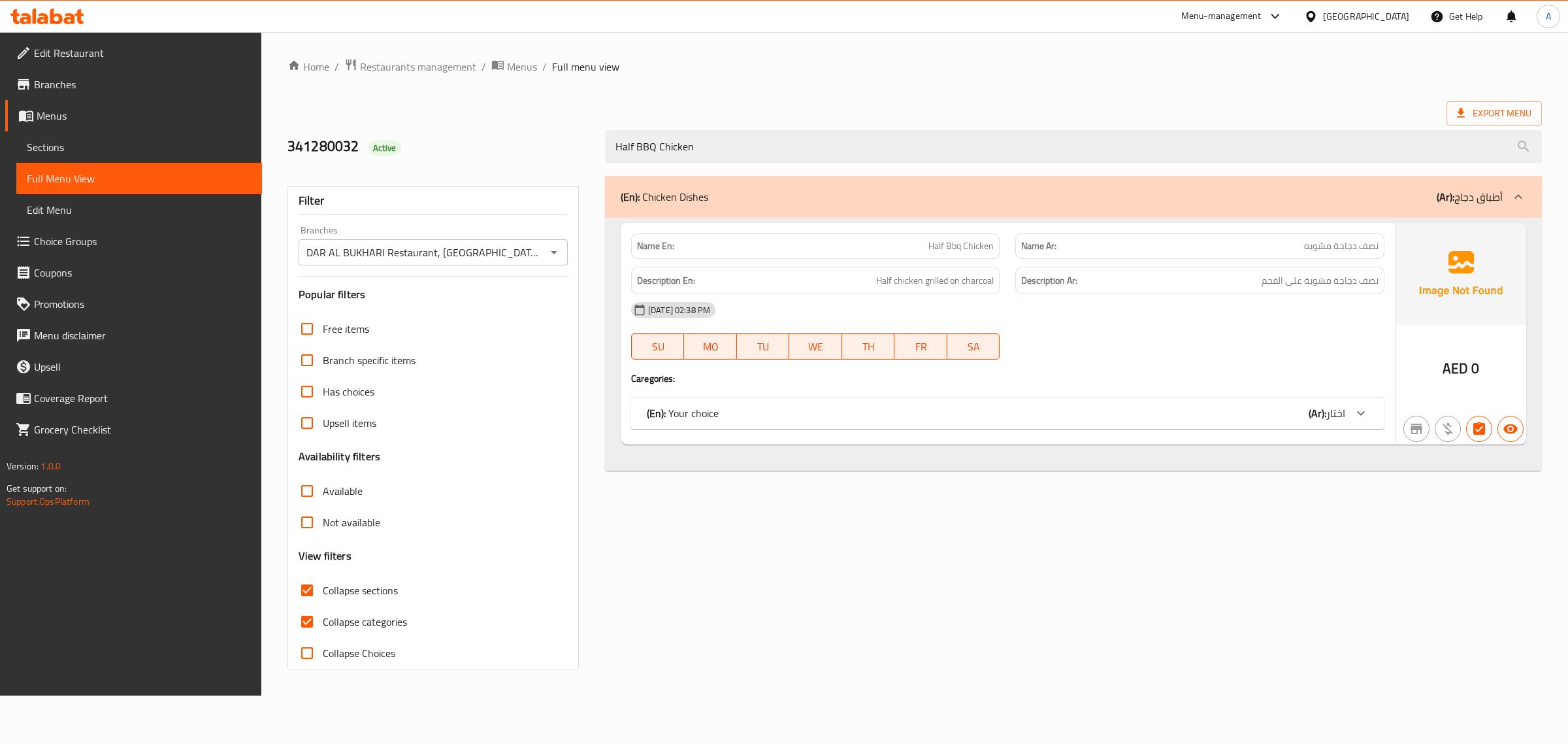
click at [1074, 412] on div "(En): Your choice (Ar): اختار" at bounding box center [997, 413] width 699 height 16
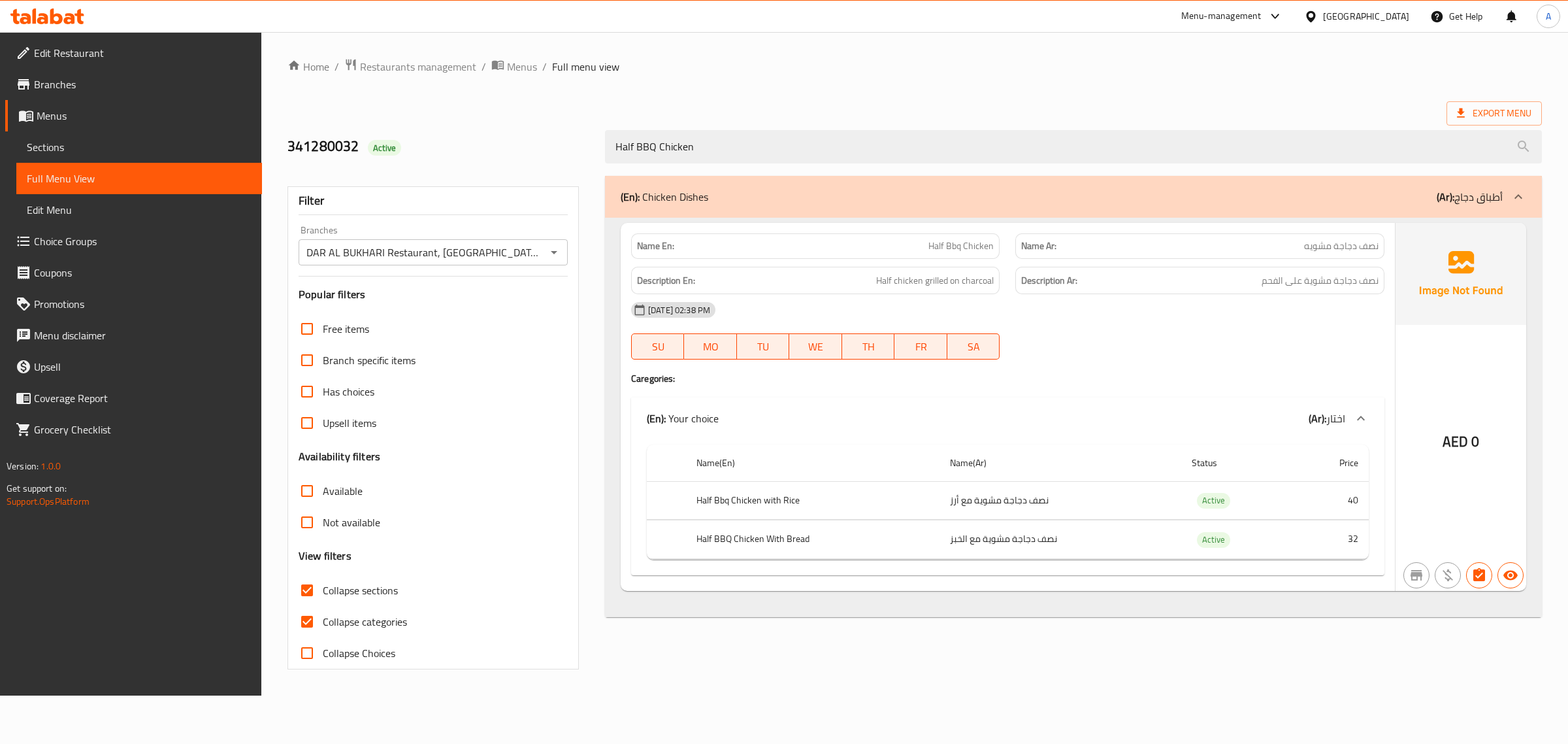
click at [790, 499] on th "Half Bbq Chicken with Rice" at bounding box center [812, 500] width 253 height 39
drag, startPoint x: 790, startPoint y: 499, endPoint x: 765, endPoint y: 499, distance: 25.0
click at [765, 499] on th "Half Bbq Chicken with Rice" at bounding box center [812, 500] width 253 height 39
copy th "with Rice"
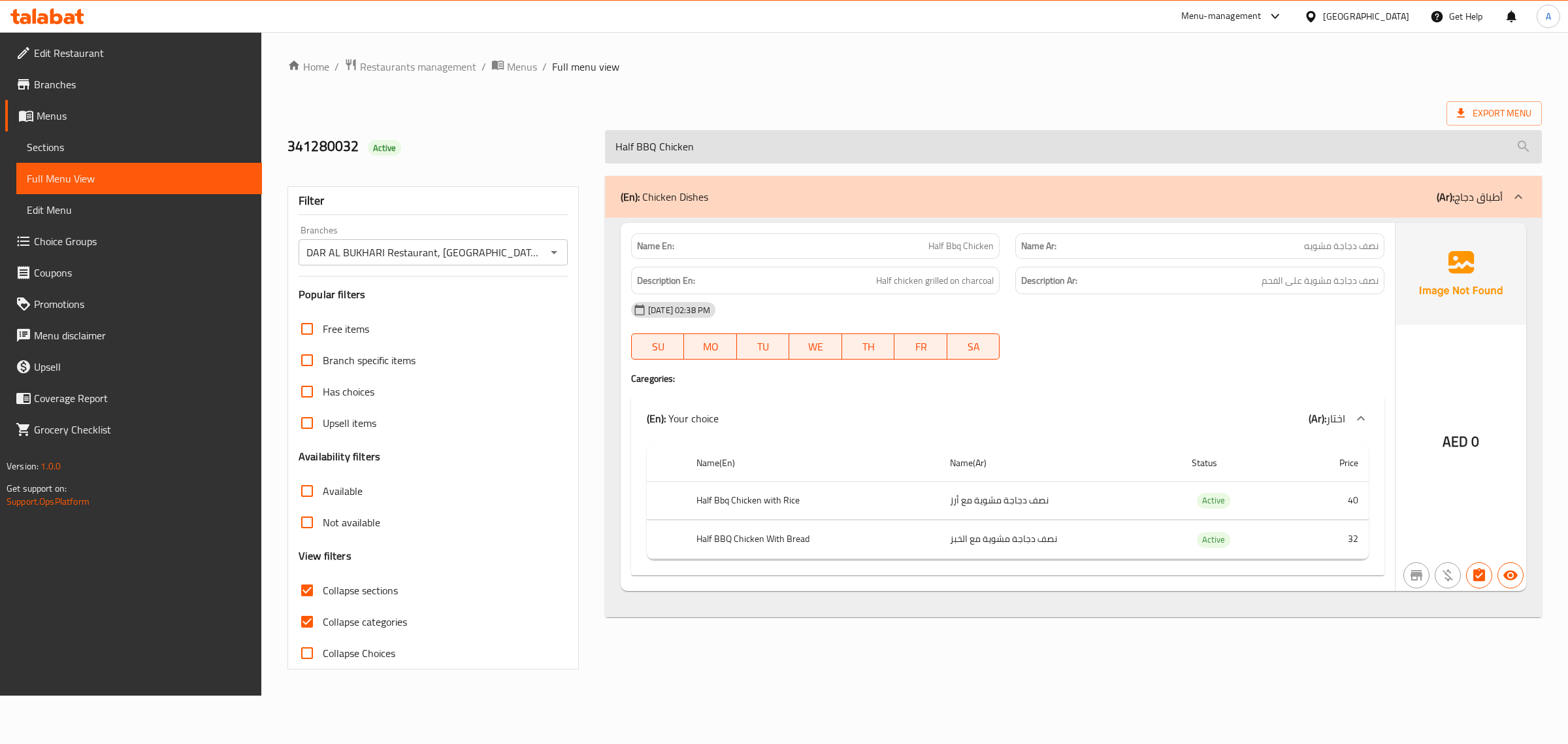
click at [710, 149] on input "Half BBQ Chicken" at bounding box center [1073, 146] width 937 height 33
paste input "with Rice"
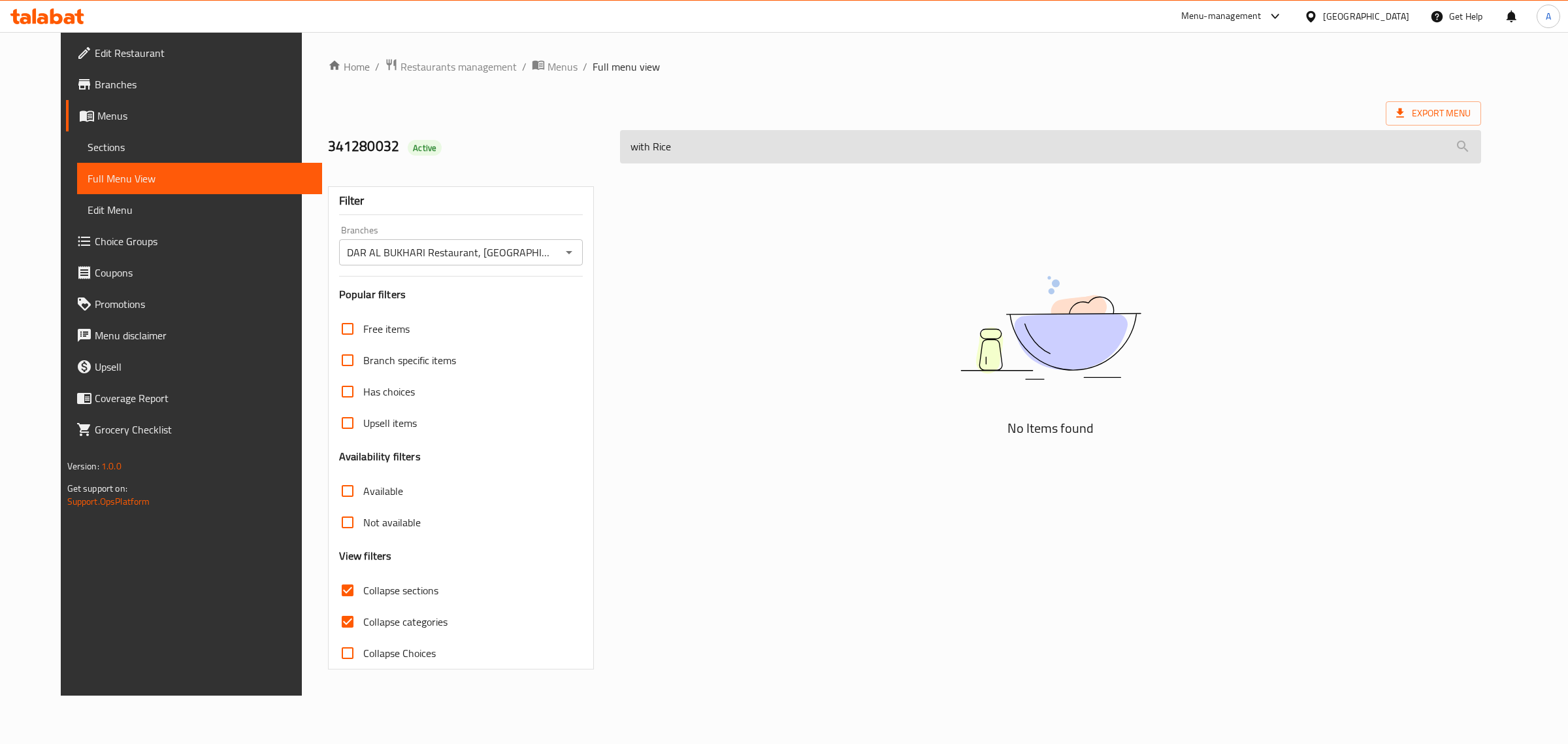
click at [626, 145] on input "with Rice" at bounding box center [1051, 146] width 861 height 33
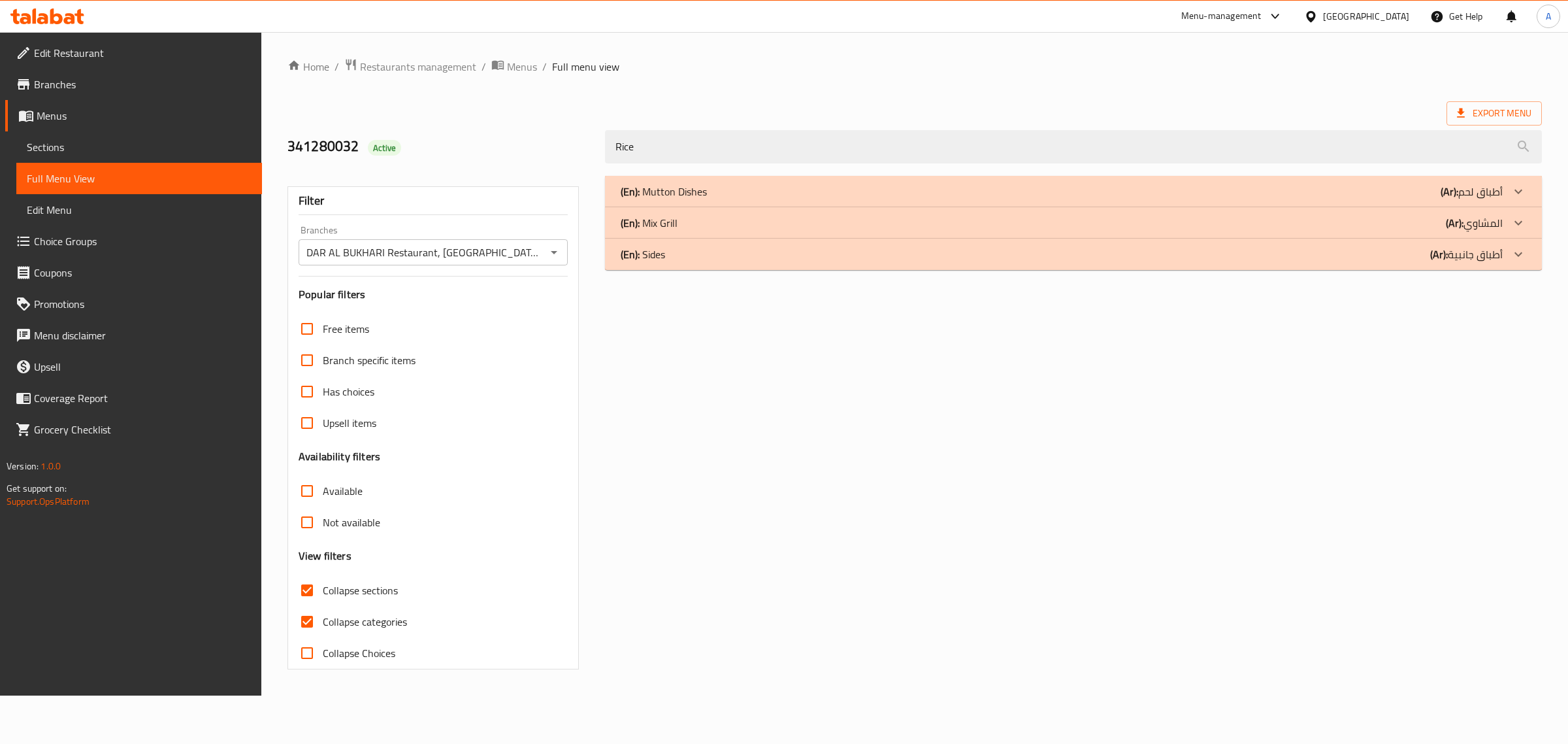
click at [674, 197] on p "(En): Mutton Dishes" at bounding box center [664, 191] width 86 height 16
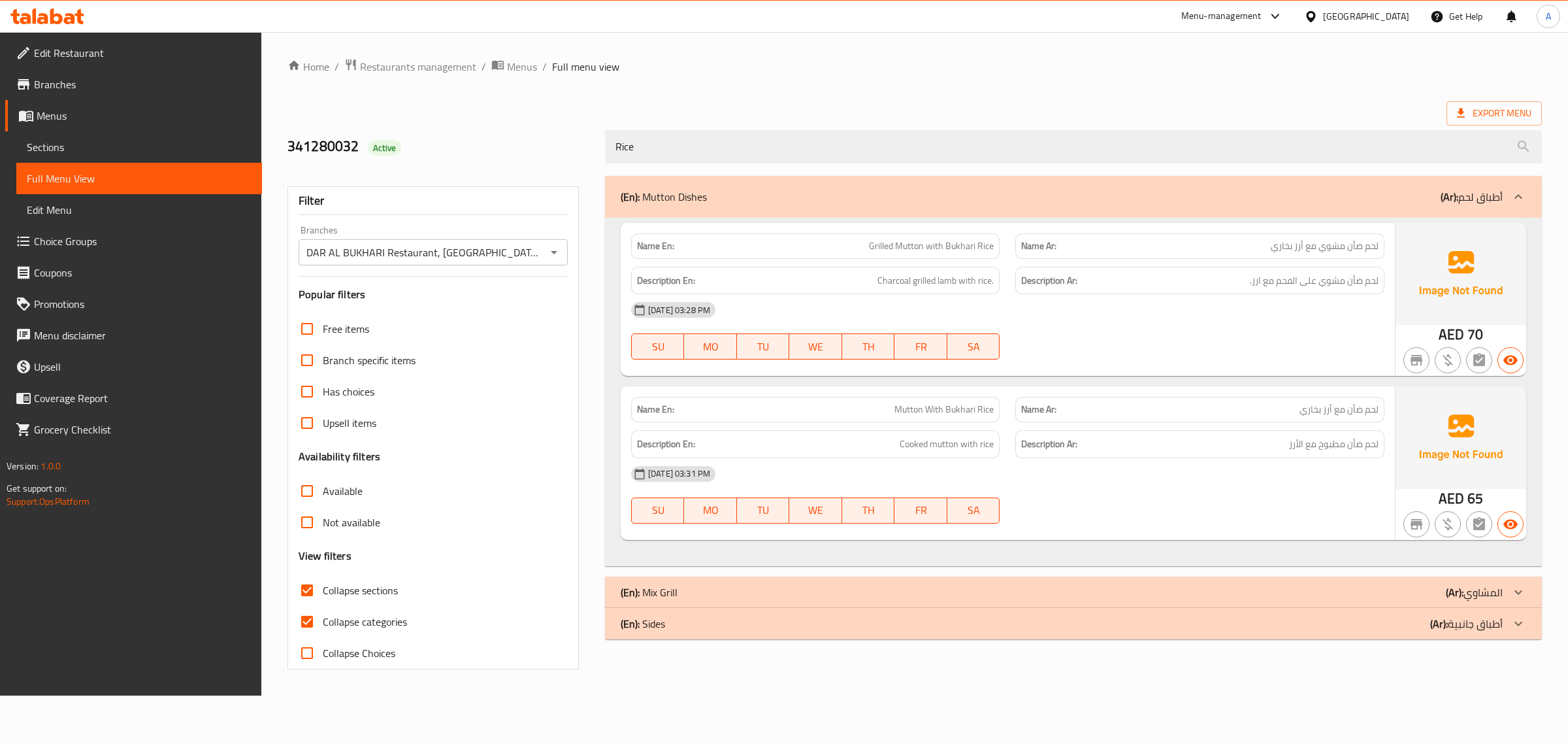
click at [1049, 589] on div "(En): Mix Grill (Ar): المشاوي" at bounding box center [1062, 592] width 883 height 16
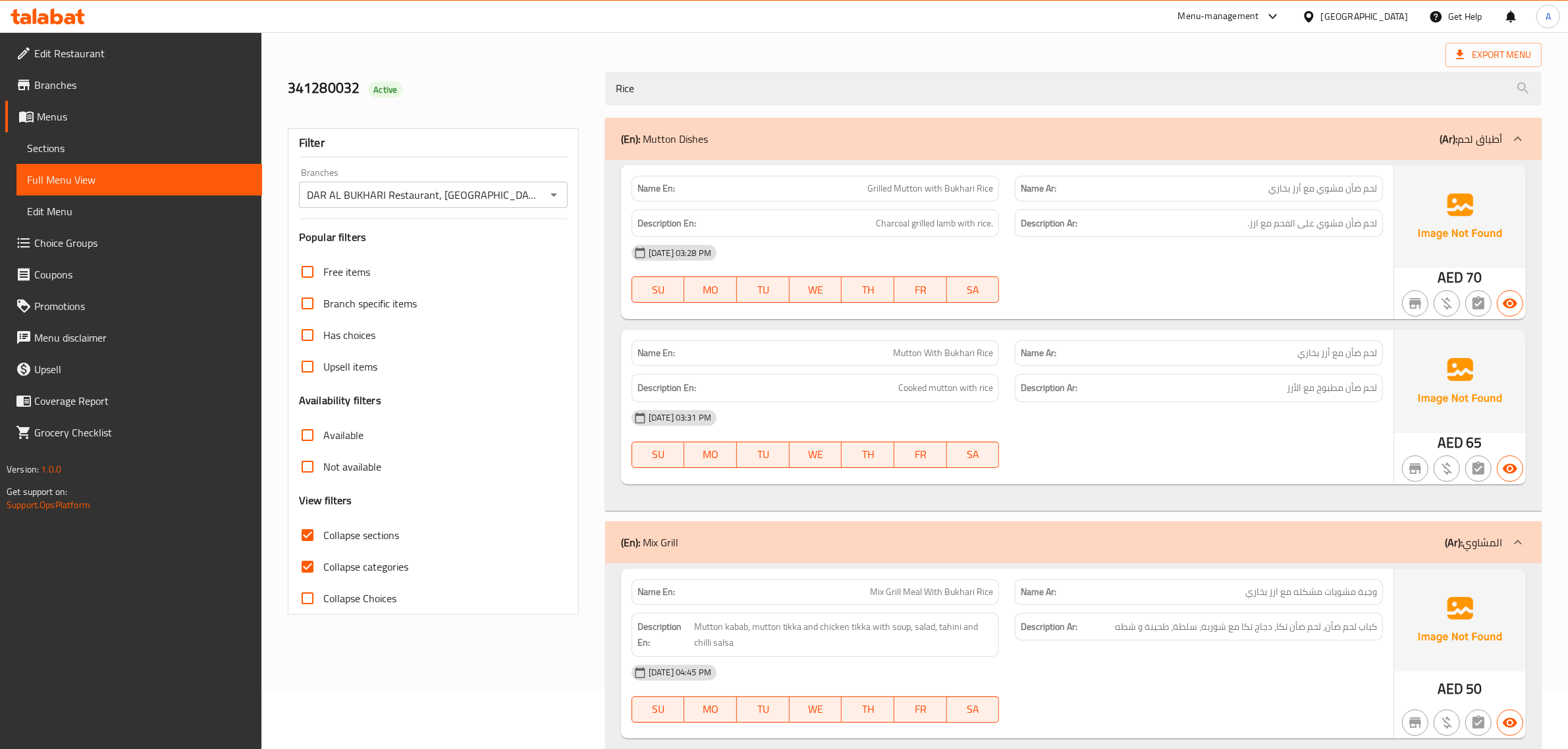
scroll to position [143, 0]
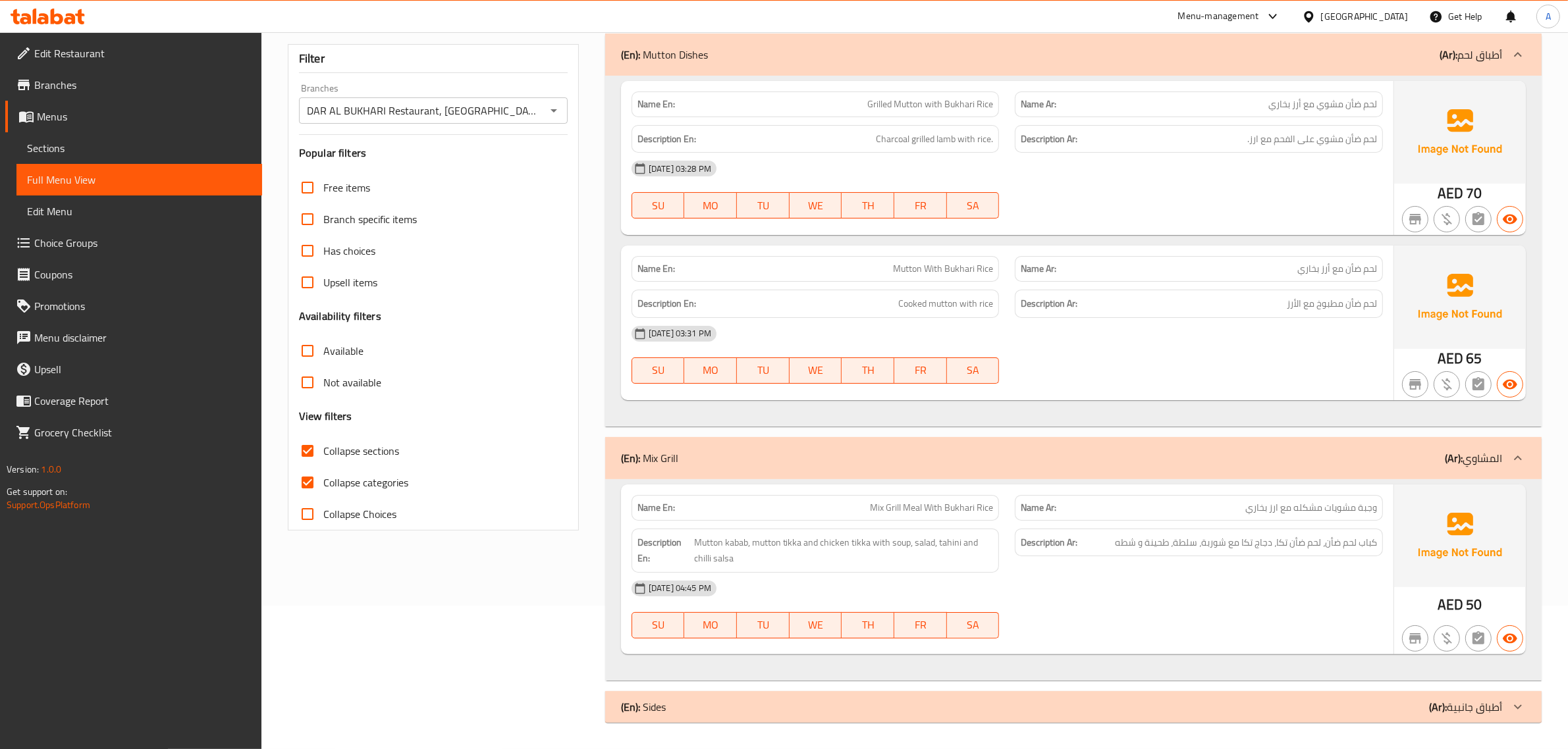
click at [914, 711] on div "(En): Sides (Ar): أطباق جانبية" at bounding box center [1061, 706] width 881 height 16
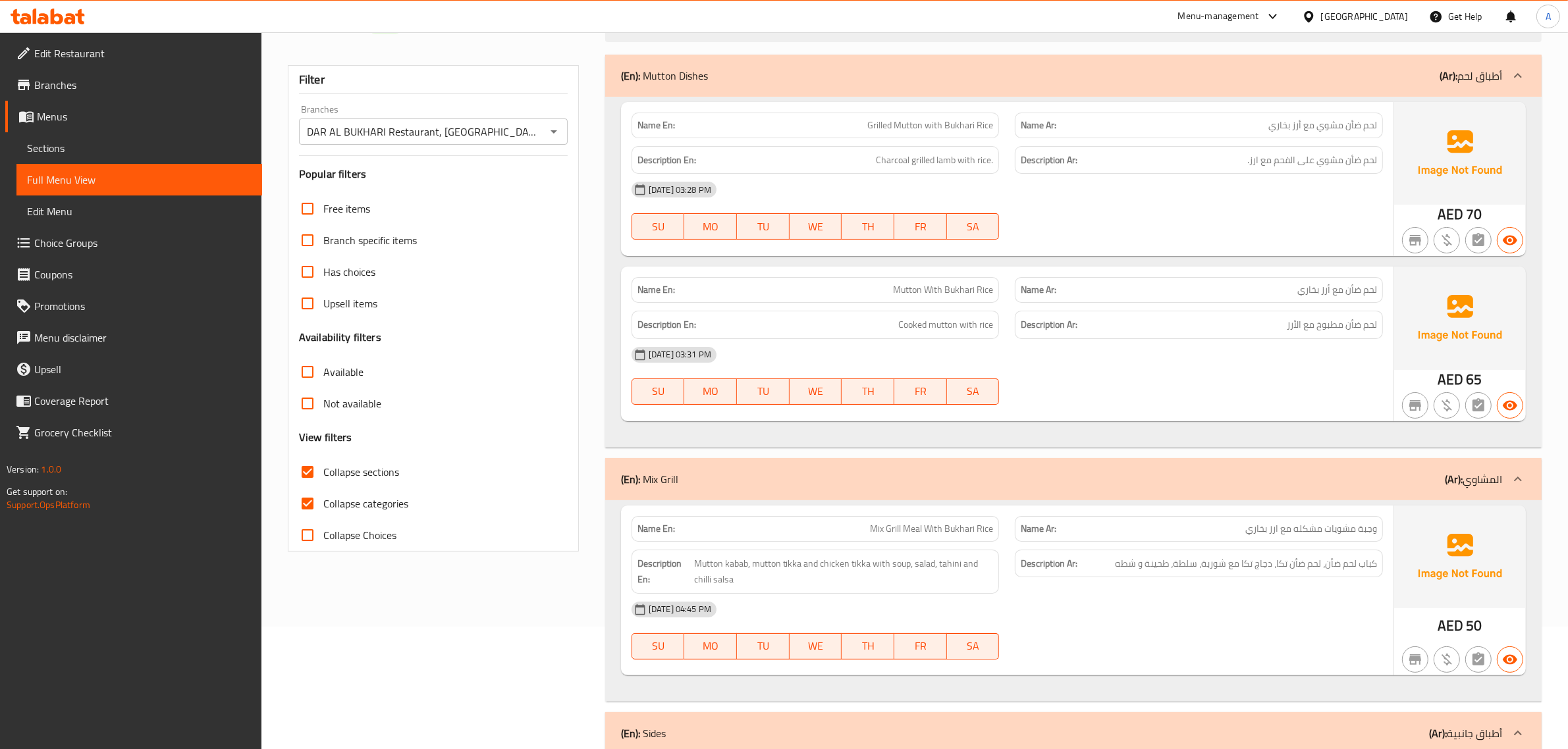
scroll to position [94, 0]
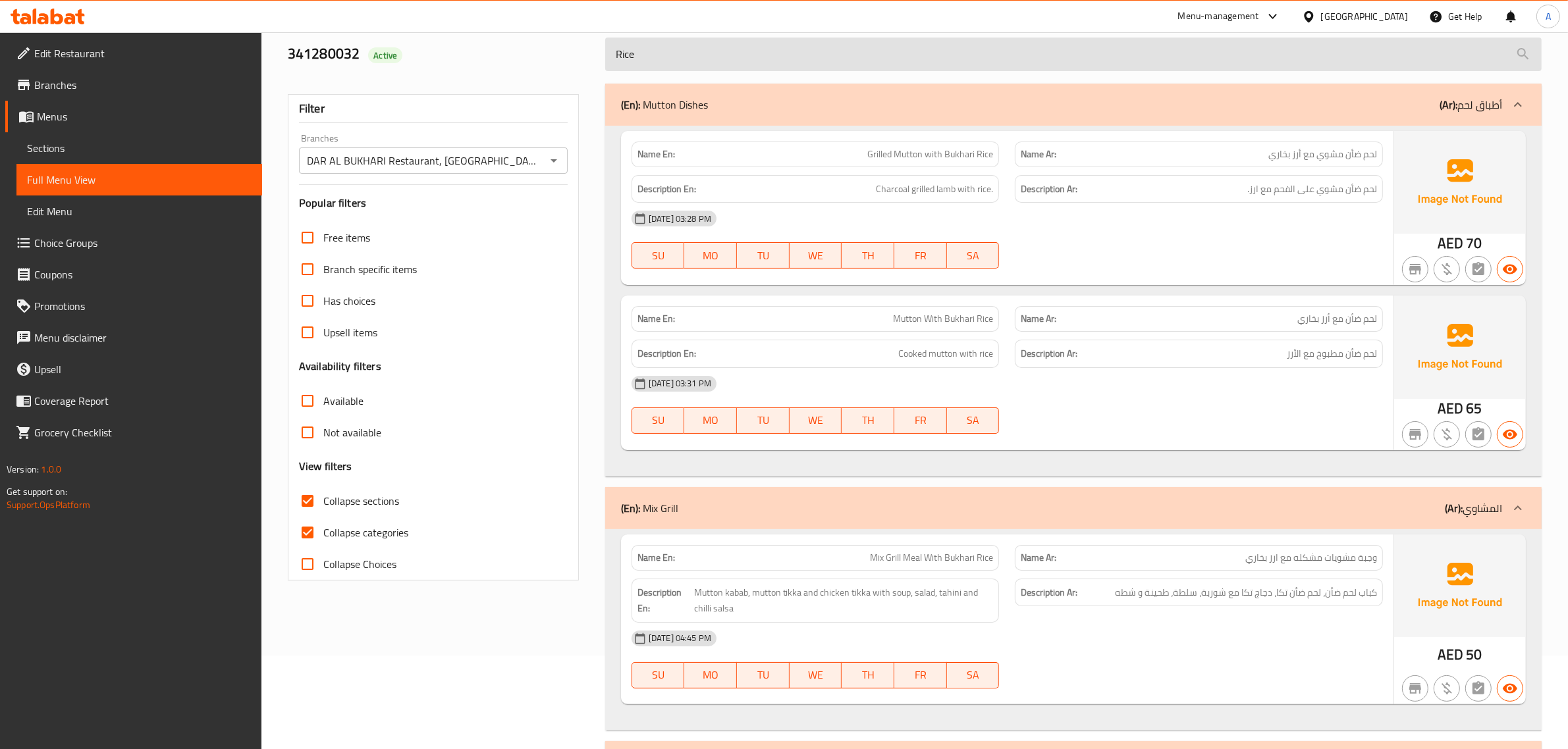
click at [655, 56] on input "Rice" at bounding box center [1073, 54] width 936 height 33
paste input "Half BBQ Chicken"
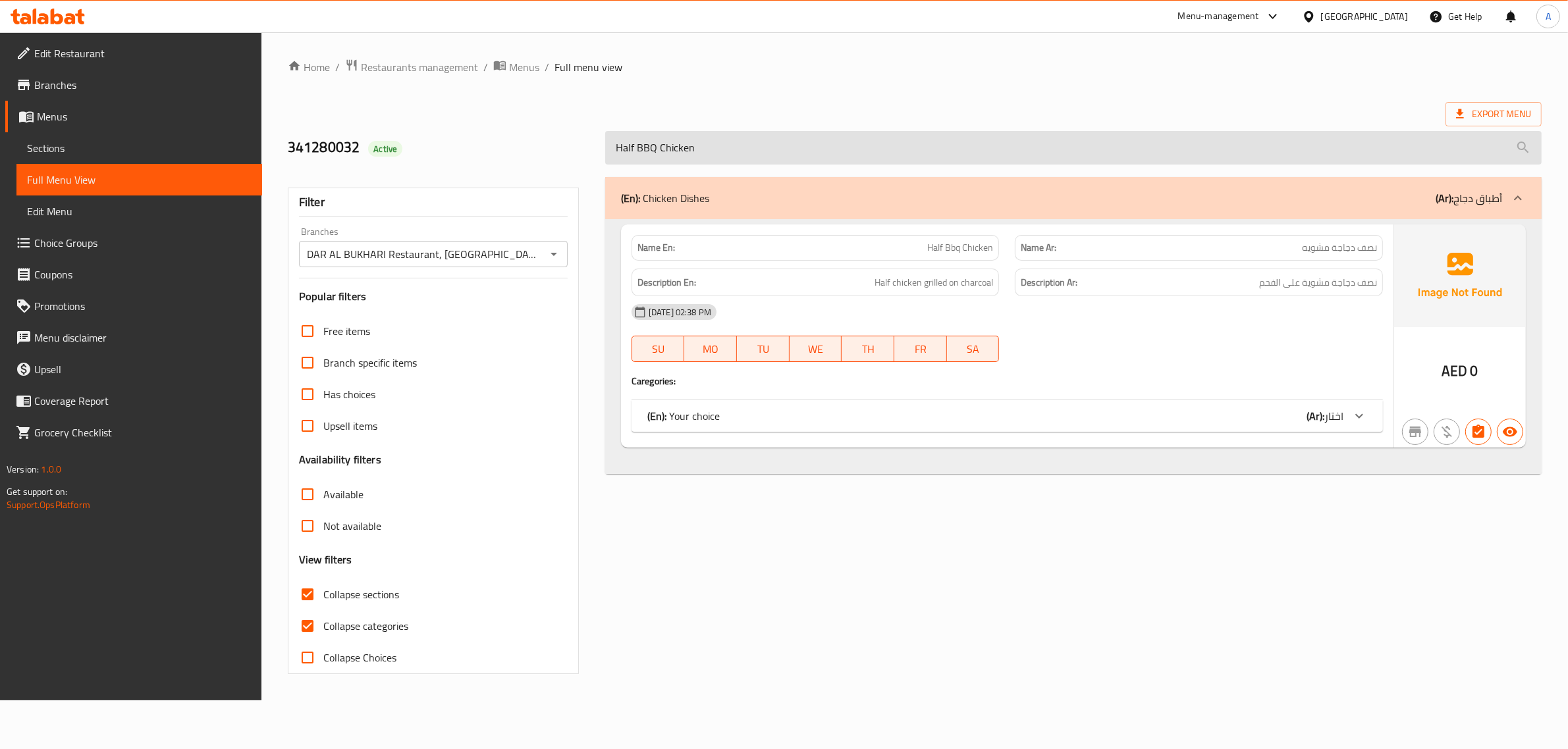
scroll to position [0, 0]
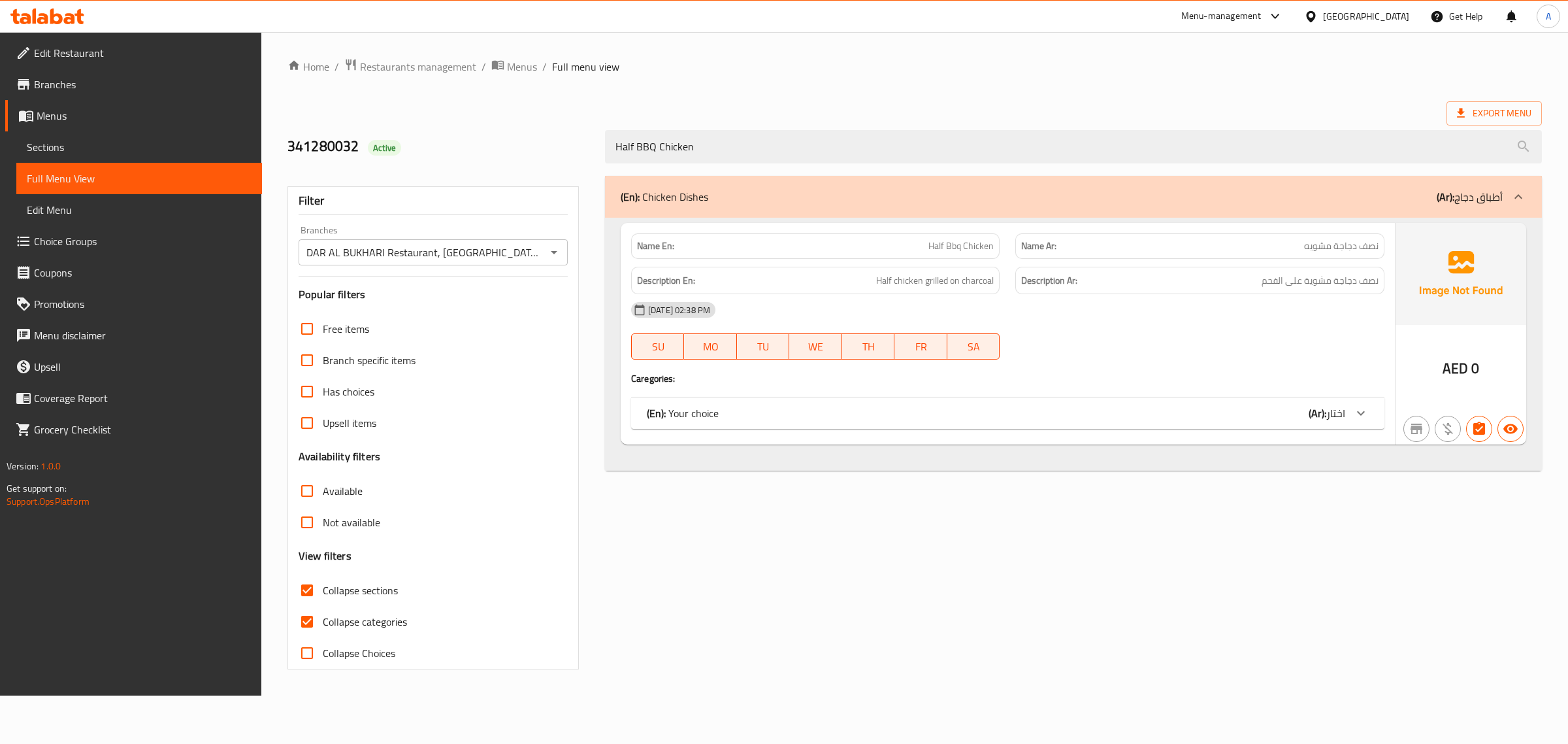
click at [1162, 425] on div "(En): Your choice (Ar): اختار" at bounding box center [1008, 413] width 753 height 31
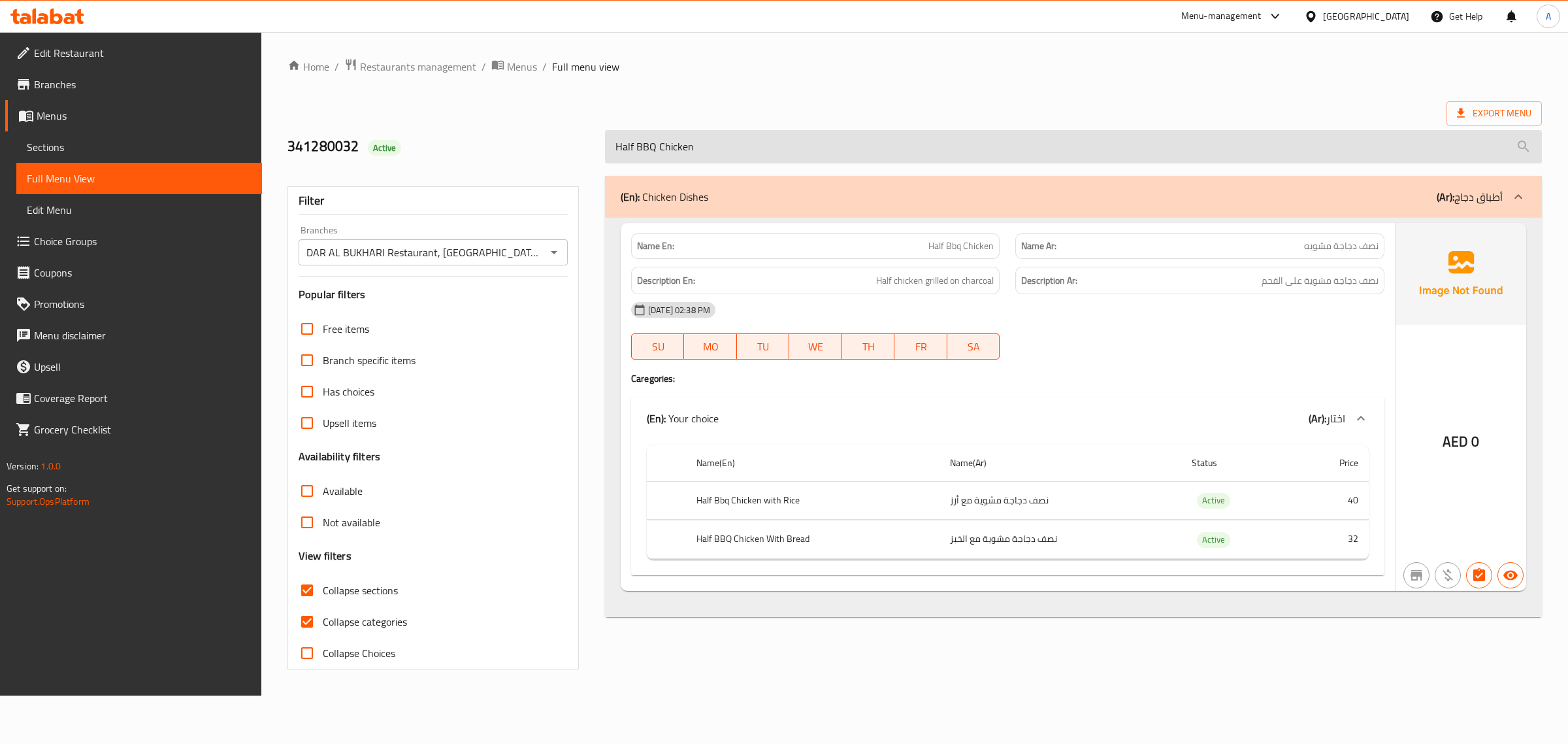
click at [736, 141] on input "Half BBQ Chicken" at bounding box center [1073, 146] width 937 height 33
paste input "Mix grill"
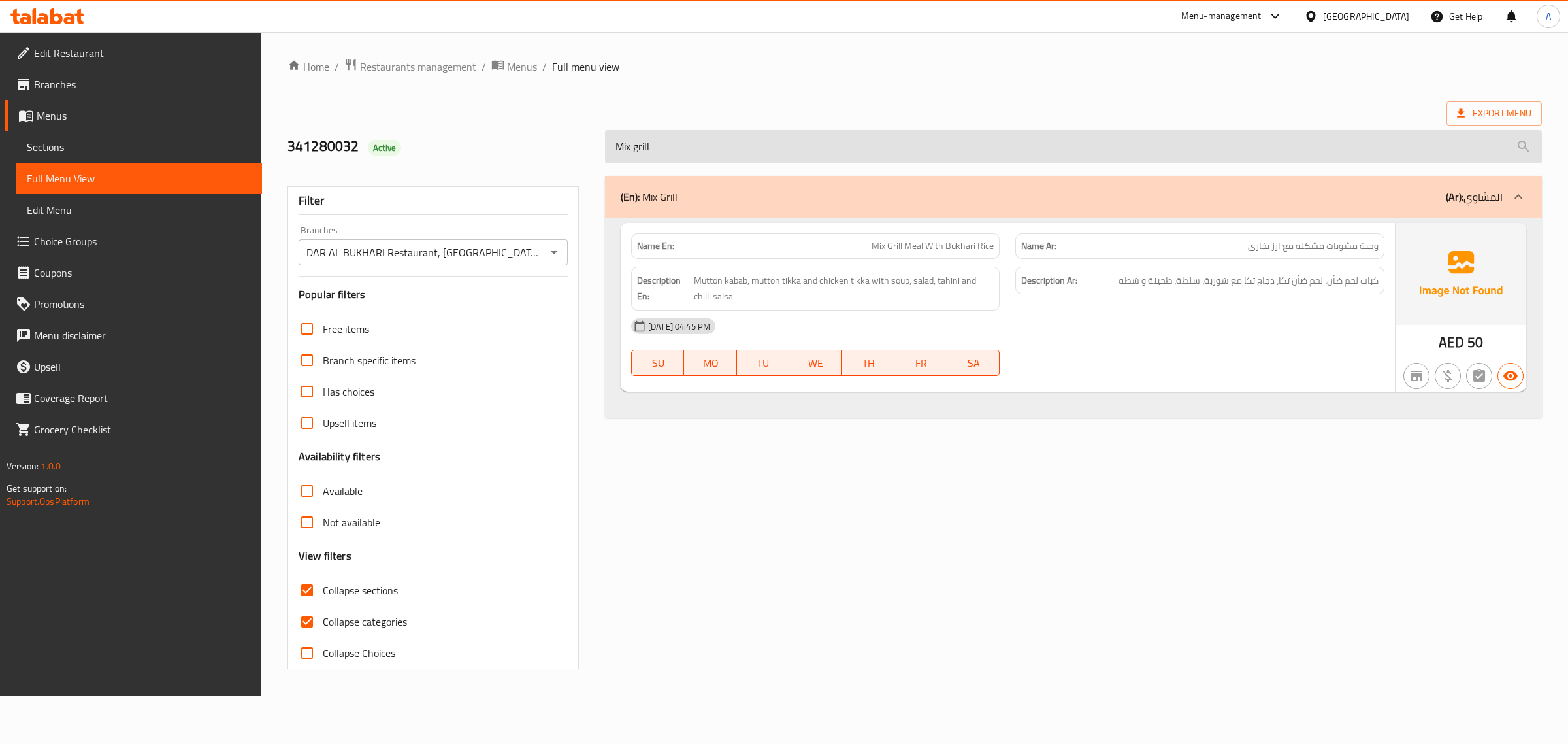
click at [641, 152] on input "Mix grill" at bounding box center [1073, 146] width 937 height 33
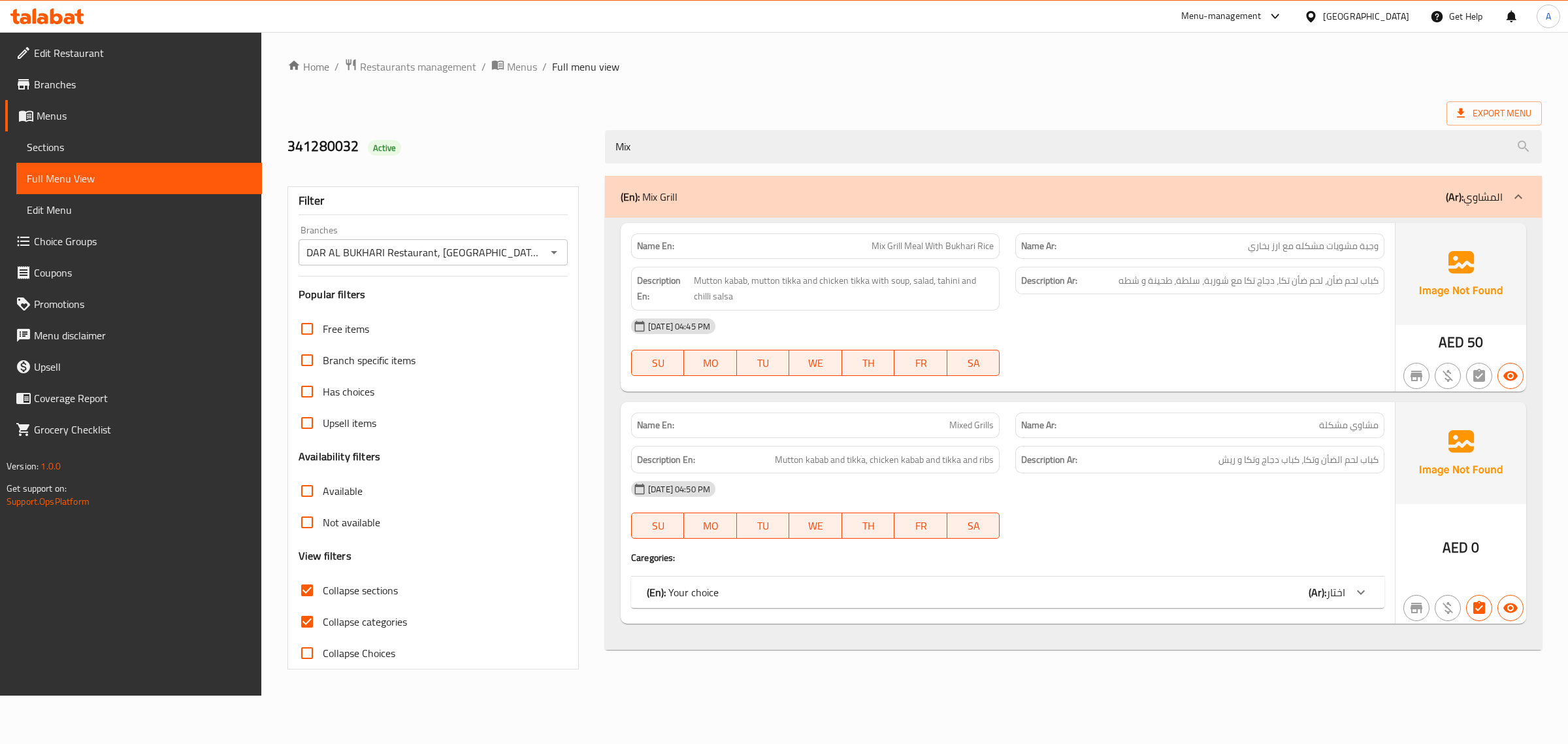
click at [1175, 615] on div "Name En: Mixed Grills Name Ar: مشاوي مشكلة Description En: Mutton kabab and tik…" at bounding box center [1008, 513] width 774 height 222
click at [1175, 597] on div "(En): Your choice (Ar): اختار" at bounding box center [997, 592] width 699 height 16
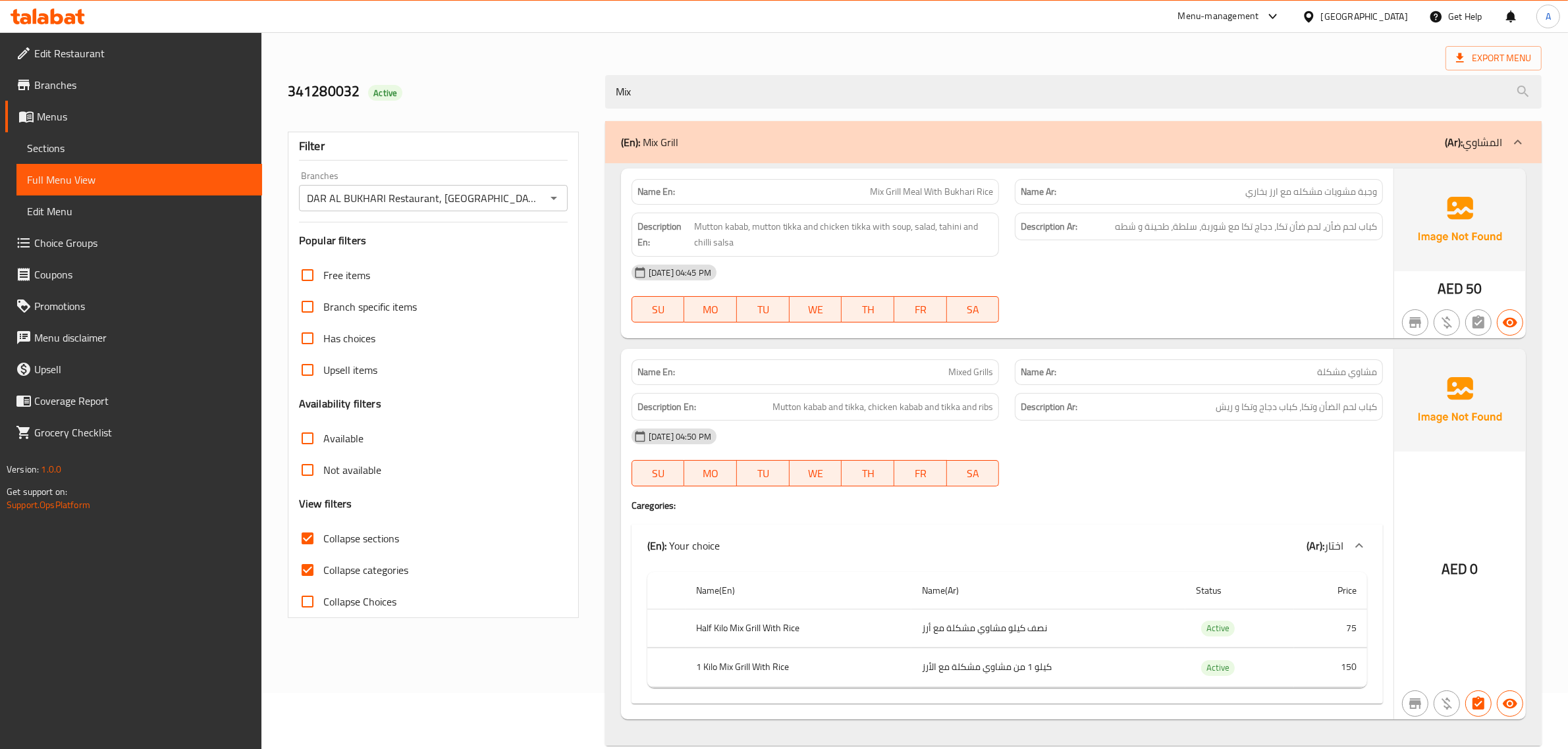
scroll to position [81, 0]
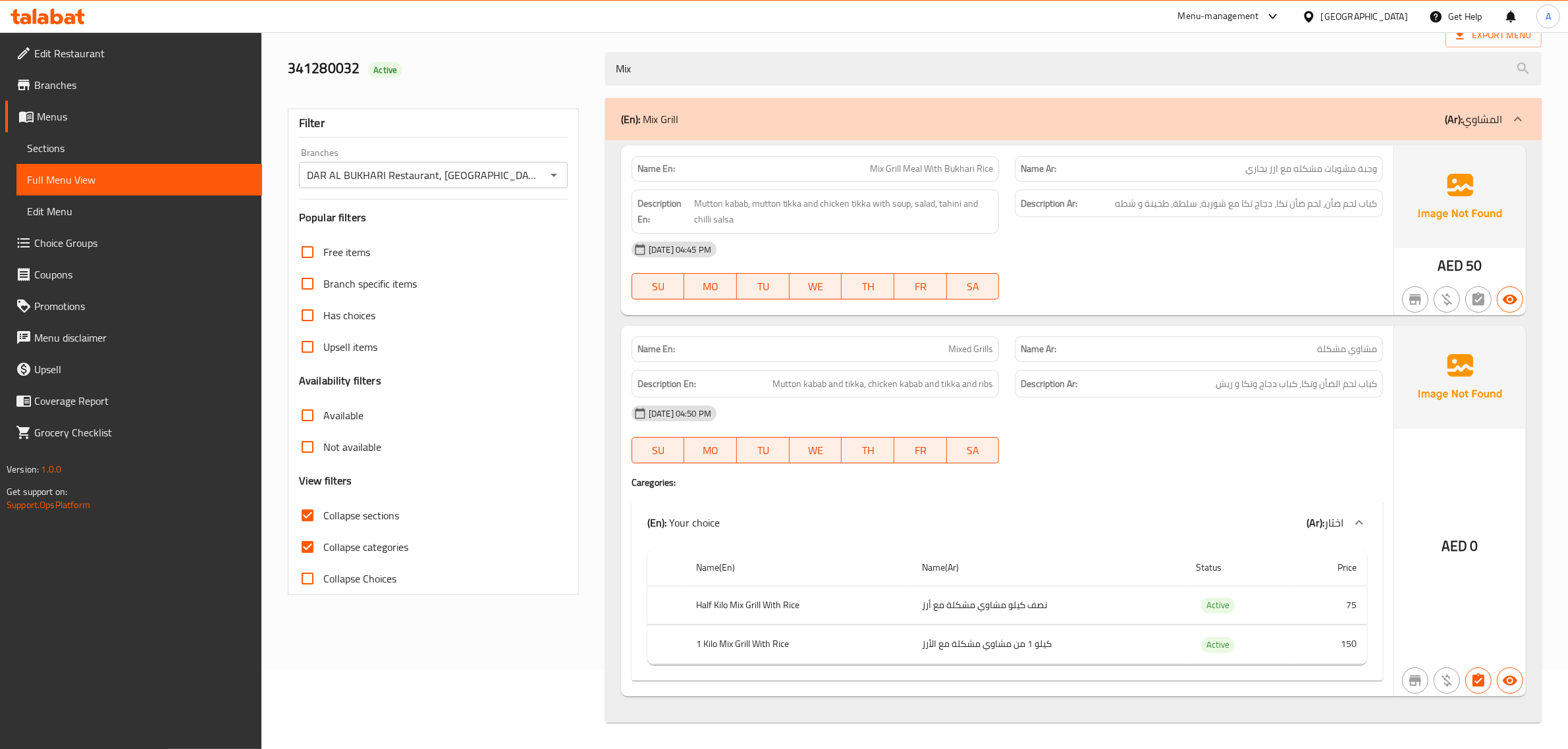
click at [980, 343] on span "Mixed Grills" at bounding box center [970, 349] width 45 height 14
click at [960, 343] on span "Mixed Grills" at bounding box center [970, 349] width 45 height 14
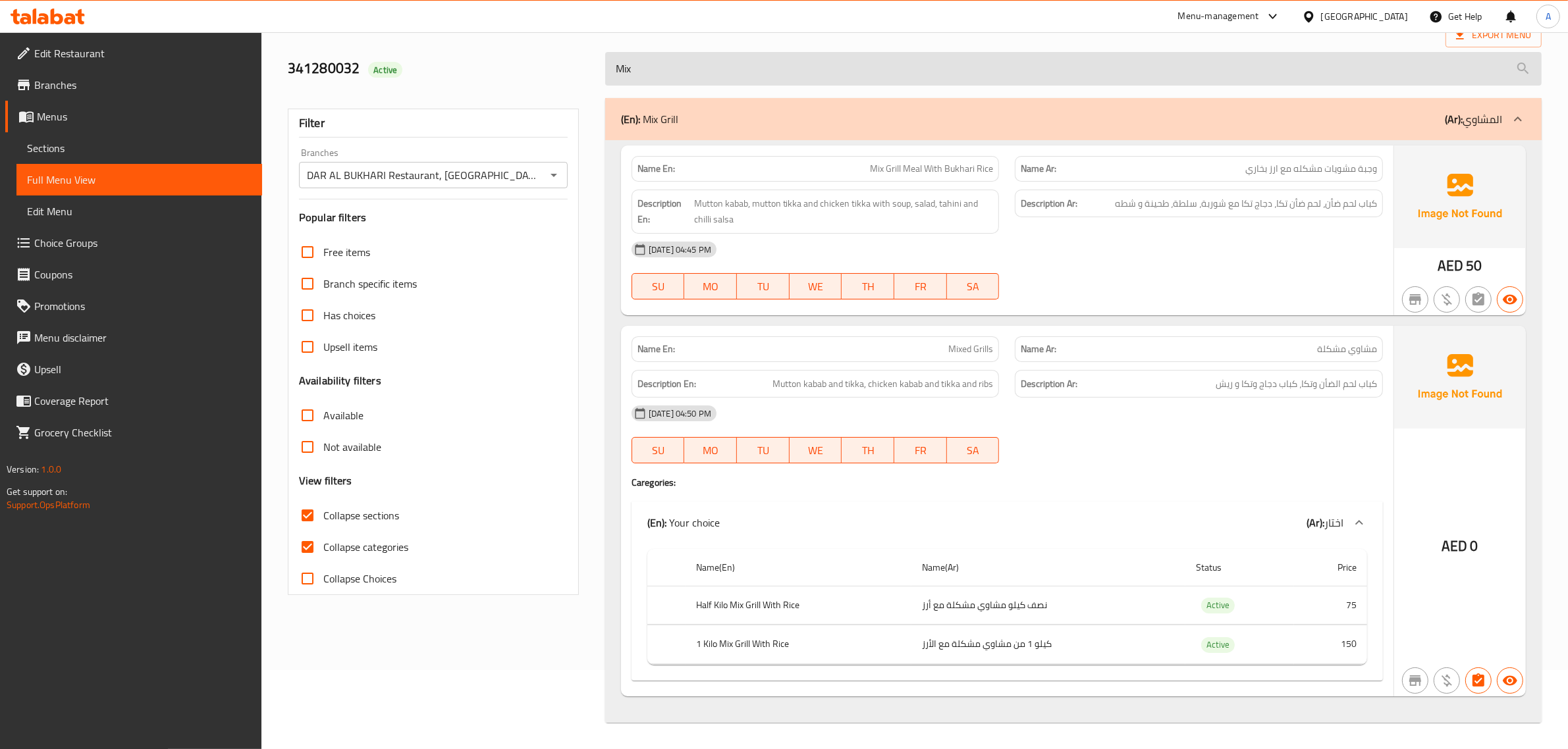
click at [681, 63] on input "Mix" at bounding box center [1073, 68] width 936 height 33
paste input "Half BBQ Chicken"
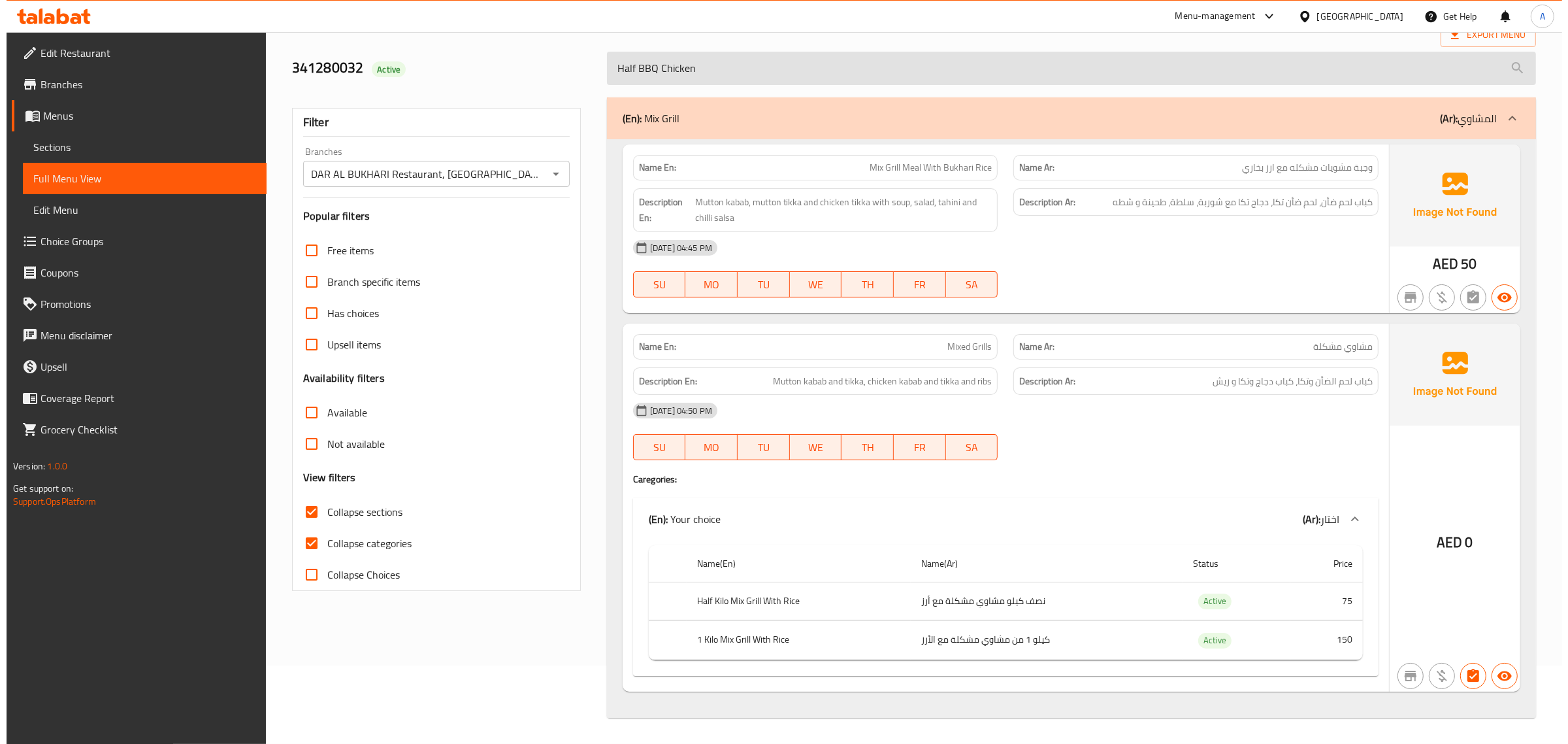
scroll to position [0, 0]
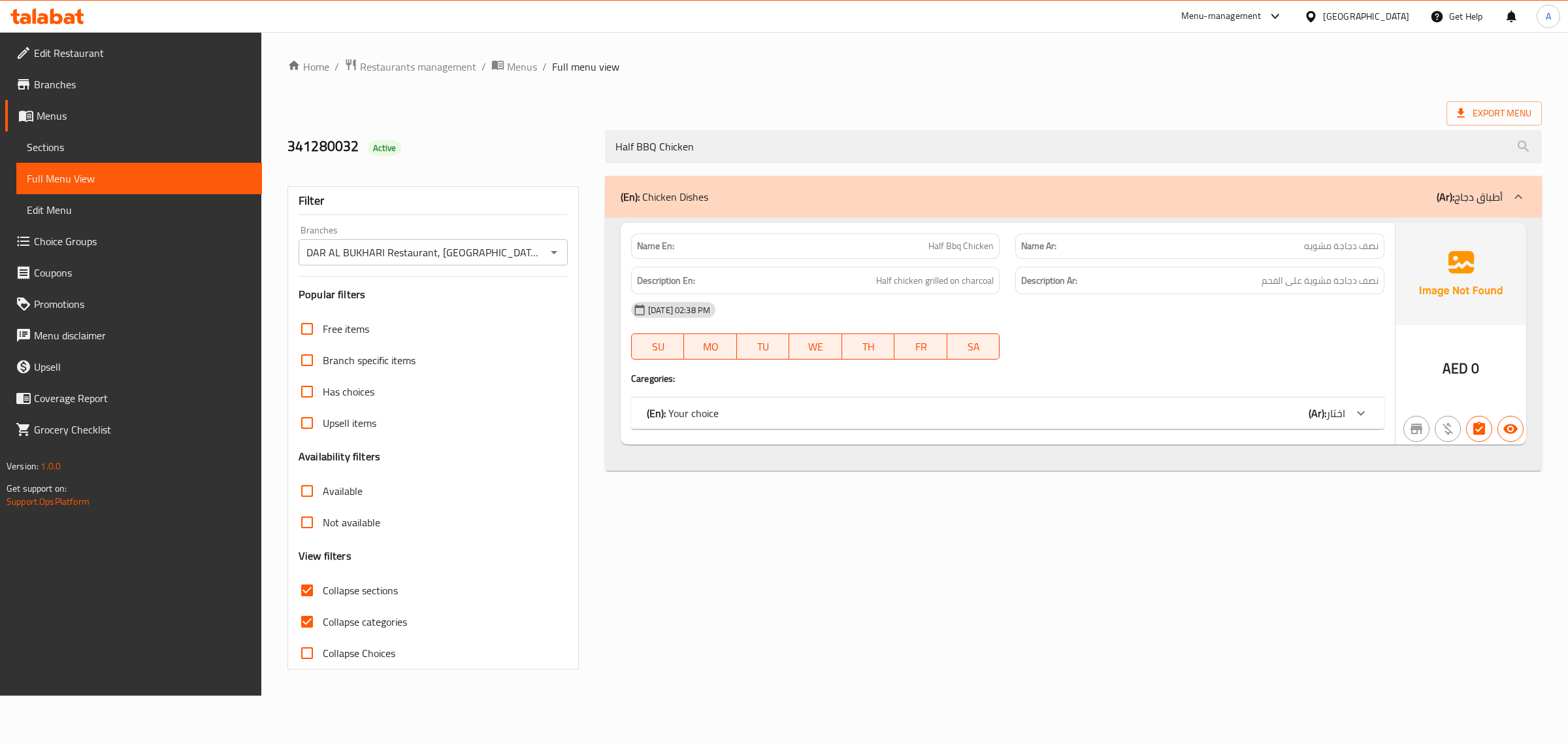
type input "Half BBQ Chicken"
click at [1144, 404] on div "(En): Your choice (Ar): اختار" at bounding box center [1008, 413] width 753 height 31
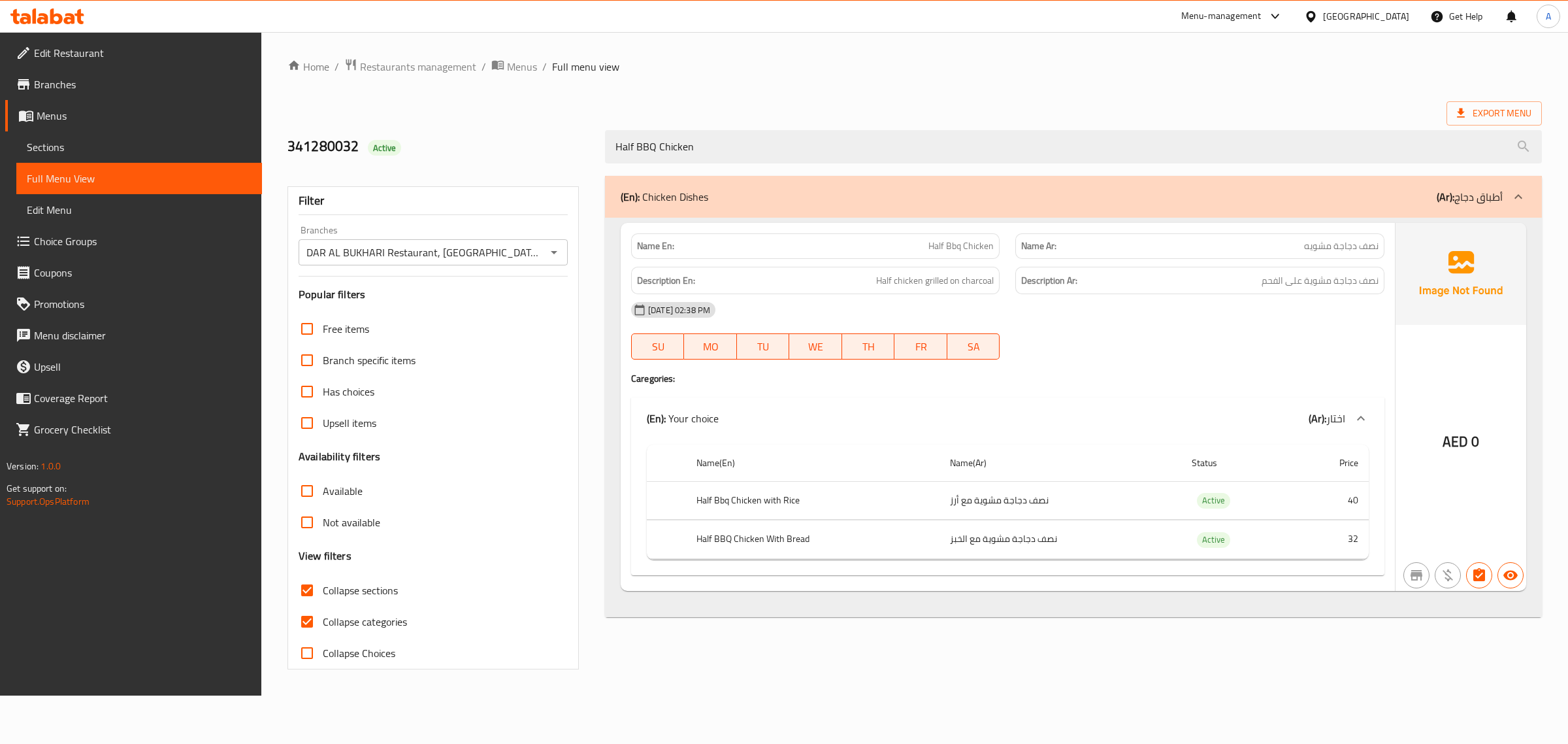
click at [935, 244] on span "Half Bbq Chicken" at bounding box center [960, 246] width 65 height 14
copy span "Half Bbq Chicken"
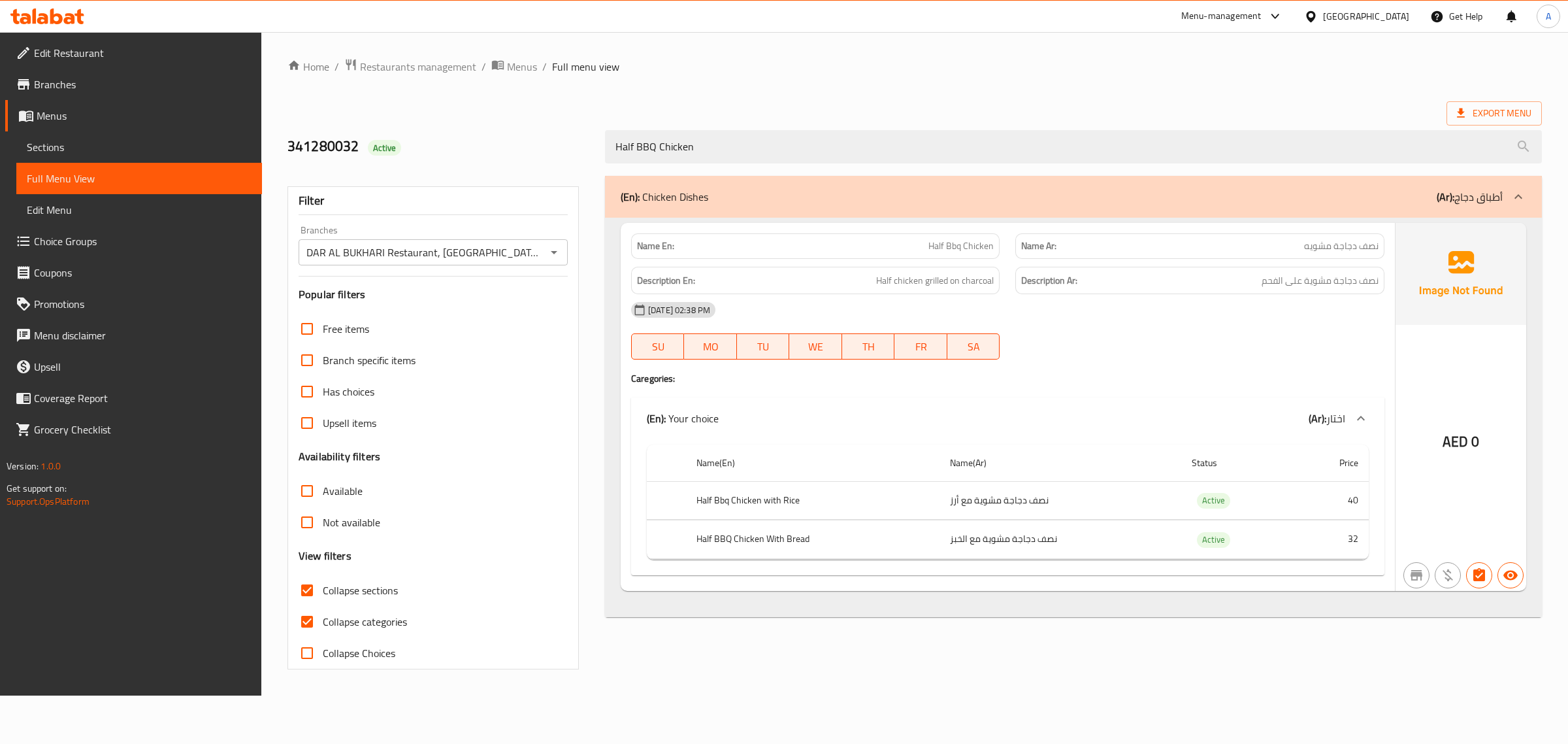
click at [969, 289] on span "Half chicken grilled on charcoal" at bounding box center [935, 280] width 118 height 16
copy span "Half chicken grilled on charcoal"
click at [721, 498] on th "Half Bbq Chicken with Rice" at bounding box center [812, 500] width 253 height 39
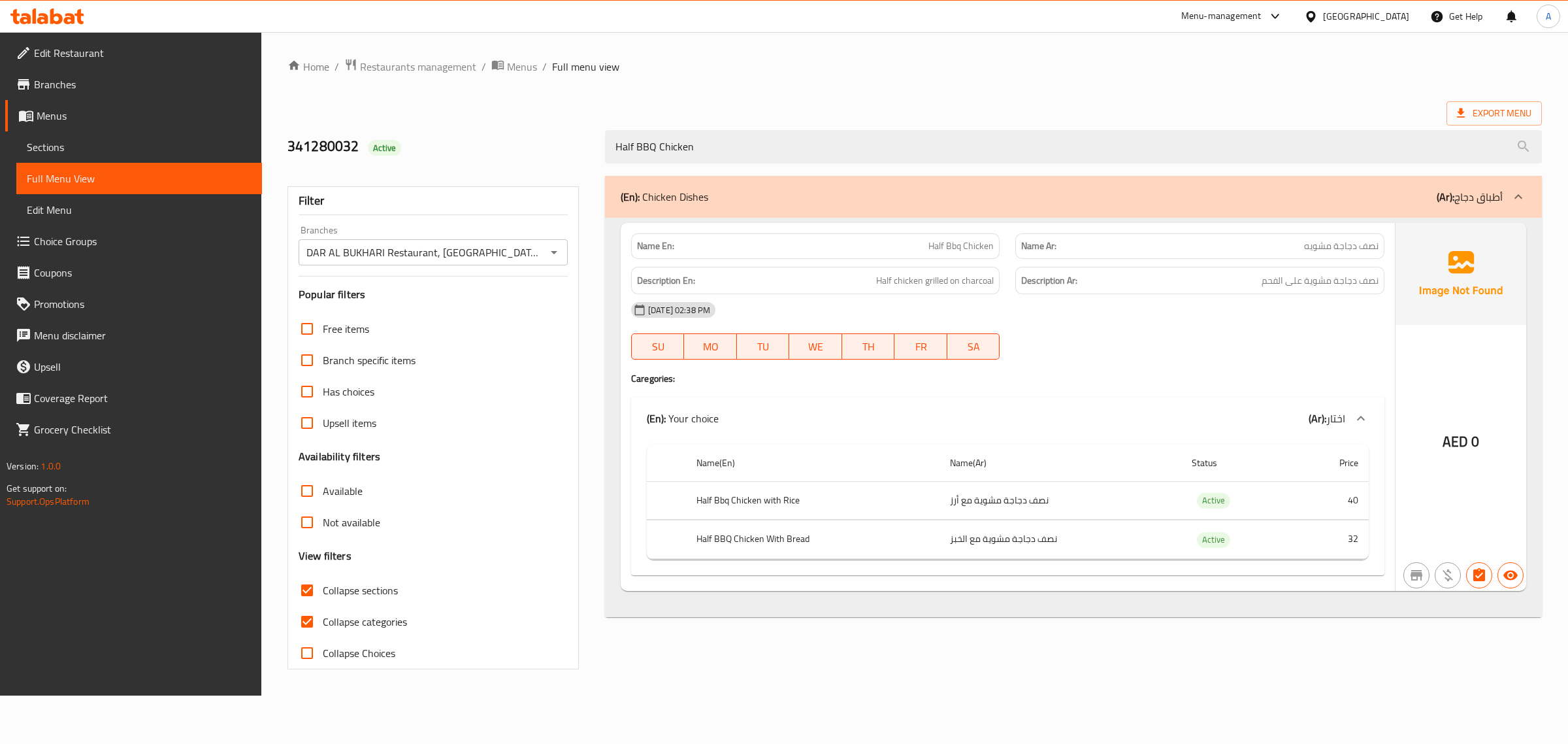
click at [721, 498] on th "Half Bbq Chicken with Rice" at bounding box center [812, 500] width 253 height 39
drag, startPoint x: 721, startPoint y: 498, endPoint x: 723, endPoint y: 554, distance: 56.0
click at [723, 554] on tbody "Half Bbq Chicken with Rice نصف دجاجة مشوية مع أرز Active 40 Half BBQ Chicken Wi…" at bounding box center [1008, 520] width 722 height 78
click at [740, 504] on th "Half Bbq Chicken with Rice" at bounding box center [812, 500] width 253 height 39
drag, startPoint x: 740, startPoint y: 504, endPoint x: 980, endPoint y: 531, distance: 241.5
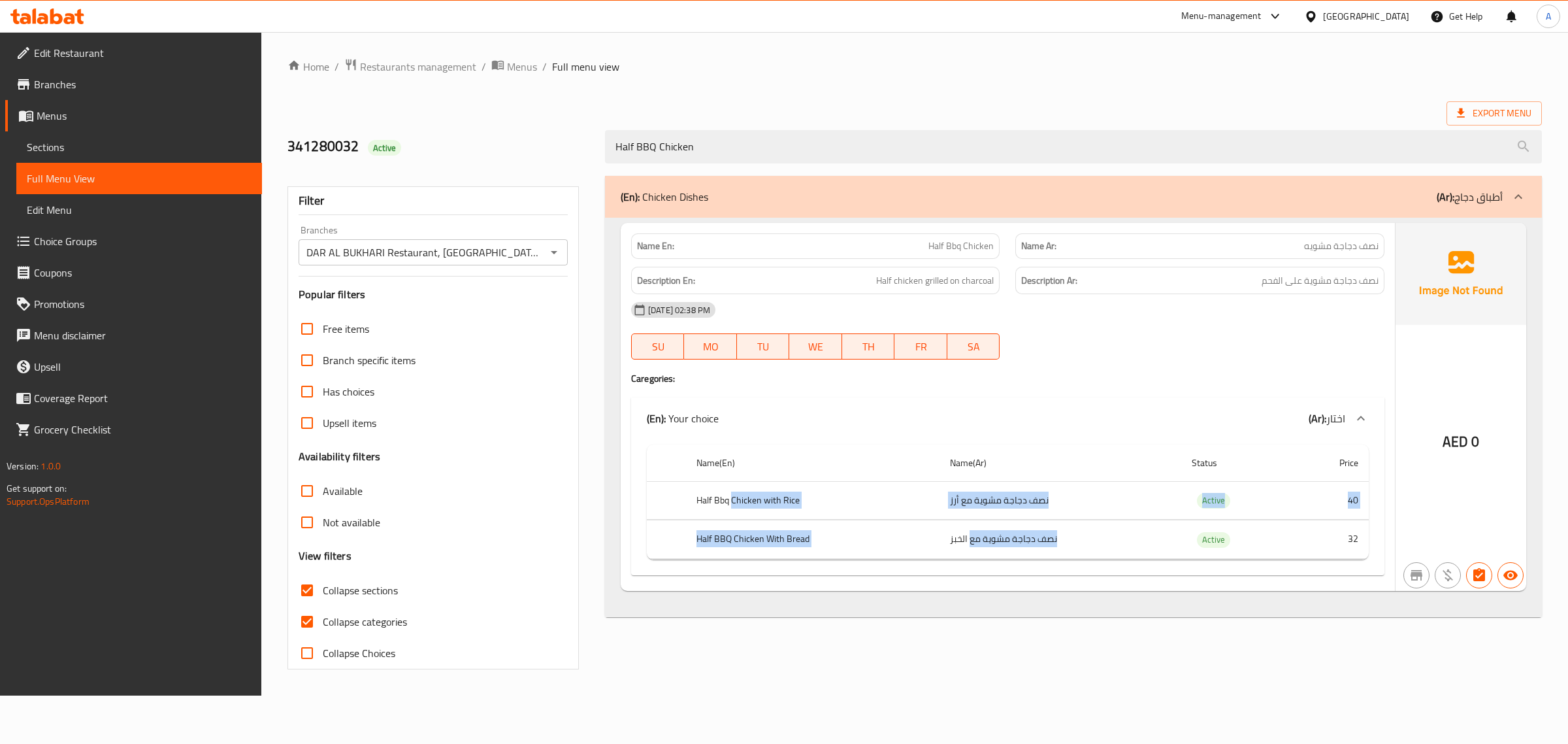
click at [980, 531] on tbody "Half Bbq Chicken with Rice نصف دجاجة مشوية مع أرز Active 40 Half BBQ Chicken Wi…" at bounding box center [1008, 520] width 722 height 78
click at [758, 494] on th "Half Bbq Chicken with Rice" at bounding box center [812, 500] width 253 height 39
click at [697, 504] on th "Half Bbq Chicken with Rice" at bounding box center [812, 500] width 253 height 39
drag, startPoint x: 697, startPoint y: 504, endPoint x: 939, endPoint y: 551, distance: 246.5
click at [939, 551] on tbody "Half Bbq Chicken with Rice نصف دجاجة مشوية مع أرز Active 40 Half BBQ Chicken Wi…" at bounding box center [1008, 520] width 722 height 78
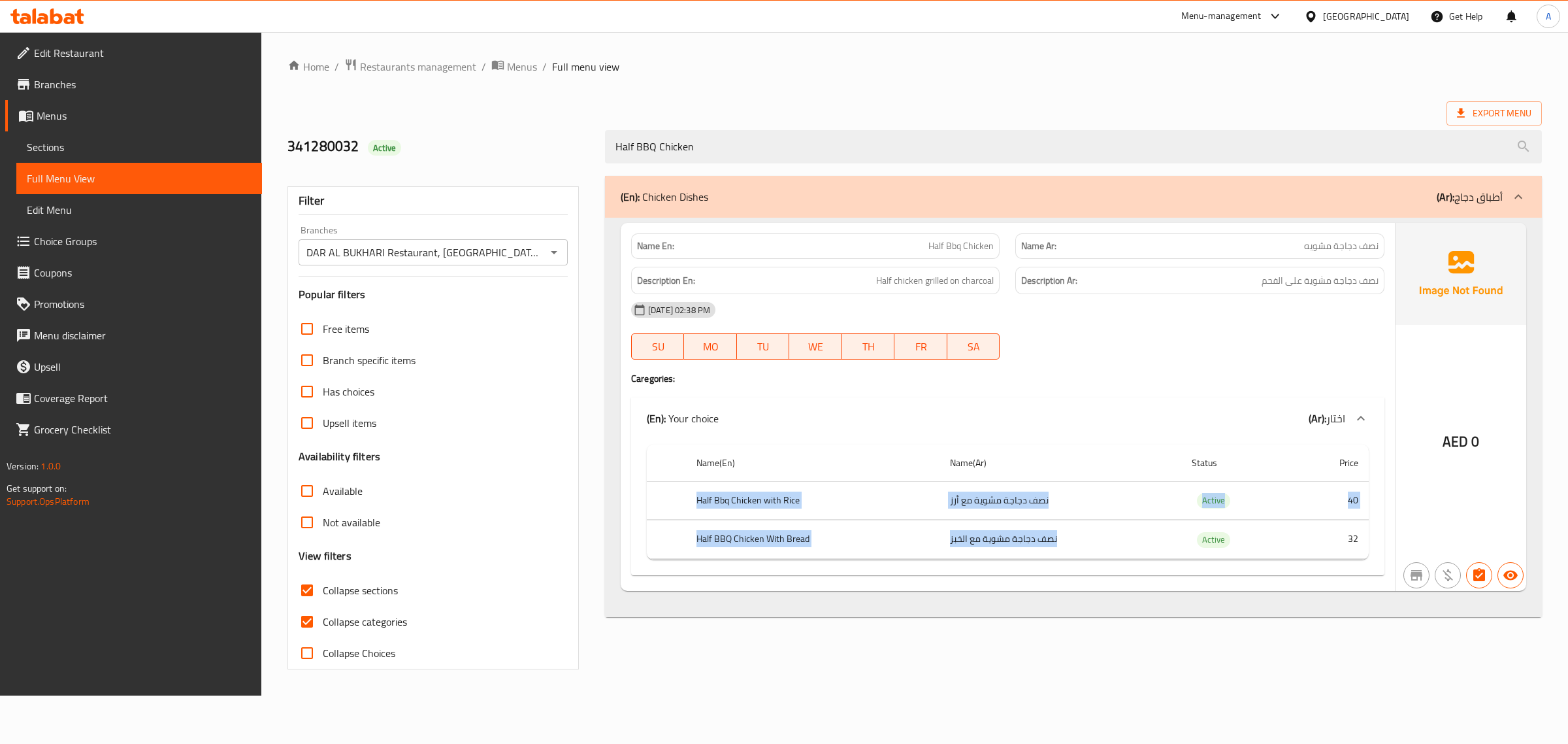
copy tbody "Half Bbq Chicken with Rice نصف دجاجة مشوية مع أرز Active 40 Half BBQ Chicken Wi…"
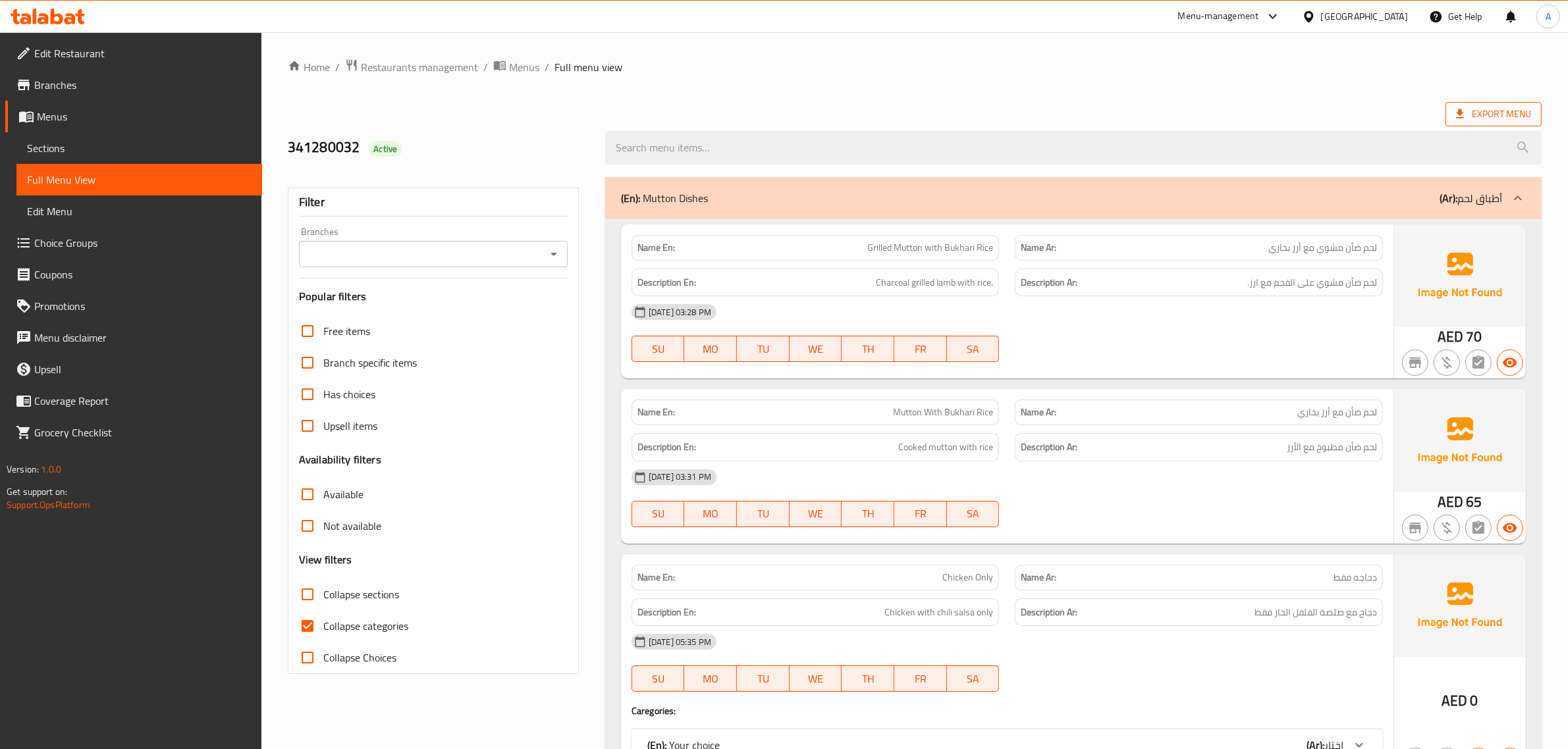
click at [1502, 117] on span "Export Menu" at bounding box center [1494, 113] width 75 height 16
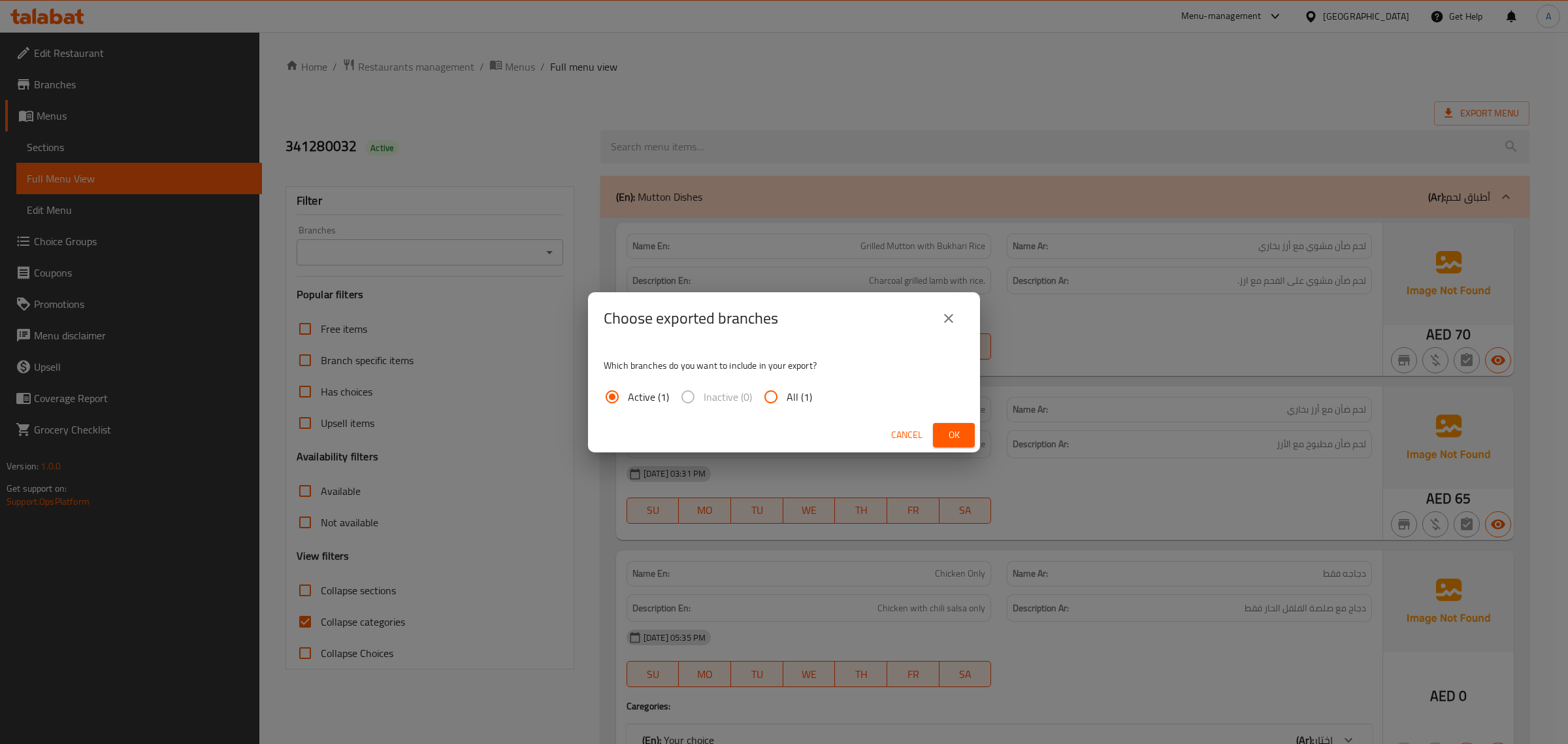
click at [955, 435] on span "Ok" at bounding box center [954, 434] width 21 height 16
